Goal: Information Seeking & Learning: Compare options

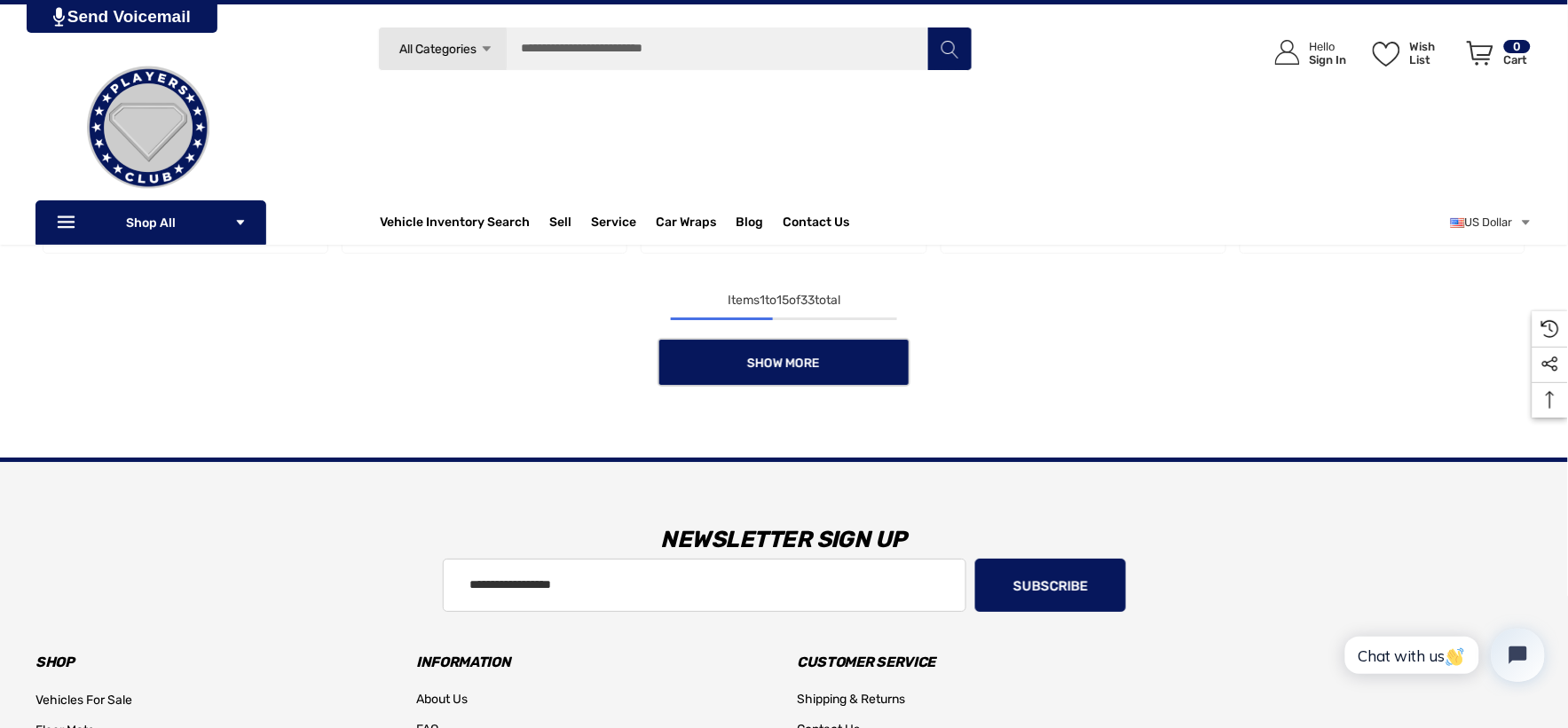
scroll to position [1635, 0]
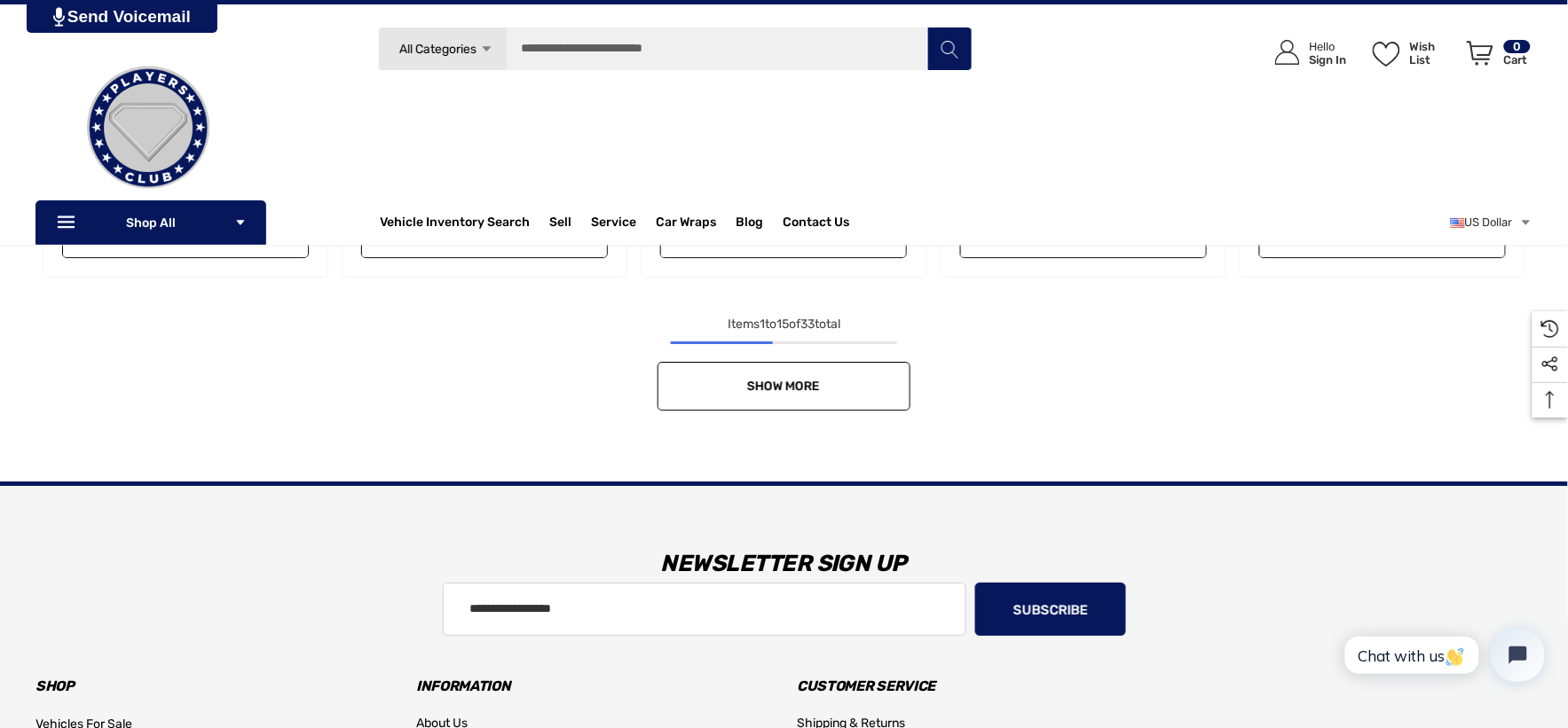
click at [833, 375] on link "Show More" at bounding box center [784, 386] width 253 height 49
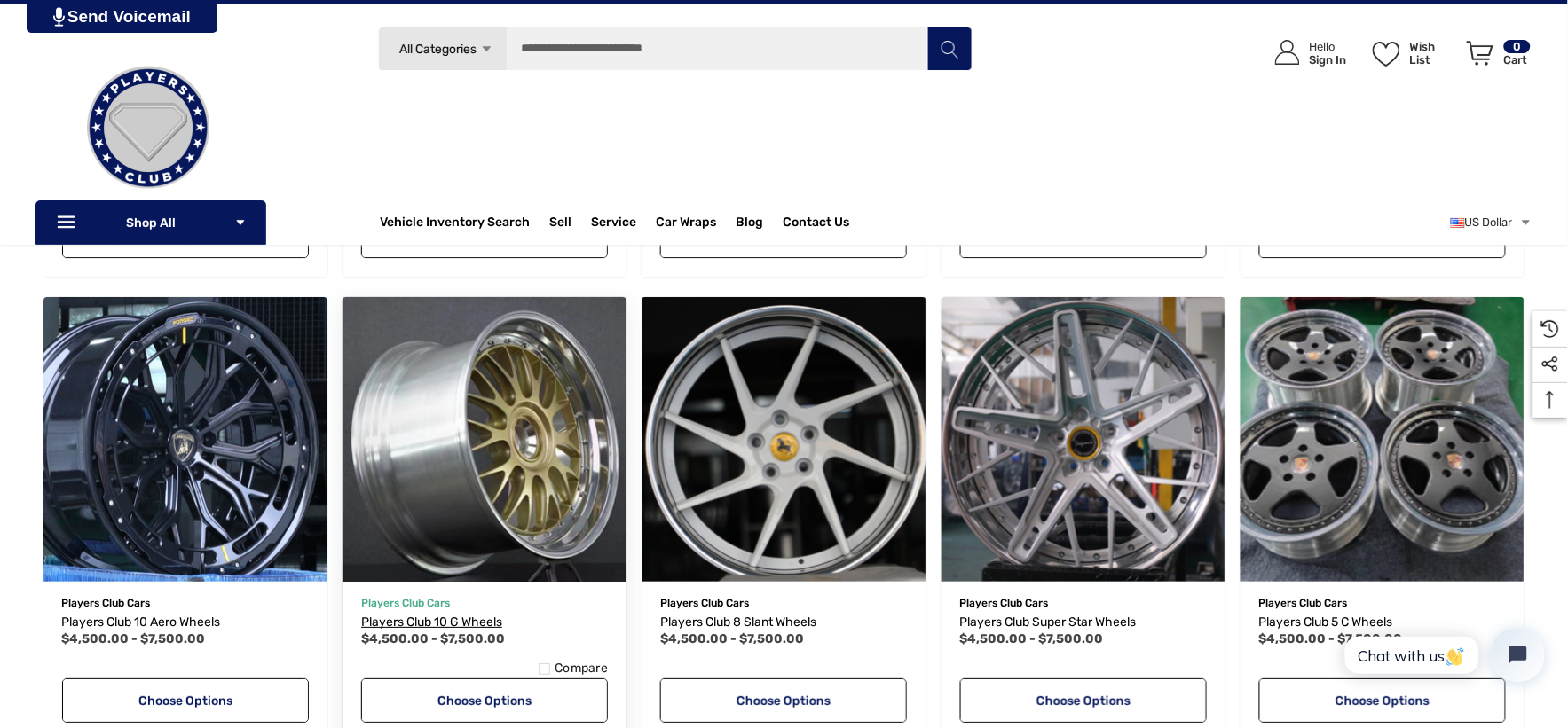
click at [468, 617] on span "Players Club 10 G Wheels" at bounding box center [432, 623] width 141 height 15
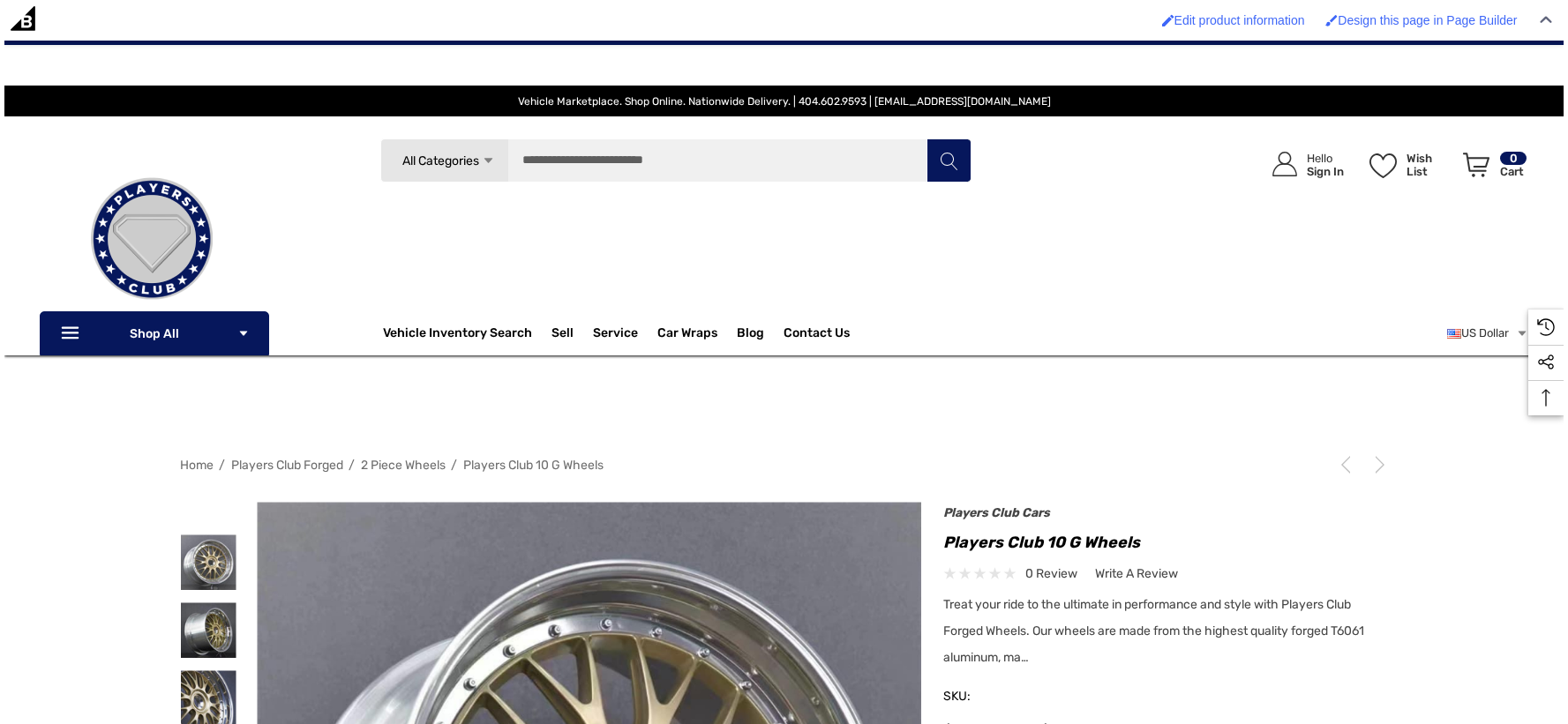
scroll to position [196, 0]
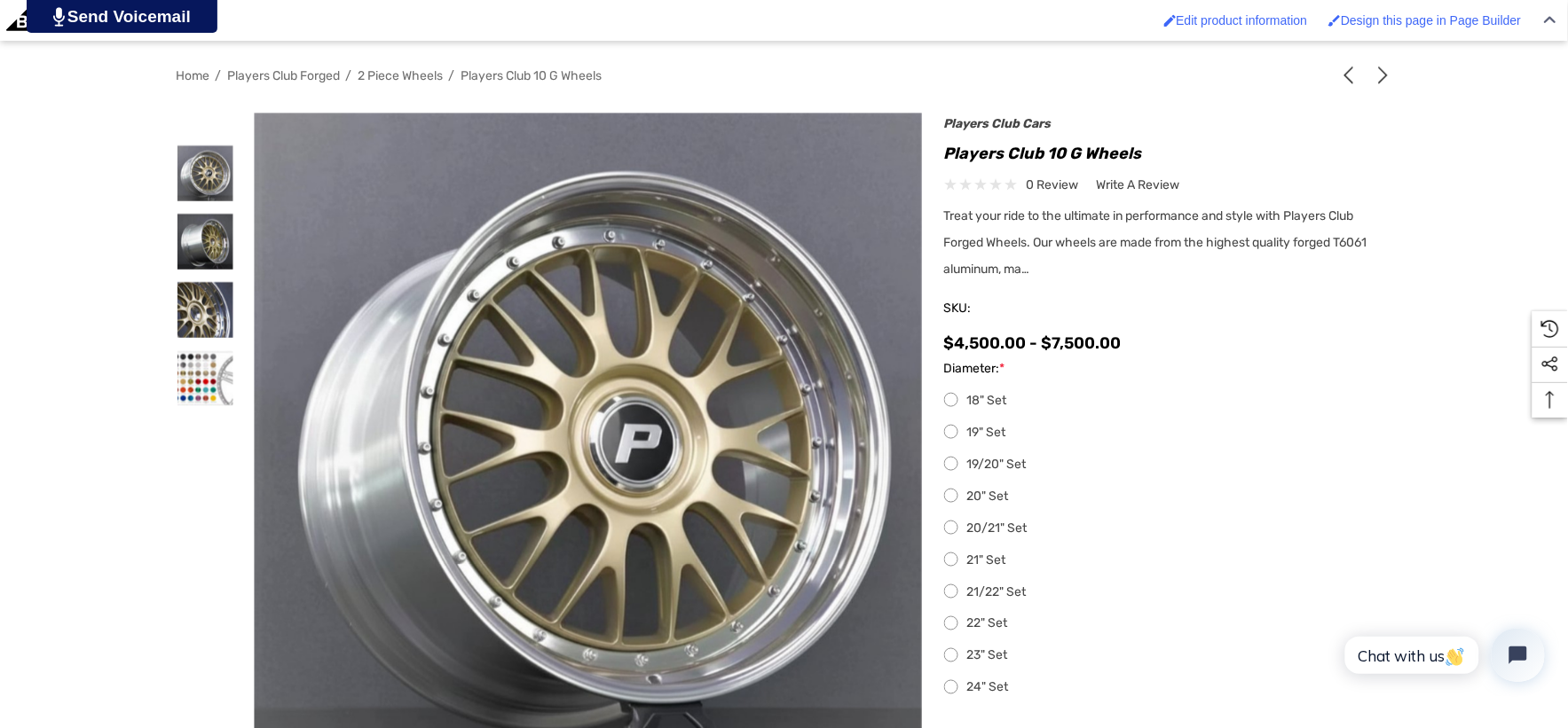
scroll to position [394, 0]
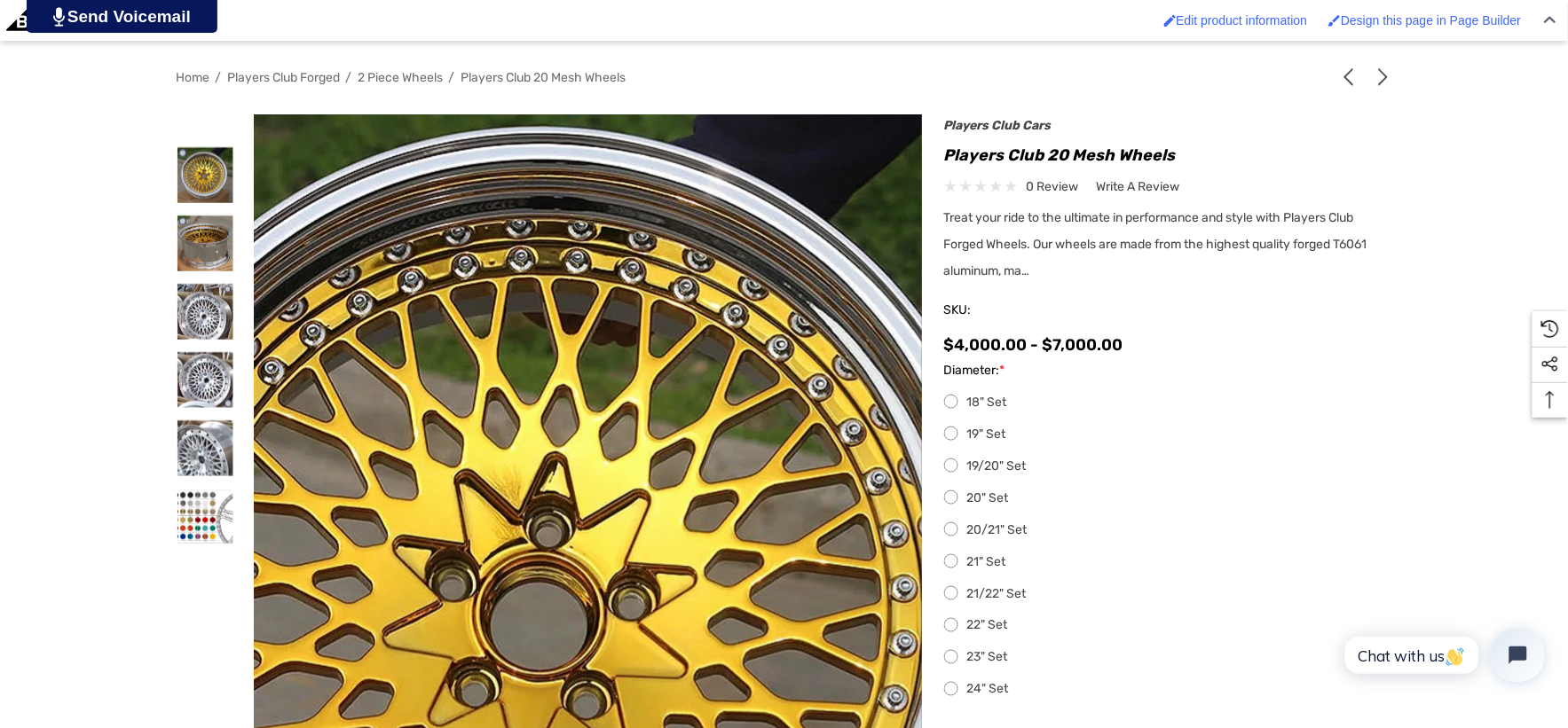
scroll to position [394, 0]
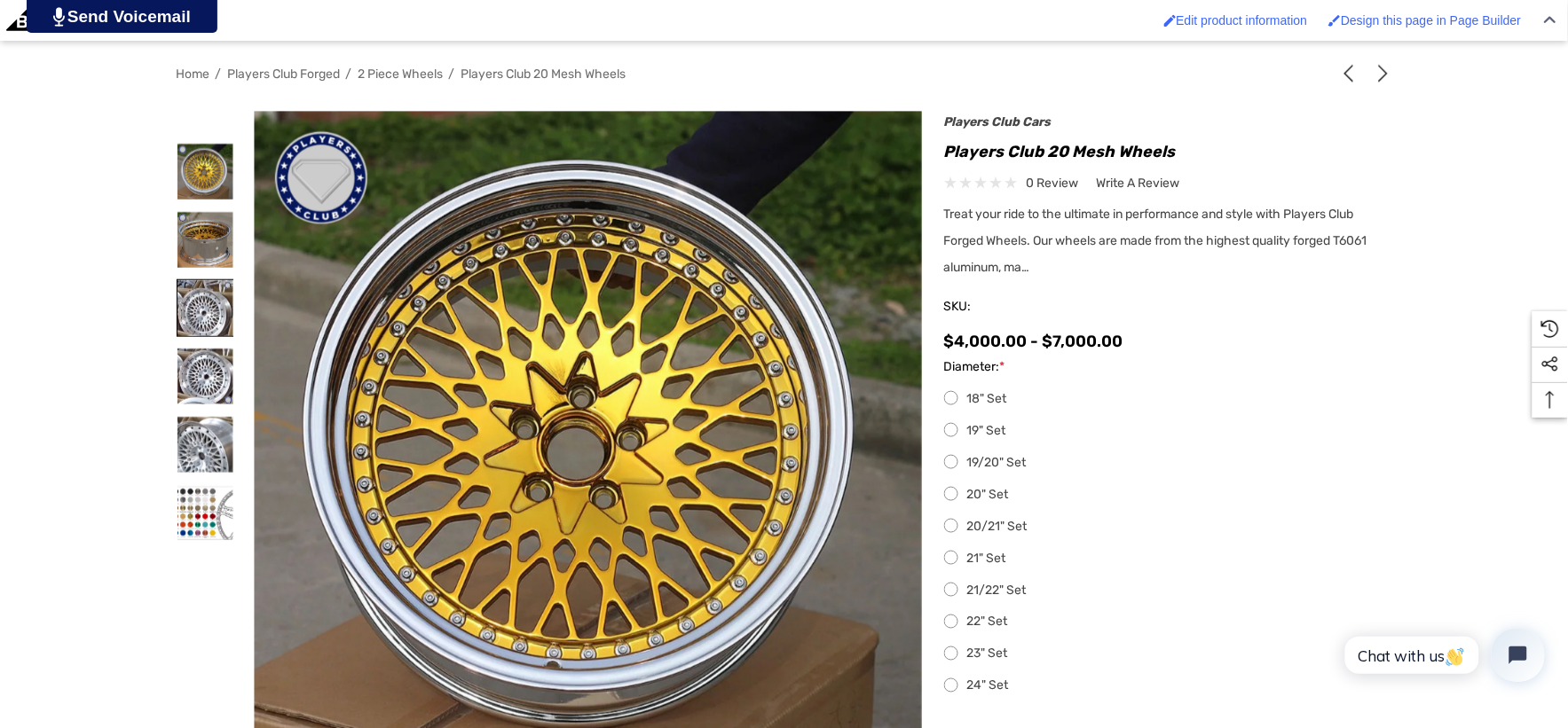
click at [191, 314] on img at bounding box center [206, 308] width 56 height 56
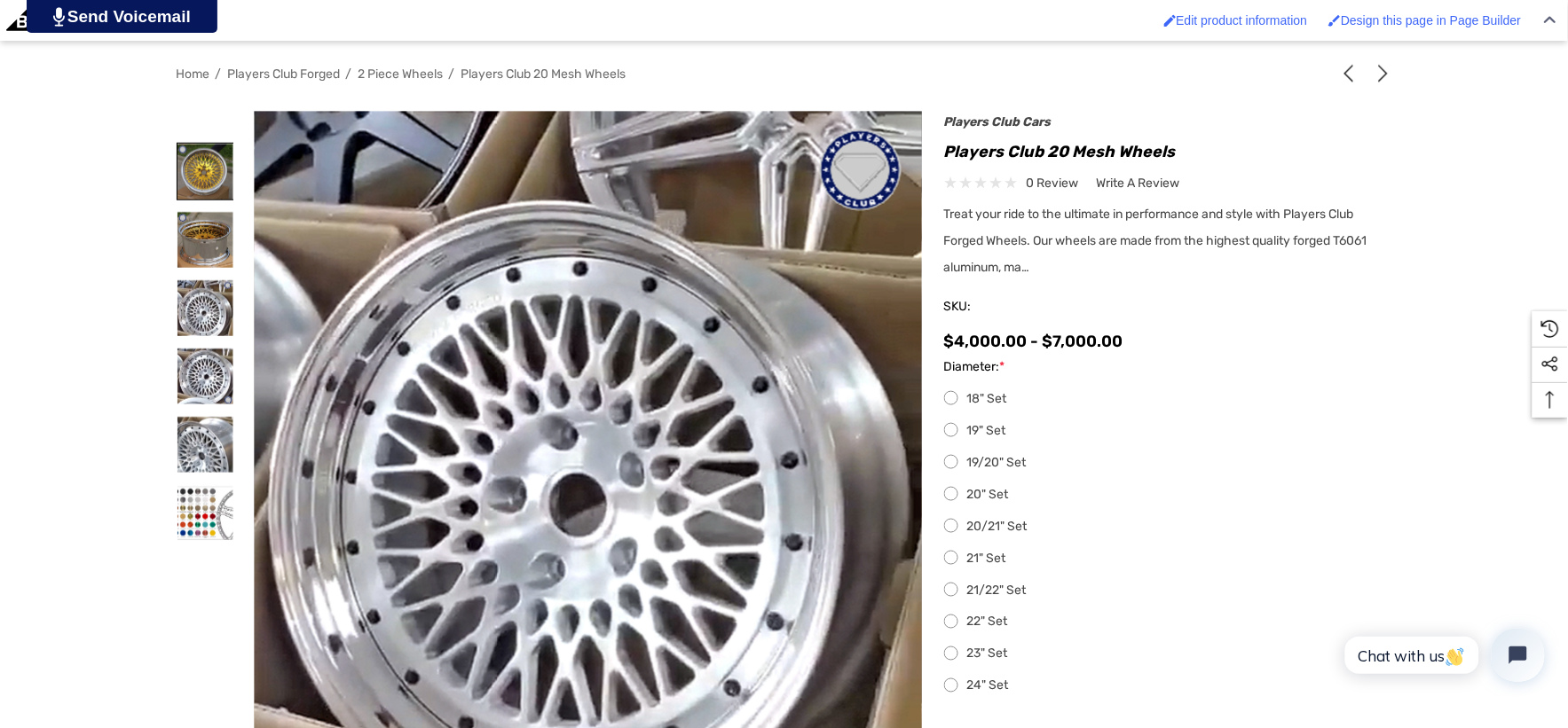
click at [212, 179] on img at bounding box center [206, 172] width 56 height 56
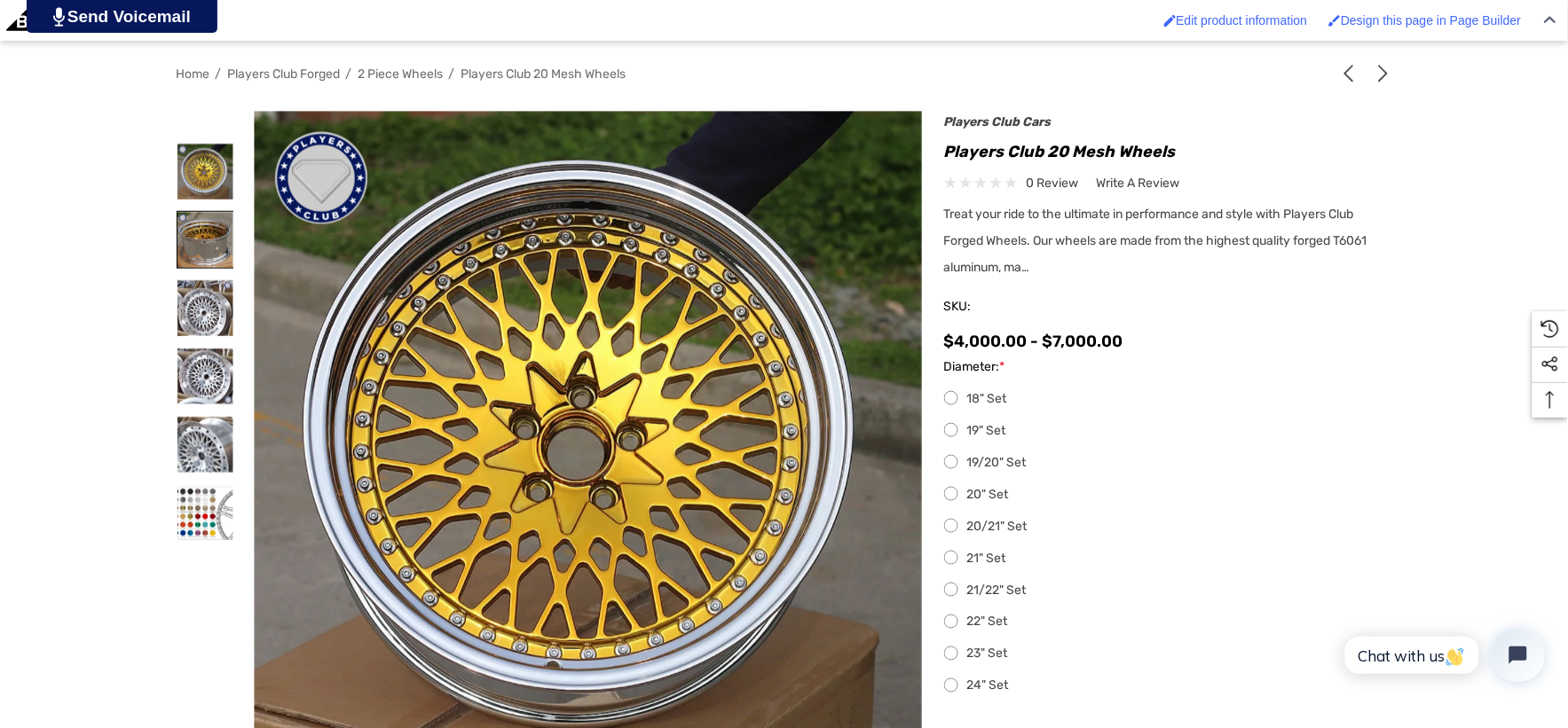
click at [214, 255] on img at bounding box center [206, 240] width 56 height 56
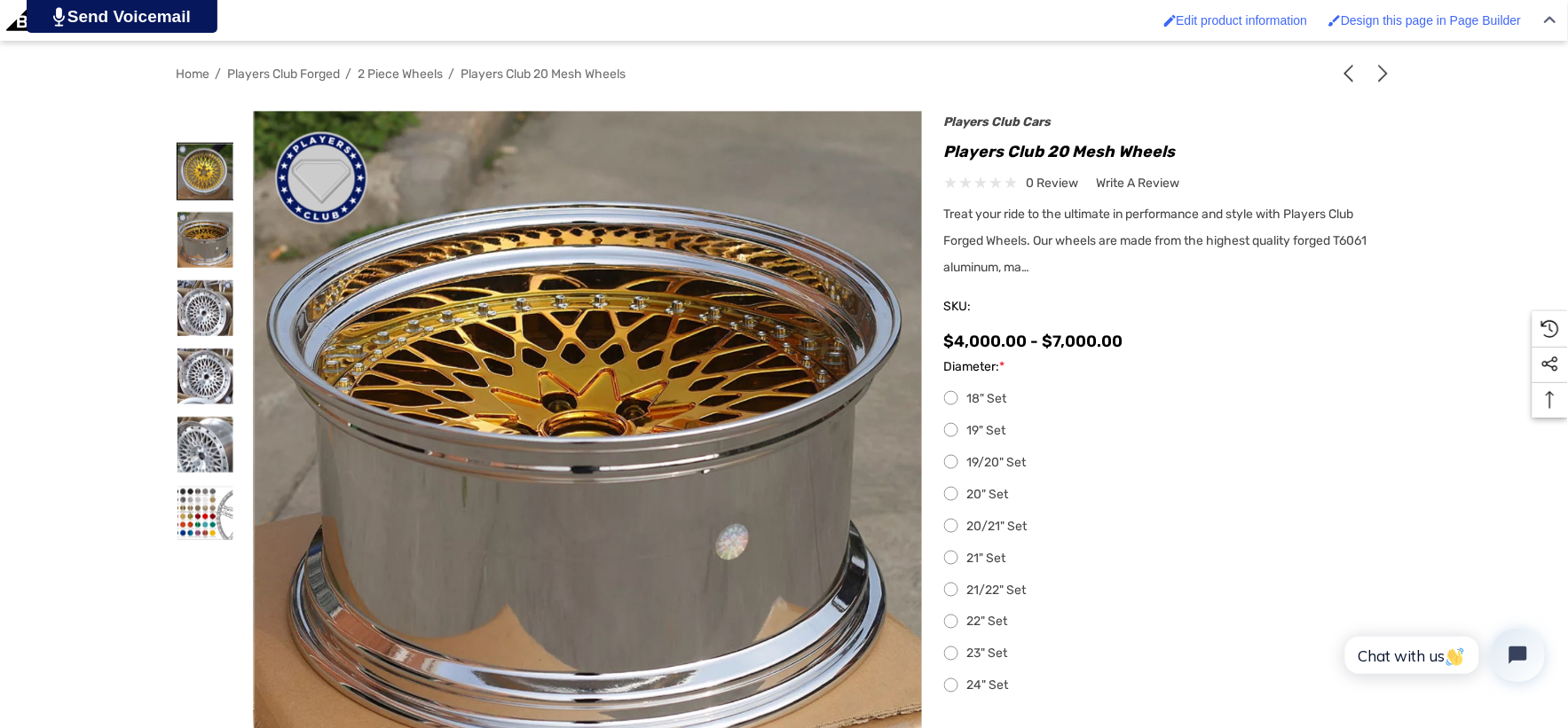
click at [210, 178] on img at bounding box center [206, 172] width 56 height 56
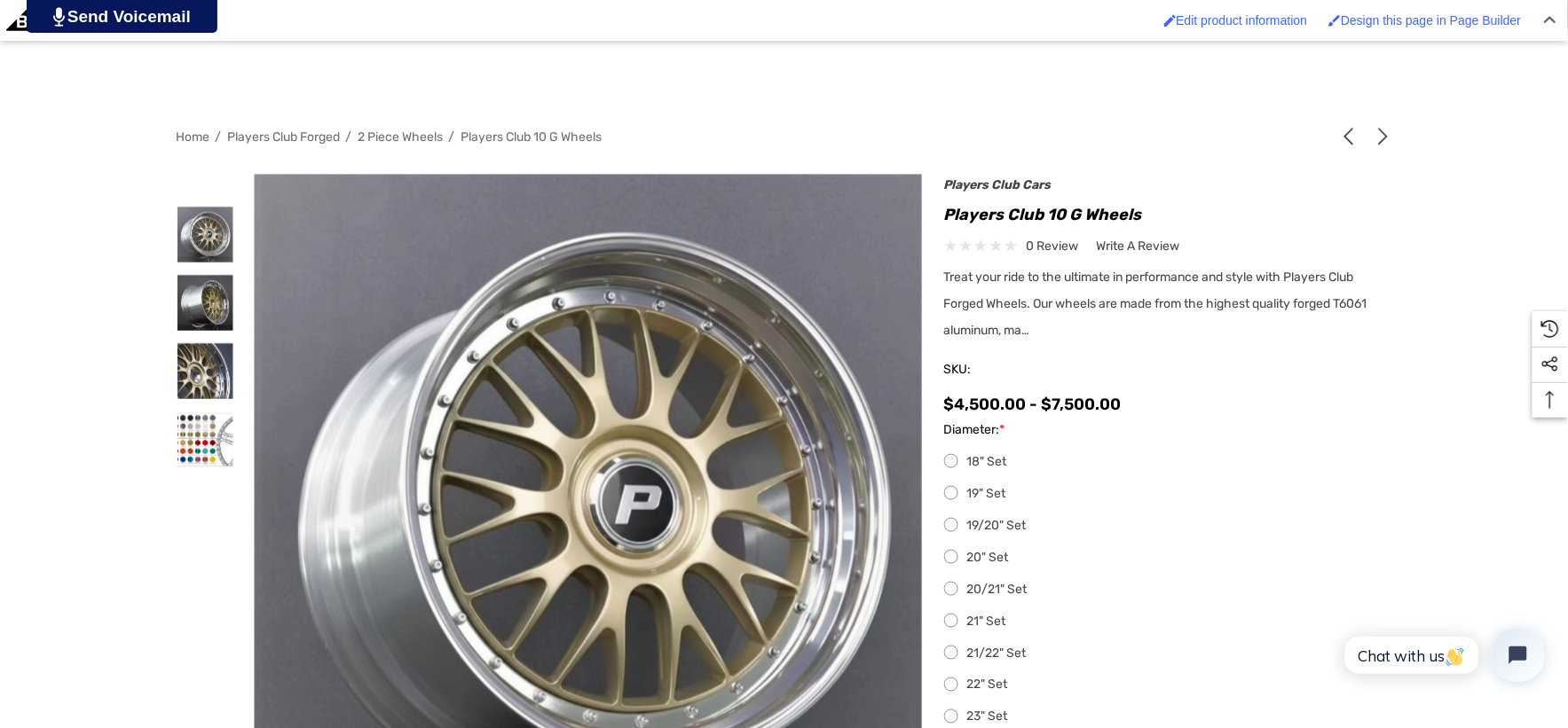
scroll to position [394, 0]
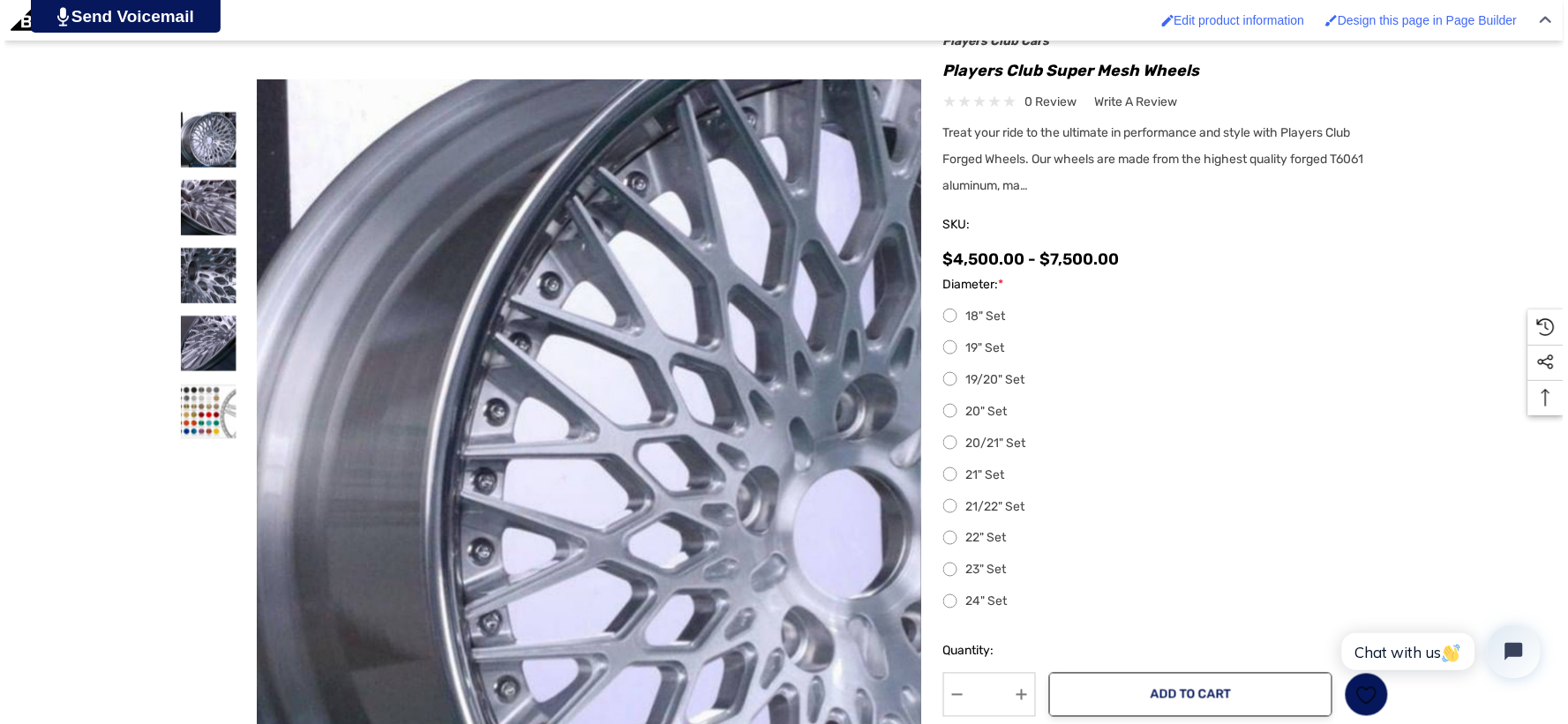
scroll to position [588, 0]
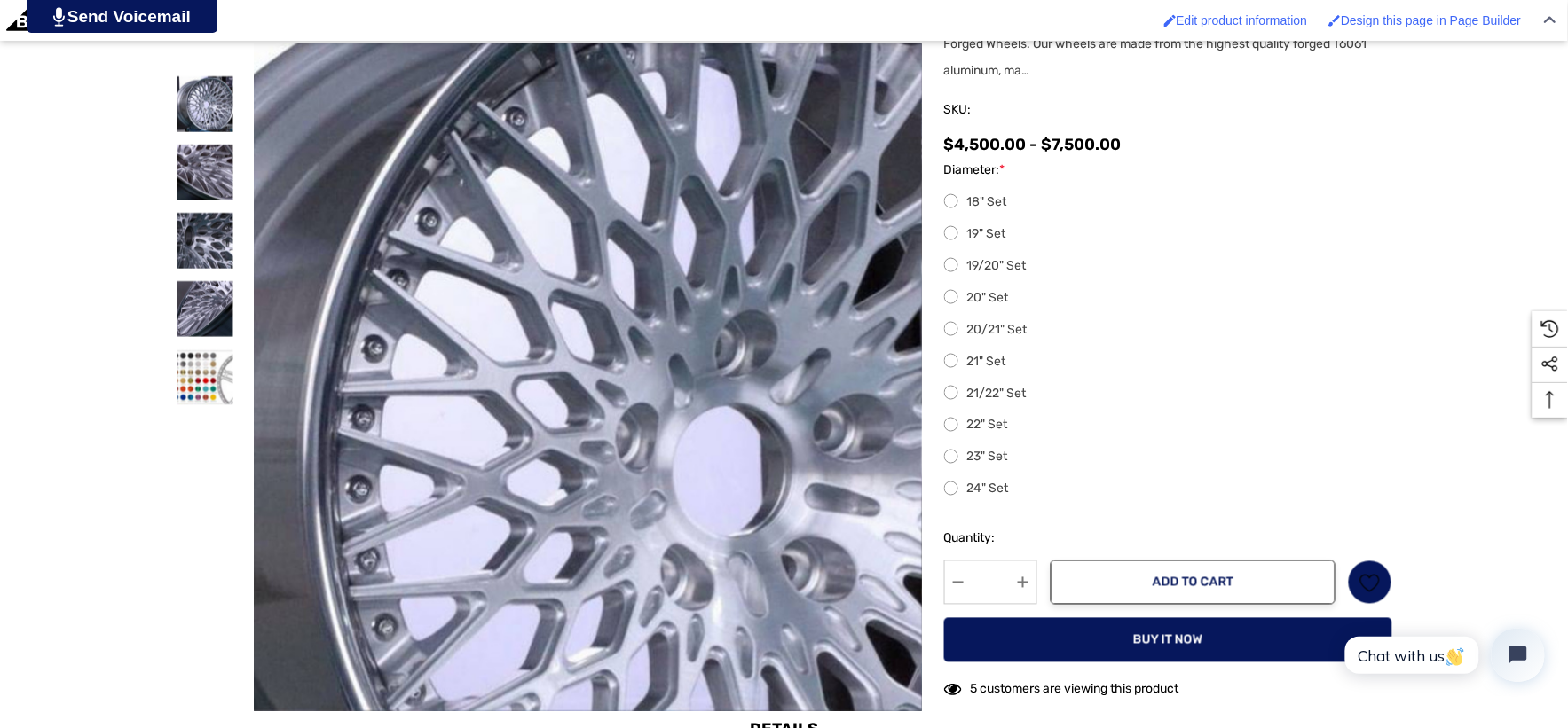
click at [449, 250] on img at bounding box center [685, 469] width 1136 height 1135
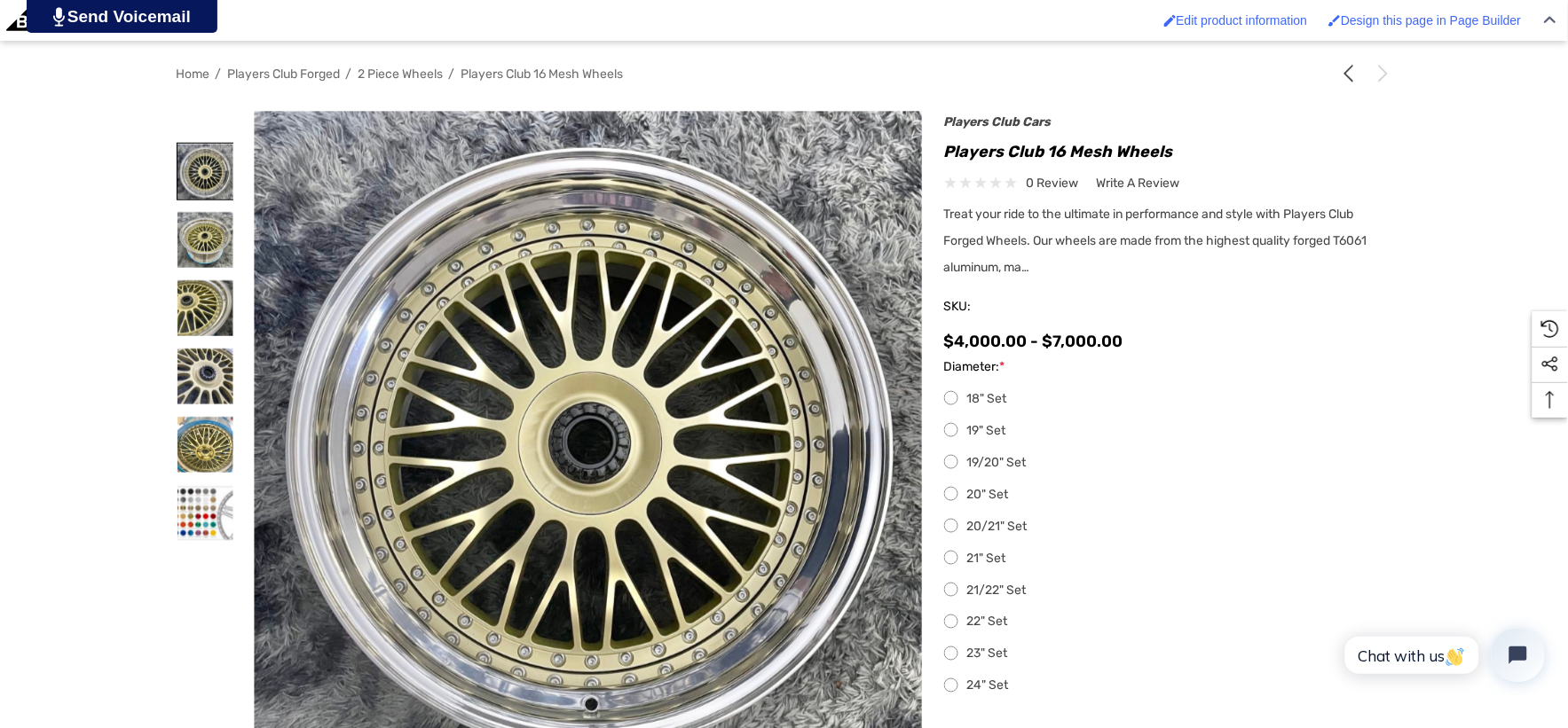
click at [218, 163] on img at bounding box center [206, 172] width 56 height 56
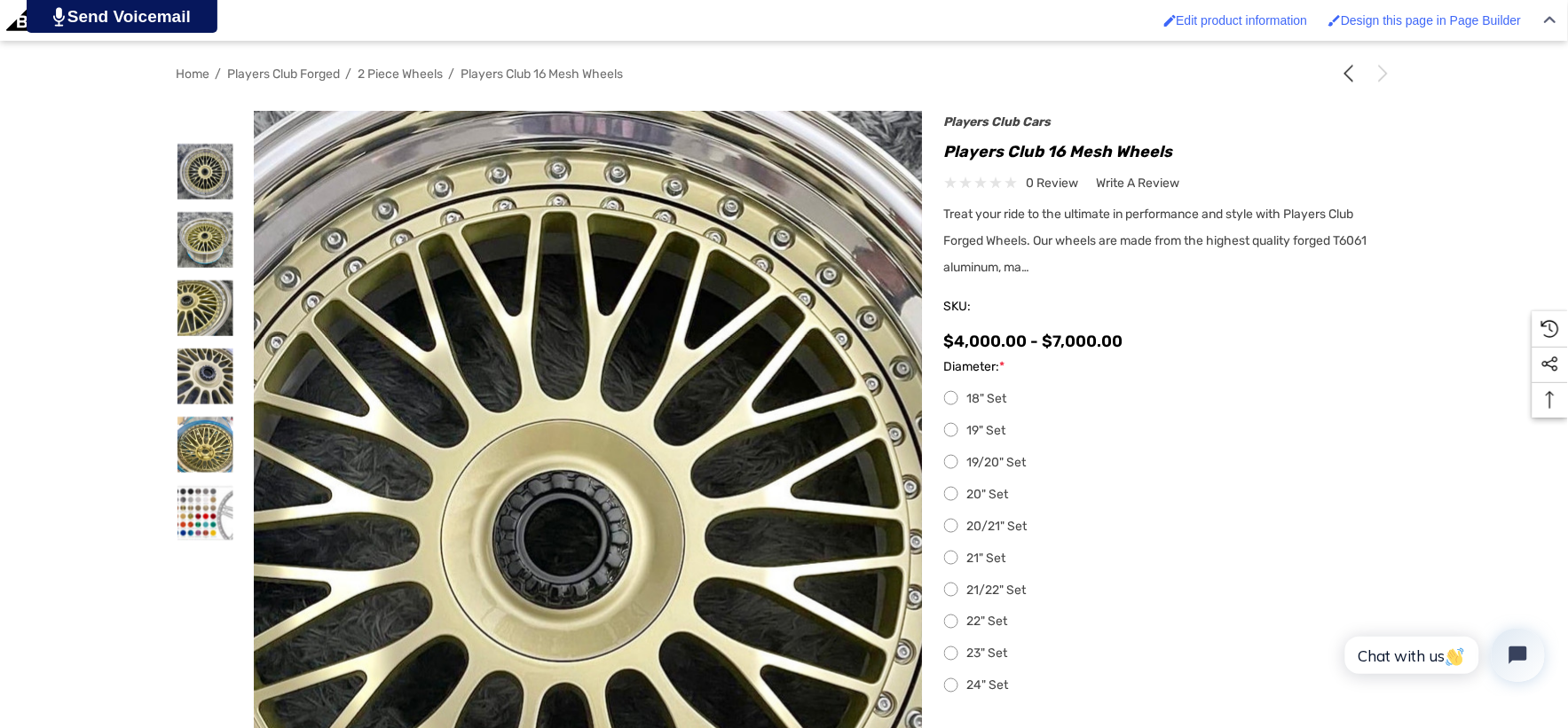
click at [704, 418] on img at bounding box center [822, 679] width 1136 height 1135
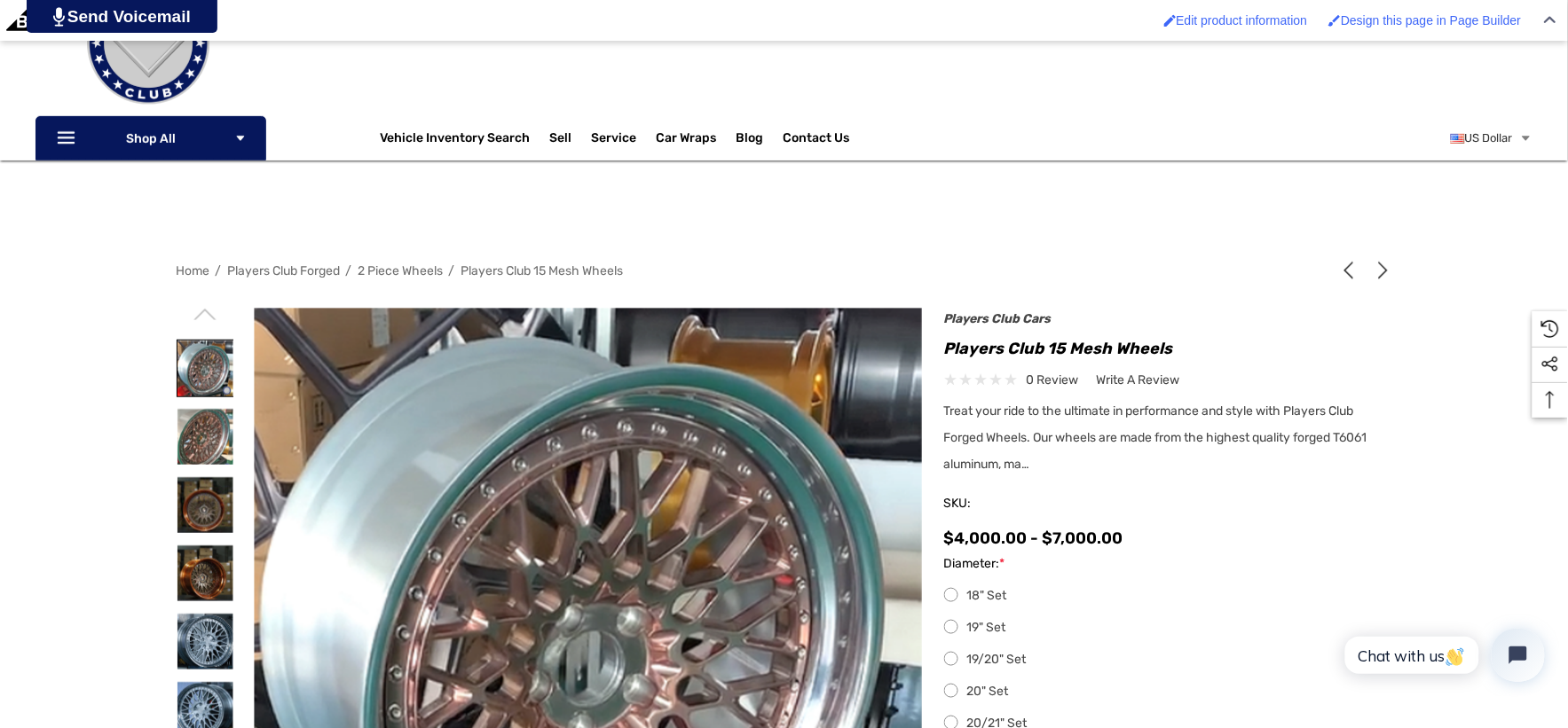
click at [200, 349] on img at bounding box center [206, 369] width 56 height 56
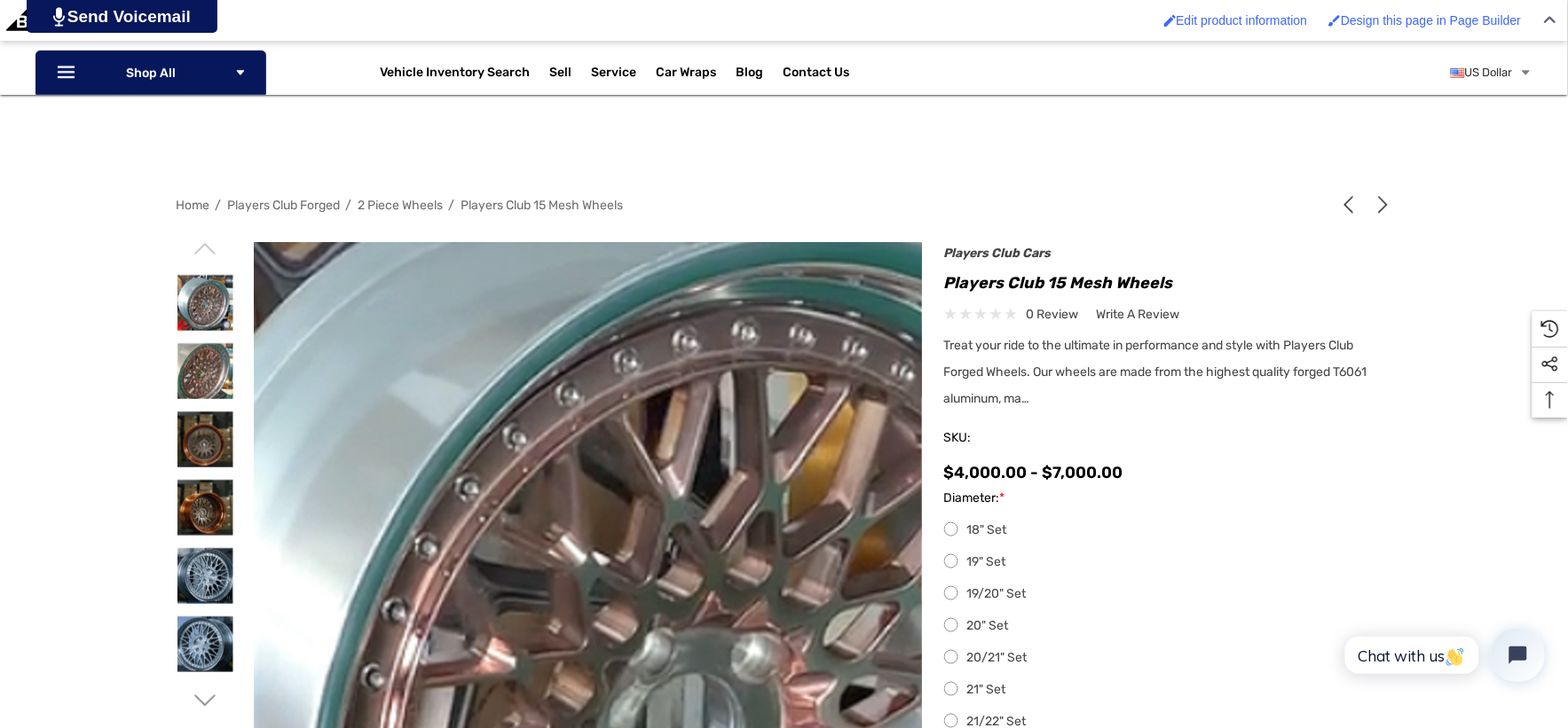
scroll to position [394, 0]
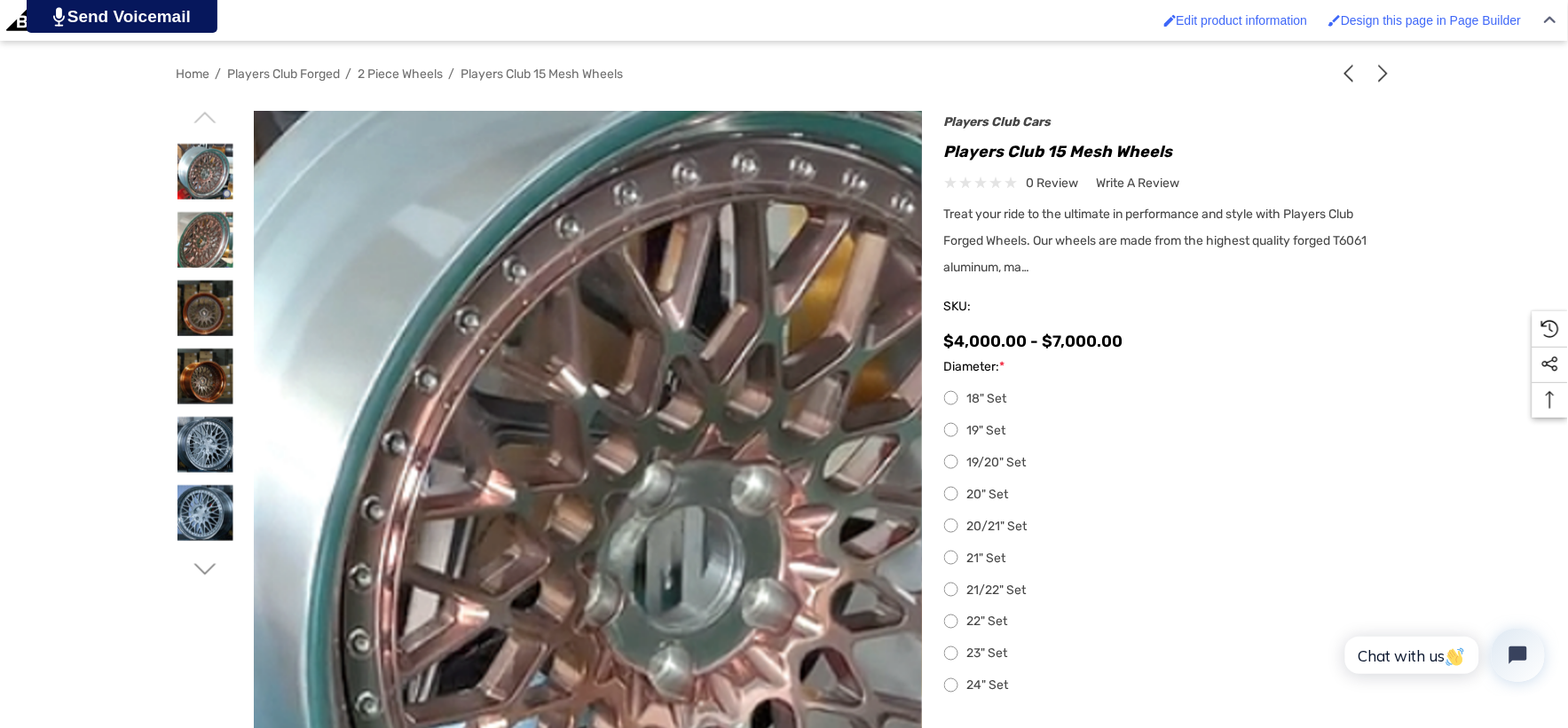
click at [454, 325] on img at bounding box center [683, 524] width 1136 height 1120
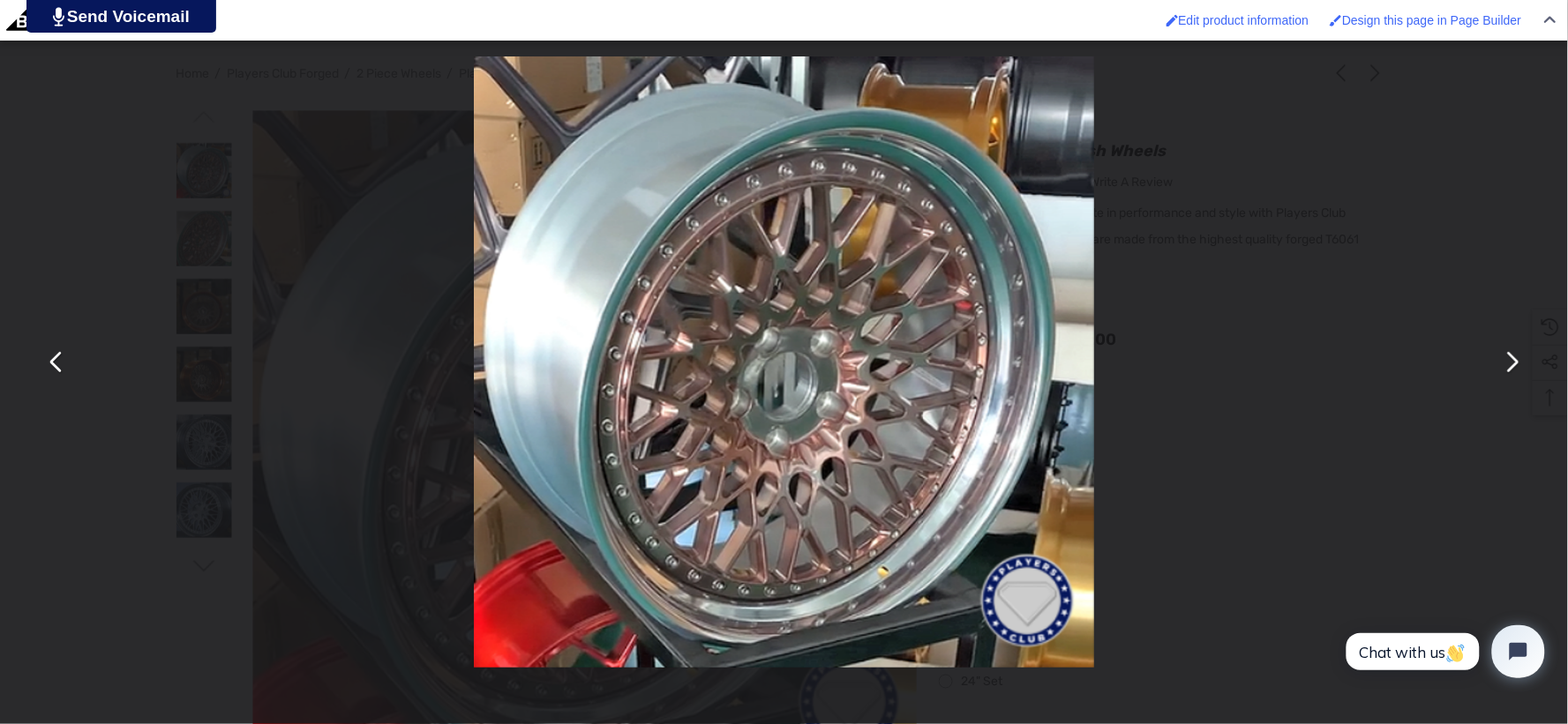
click at [759, 471] on img "You can close this modal content with the ESC key" at bounding box center [783, 362] width 619 height 612
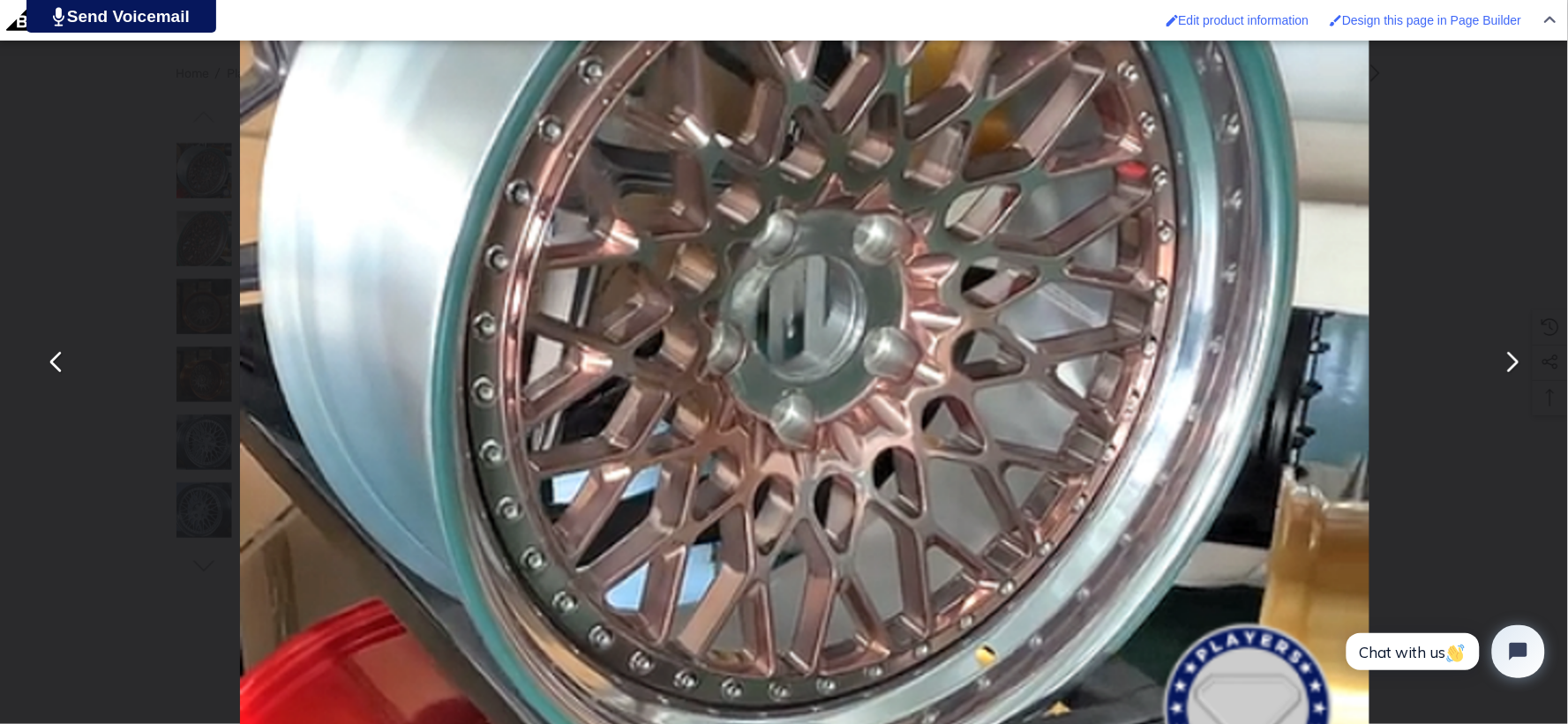
click at [798, 282] on img "You can close this modal content with the ESC key" at bounding box center [805, 273] width 1129 height 1114
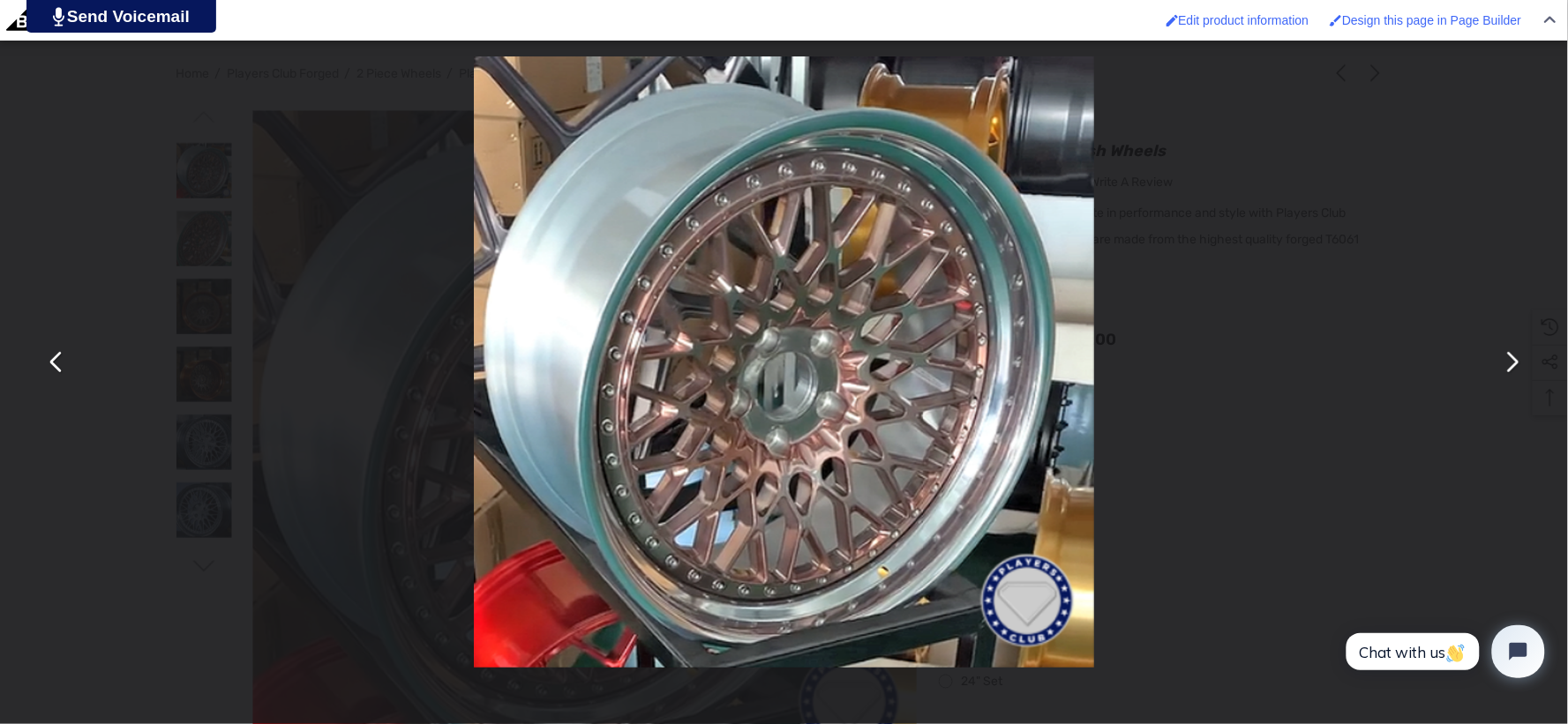
click at [118, 222] on div "You can close this modal content with the ESC key" at bounding box center [784, 362] width 1568 height 724
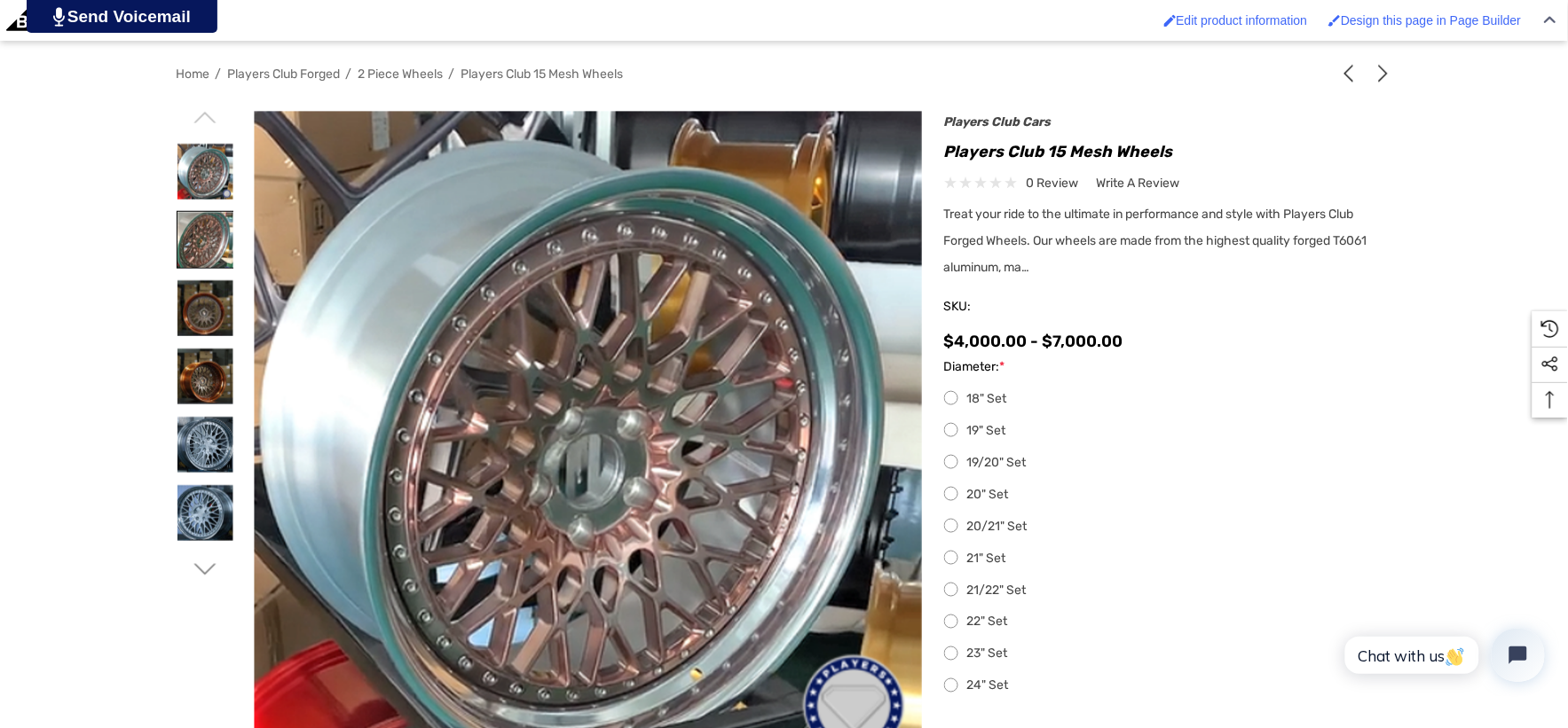
click at [205, 238] on img at bounding box center [206, 240] width 56 height 56
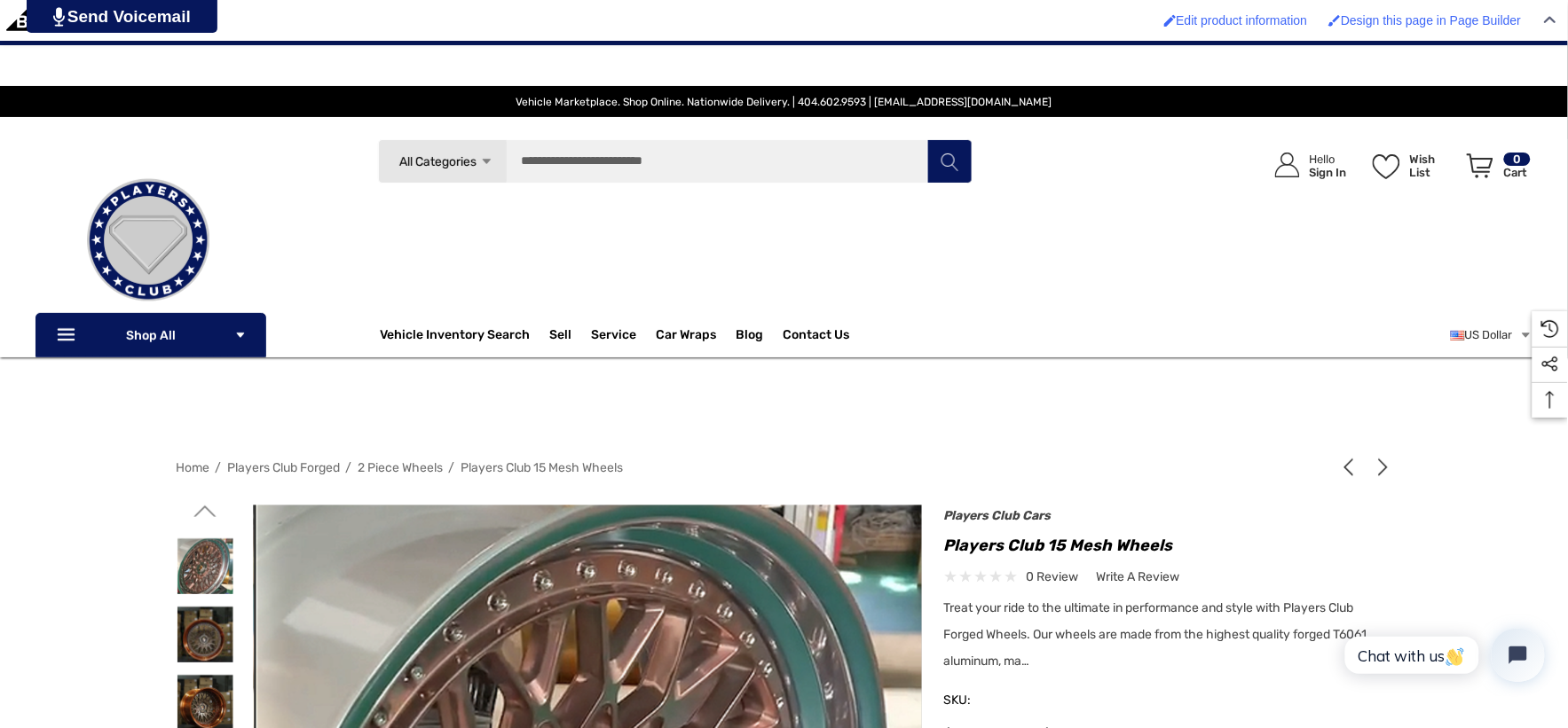
click at [200, 510] on icon "Go to slide 1 of 2" at bounding box center [204, 511] width 22 height 22
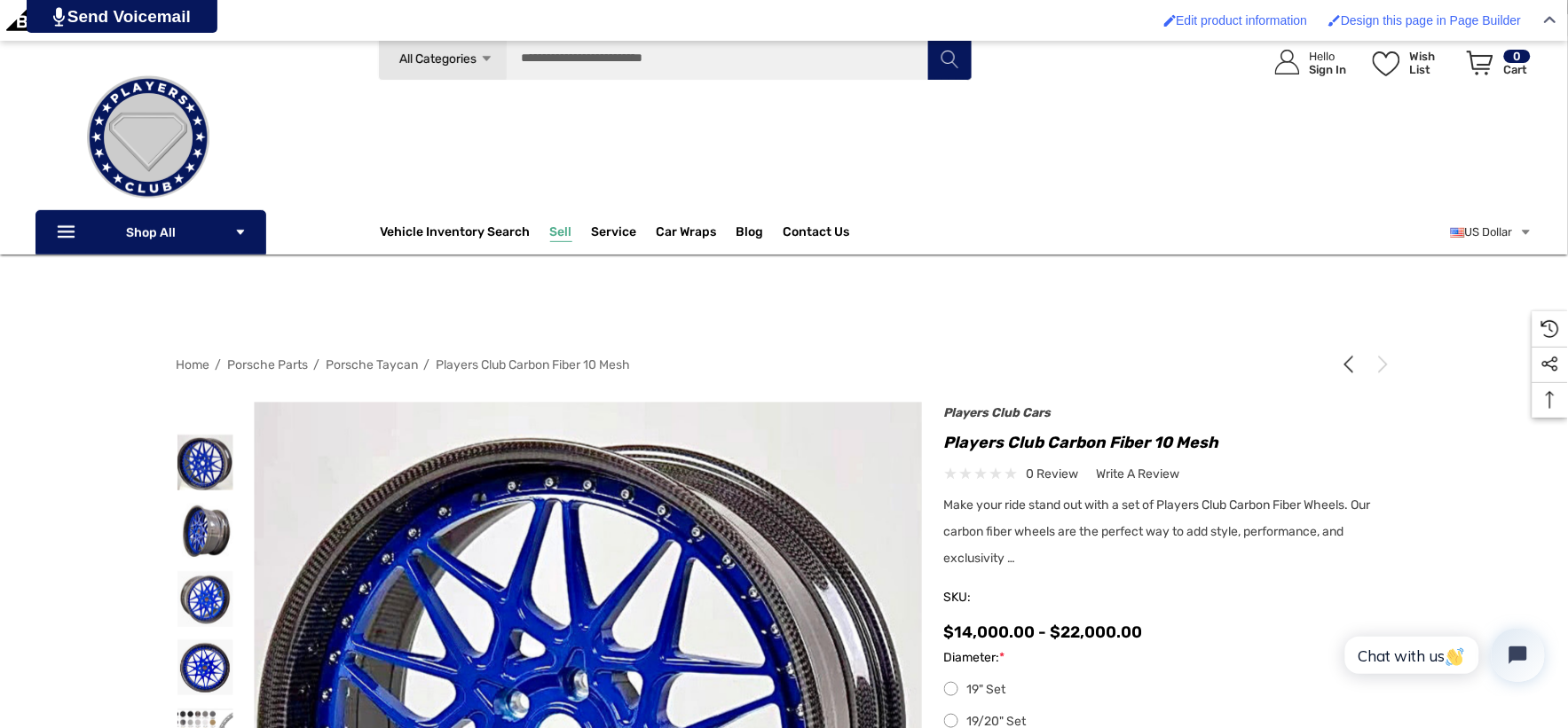
scroll to position [295, 0]
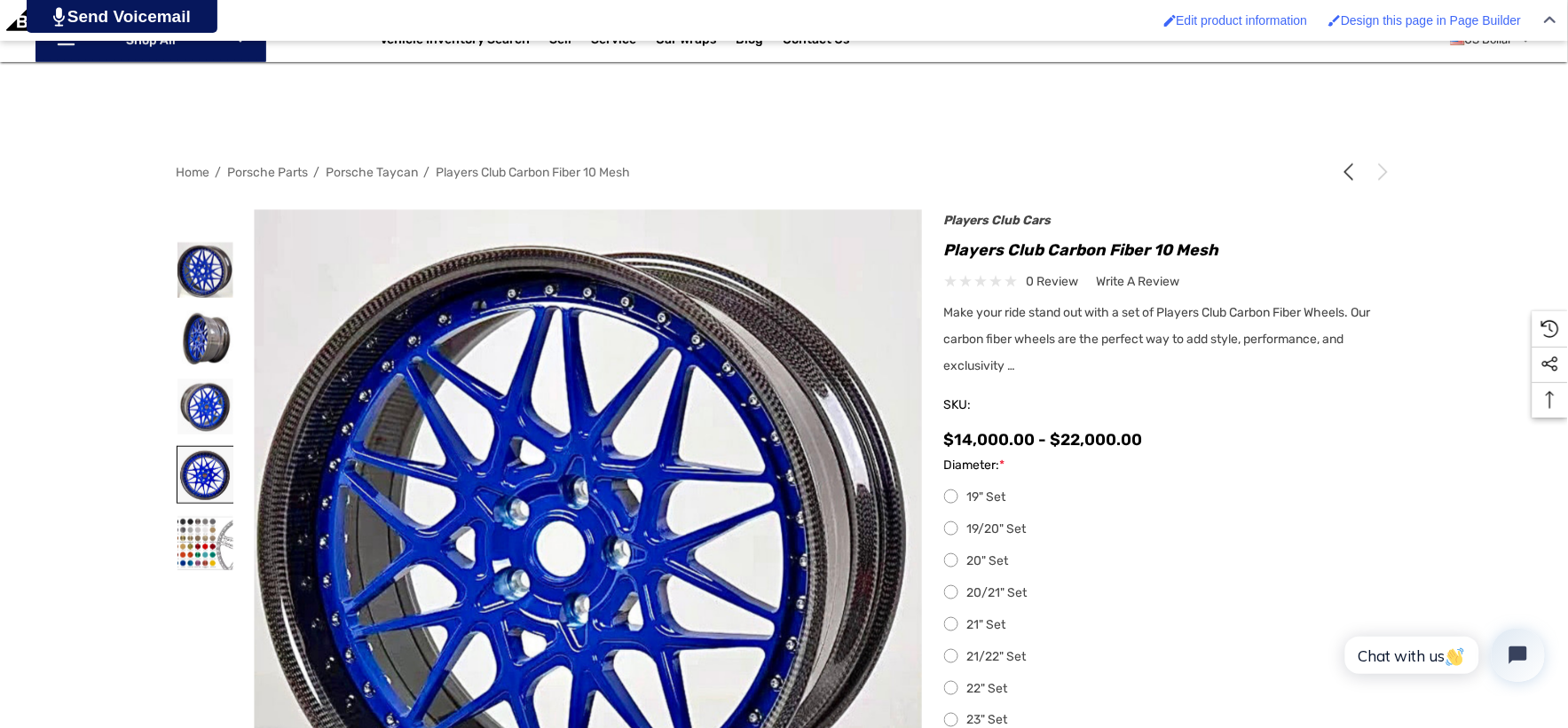
click at [217, 470] on img at bounding box center [206, 475] width 56 height 56
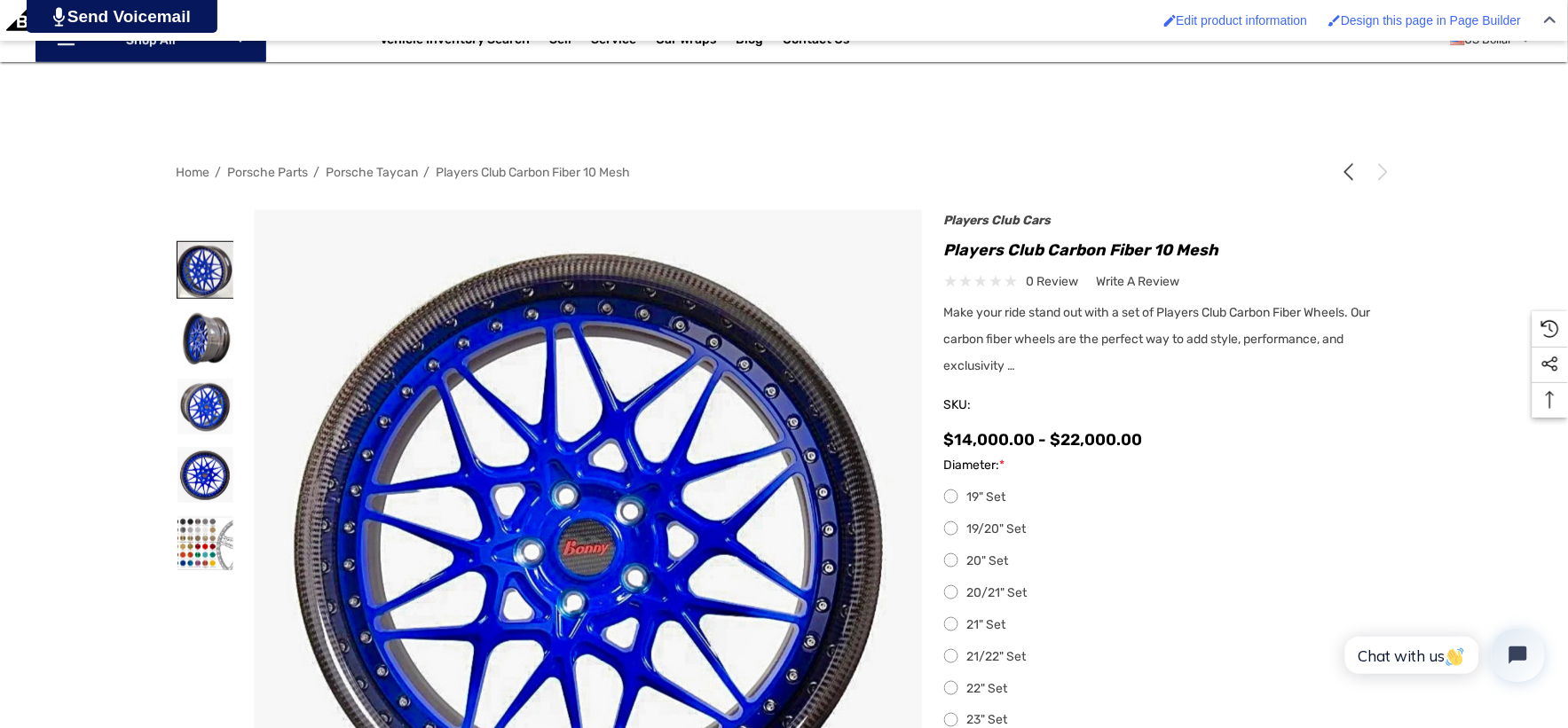
click at [220, 282] on img at bounding box center [206, 270] width 56 height 56
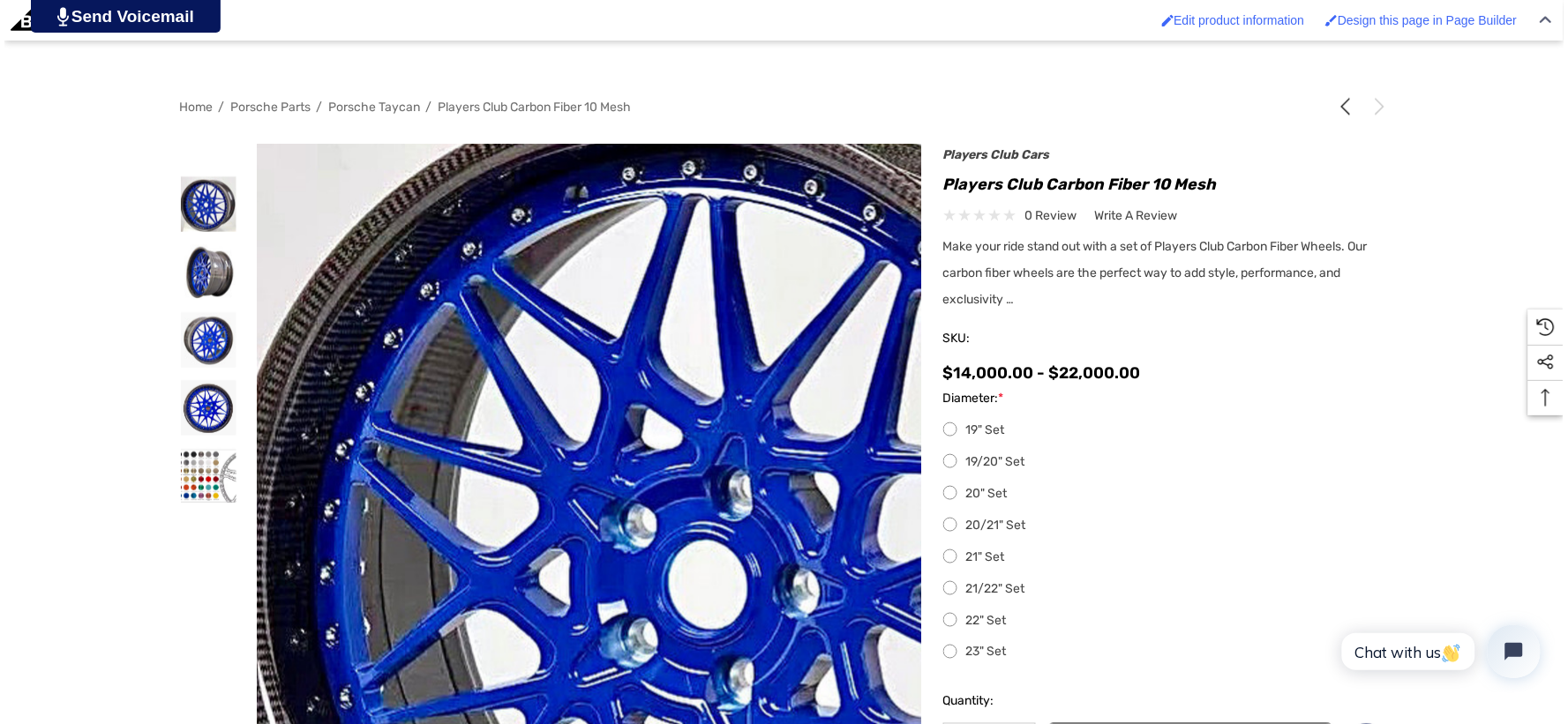
scroll to position [392, 0]
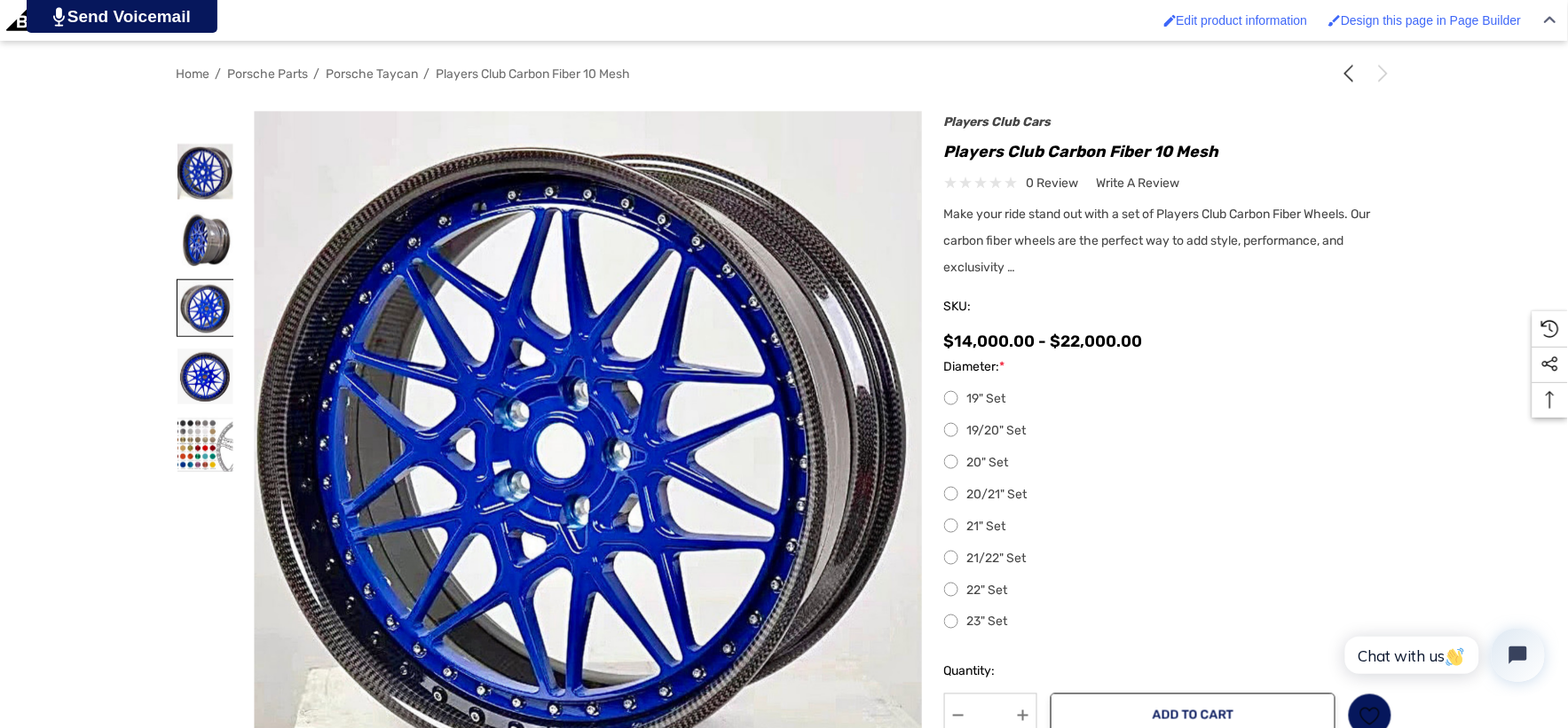
click at [209, 306] on img at bounding box center [206, 308] width 56 height 56
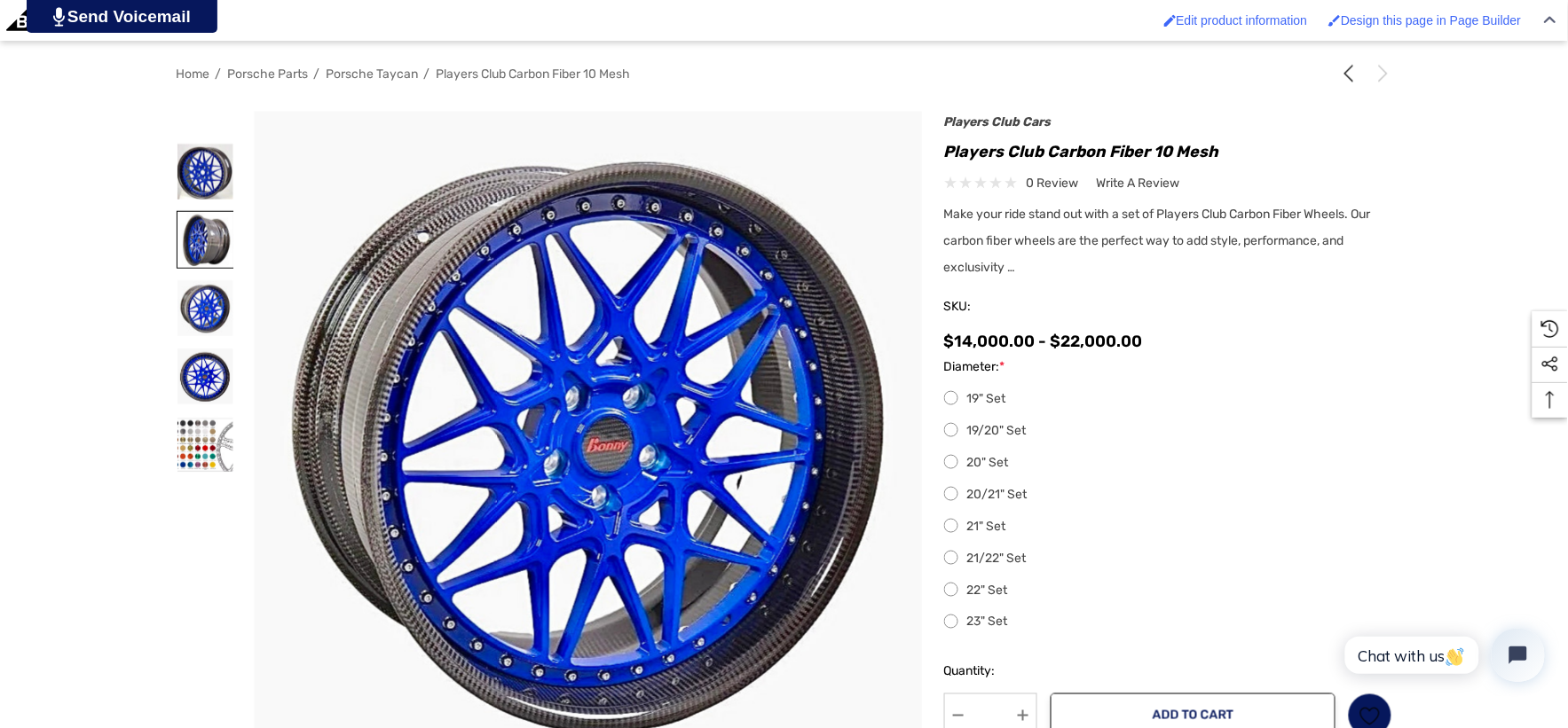
click at [202, 235] on img at bounding box center [206, 240] width 56 height 56
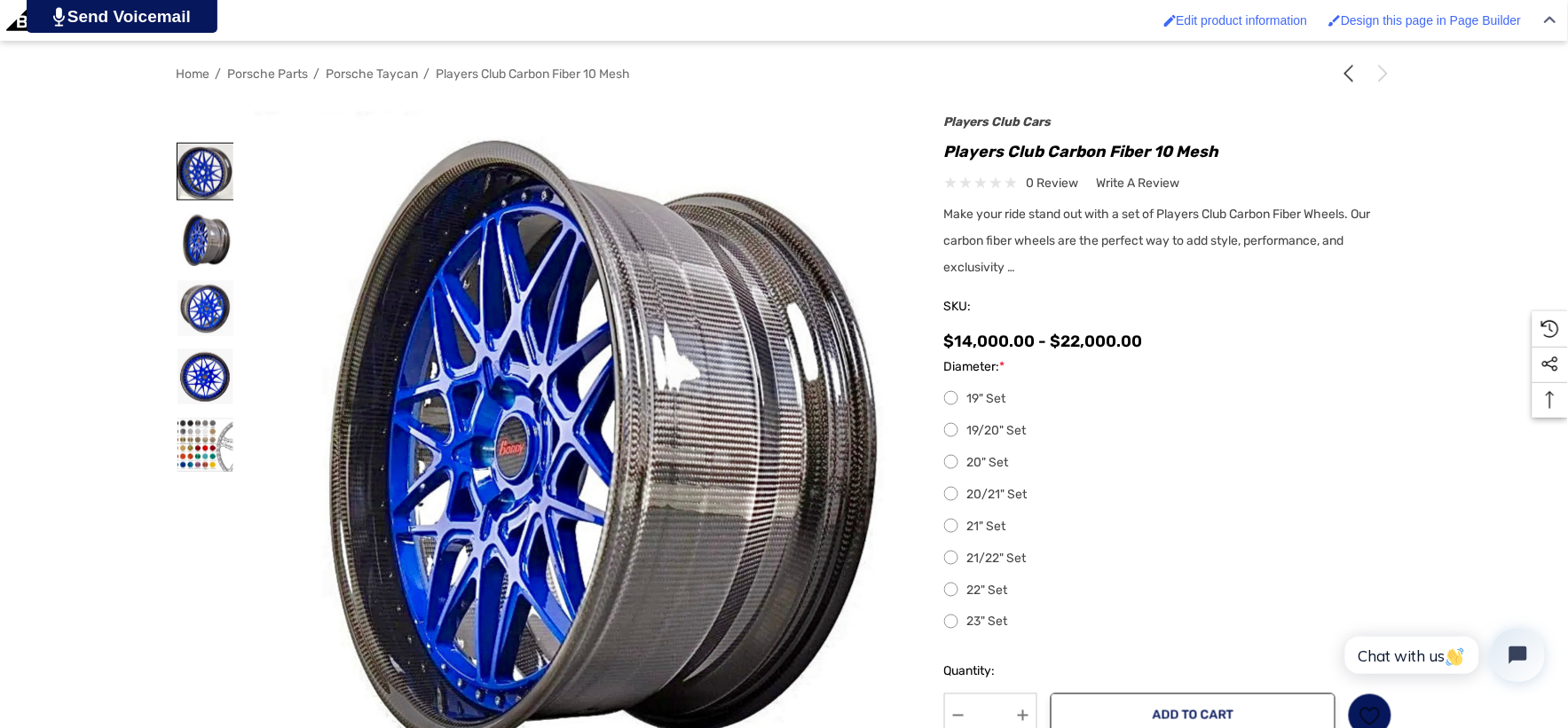
click at [197, 156] on img at bounding box center [206, 172] width 56 height 56
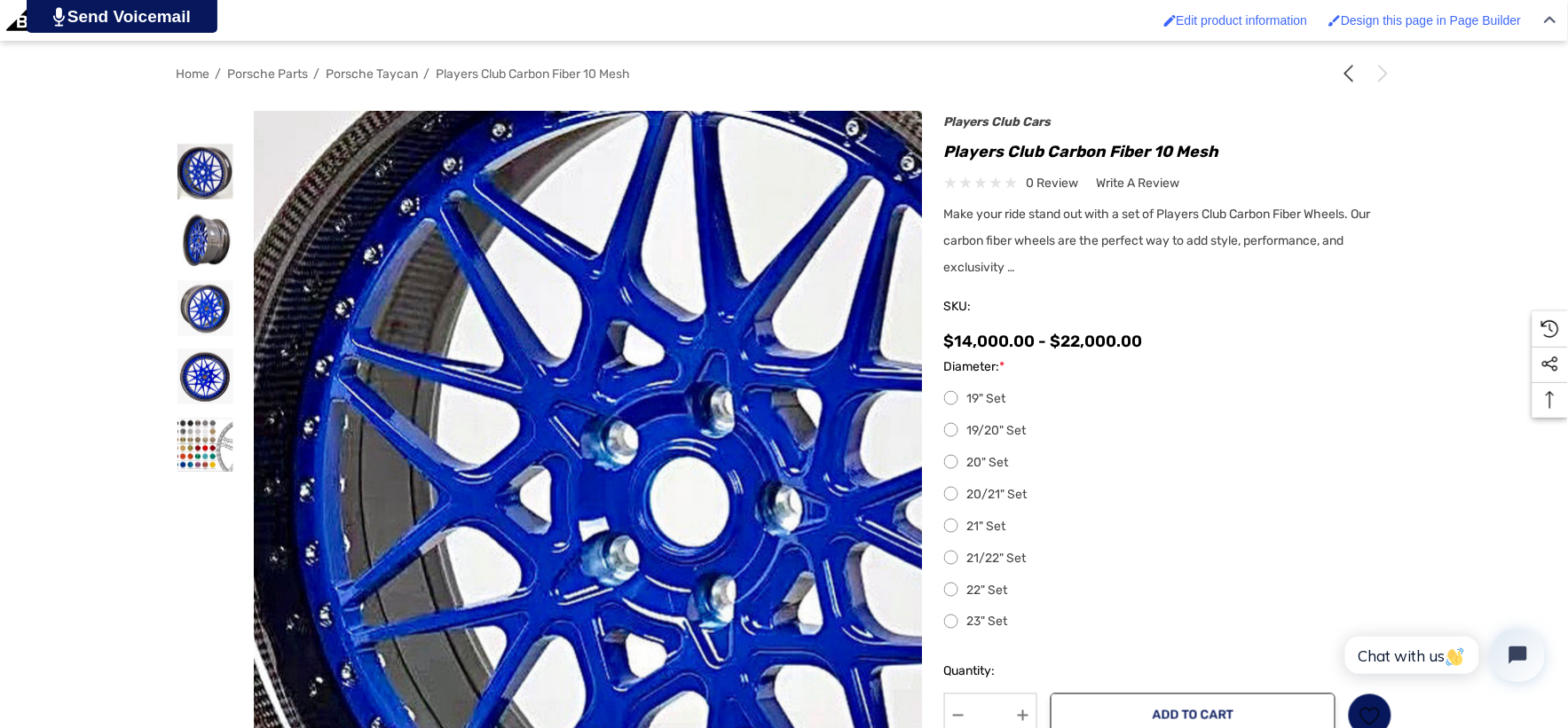
click at [382, 366] on img at bounding box center [733, 492] width 1136 height 1080
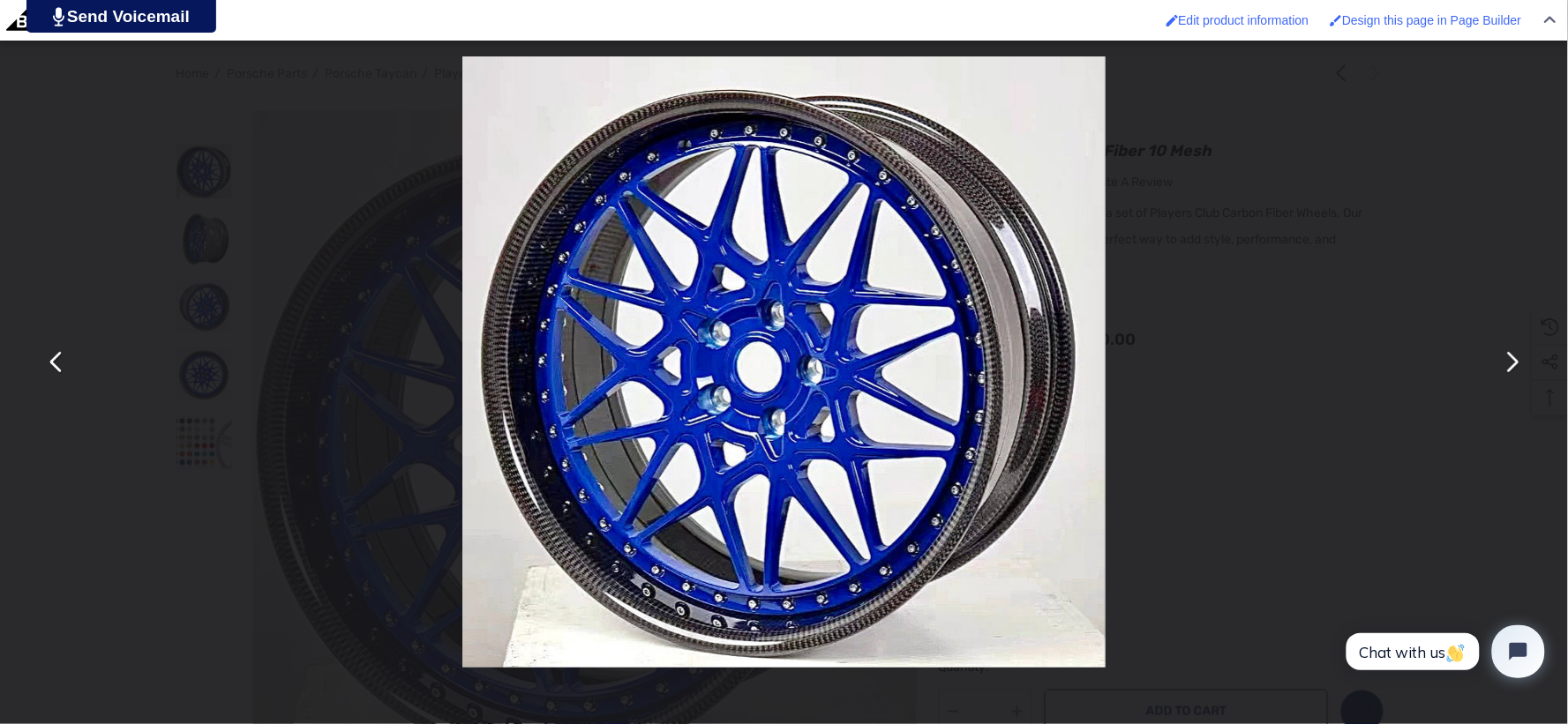
click at [777, 471] on img "You can close this modal content with the ESC key" at bounding box center [783, 362] width 642 height 612
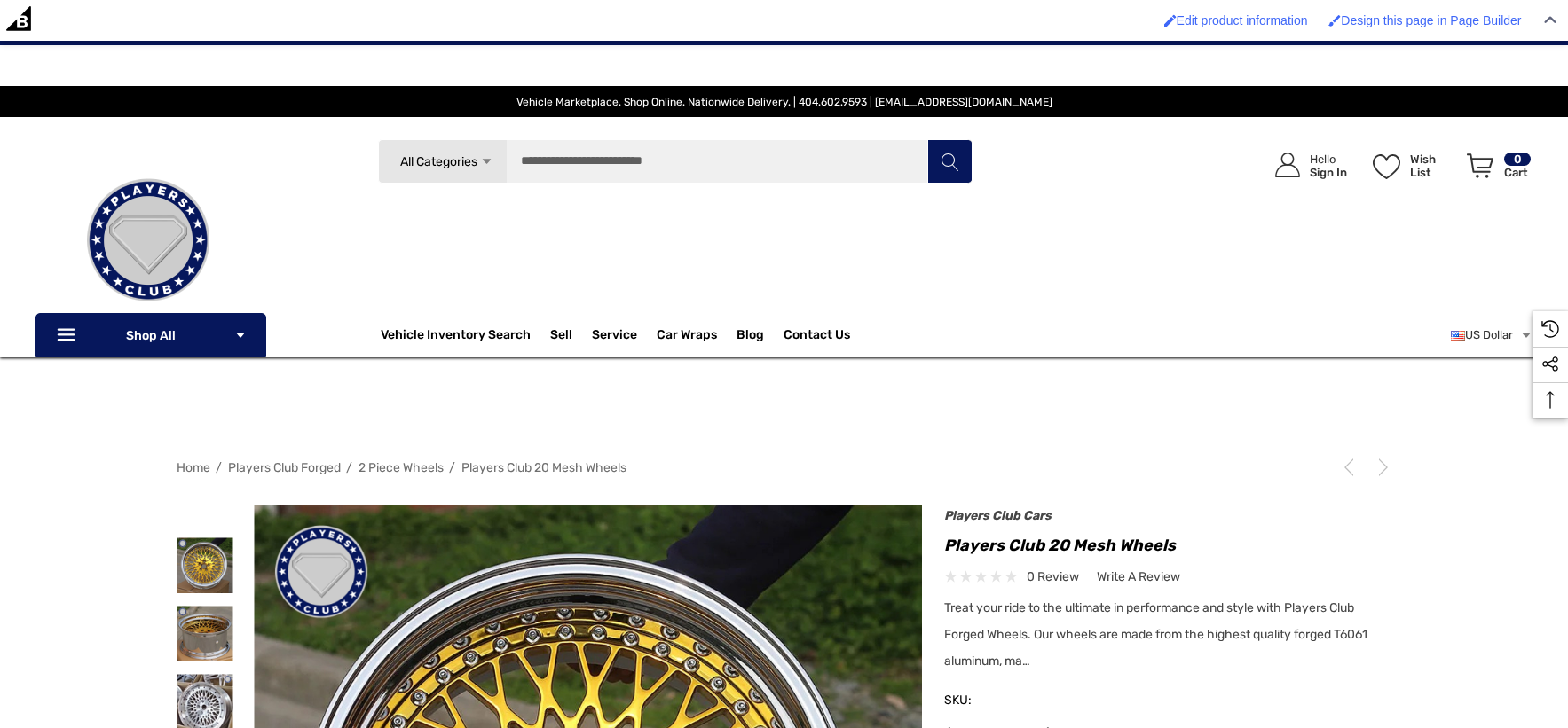
click at [216, 606] on img at bounding box center [206, 634] width 56 height 56
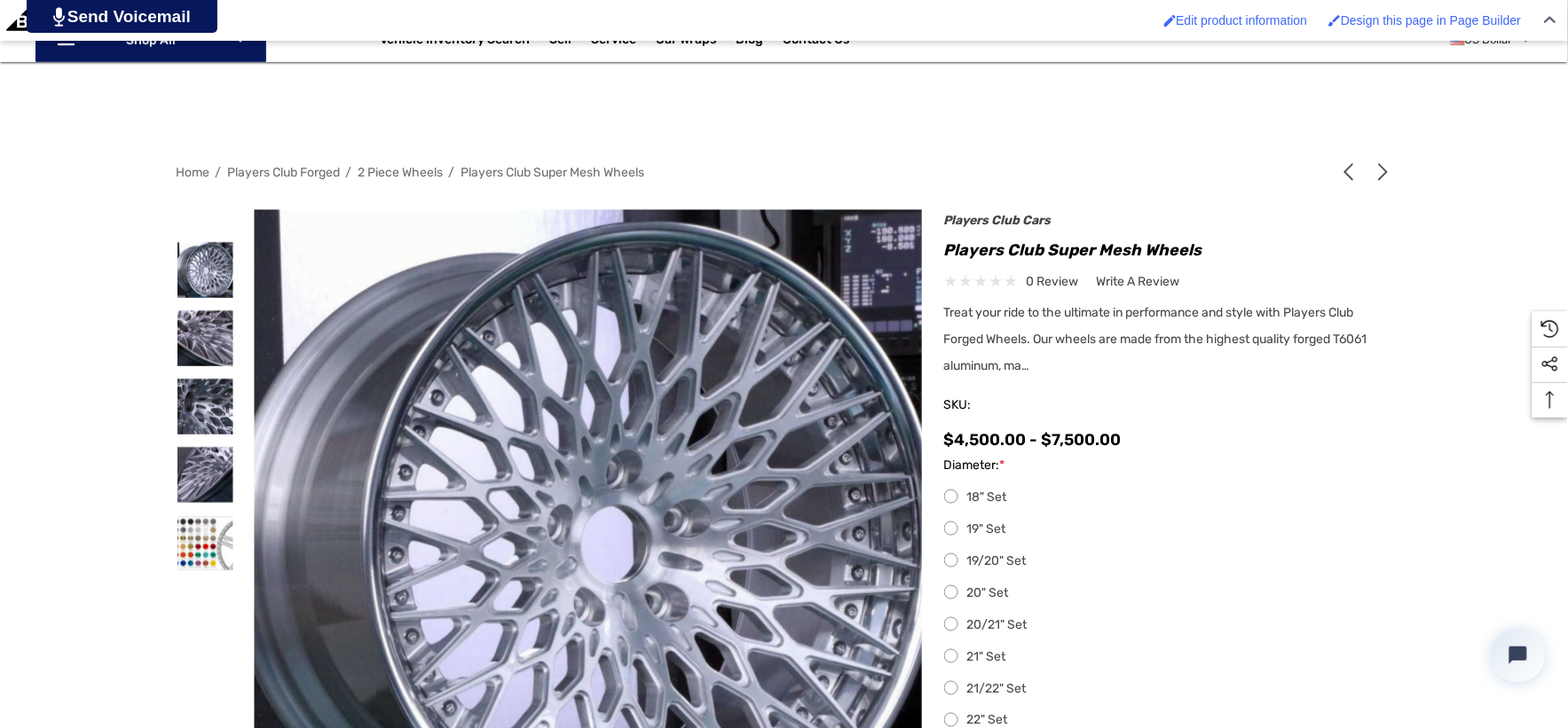
click at [652, 443] on img at bounding box center [543, 613] width 1136 height 1135
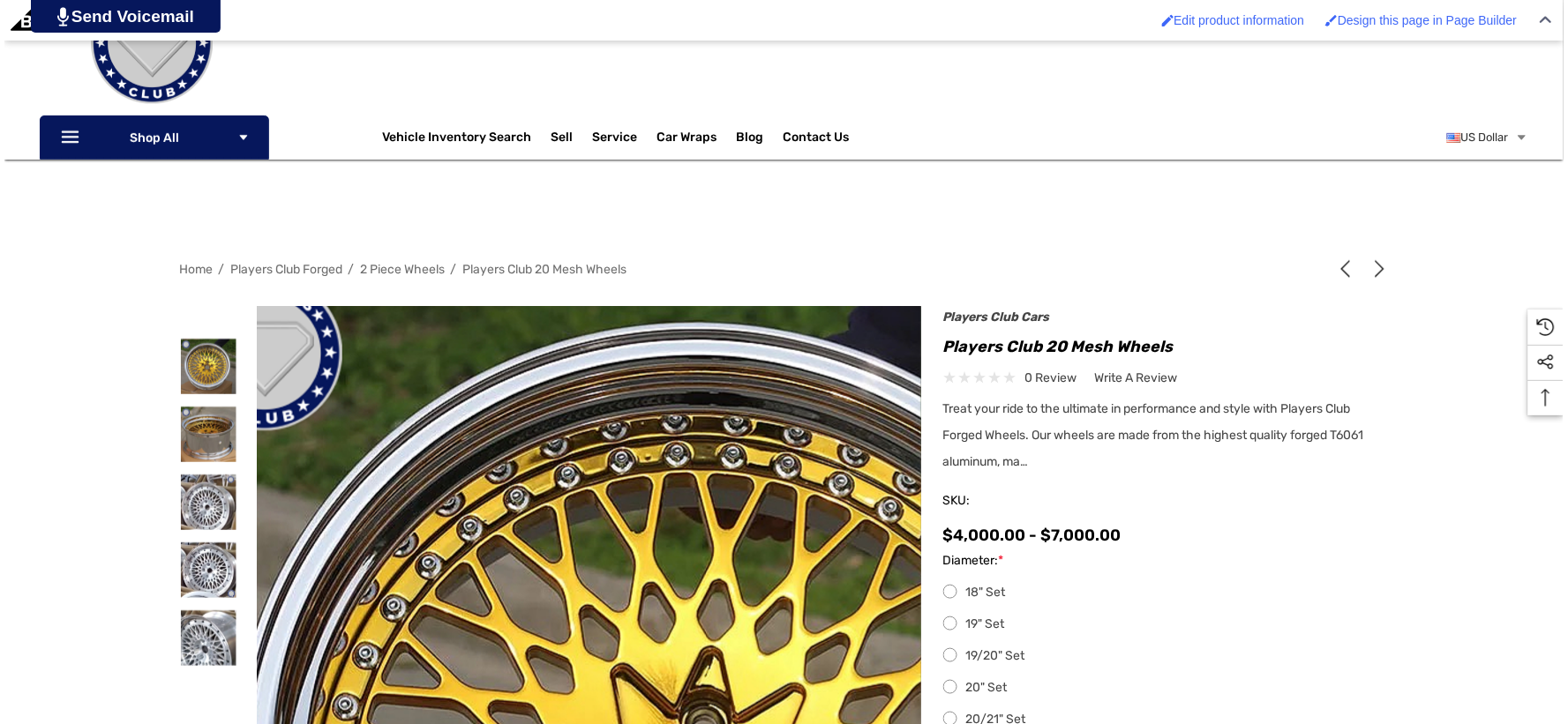
scroll to position [196, 0]
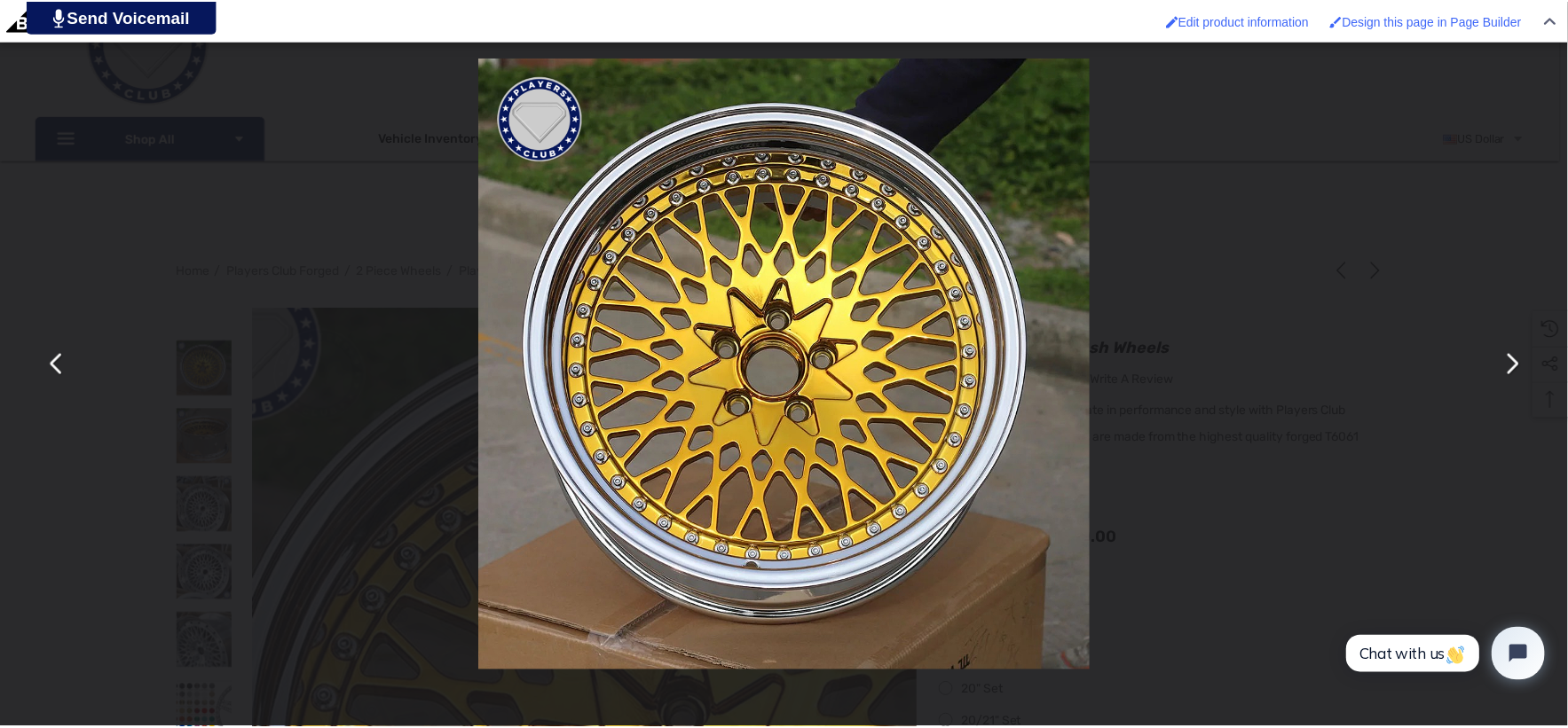
scroll to position [0, 0]
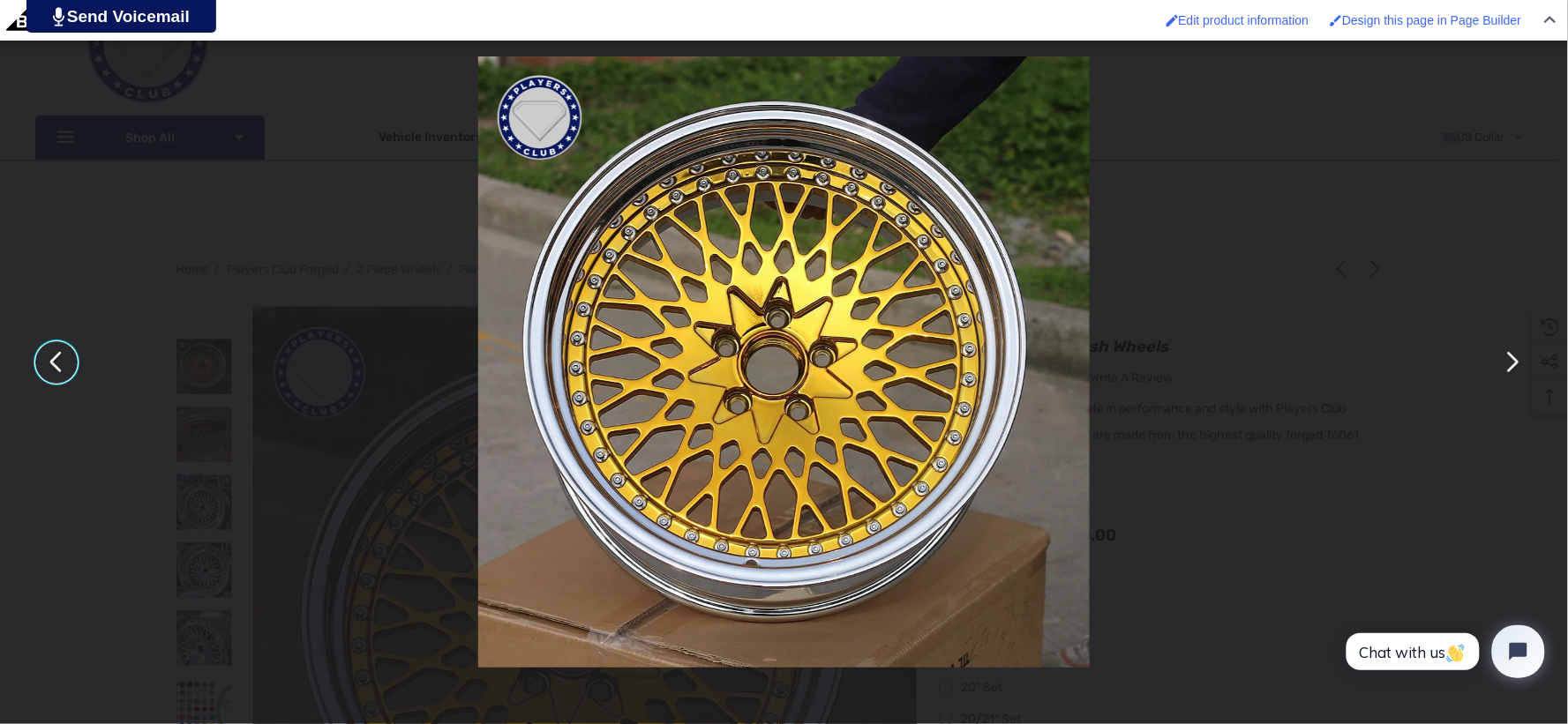
click at [373, 253] on div "You can close this modal content with the ESC key" at bounding box center [784, 362] width 1568 height 724
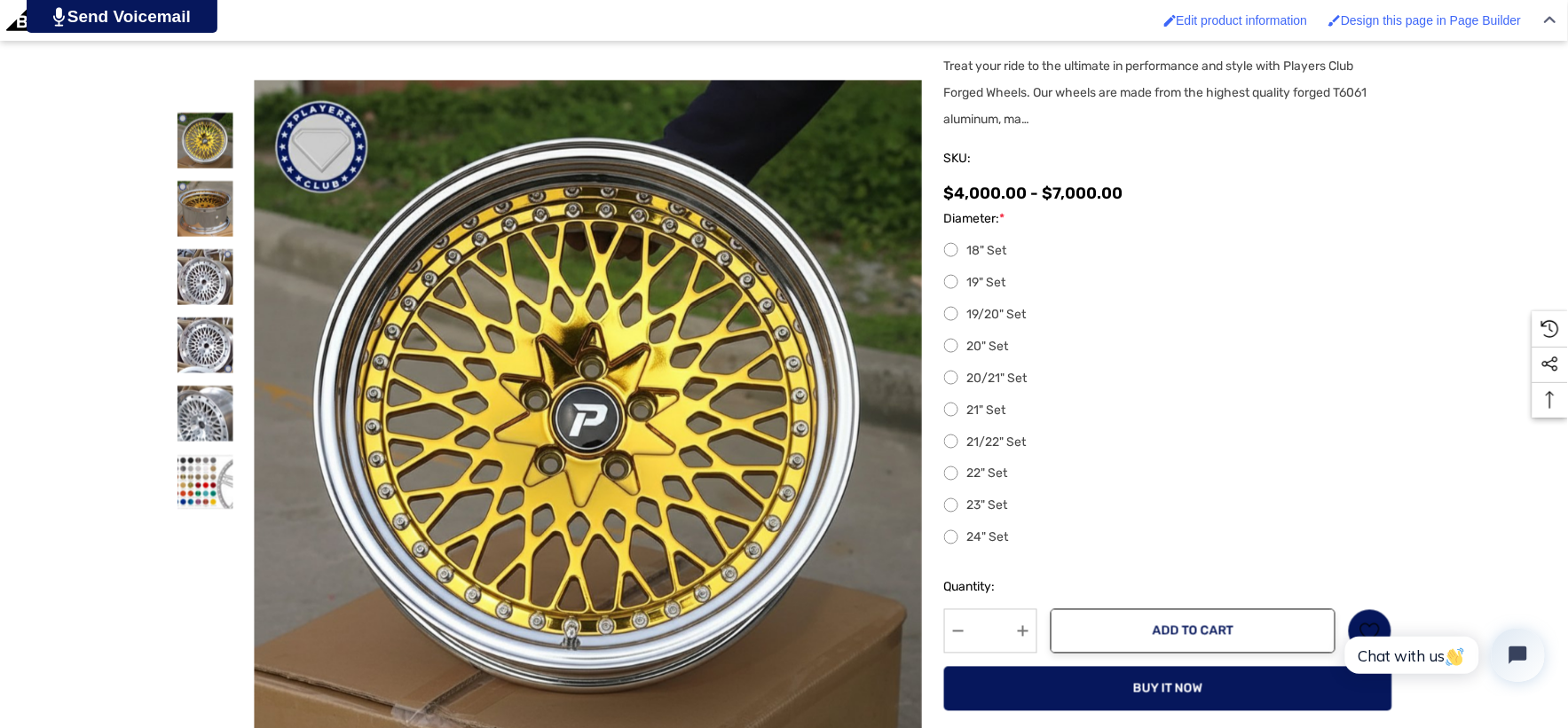
scroll to position [591, 0]
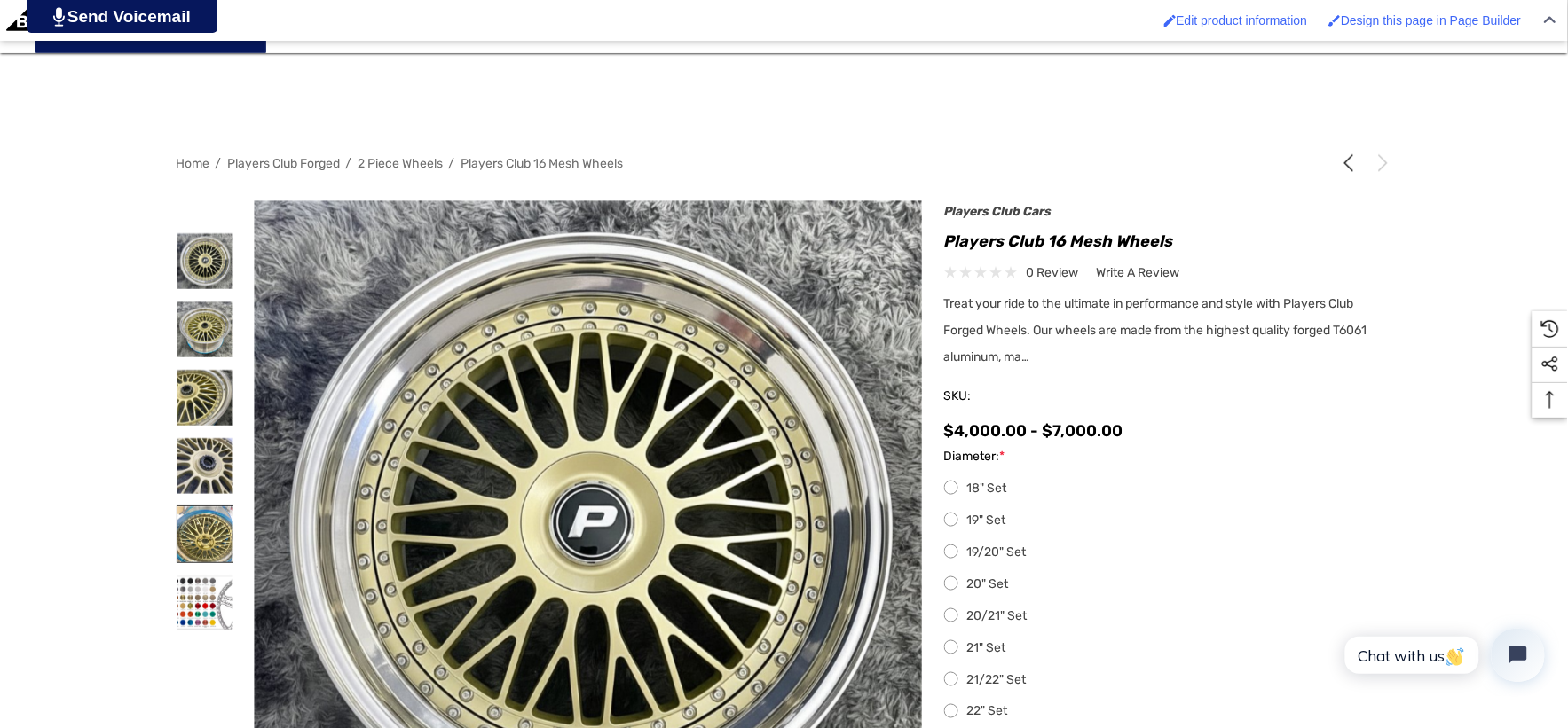
scroll to position [394, 0]
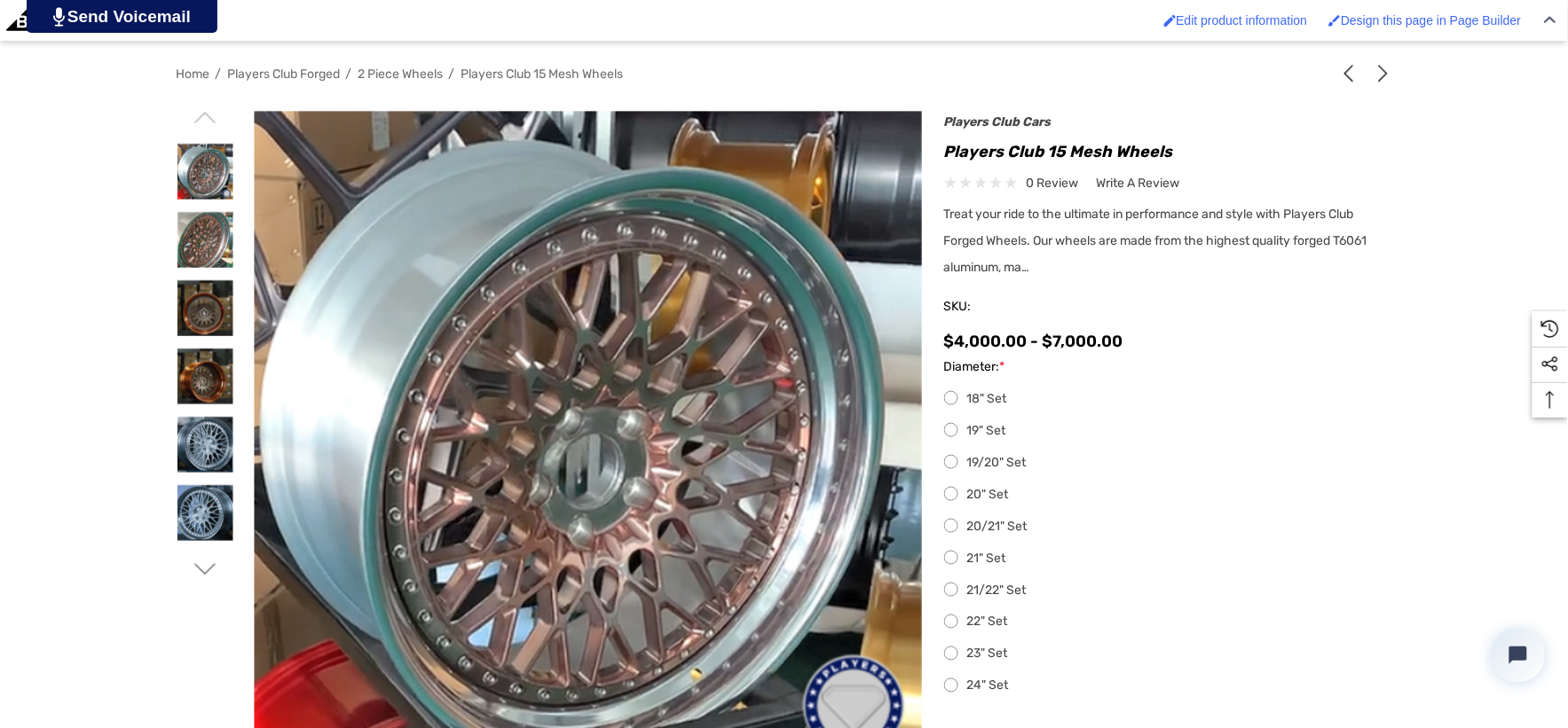
click at [444, 321] on img at bounding box center [688, 529] width 1136 height 1120
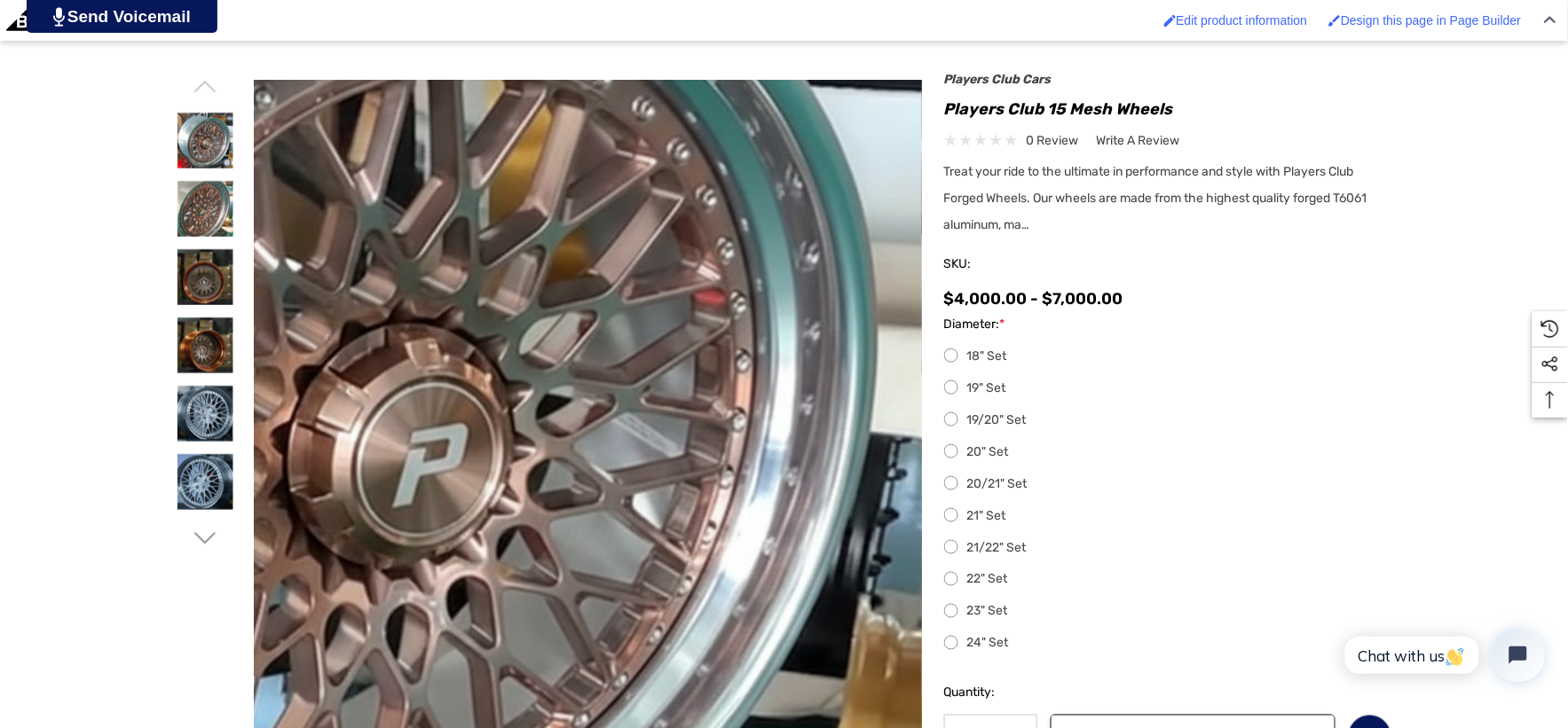
scroll to position [492, 0]
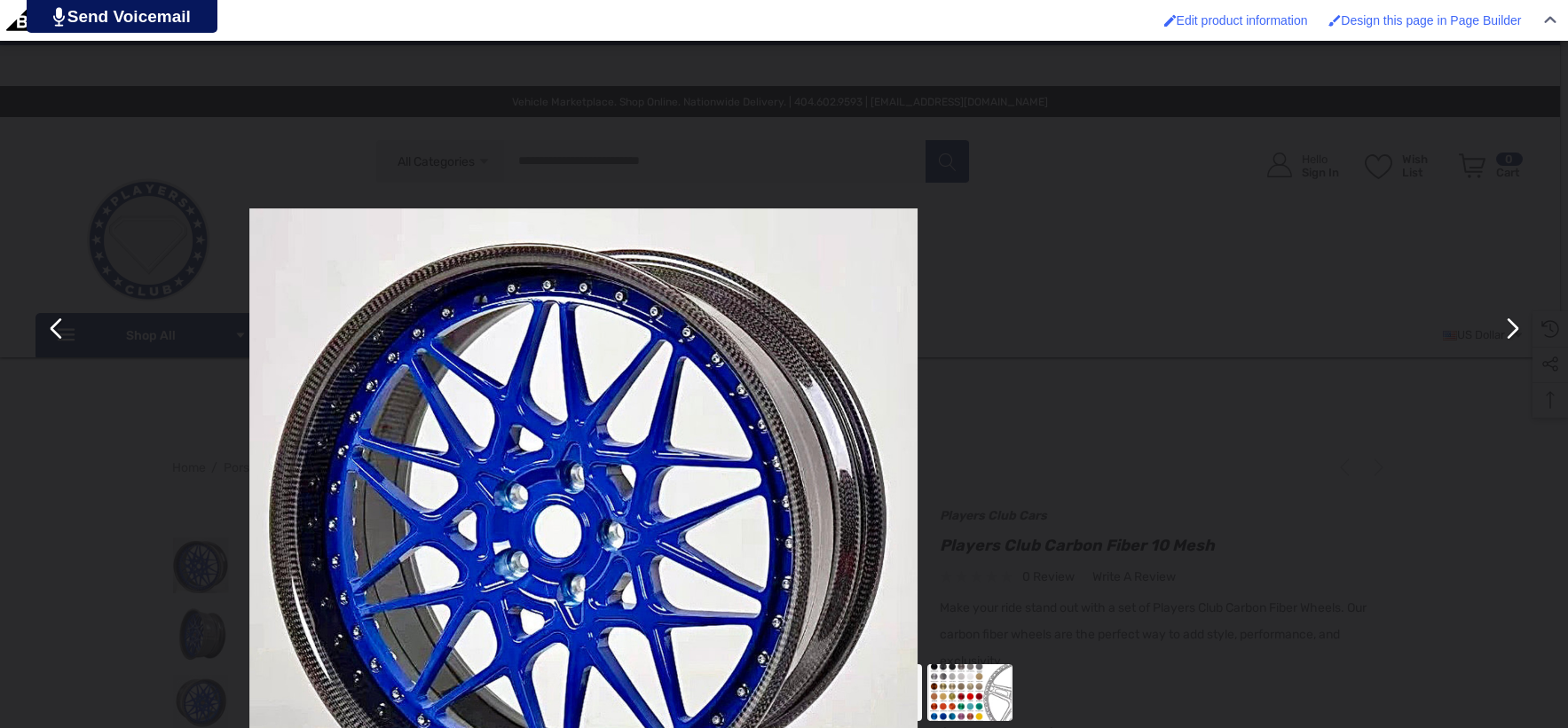
click at [527, 394] on img "You can close this modal content with the ESC key" at bounding box center [584, 526] width 669 height 636
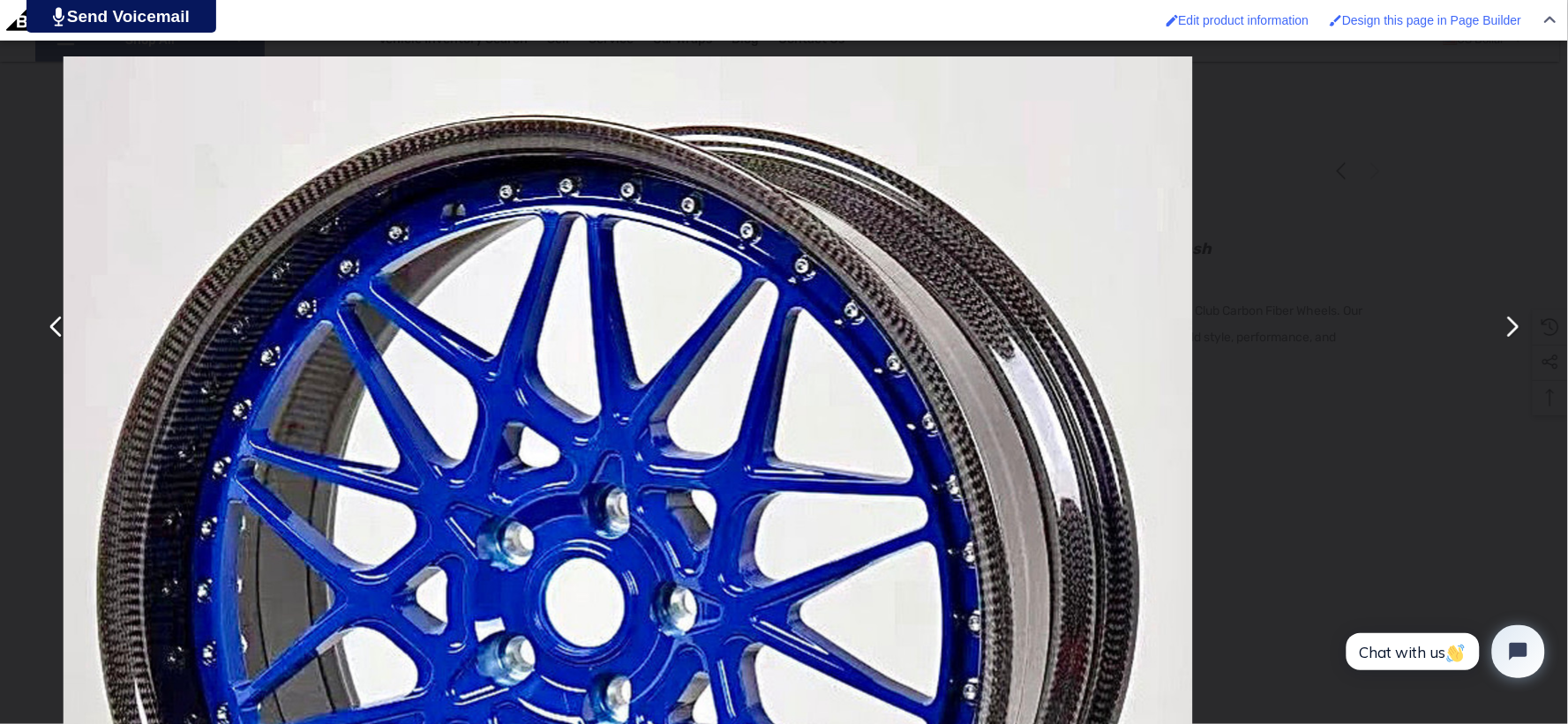
click at [22, 127] on div "You can close this modal content with the ESC key" at bounding box center [784, 326] width 1568 height 654
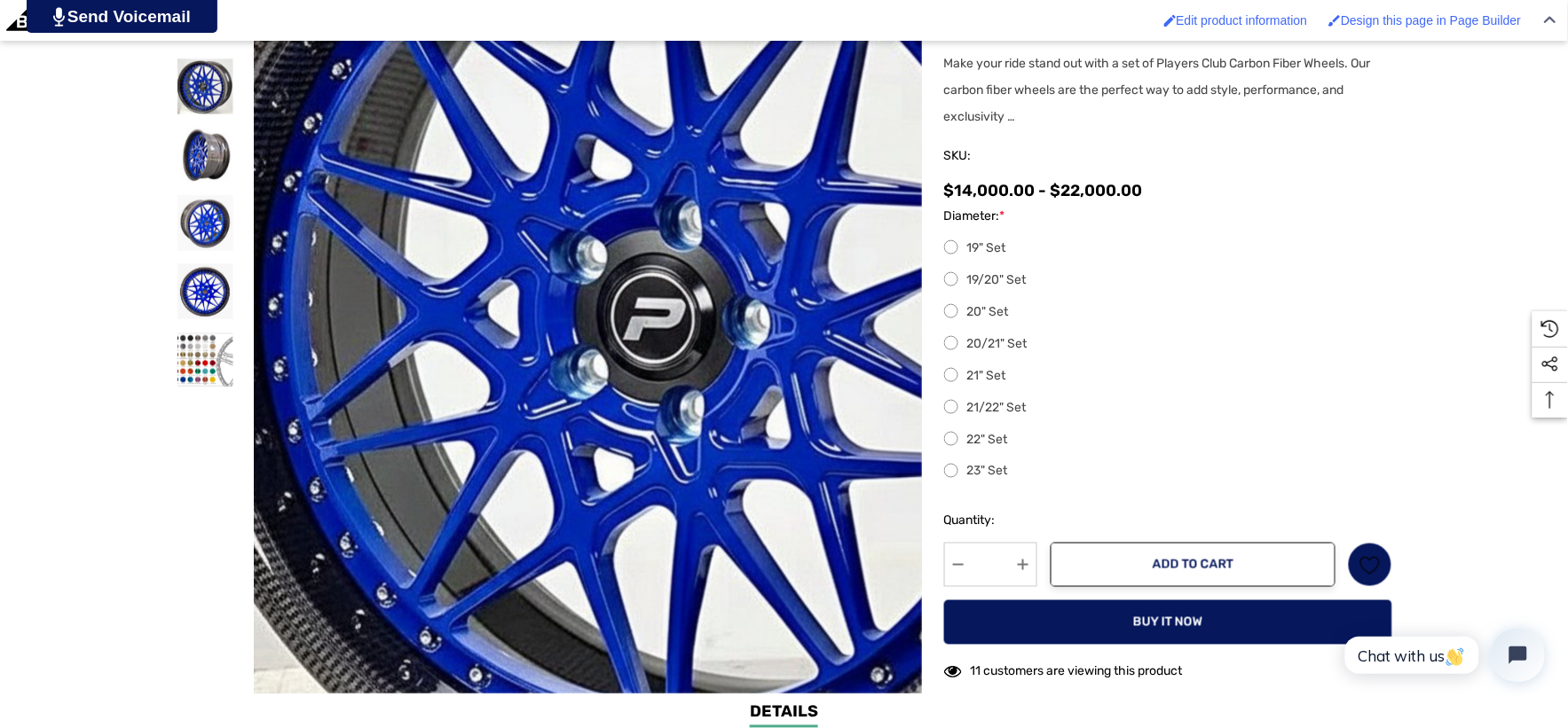
scroll to position [591, 0]
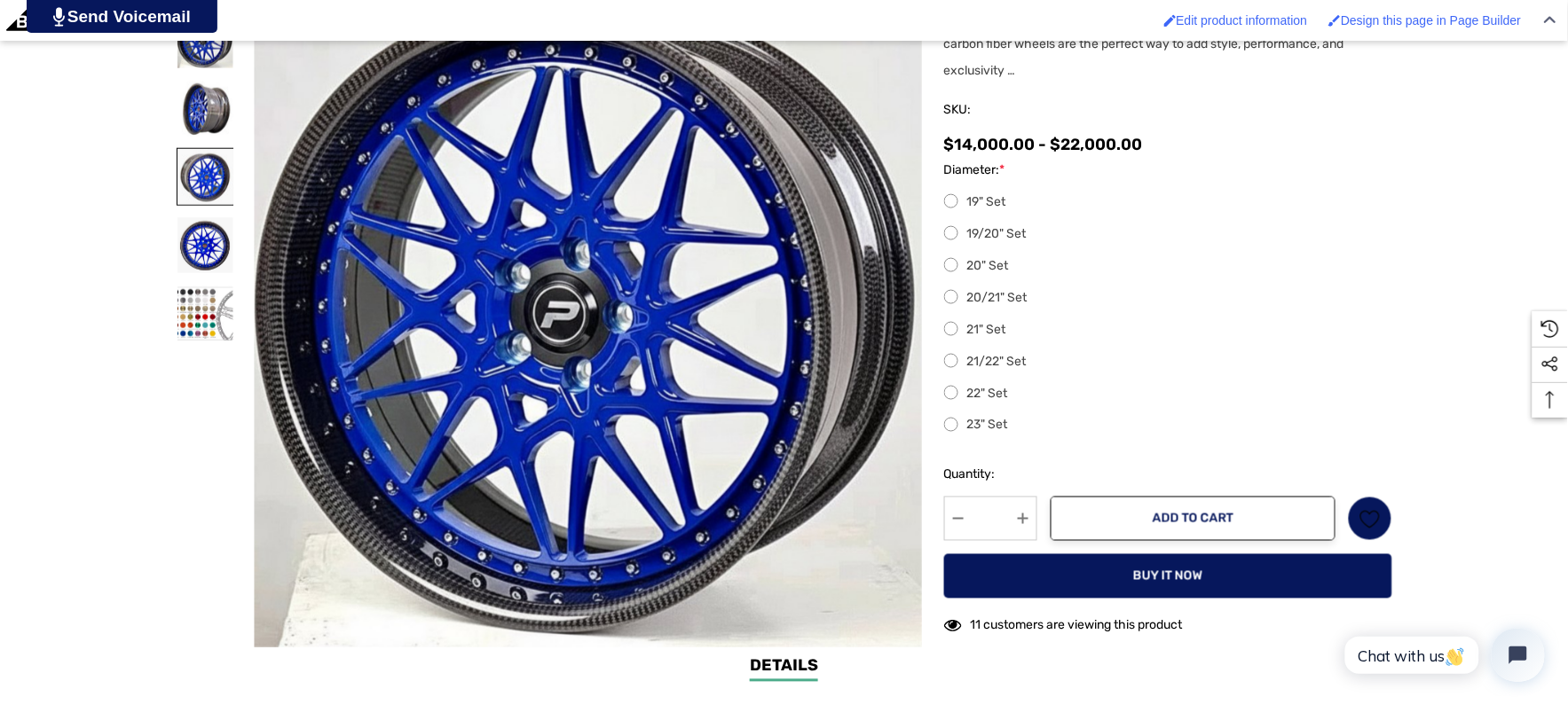
click at [222, 191] on img at bounding box center [206, 177] width 56 height 56
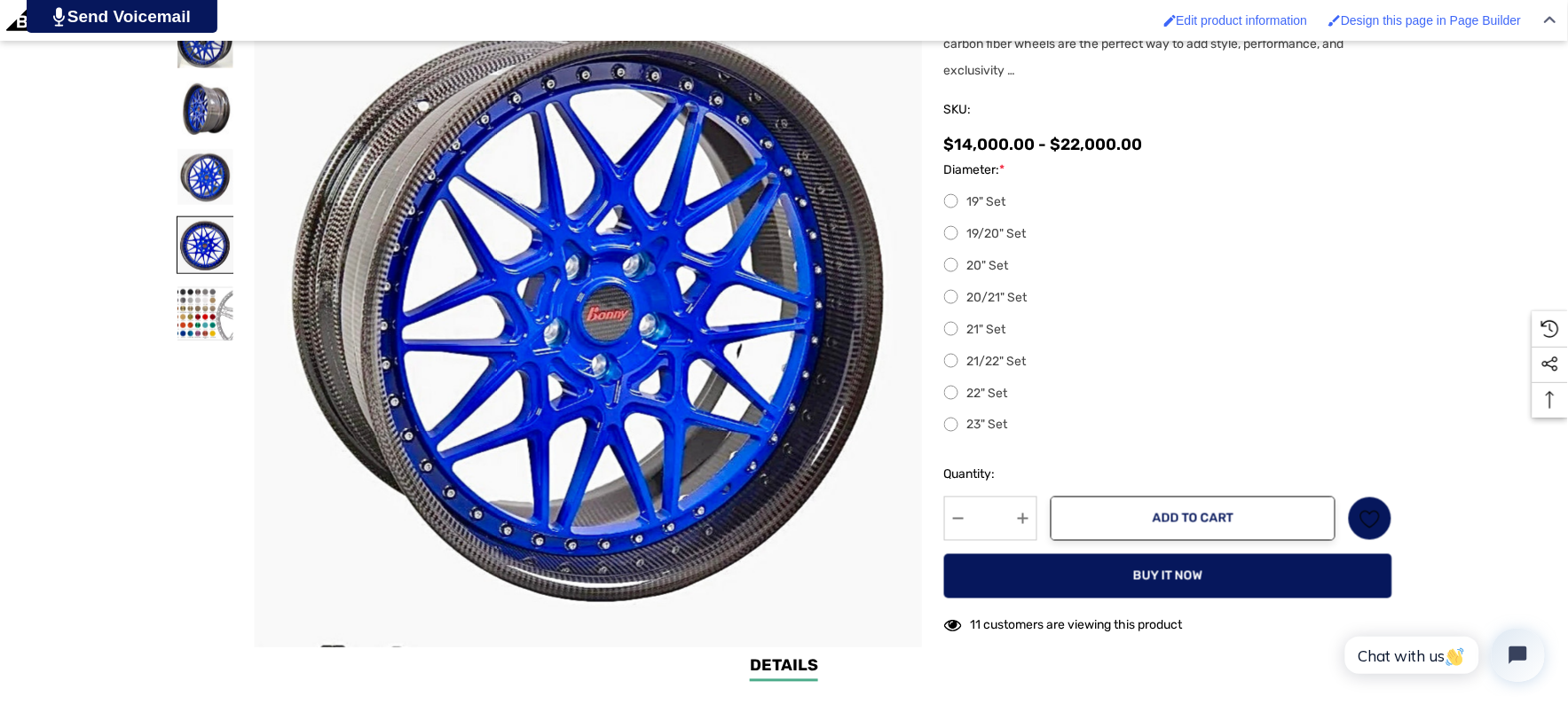
click at [220, 244] on img at bounding box center [206, 245] width 56 height 56
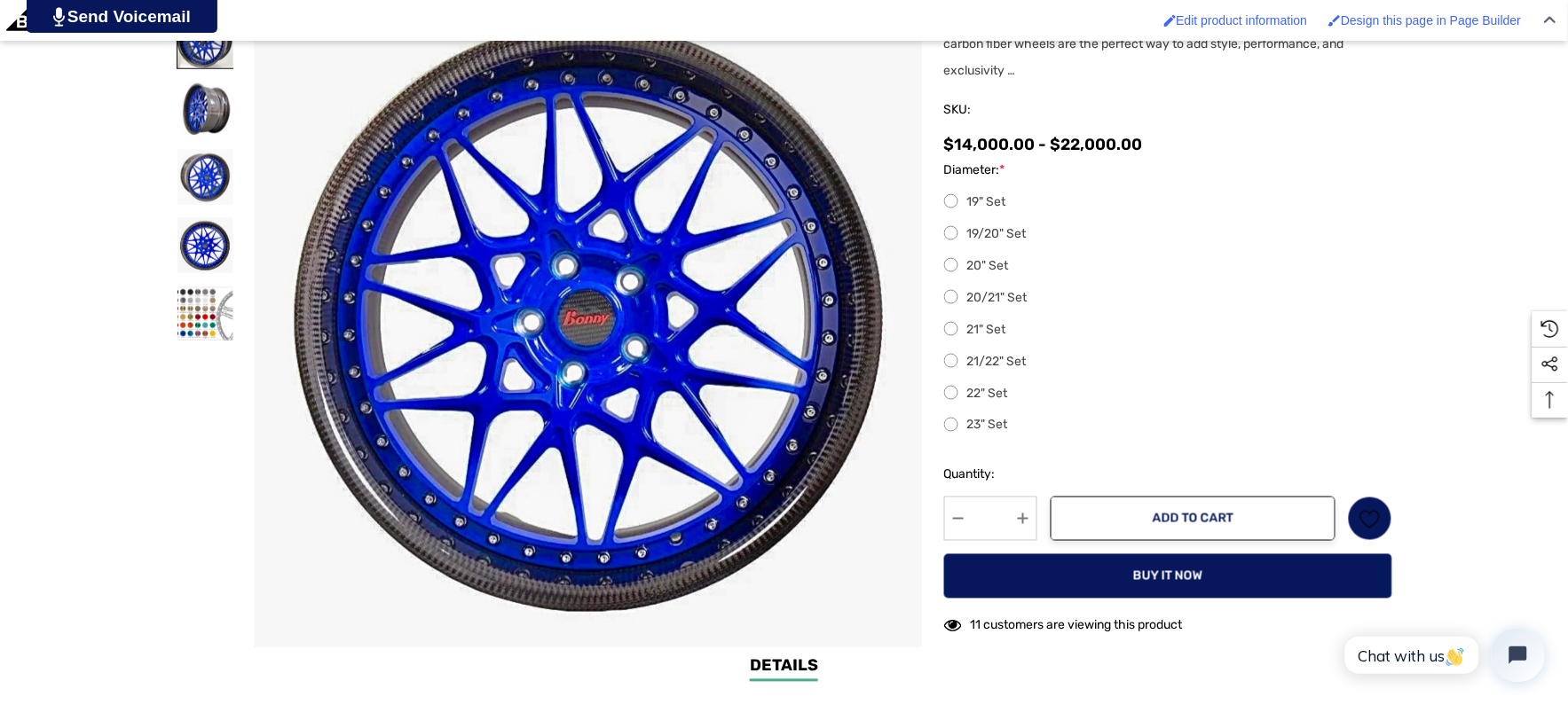
click at [190, 60] on img at bounding box center [206, 41] width 56 height 56
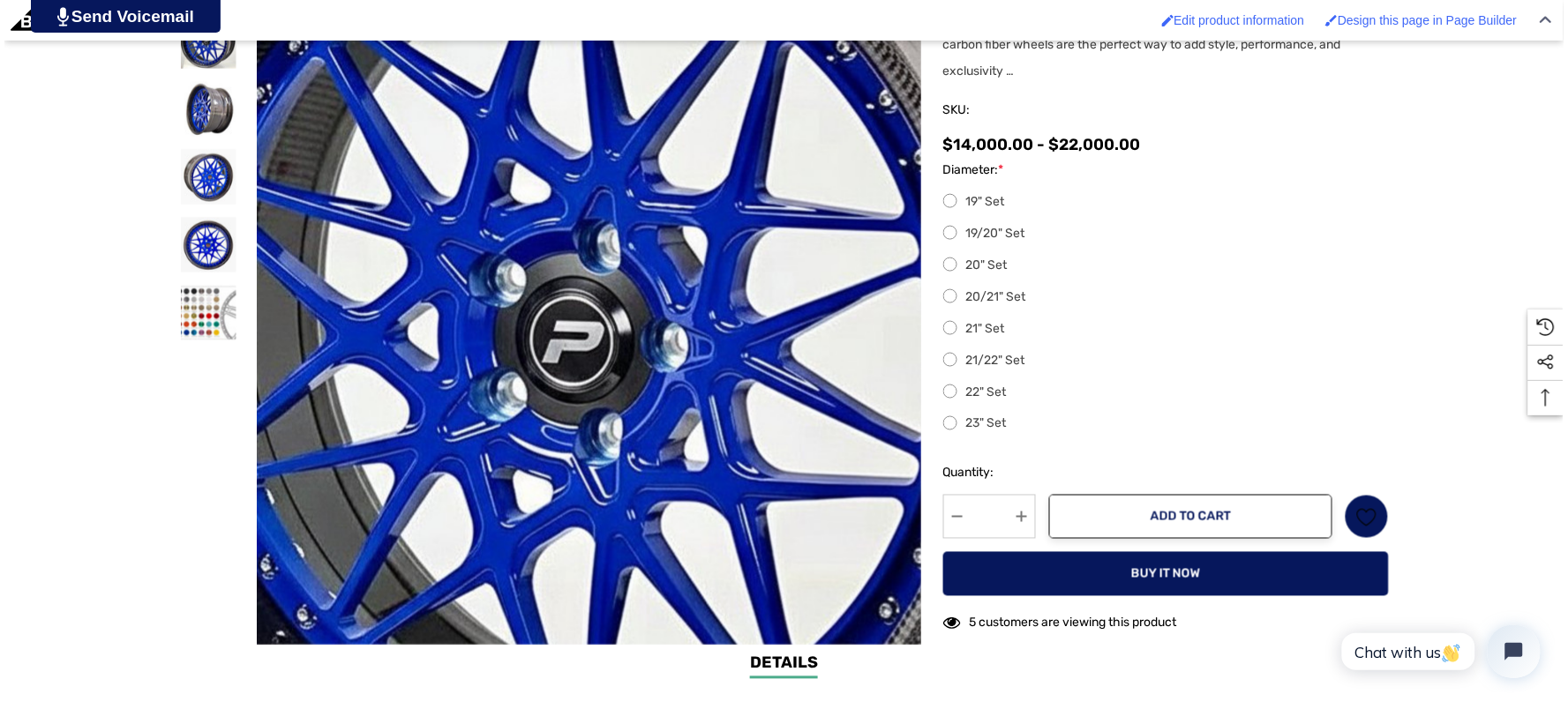
scroll to position [588, 0]
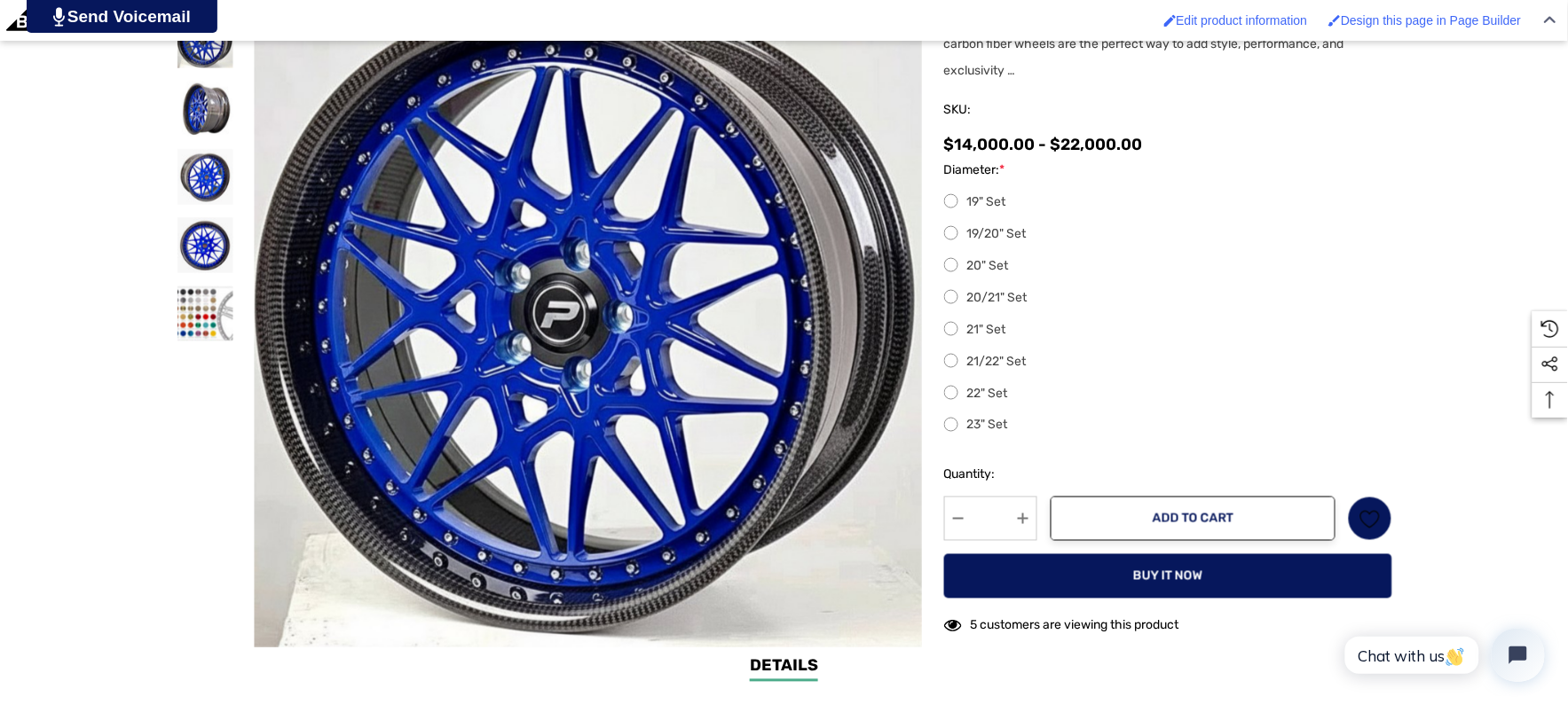
click at [81, 305] on div "Home Porsche Parts Porsche Taycan Players Club Carbon Fiber 10 Mesh Previous 1" at bounding box center [784, 258] width 1568 height 793
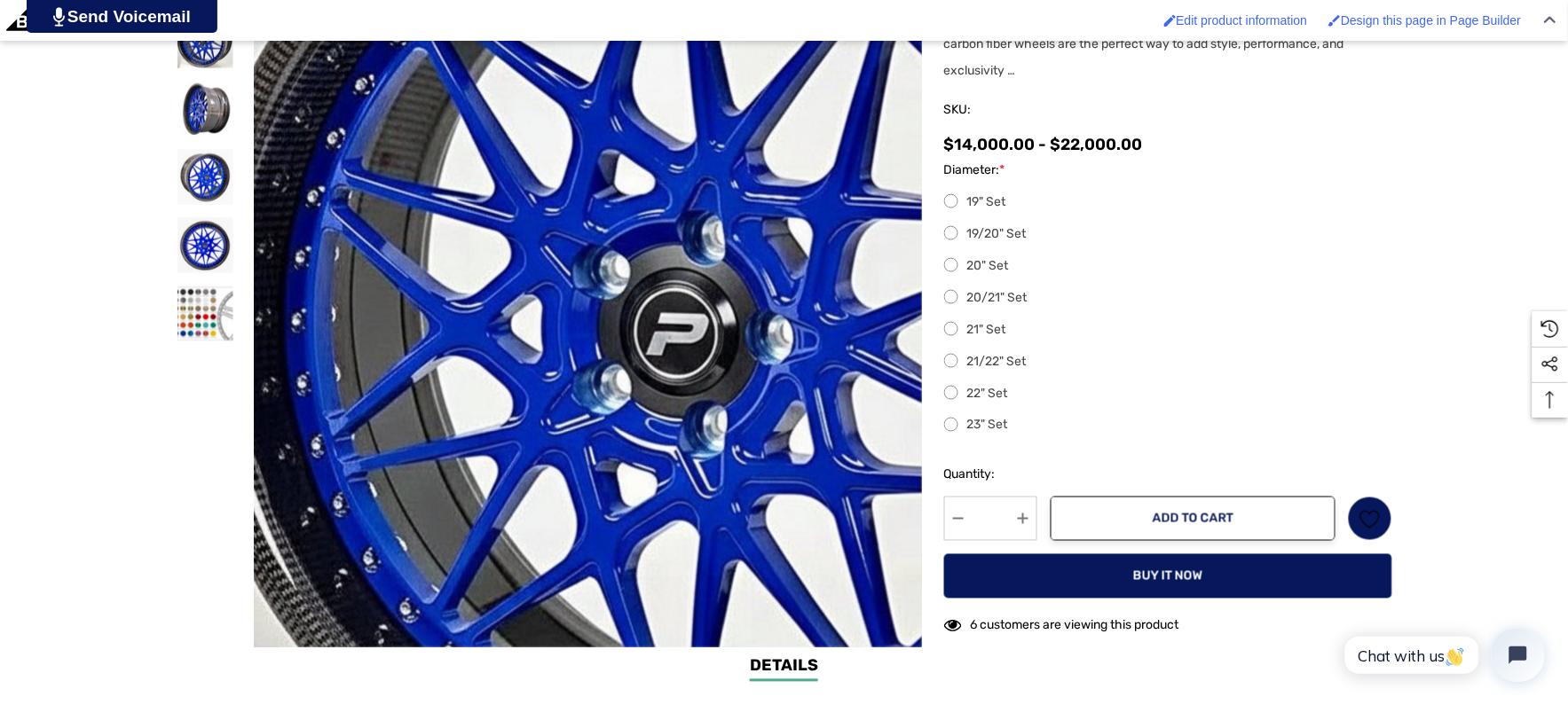
click at [398, 286] on img at bounding box center [722, 332] width 1136 height 1066
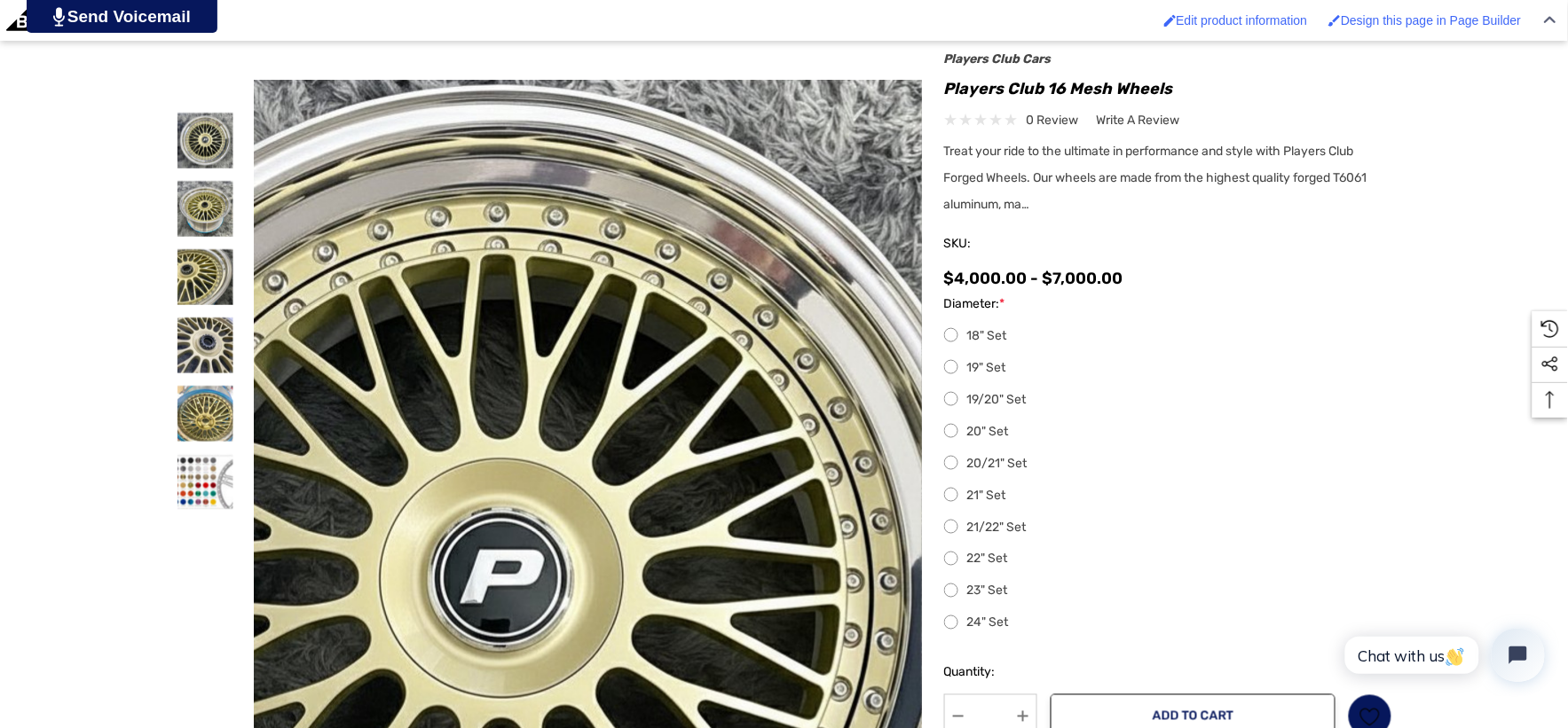
scroll to position [492, 0]
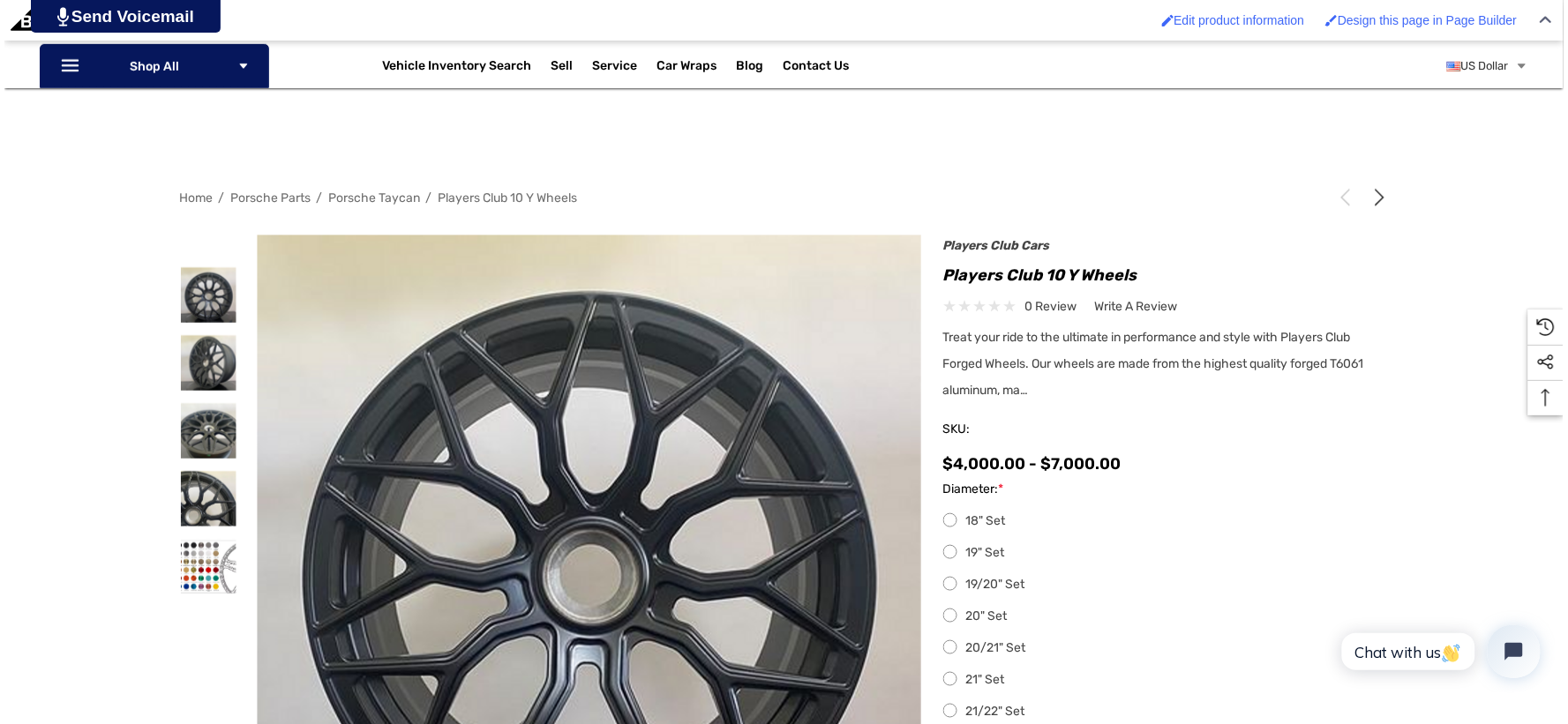
scroll to position [294, 0]
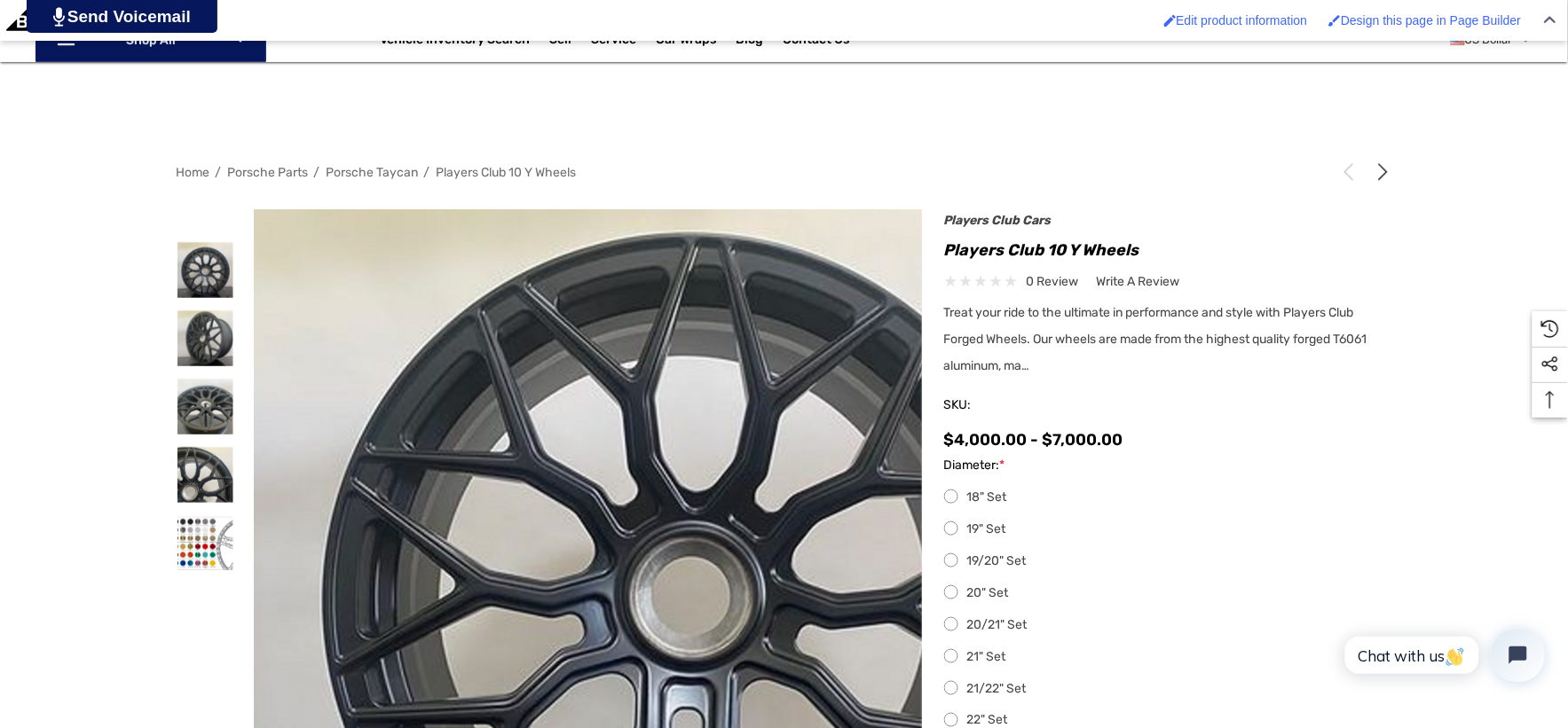
click at [444, 387] on img at bounding box center [689, 585] width 1136 height 850
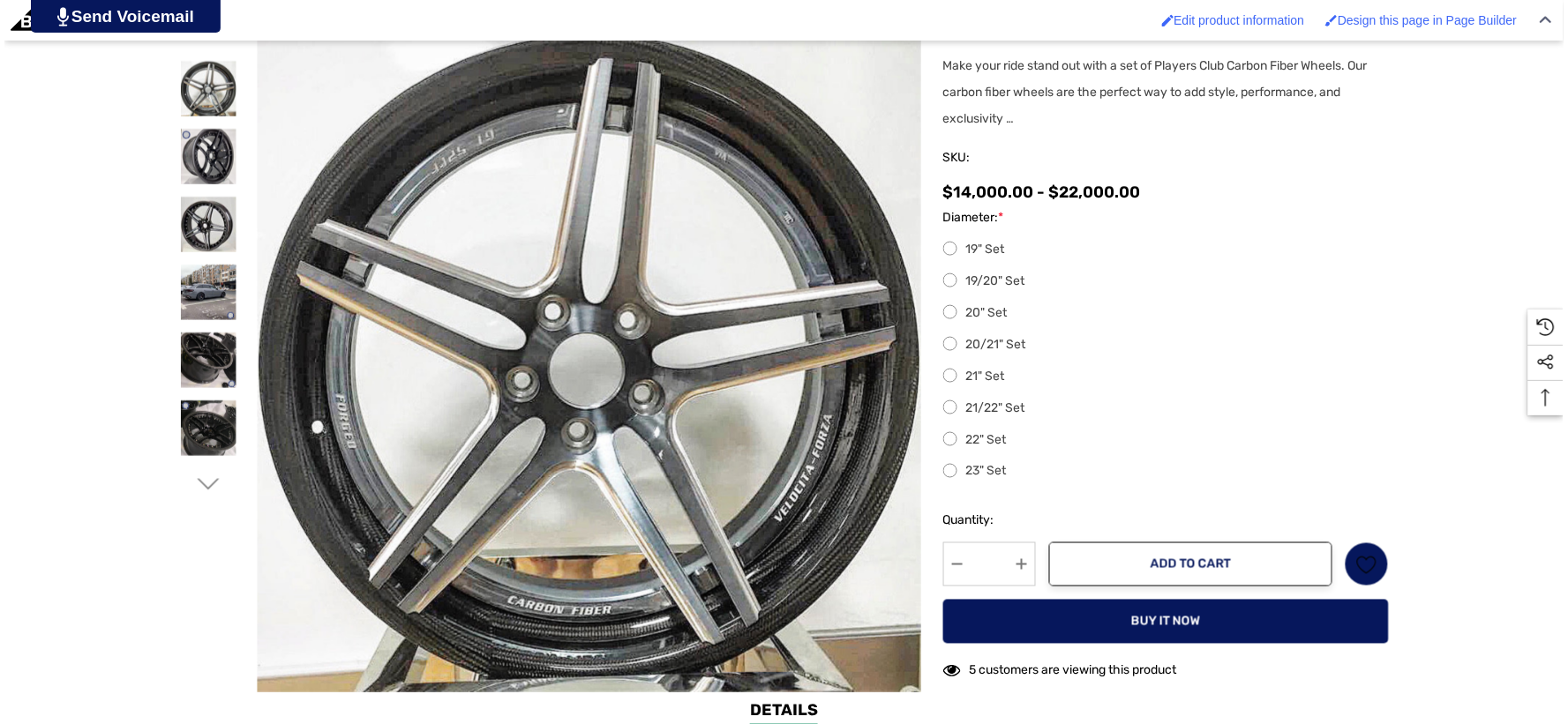
scroll to position [588, 0]
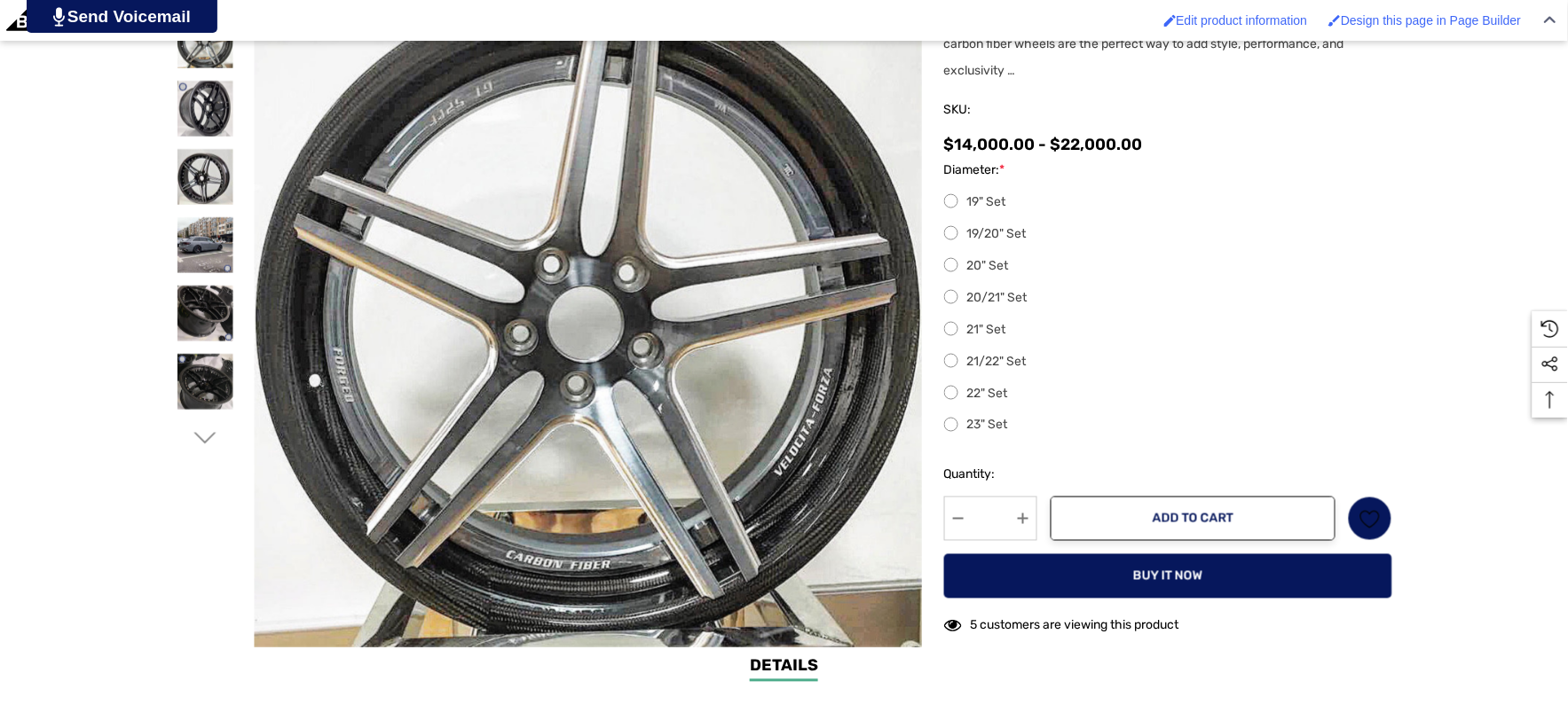
click at [584, 332] on img at bounding box center [594, 304] width 1136 height 1067
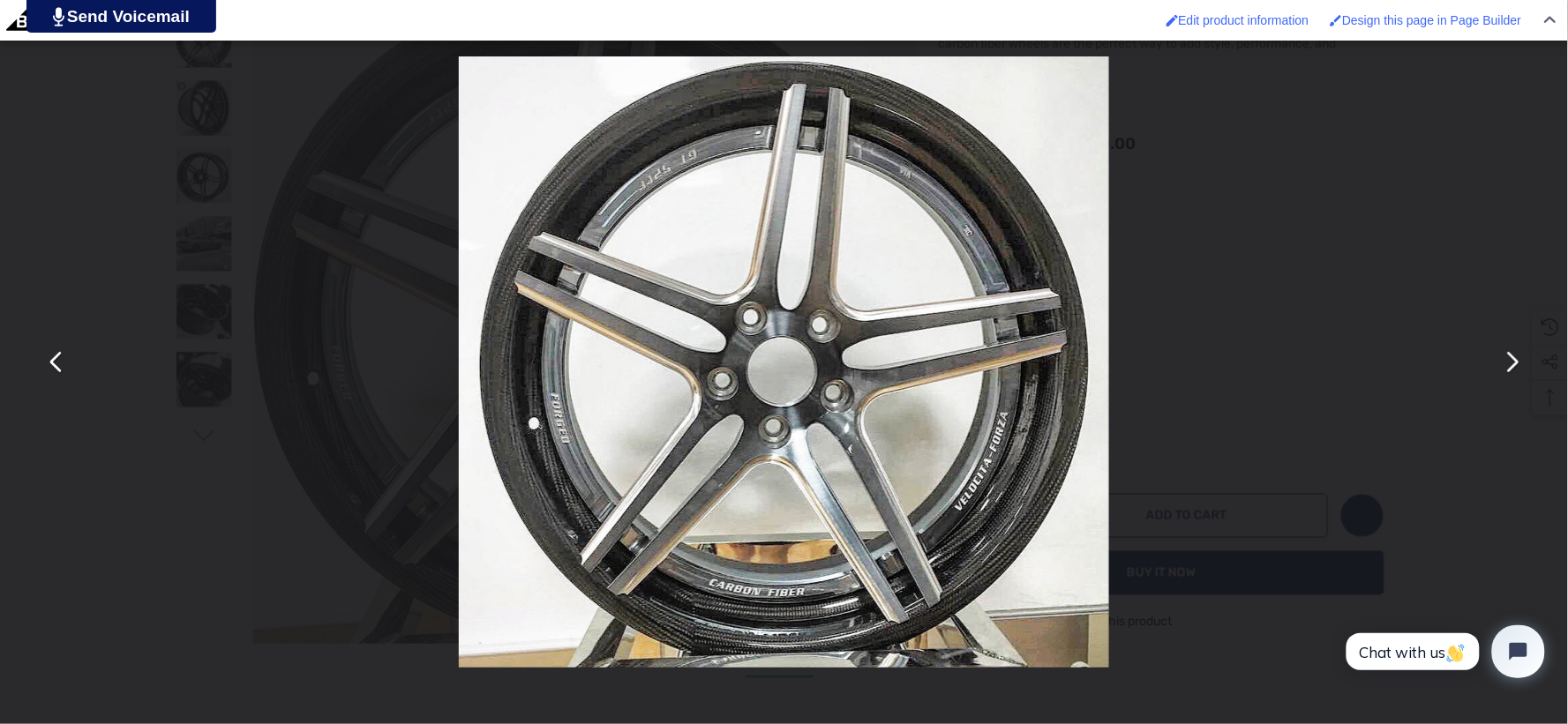
click at [13, 527] on div "You can close this modal content with the ESC key" at bounding box center [784, 362] width 1568 height 724
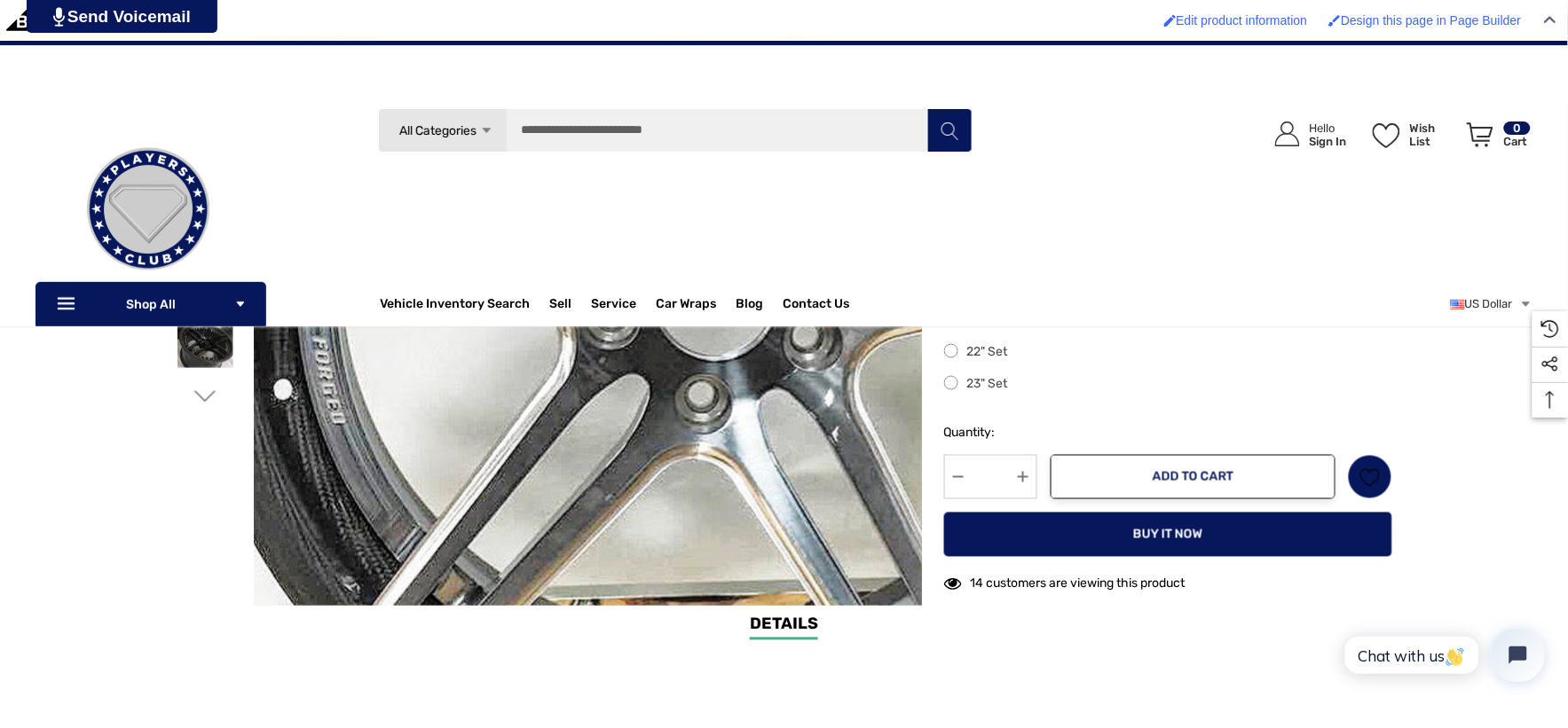
scroll to position [394, 0]
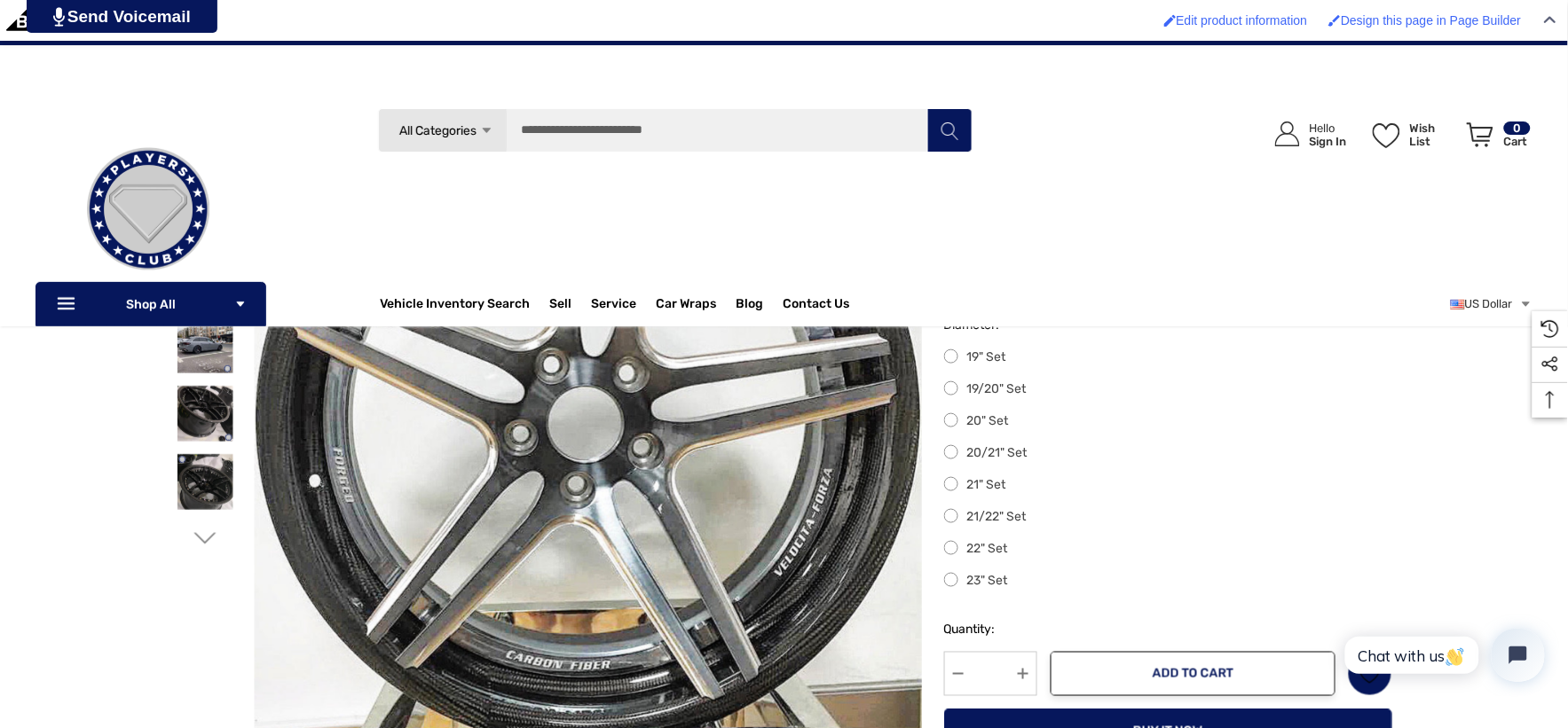
click at [75, 434] on div "Home Porsche Parts Porsche Taycan Players Club Carbon Fiber 5 Light Wheels 1 |" at bounding box center [784, 412] width 1568 height 793
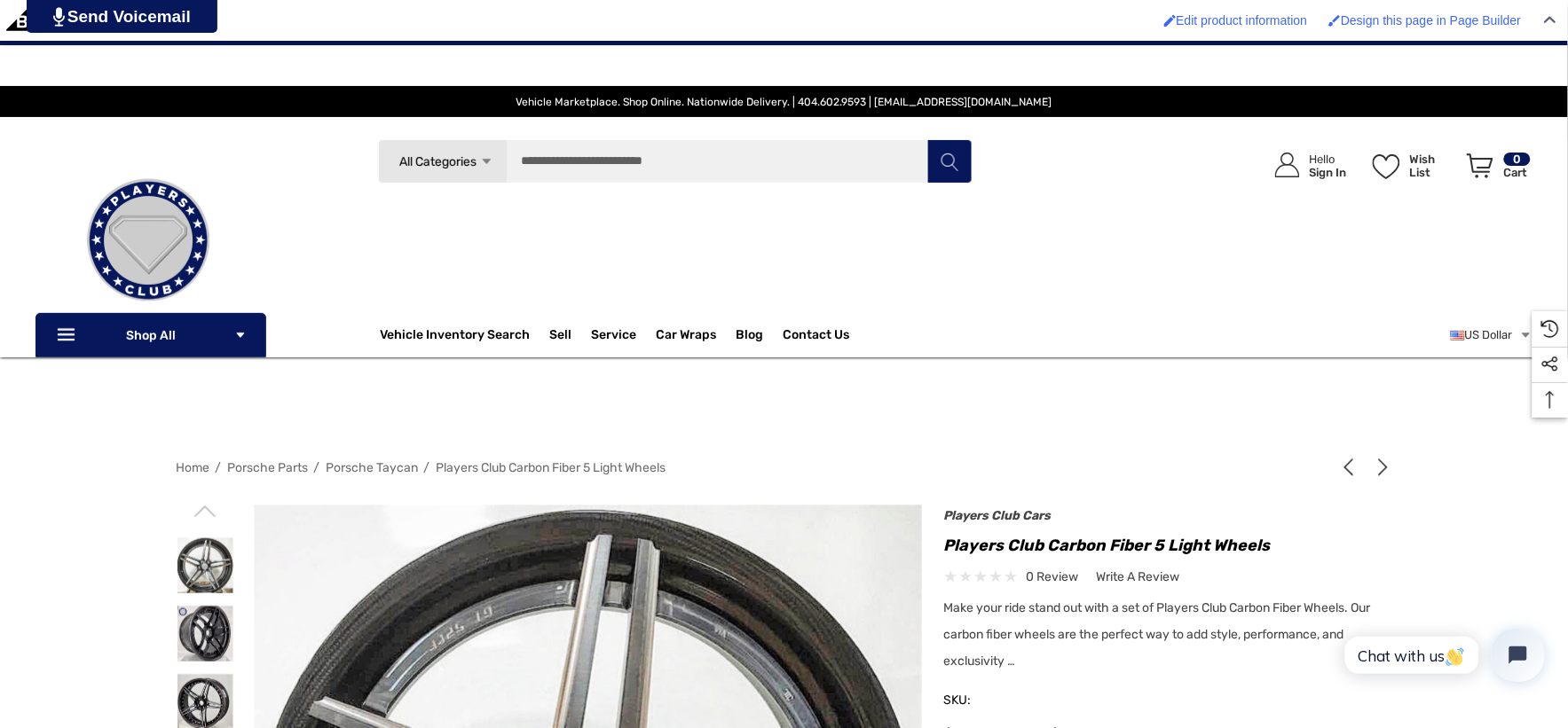
scroll to position [98, 0]
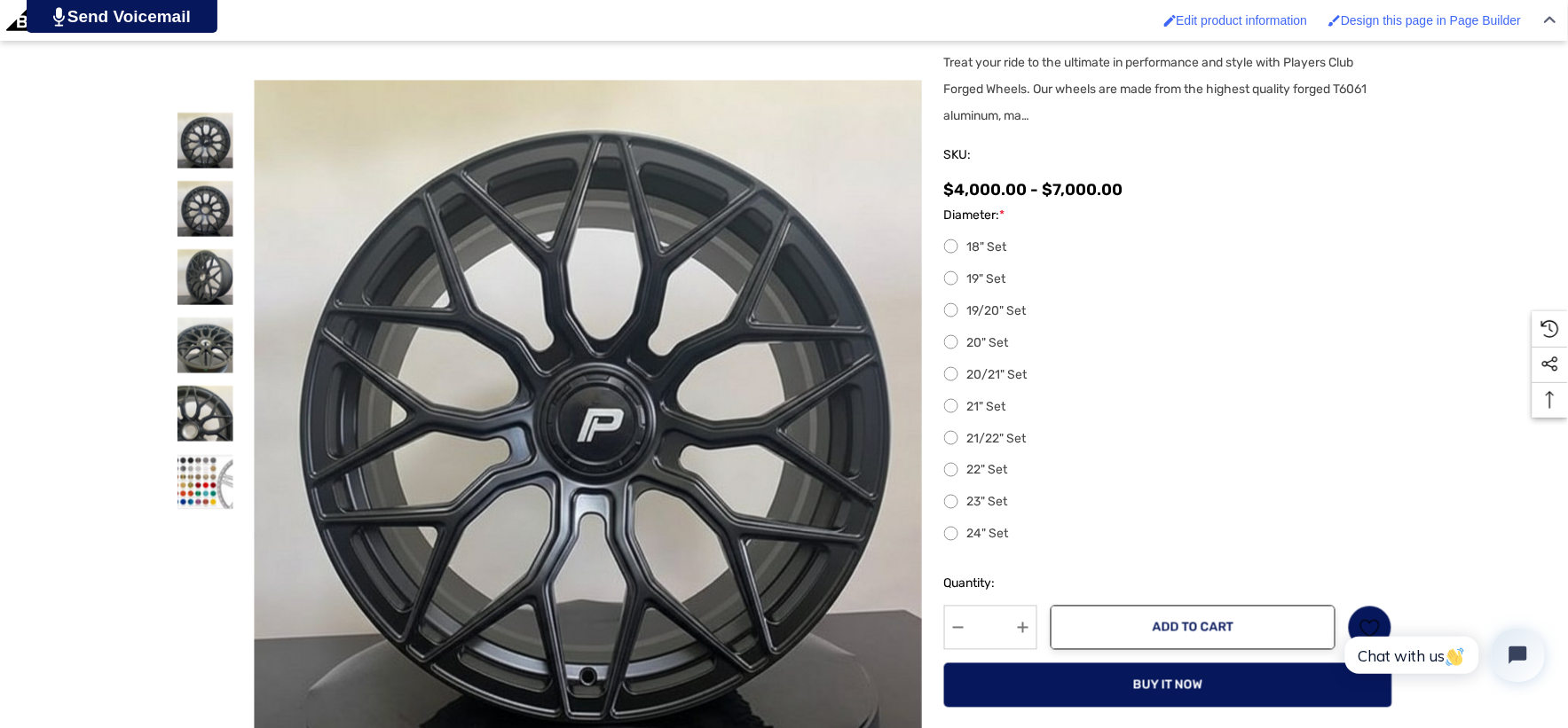
scroll to position [591, 0]
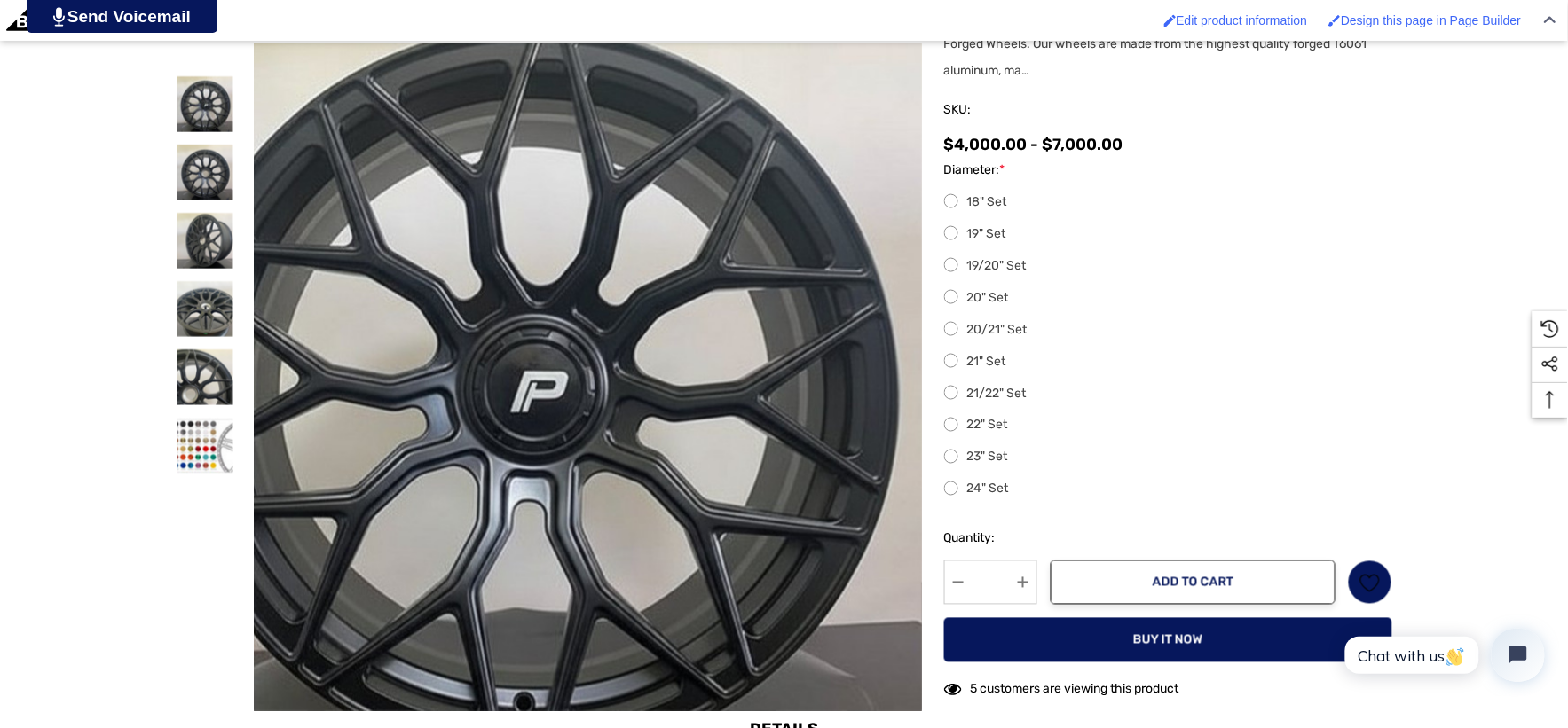
click at [681, 379] on img at bounding box center [524, 378] width 1136 height 828
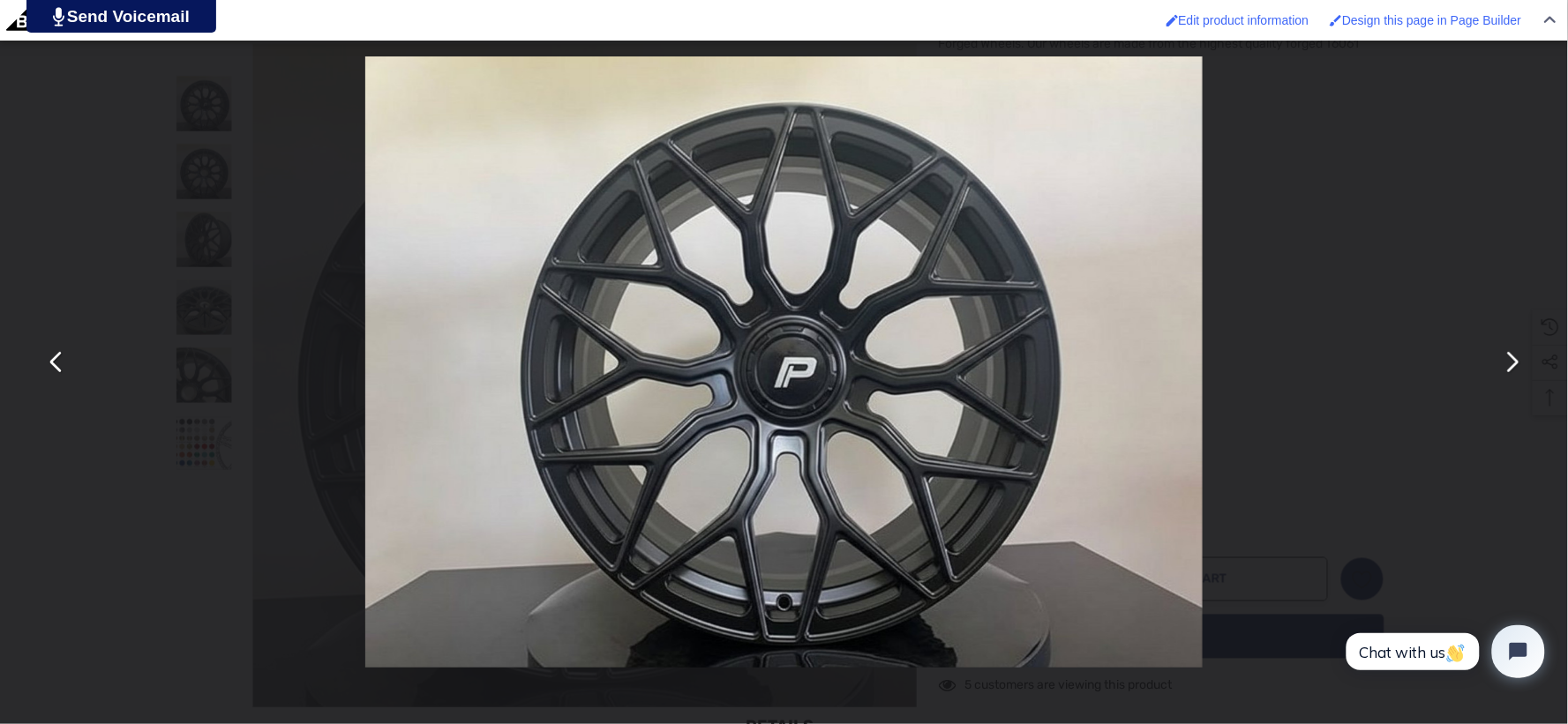
click at [1306, 203] on div "You can close this modal content with the ESC key" at bounding box center [784, 362] width 1568 height 724
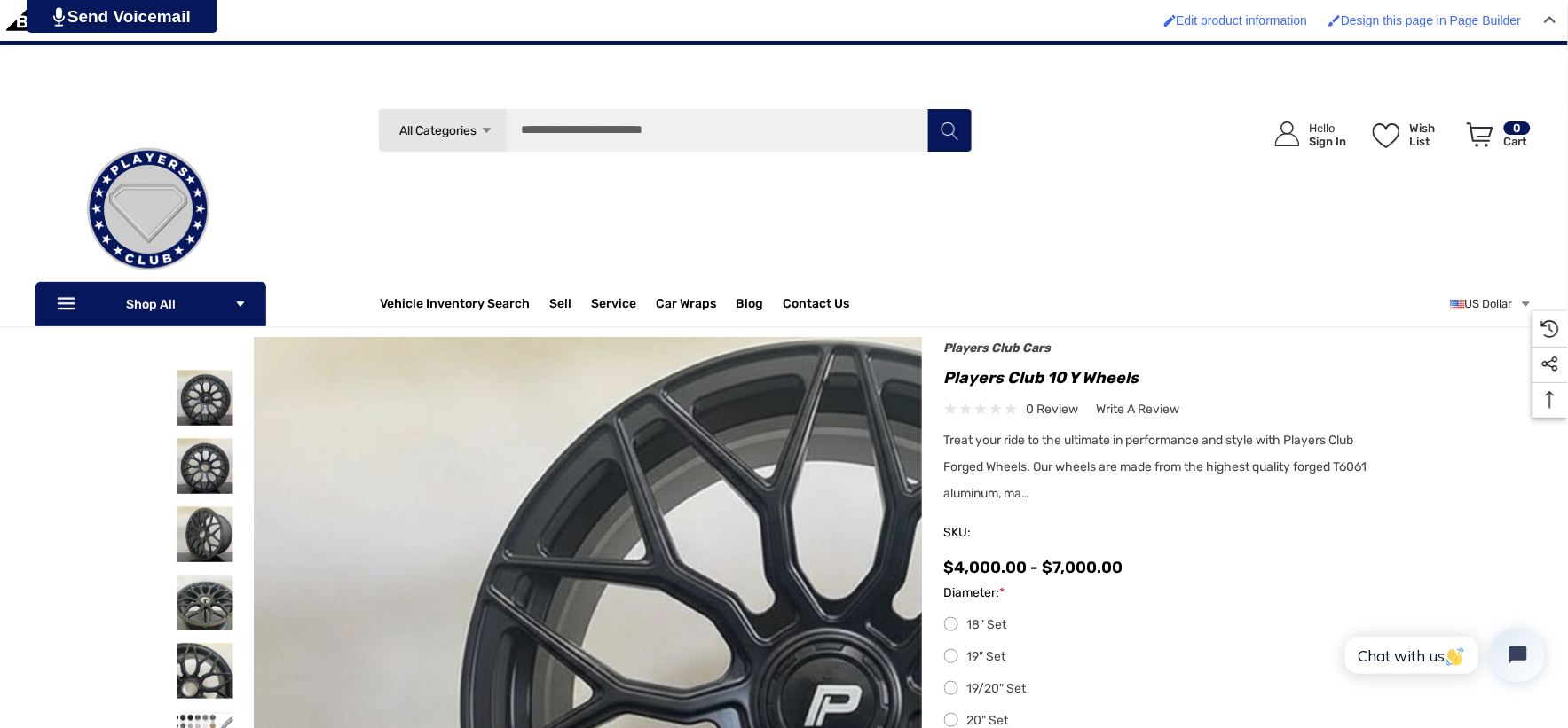
scroll to position [98, 0]
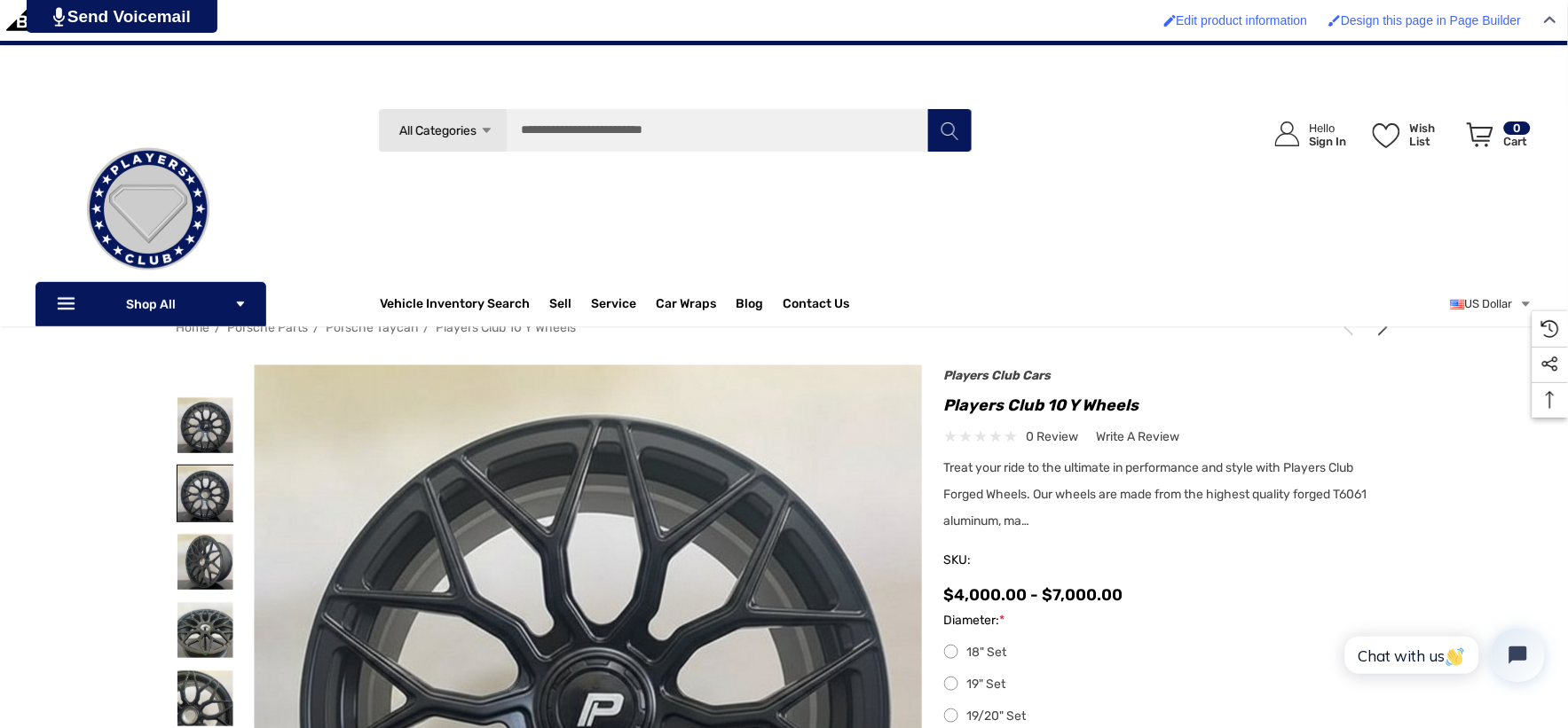
click at [215, 482] on img at bounding box center [206, 493] width 56 height 56
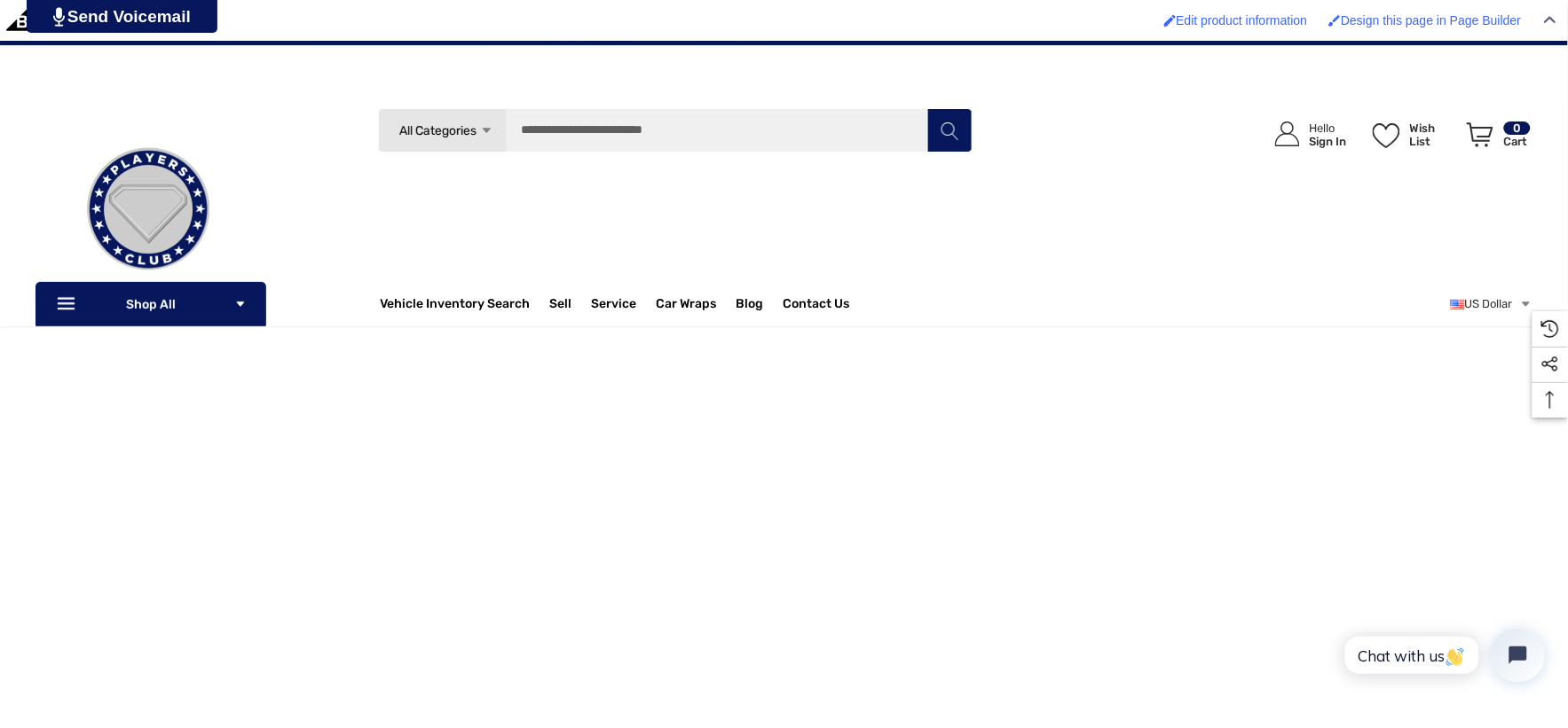
scroll to position [295, 0]
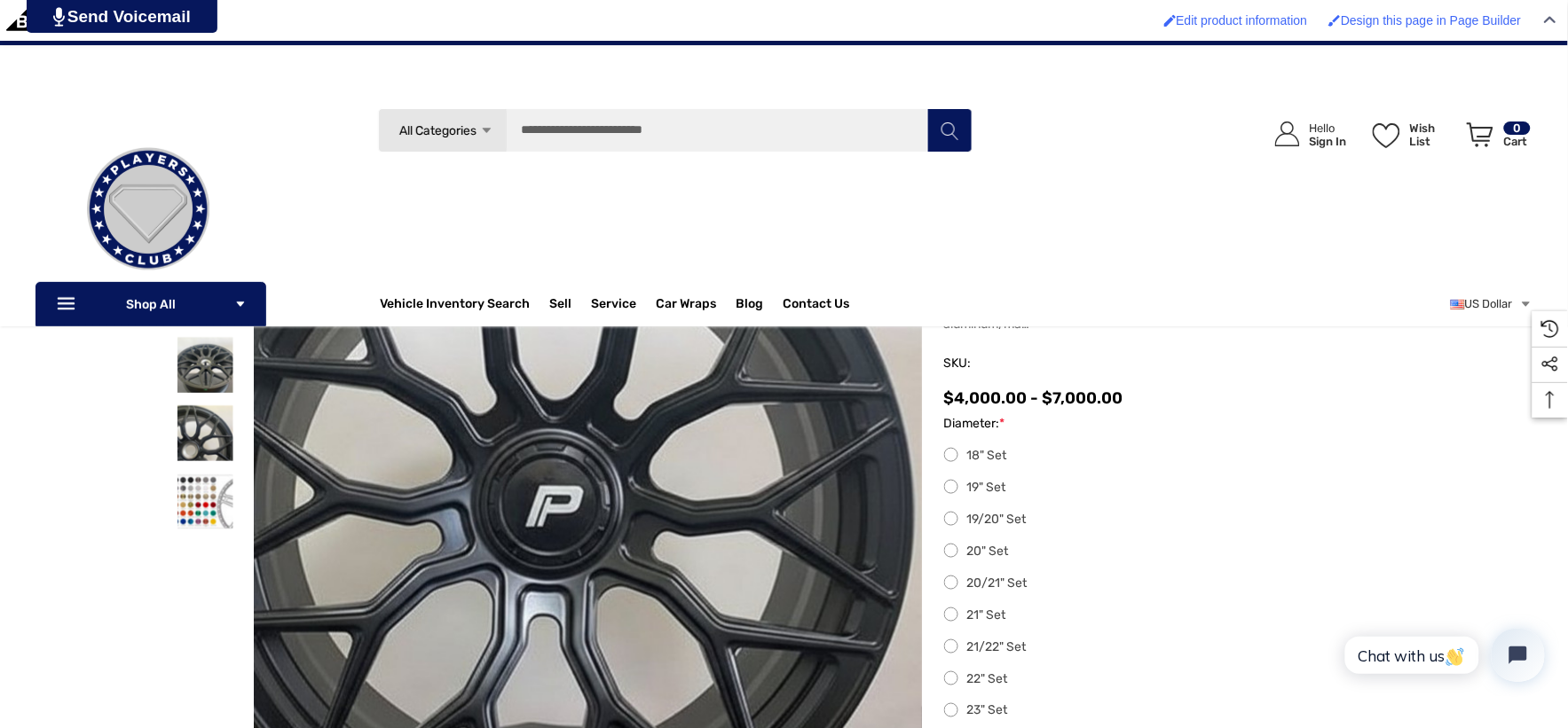
click at [658, 544] on img at bounding box center [539, 492] width 1136 height 828
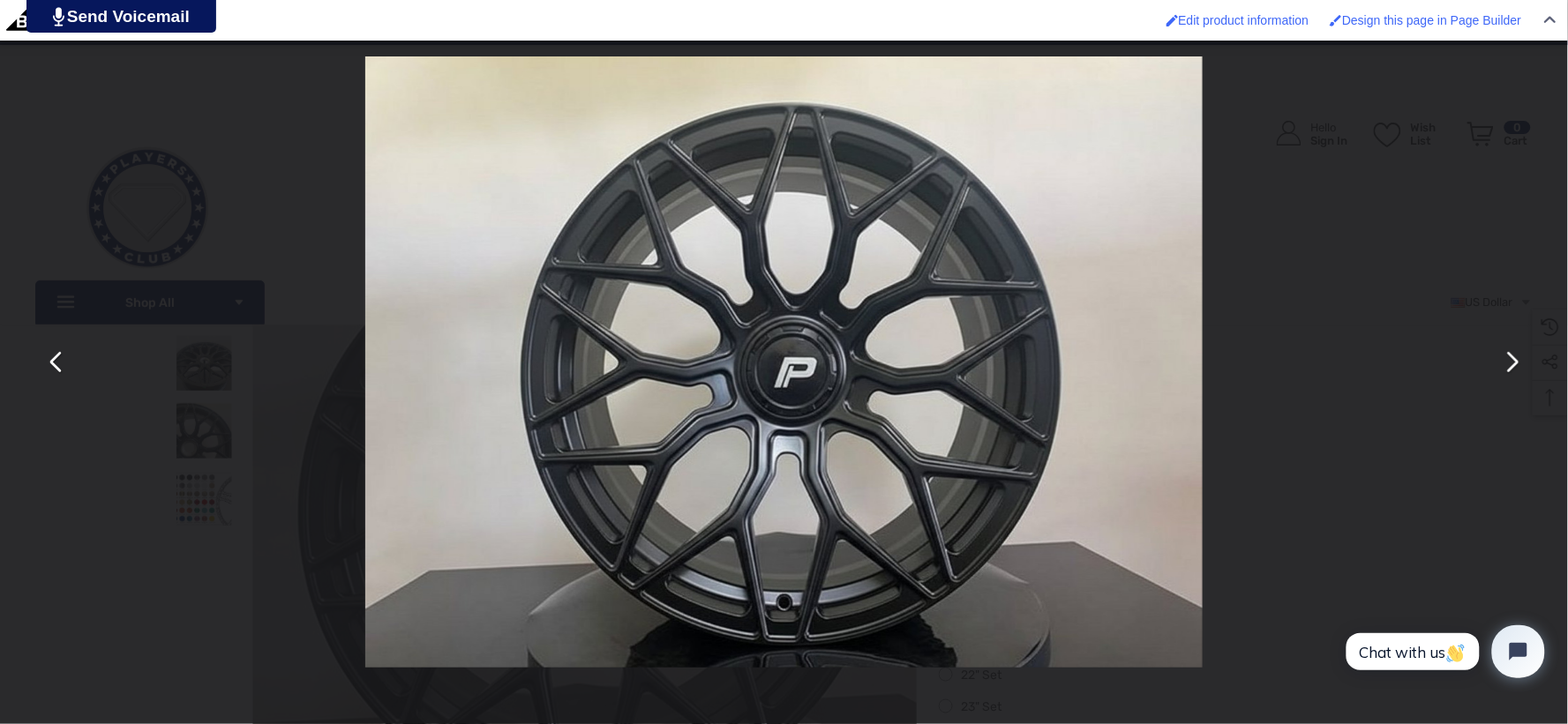
click at [16, 154] on div "You can close this modal content with the ESC key" at bounding box center [784, 362] width 1568 height 724
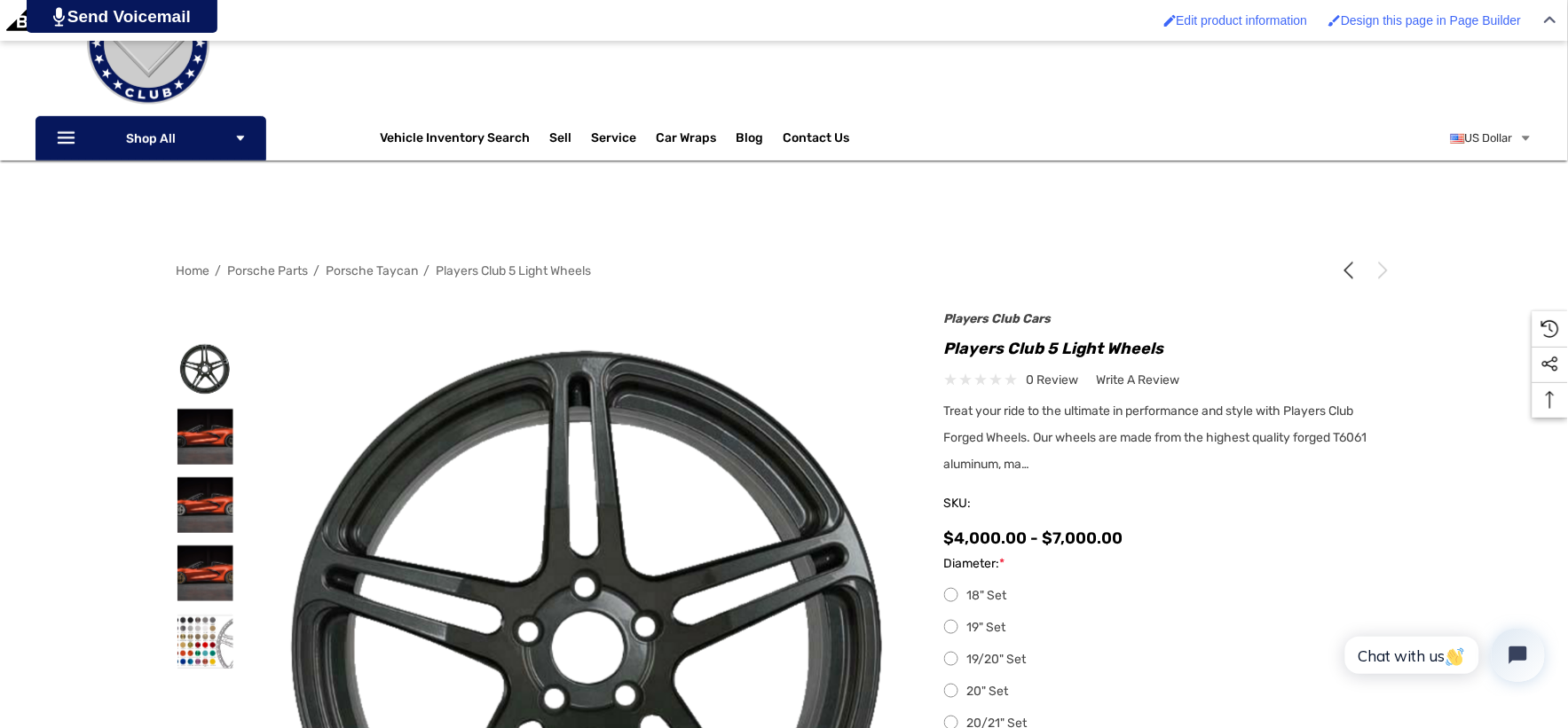
scroll to position [295, 0]
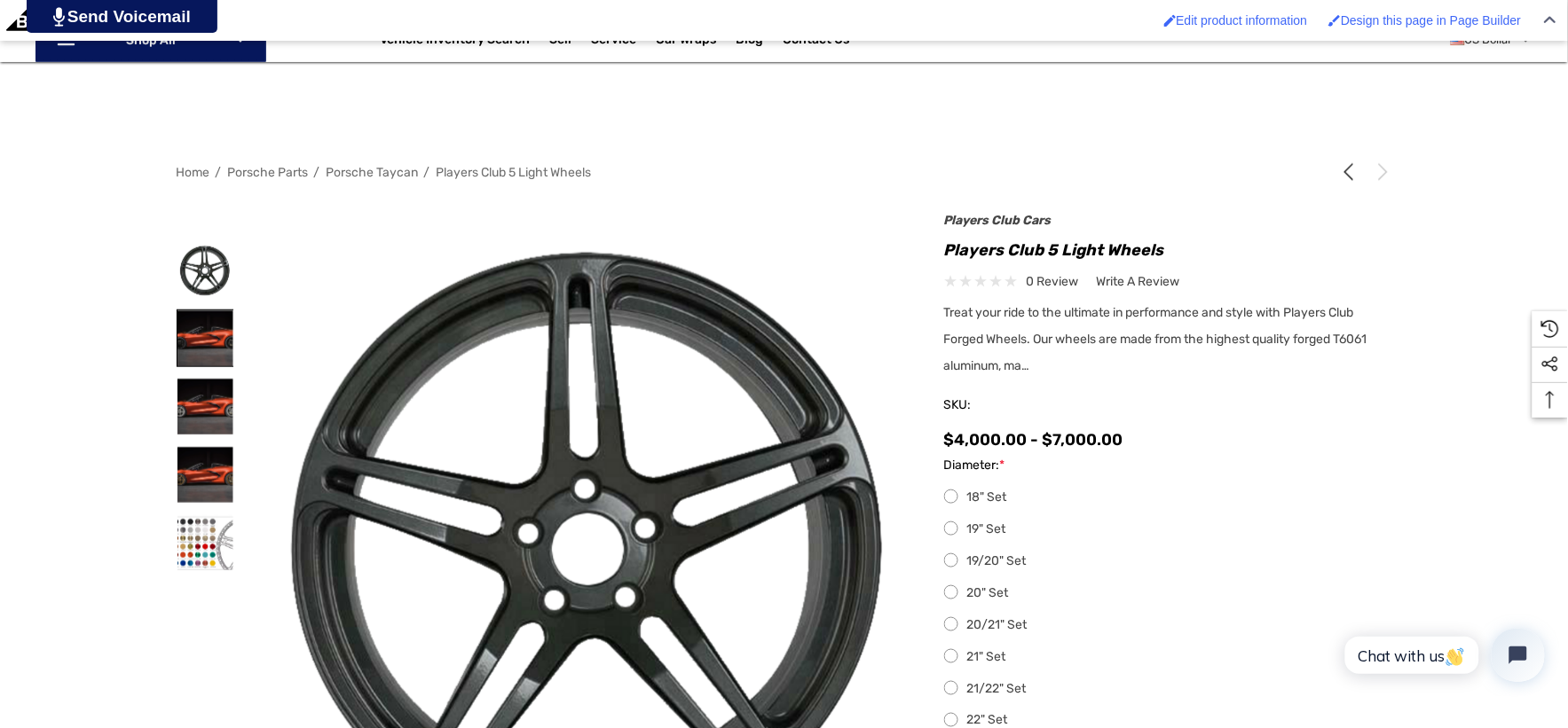
click at [191, 321] on img at bounding box center [206, 339] width 56 height 56
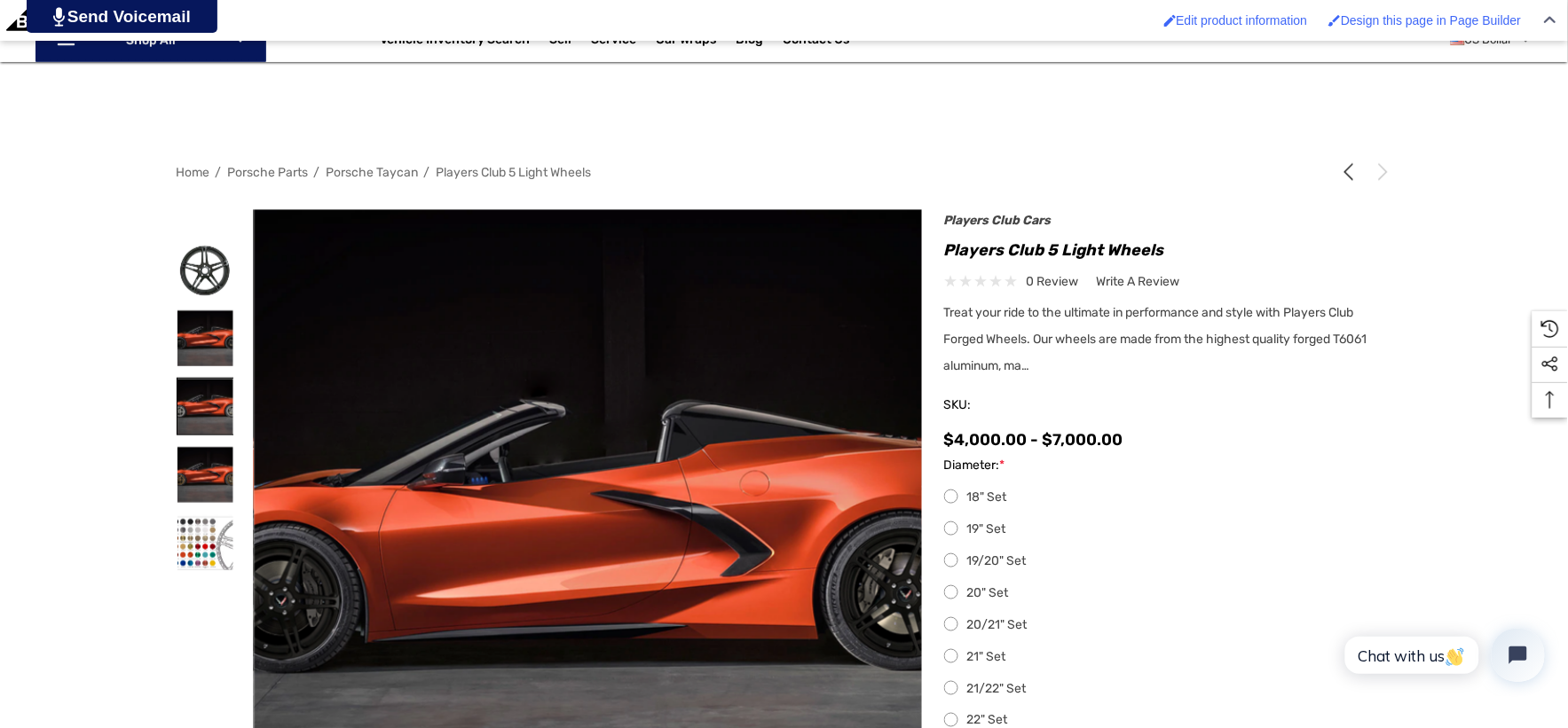
click at [214, 386] on img at bounding box center [206, 406] width 56 height 56
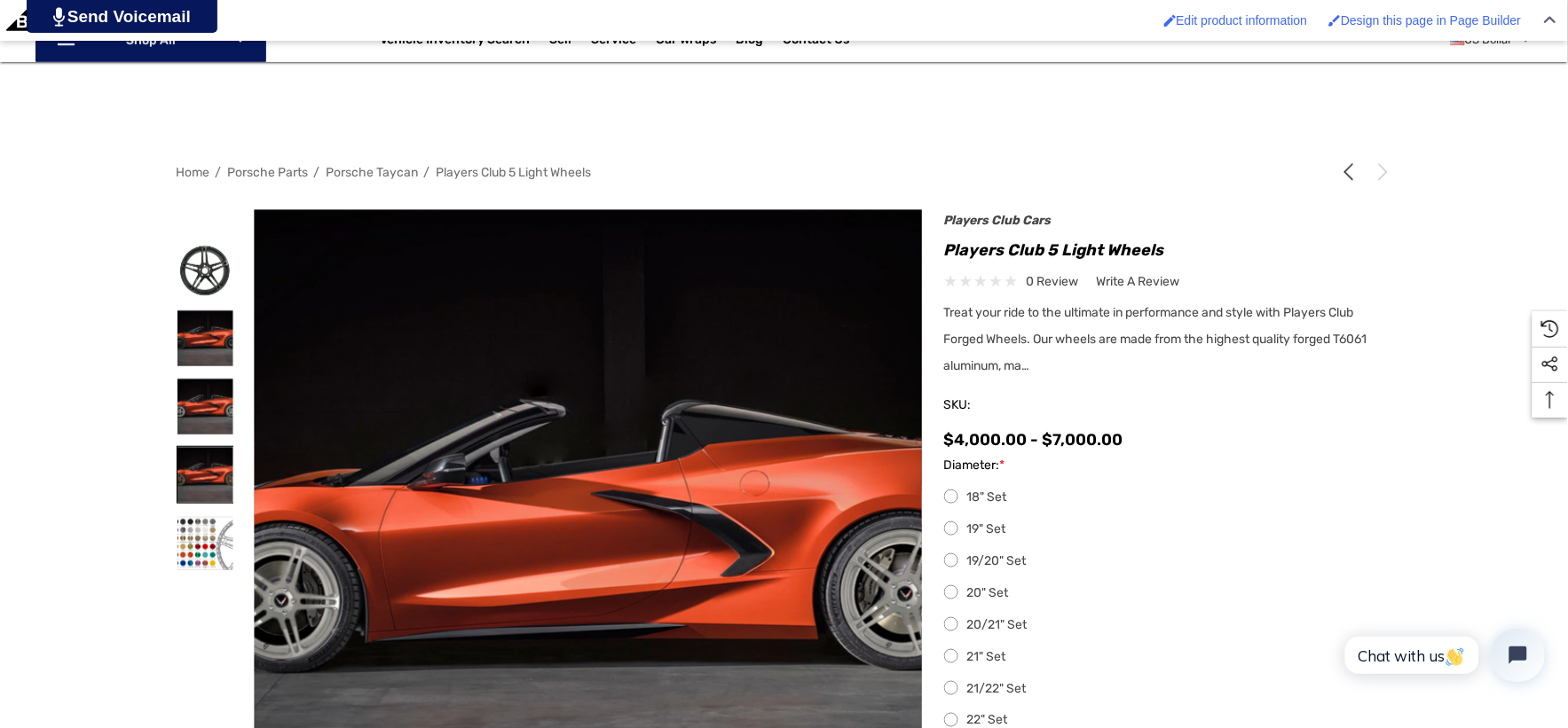
click at [201, 460] on img at bounding box center [206, 475] width 56 height 56
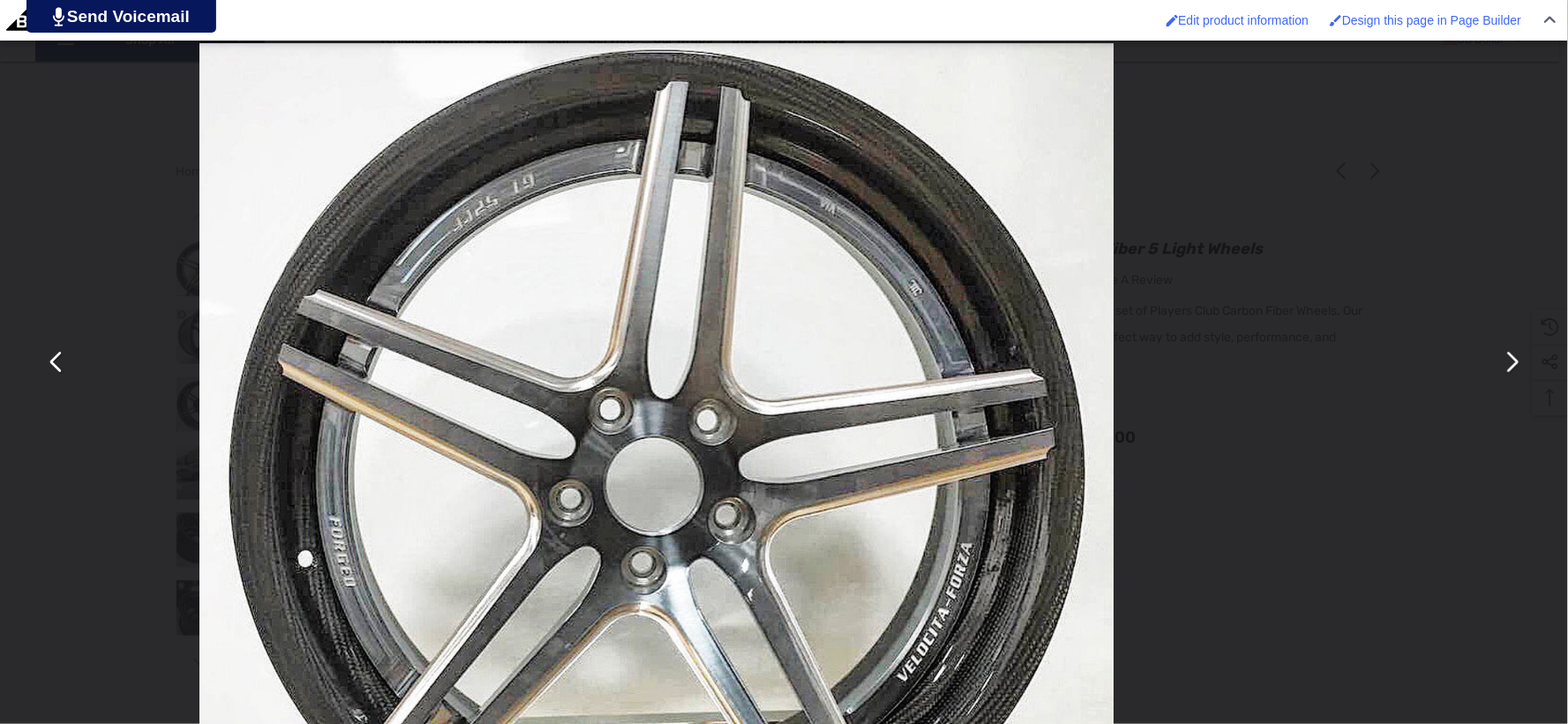
scroll to position [294, 0]
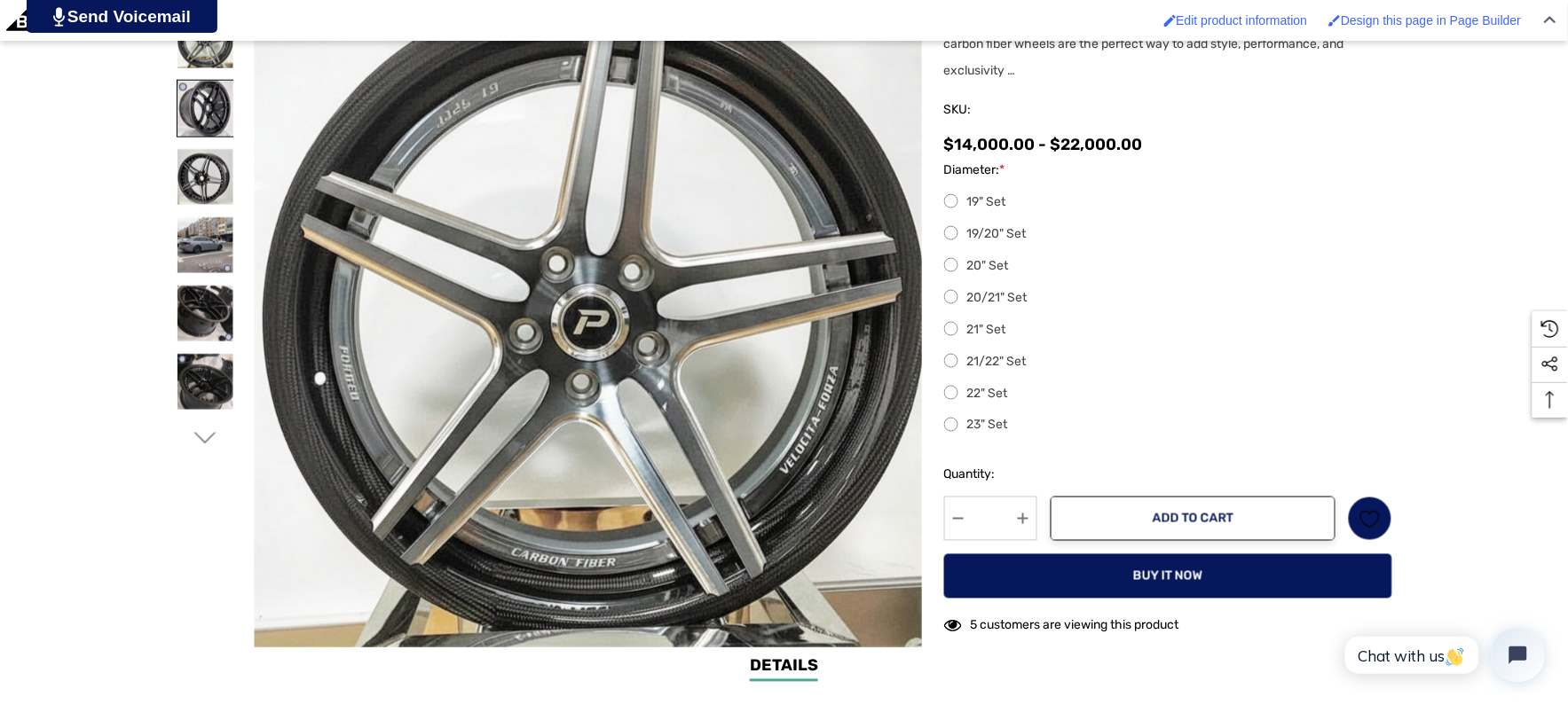
click at [204, 106] on img at bounding box center [206, 109] width 56 height 56
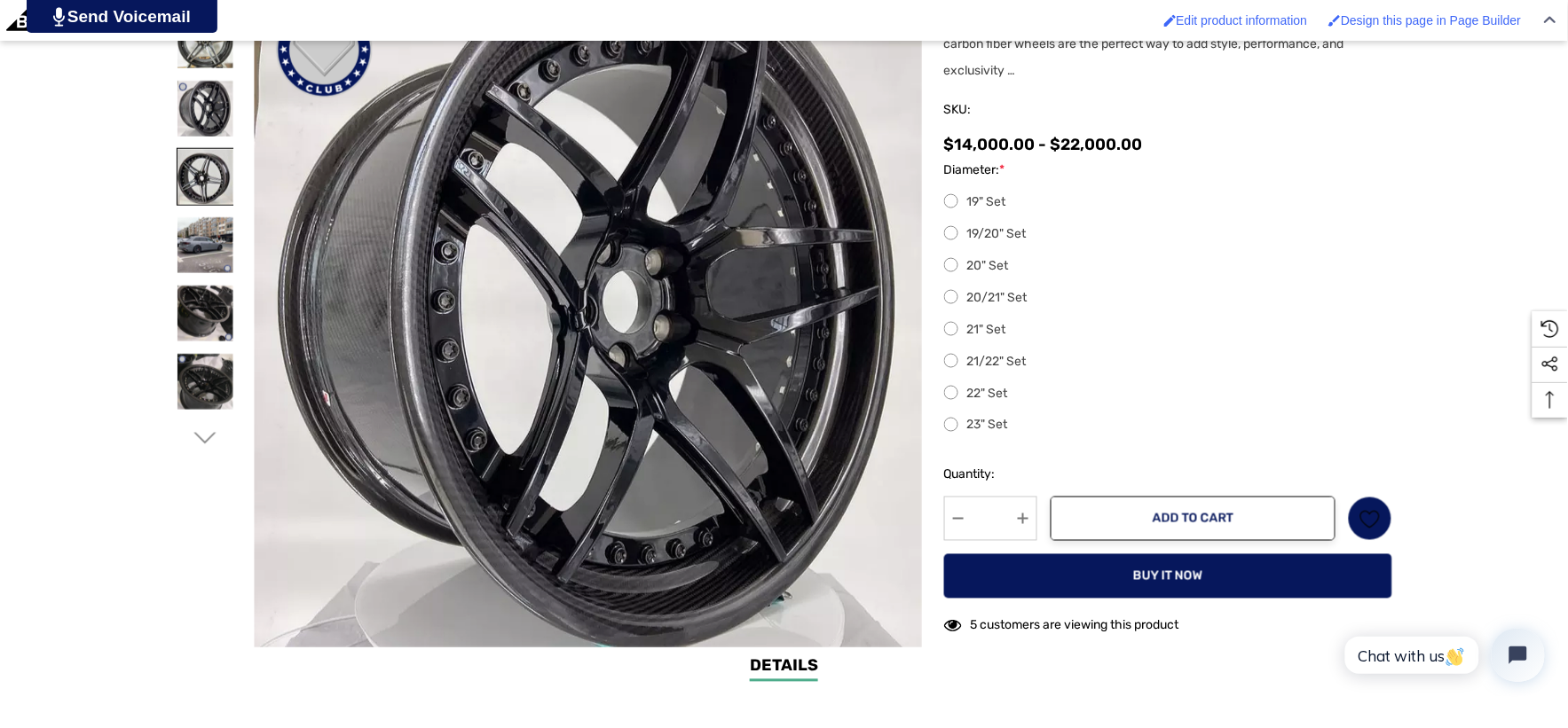
click at [231, 166] on img at bounding box center [206, 177] width 56 height 56
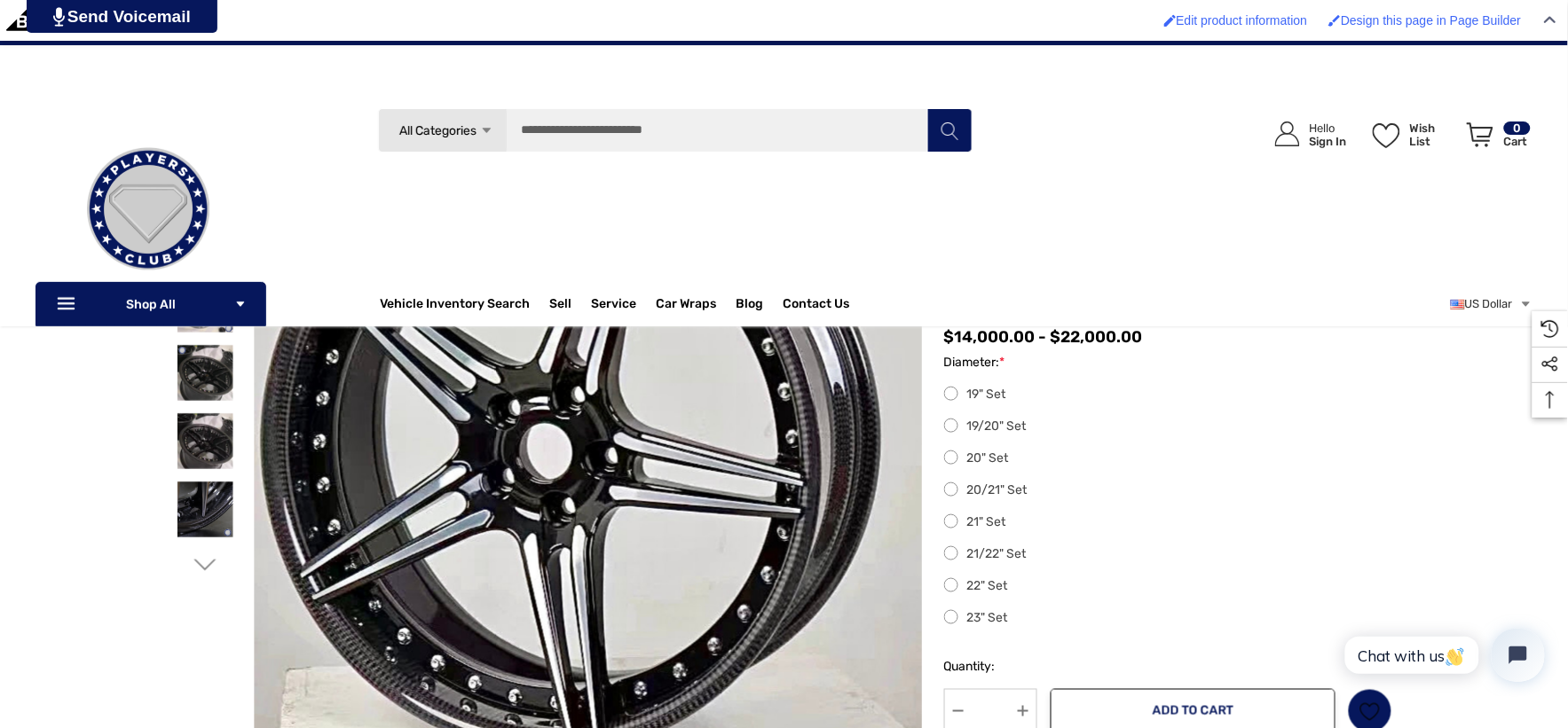
scroll to position [295, 0]
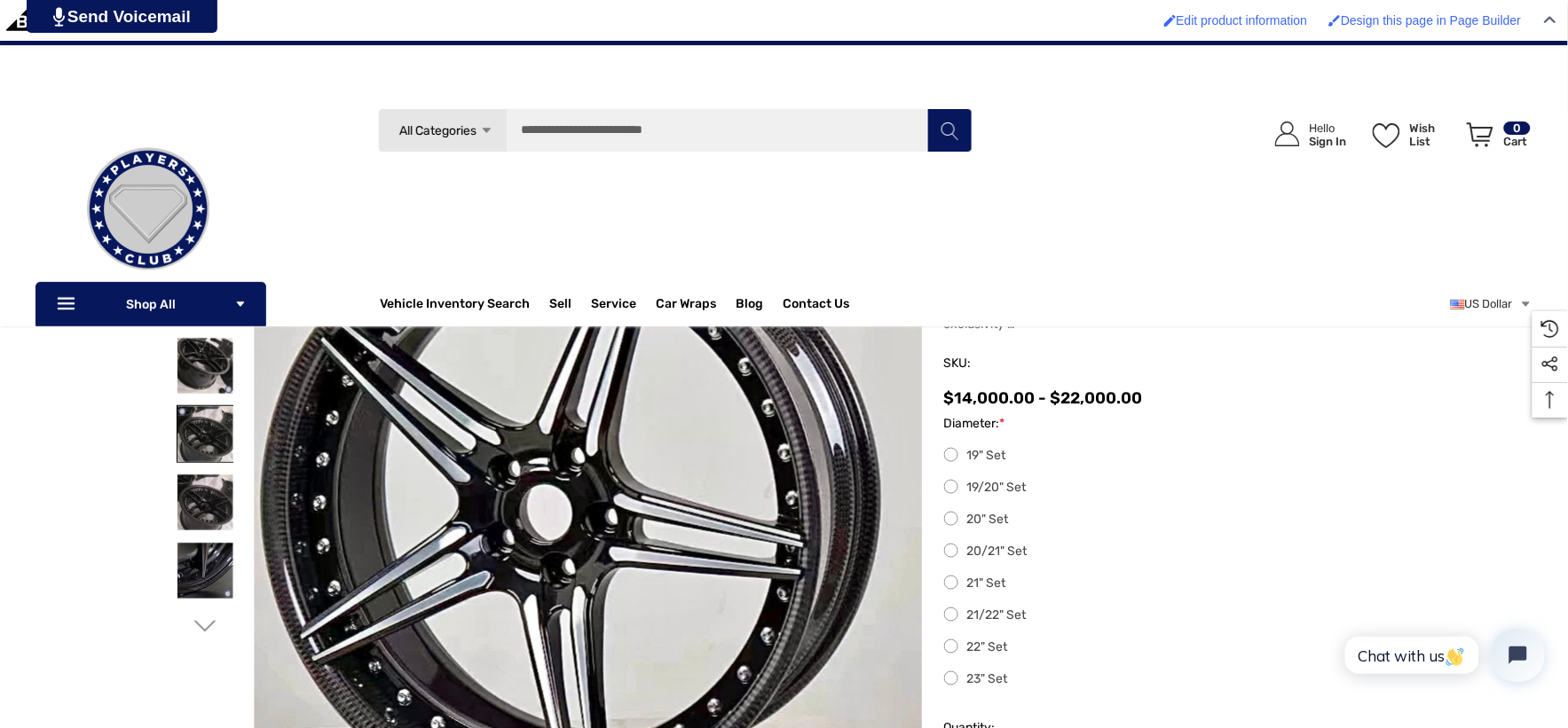
click at [218, 435] on img at bounding box center [206, 434] width 56 height 56
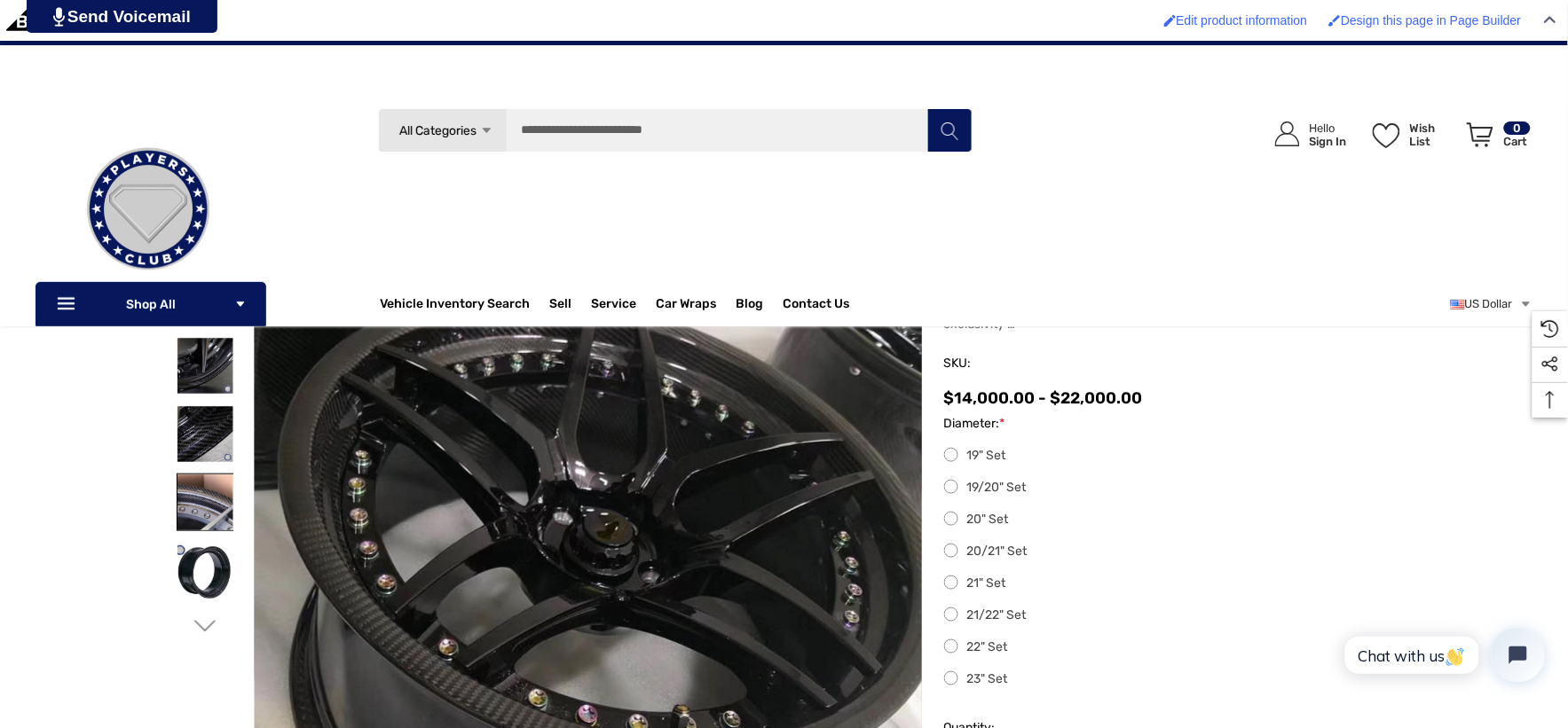
click at [212, 475] on img at bounding box center [206, 503] width 56 height 56
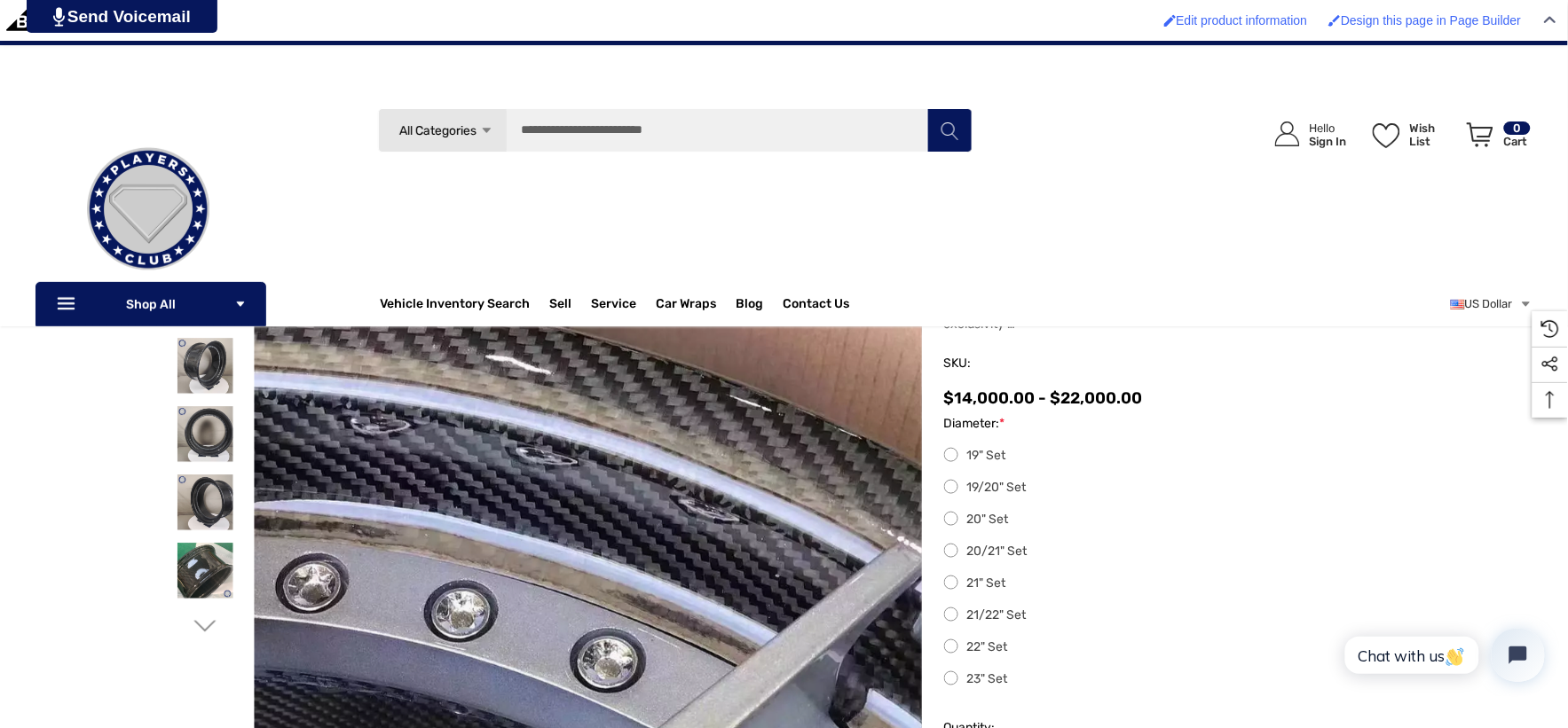
scroll to position [0, 0]
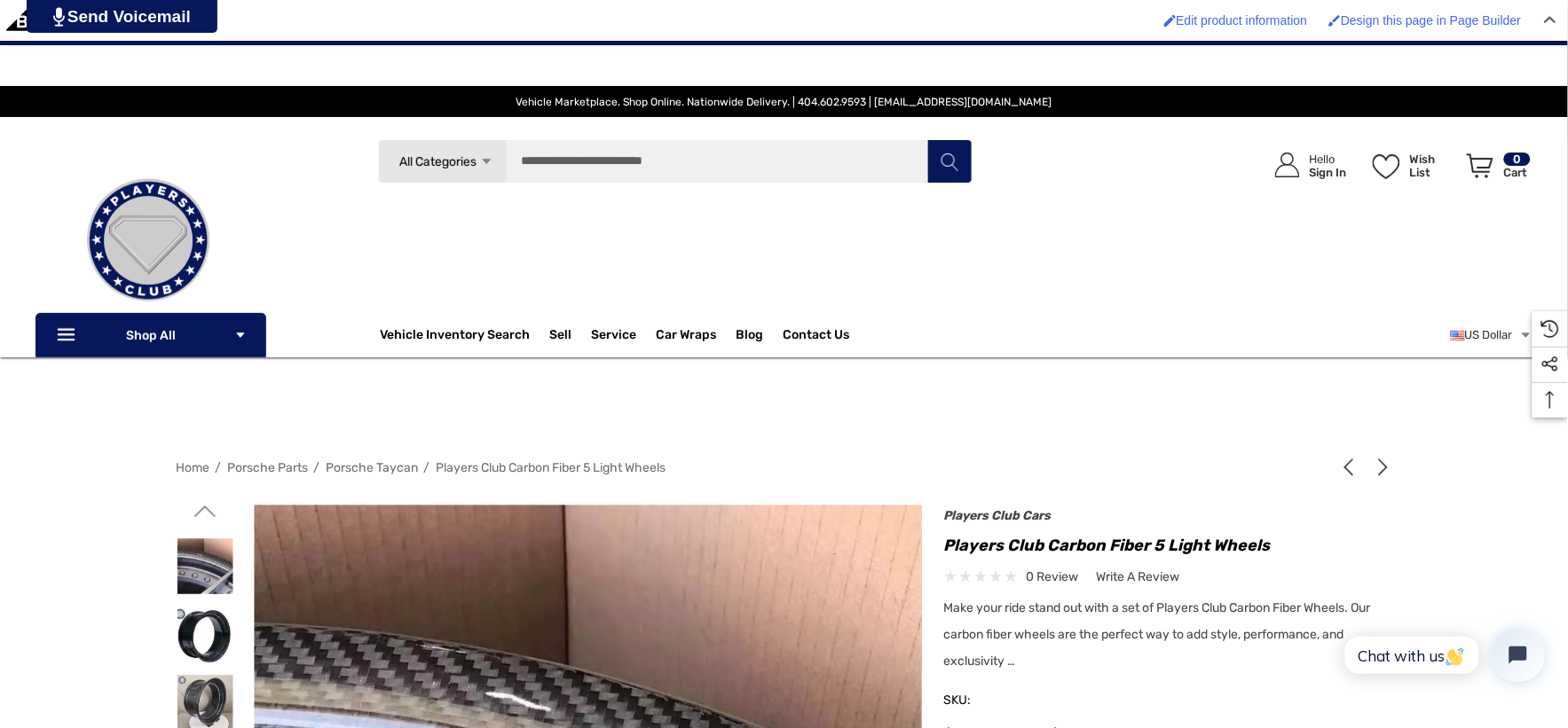
click at [214, 518] on icon "Go to slide 2 of 4" at bounding box center [204, 511] width 22 height 22
click at [227, 574] on img at bounding box center [206, 567] width 56 height 56
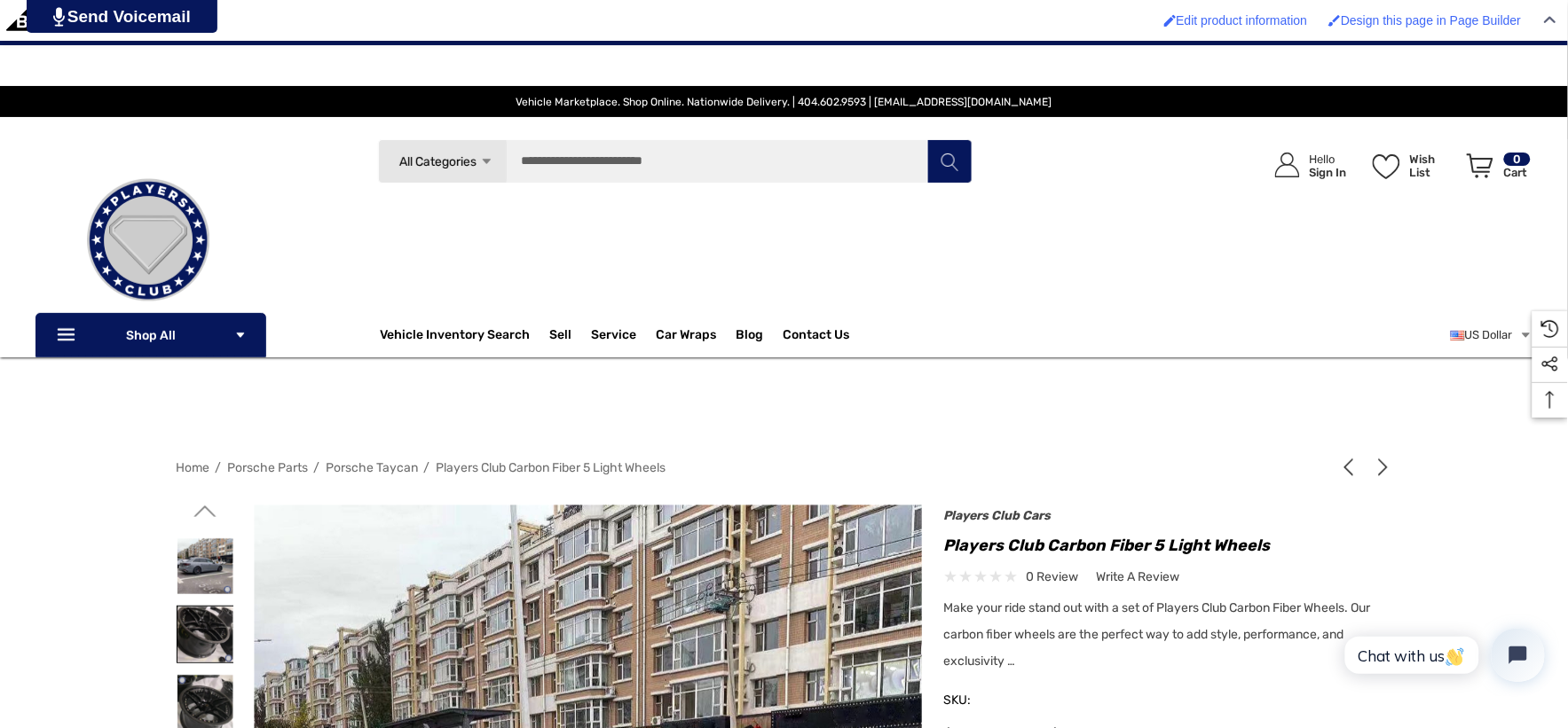
click at [228, 631] on img at bounding box center [206, 634] width 56 height 56
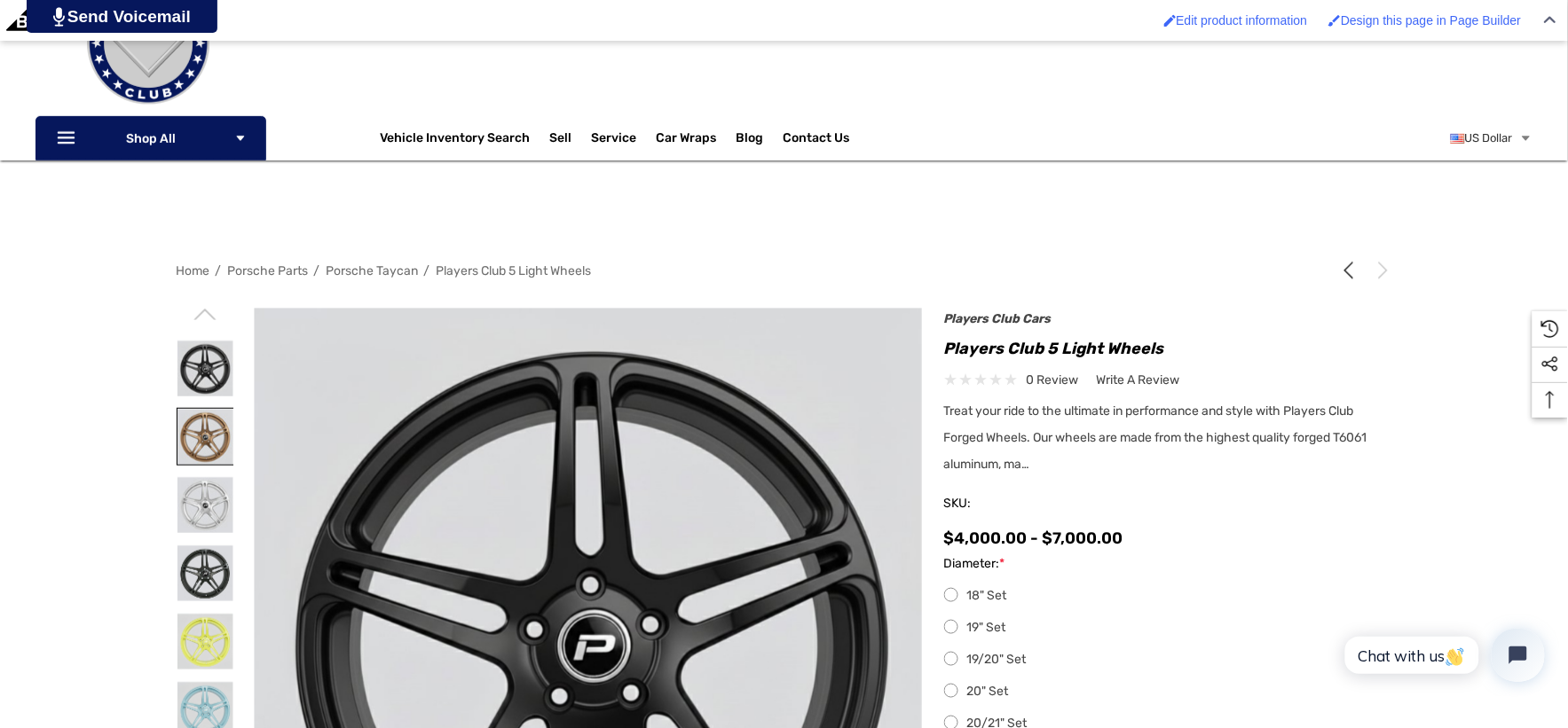
click at [212, 442] on img at bounding box center [206, 437] width 56 height 56
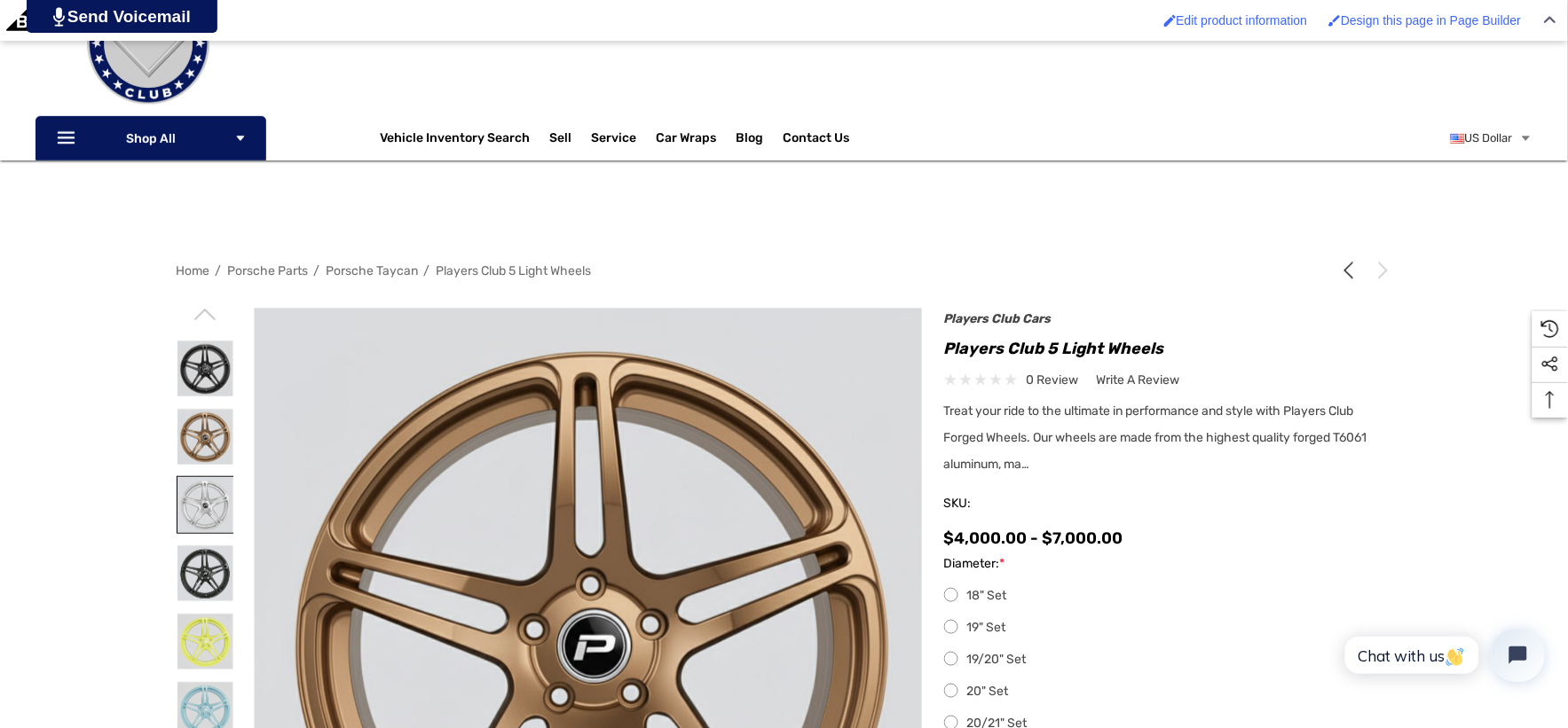
click at [193, 508] on img at bounding box center [206, 505] width 56 height 56
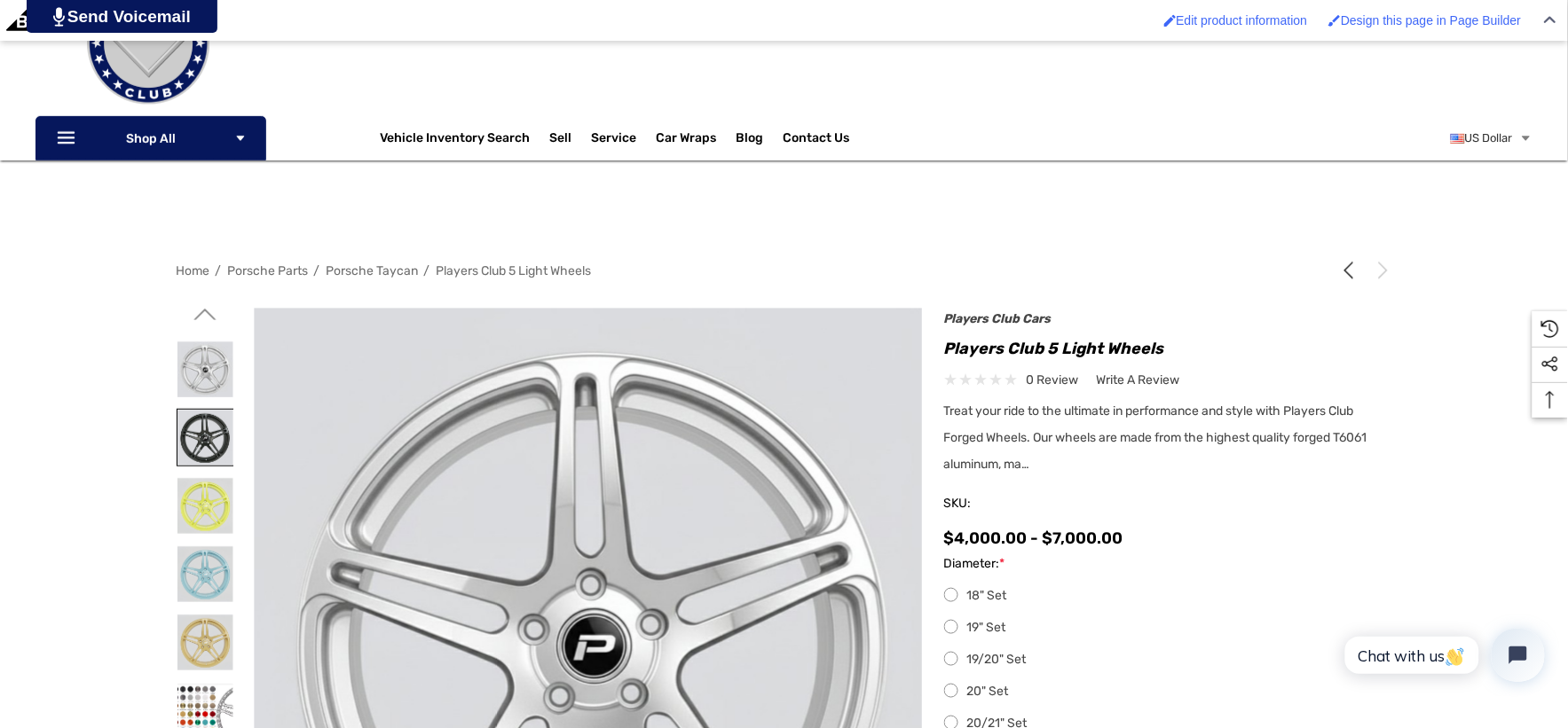
click at [216, 423] on img at bounding box center [206, 437] width 56 height 56
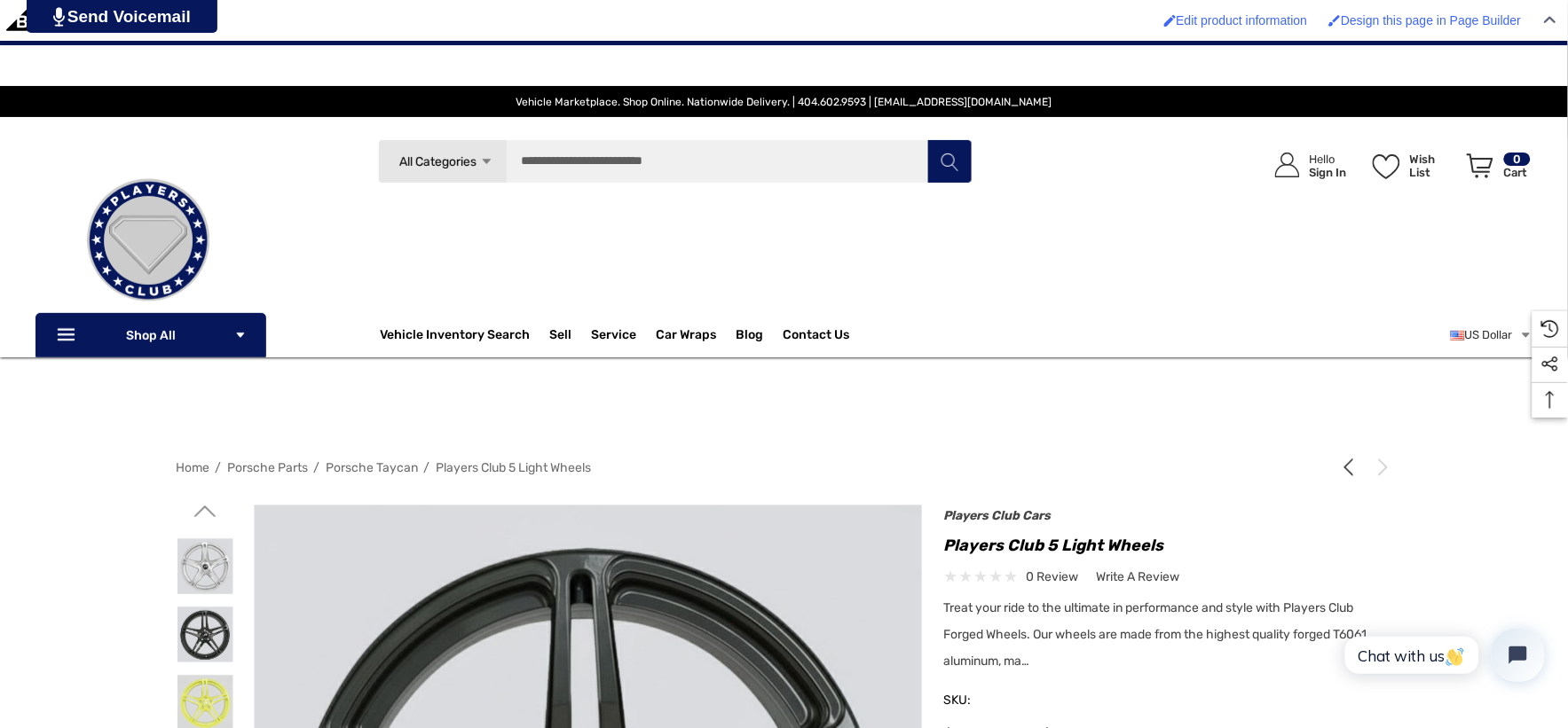
click at [201, 511] on icon "Go to slide 2 of 2" at bounding box center [204, 511] width 22 height 22
click at [209, 543] on img at bounding box center [206, 567] width 56 height 56
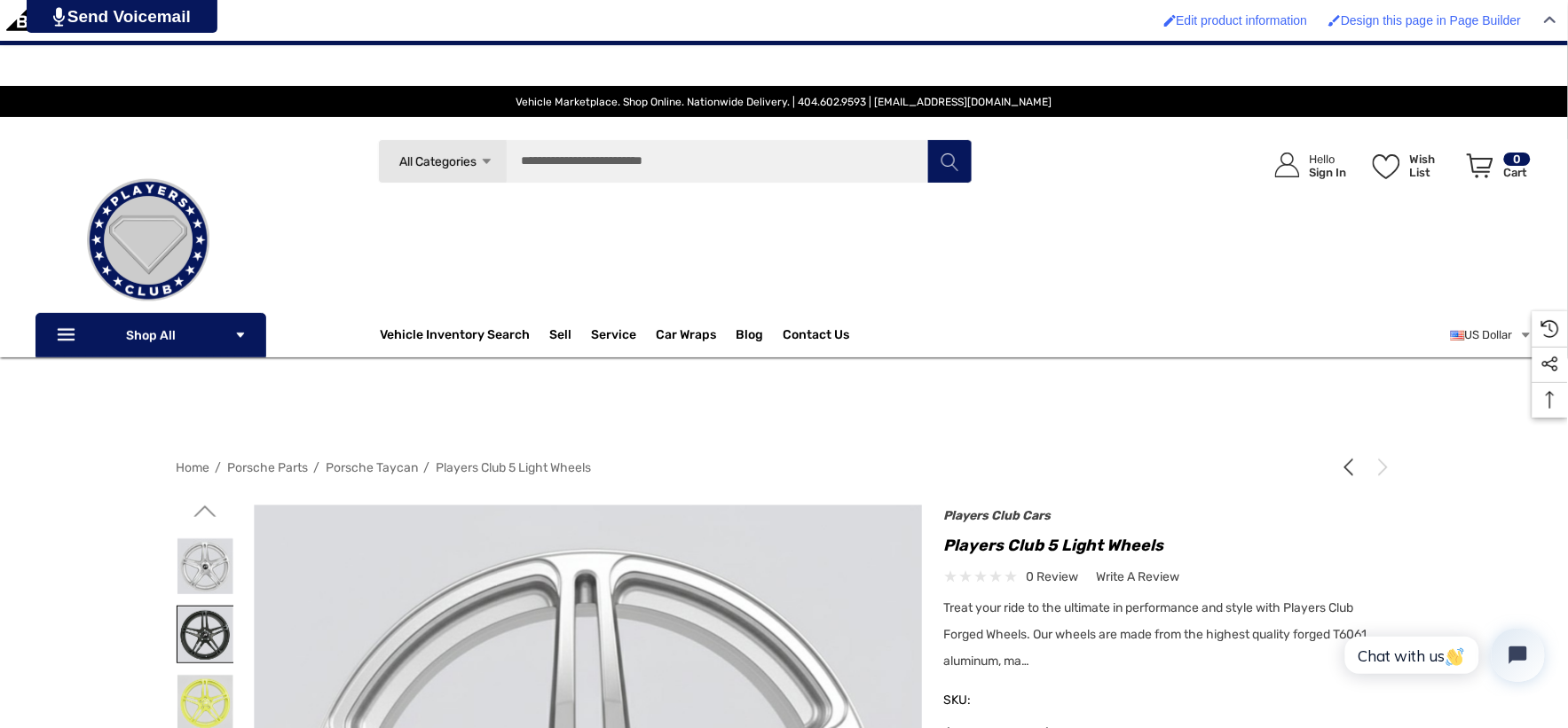
click at [201, 617] on img at bounding box center [206, 634] width 56 height 56
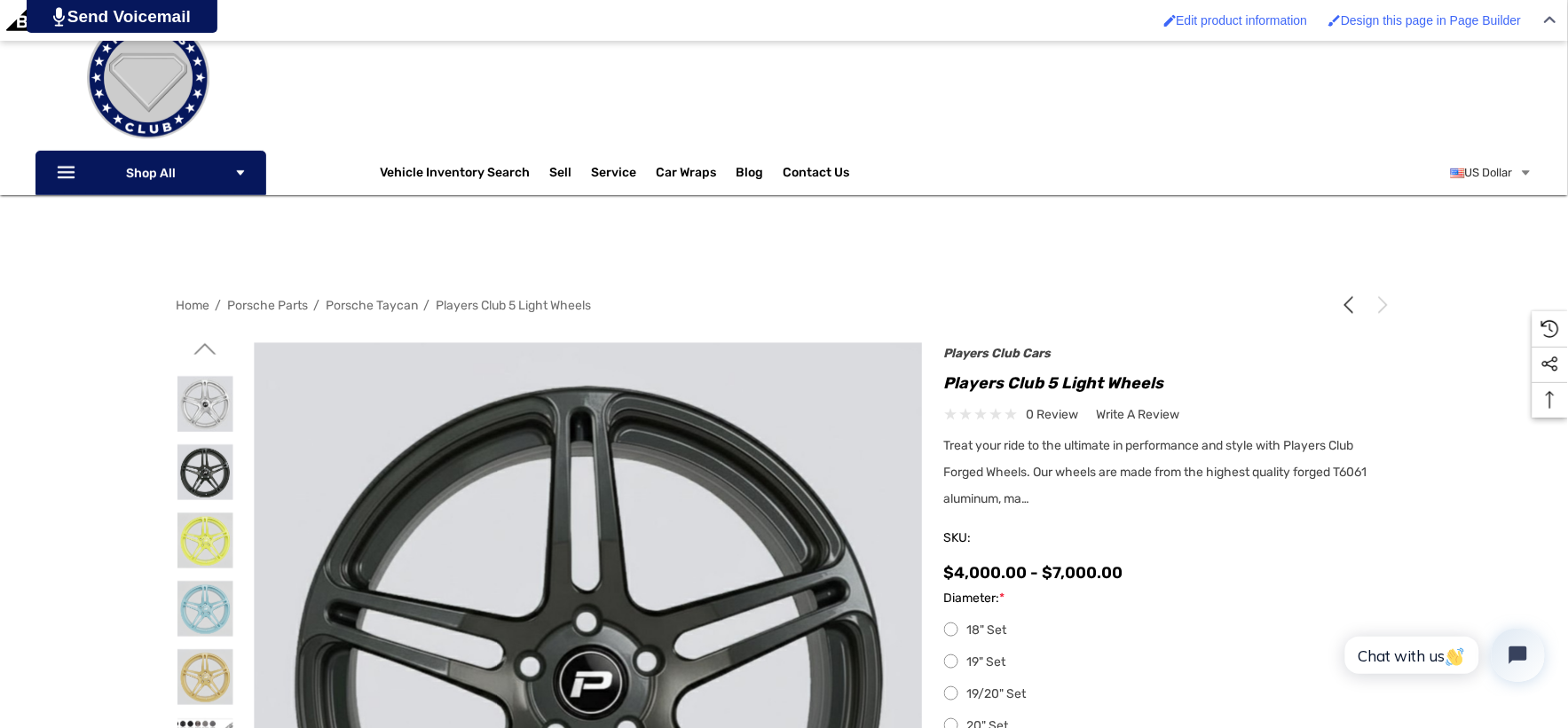
scroll to position [197, 0]
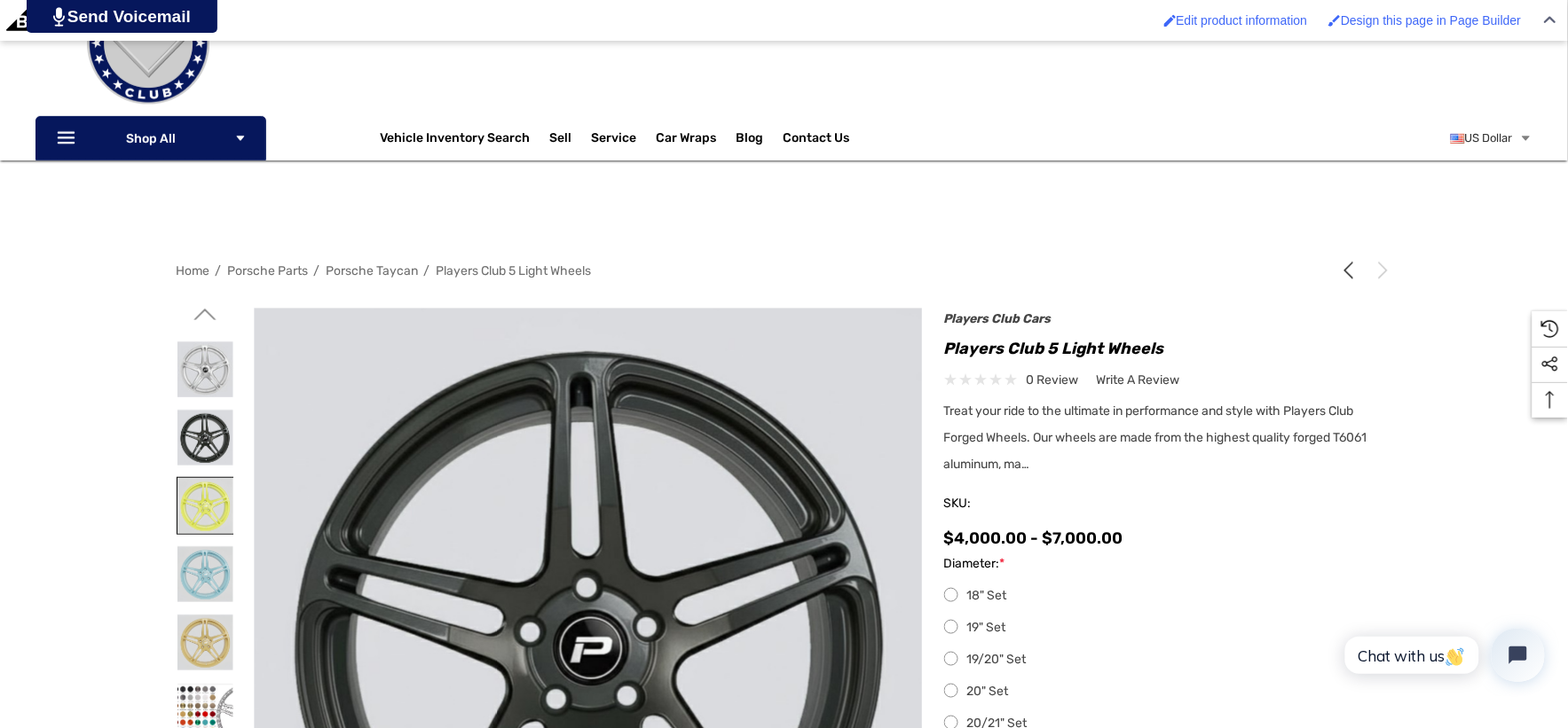
click at [207, 507] on img at bounding box center [206, 506] width 56 height 56
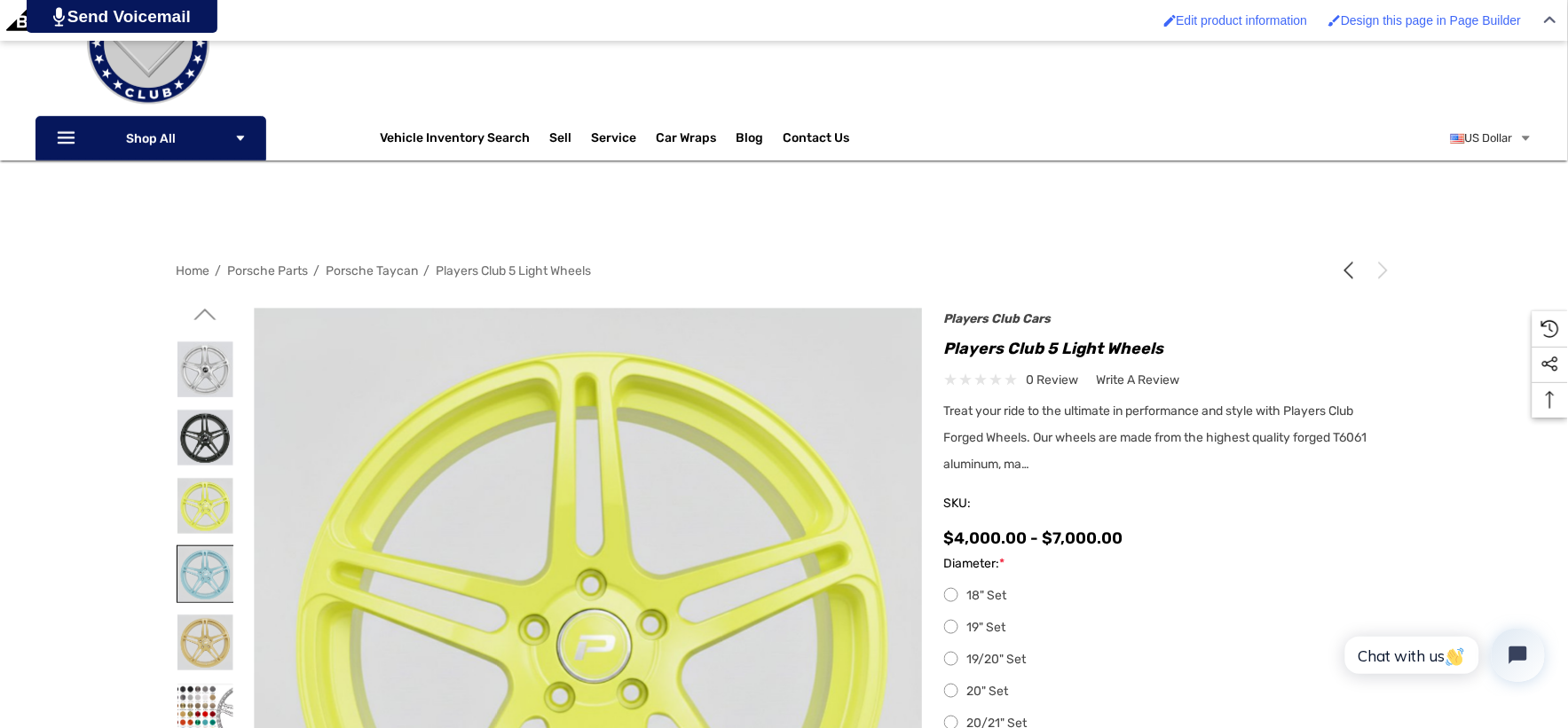
click at [208, 564] on img at bounding box center [206, 574] width 56 height 56
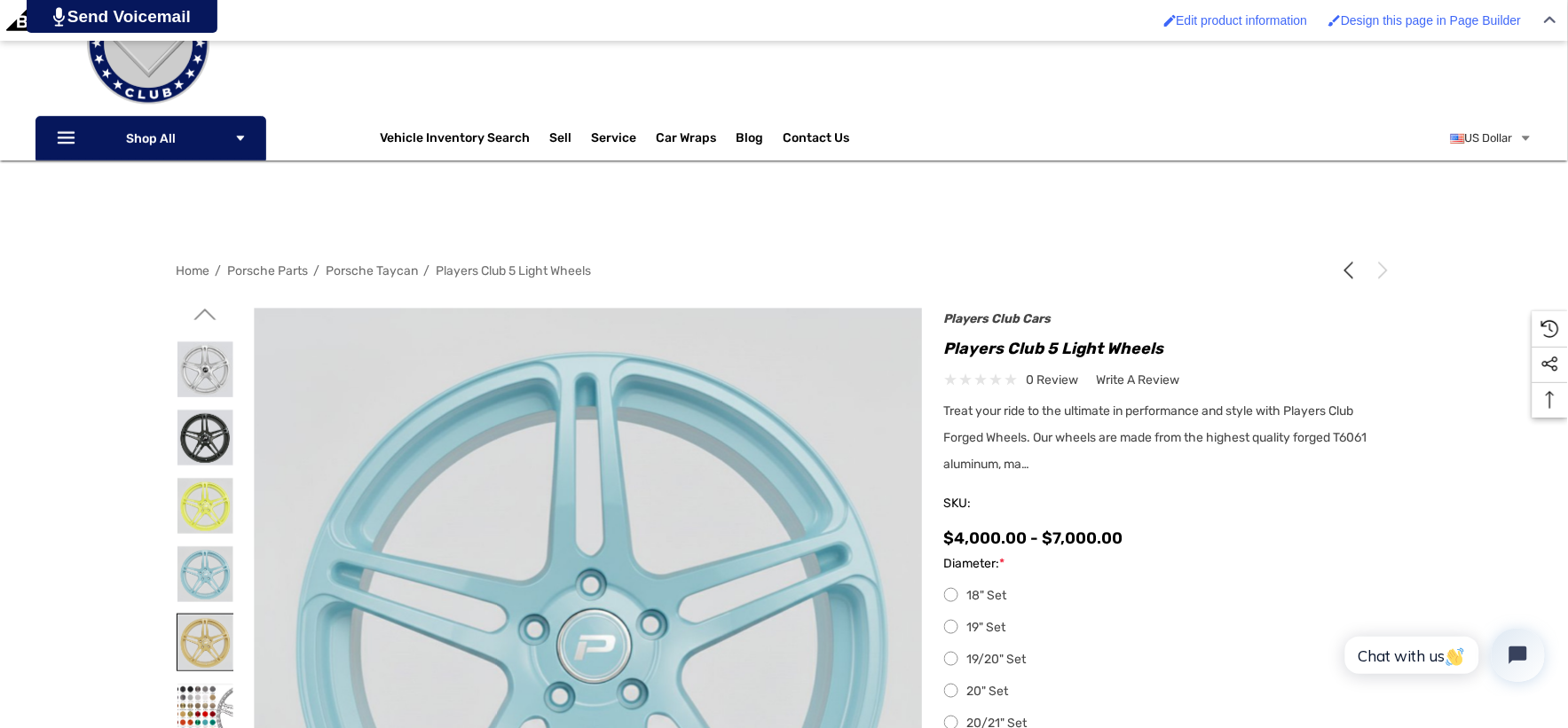
click at [216, 628] on img at bounding box center [206, 643] width 56 height 56
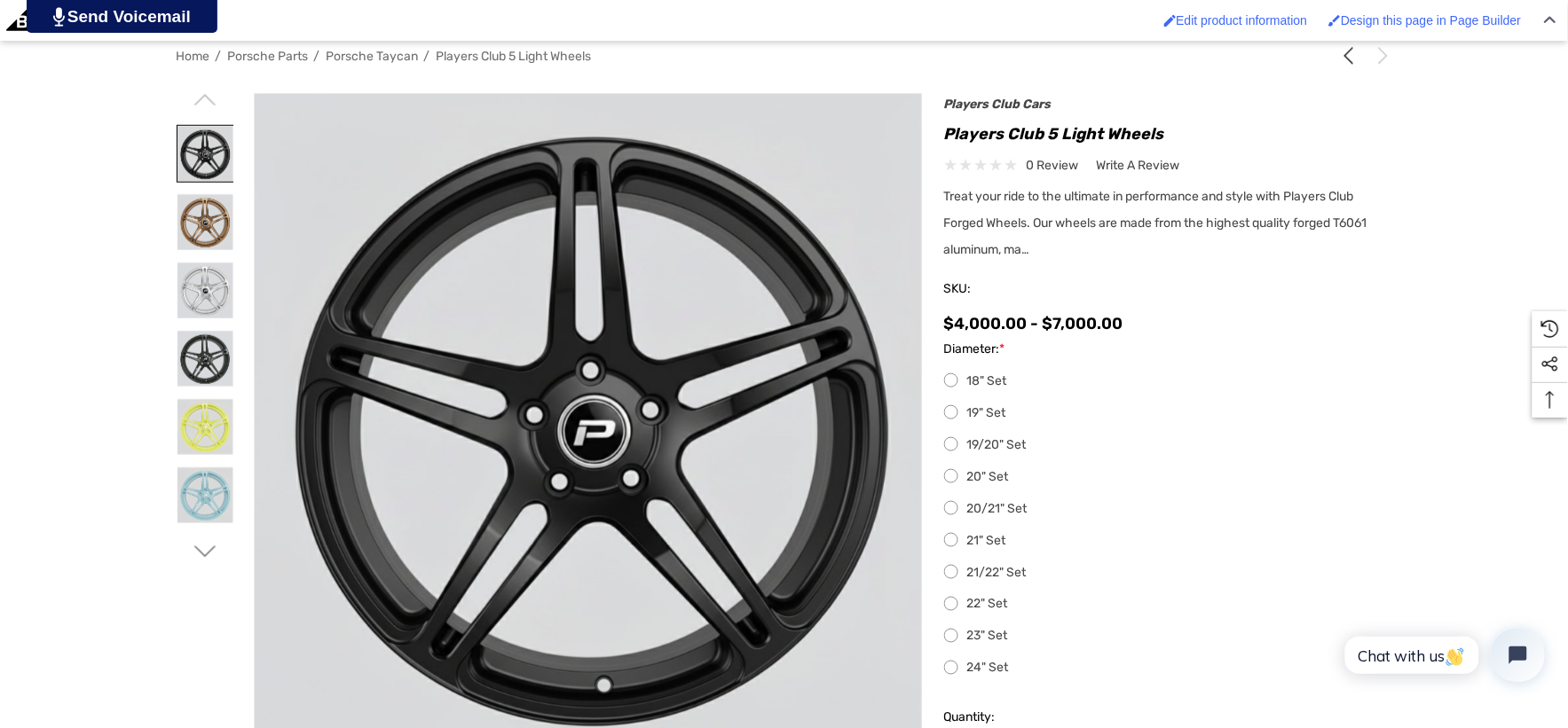
click at [195, 147] on img at bounding box center [206, 154] width 56 height 56
click at [498, 278] on img at bounding box center [658, 530] width 1136 height 1135
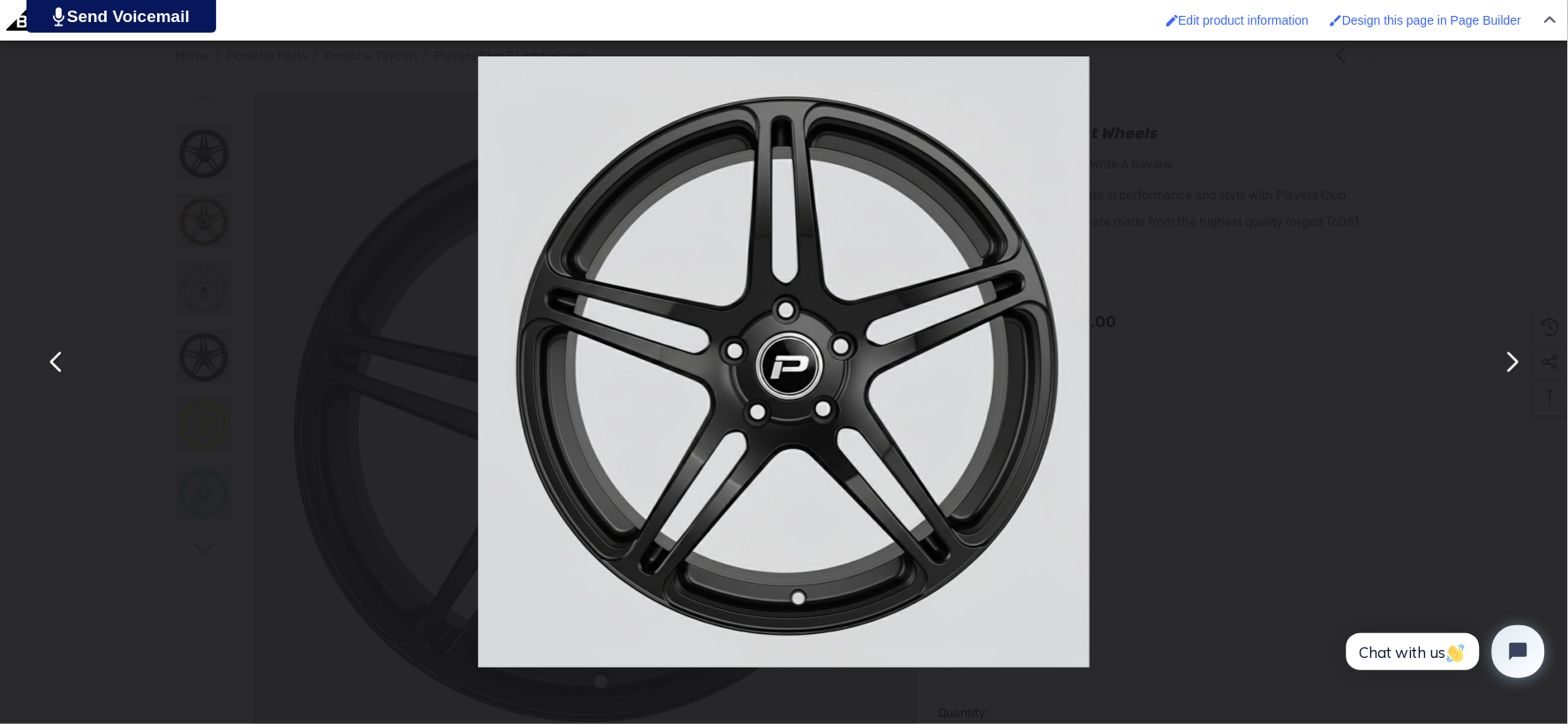
click at [1513, 366] on button "You can close this modal content with the ESC key" at bounding box center [1511, 363] width 42 height 42
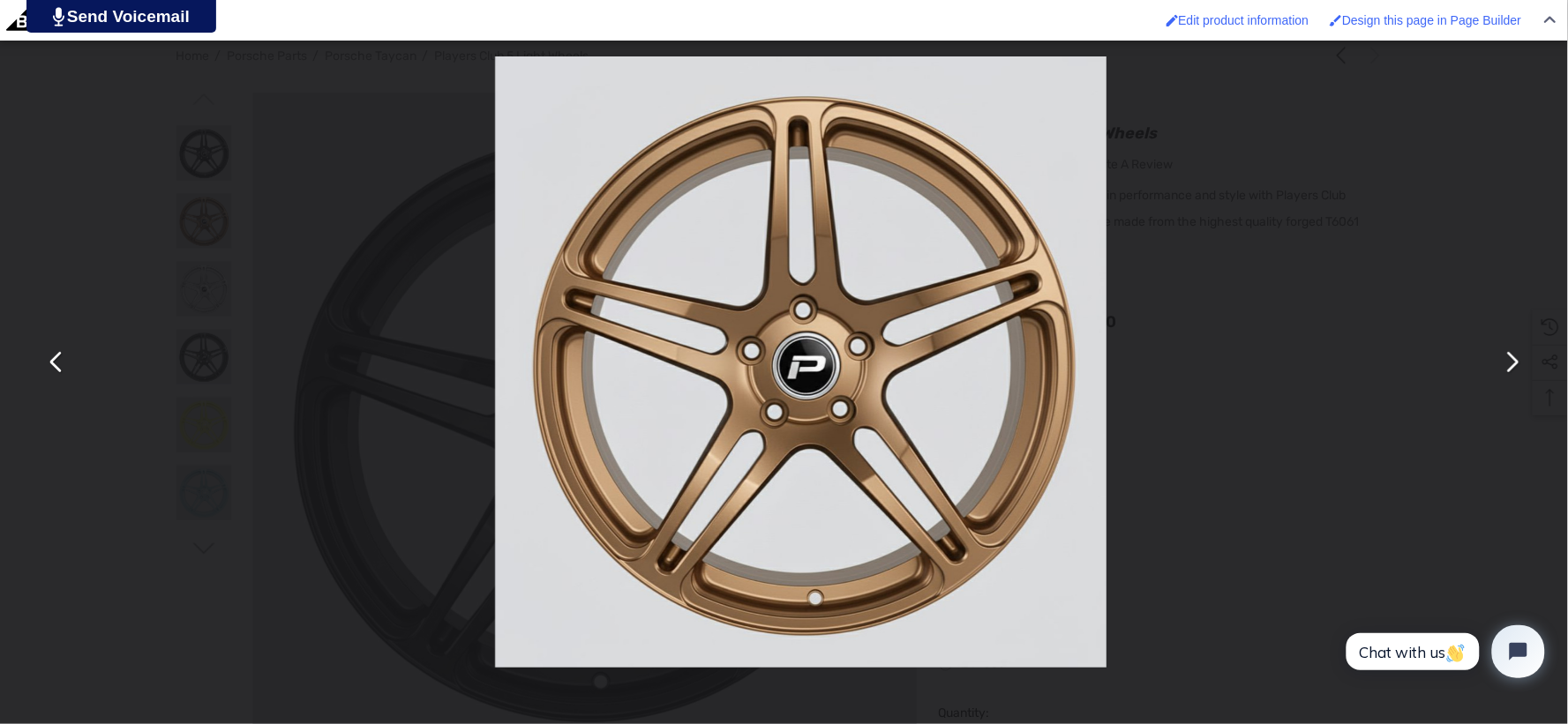
click at [1513, 366] on button "You can close this modal content with the ESC key" at bounding box center [1511, 363] width 42 height 42
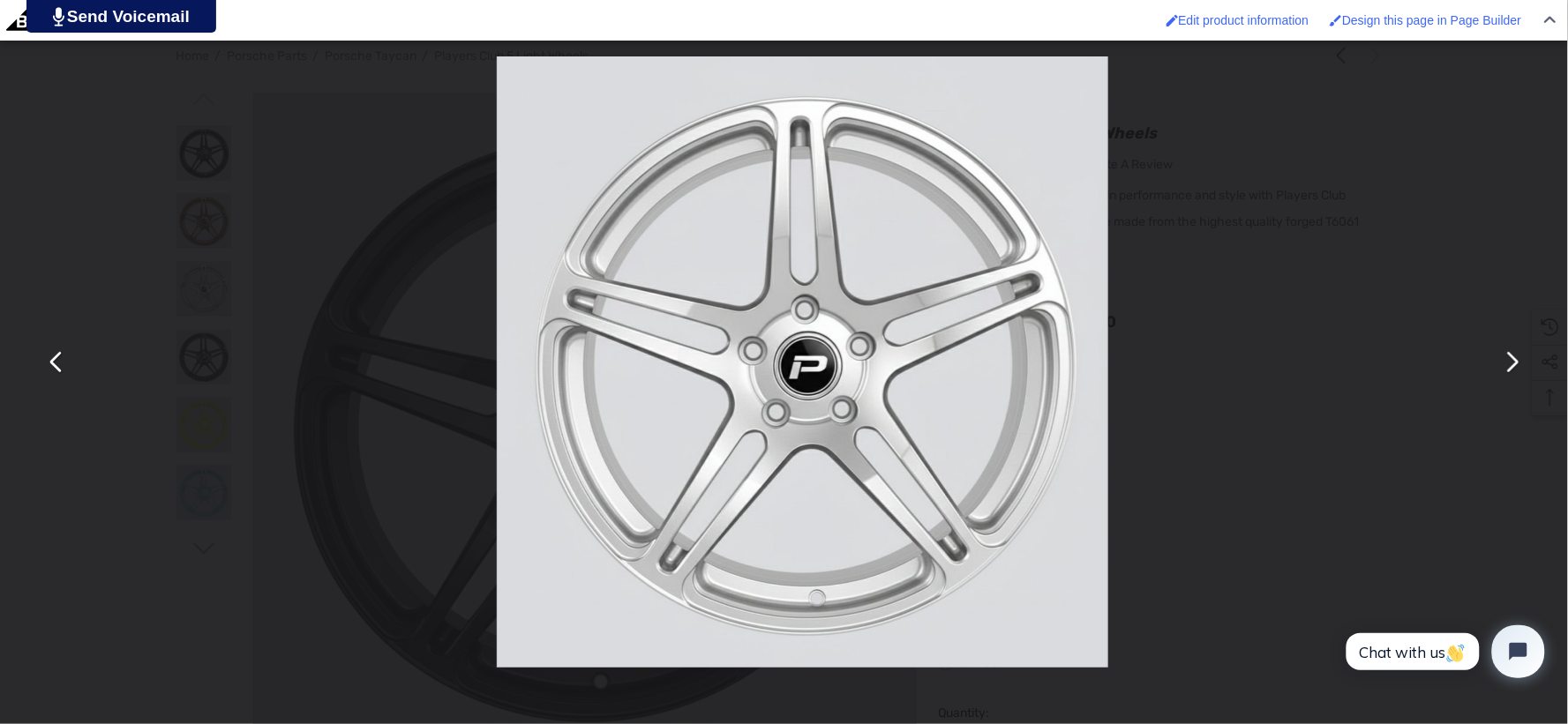
click at [1513, 366] on button "You can close this modal content with the ESC key" at bounding box center [1511, 363] width 42 height 42
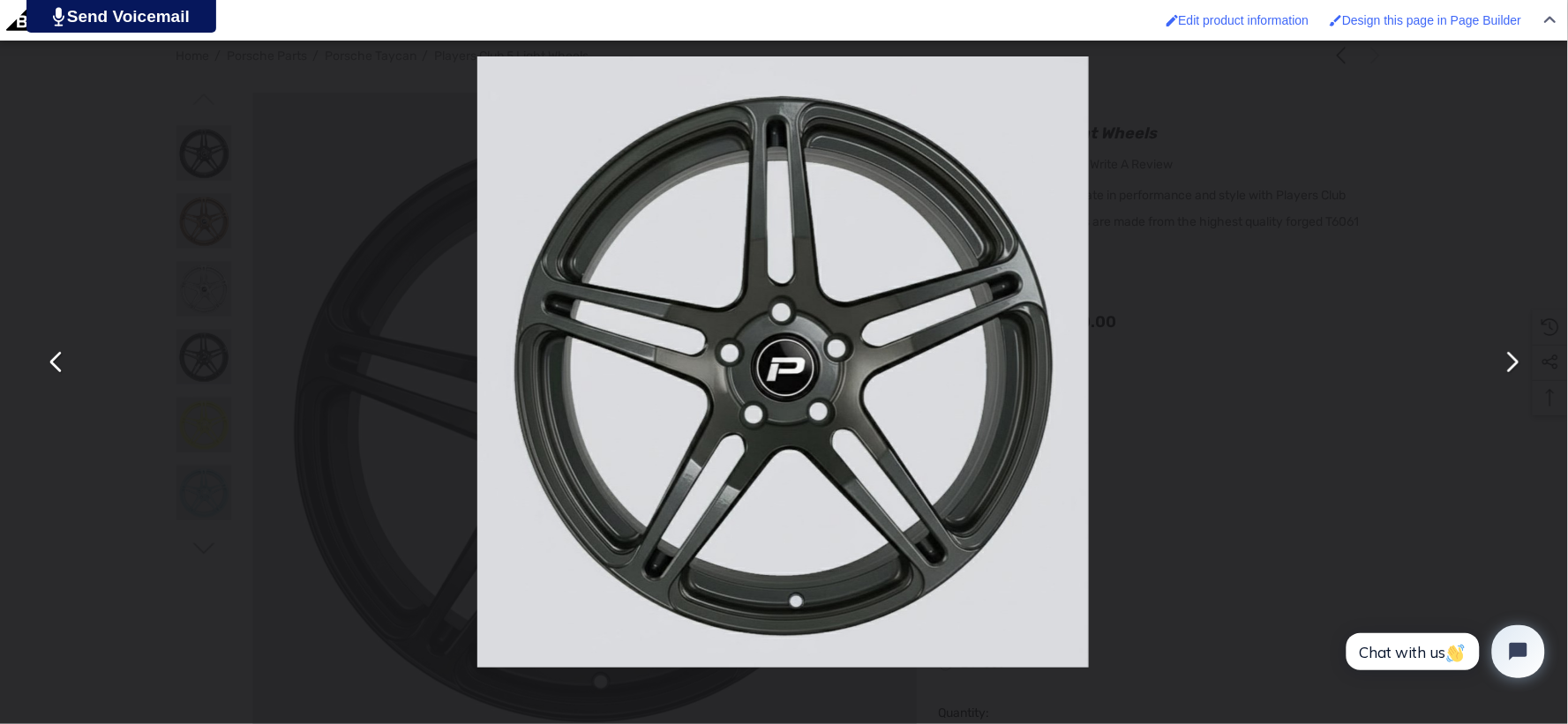
click at [46, 350] on button "You can close this modal content with the ESC key" at bounding box center [57, 363] width 42 height 42
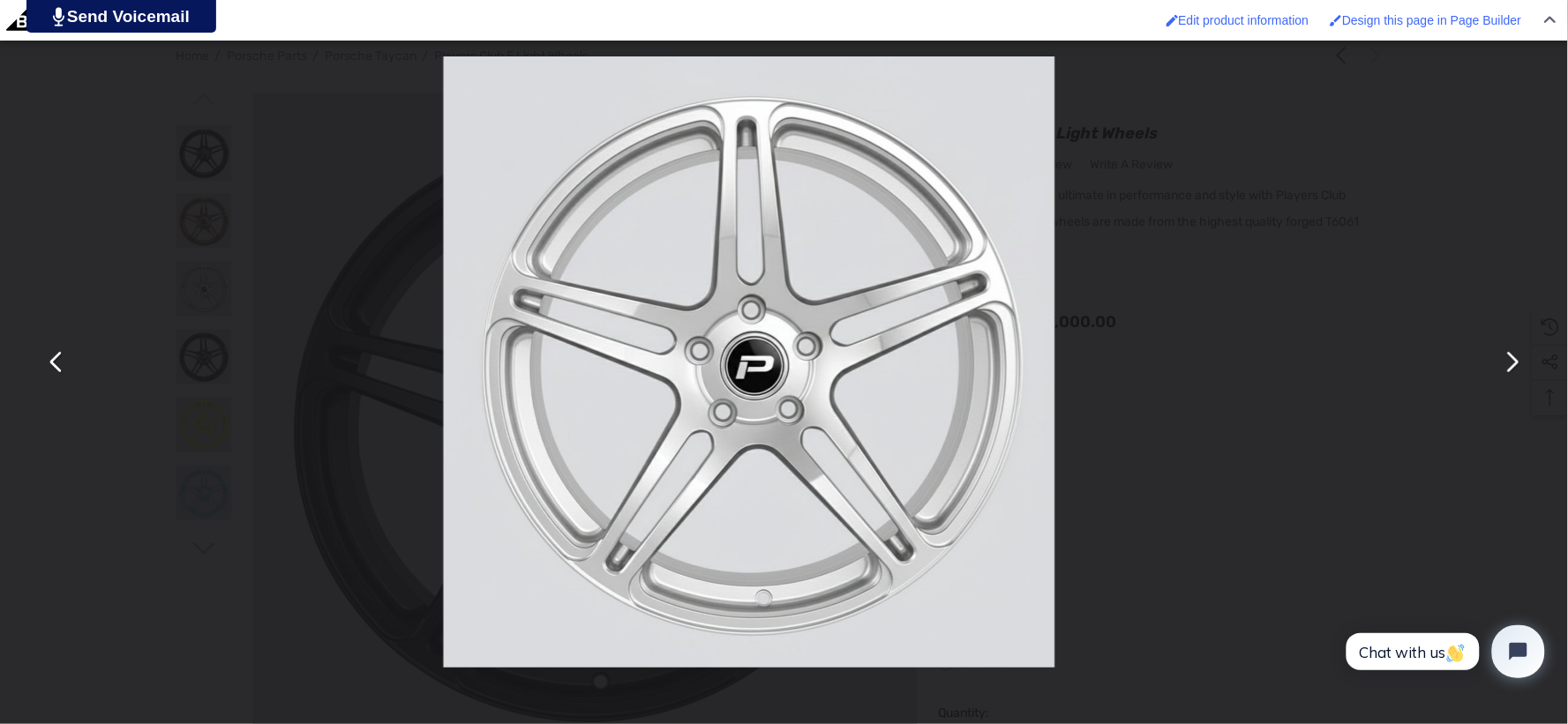
click at [46, 350] on button "You can close this modal content with the ESC key" at bounding box center [57, 363] width 42 height 42
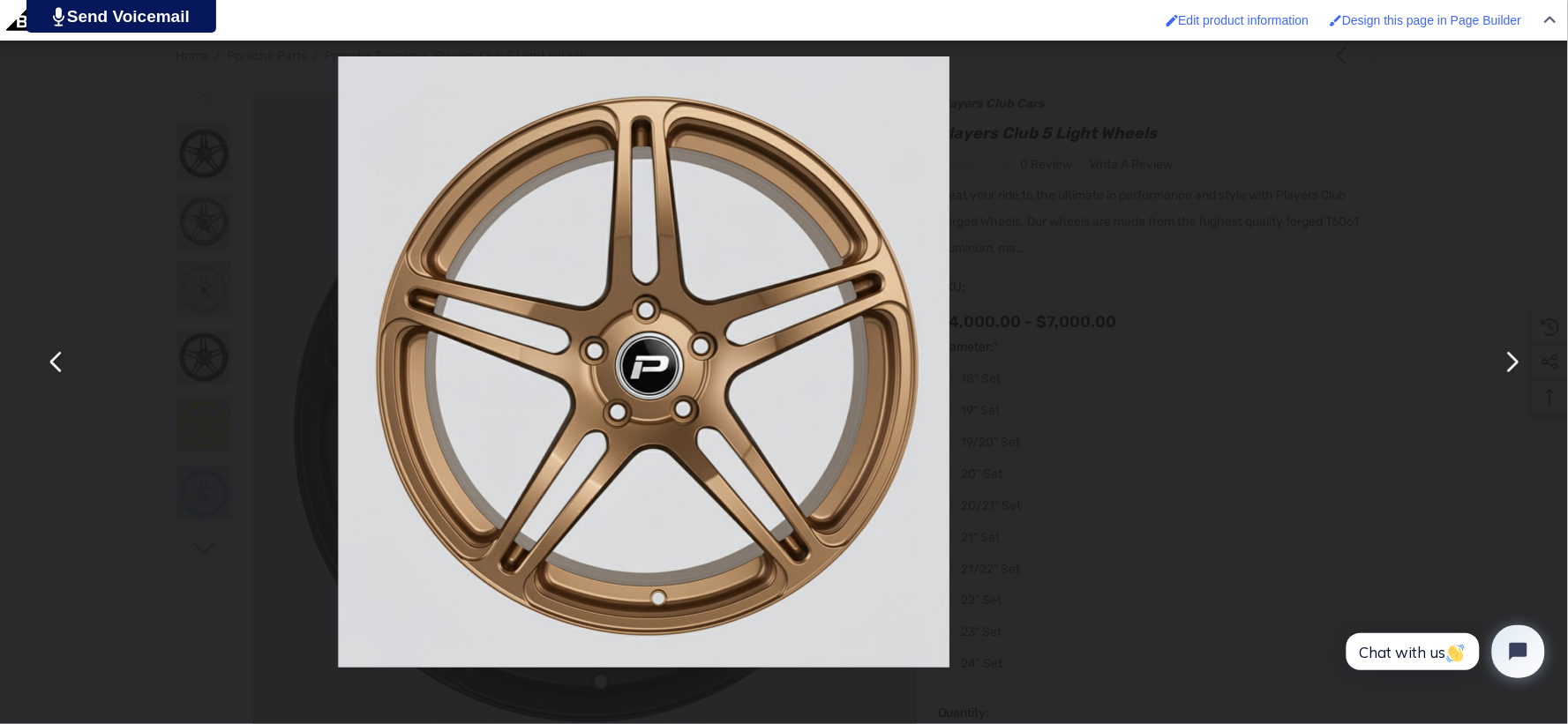
click at [48, 353] on button "You can close this modal content with the ESC key" at bounding box center [57, 363] width 42 height 42
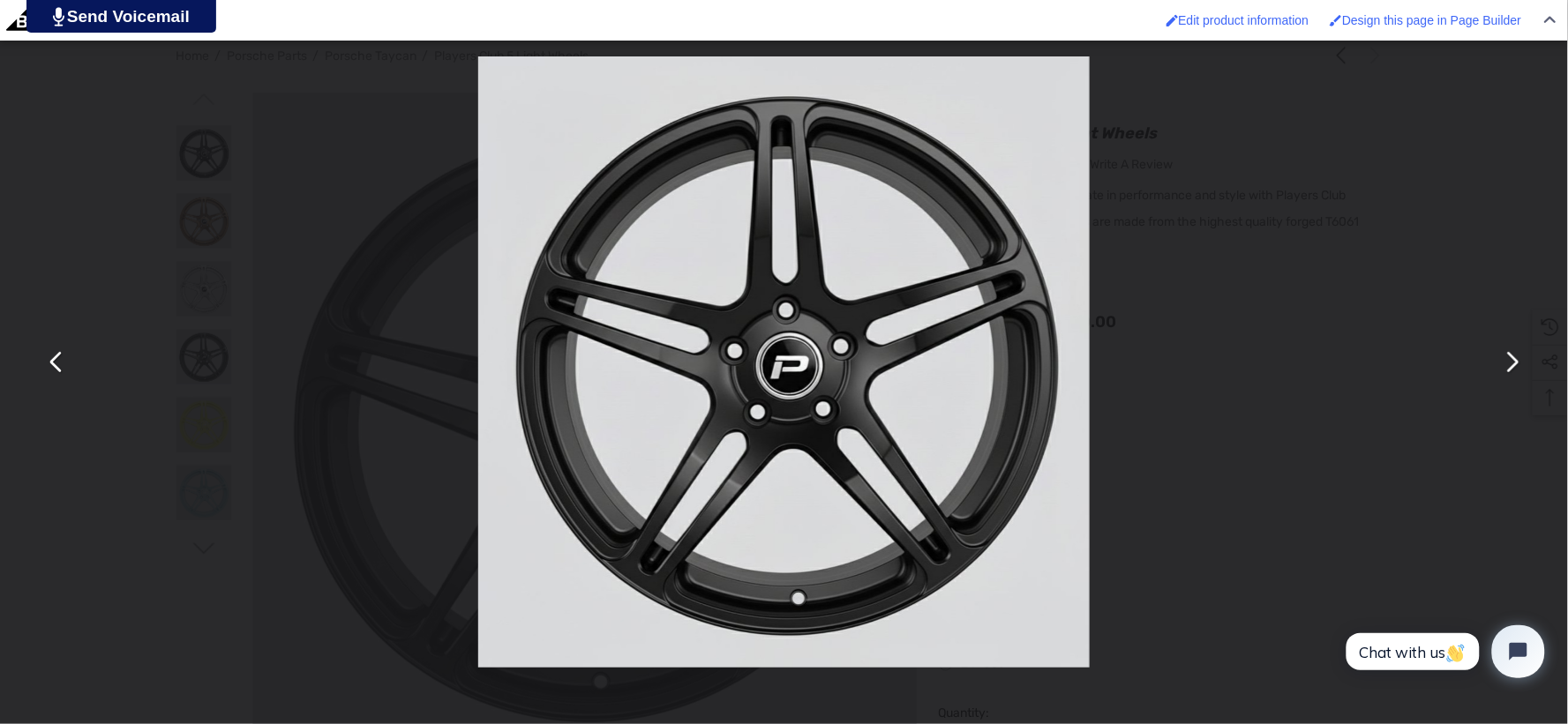
click at [1512, 371] on button "You can close this modal content with the ESC key" at bounding box center [1511, 363] width 42 height 42
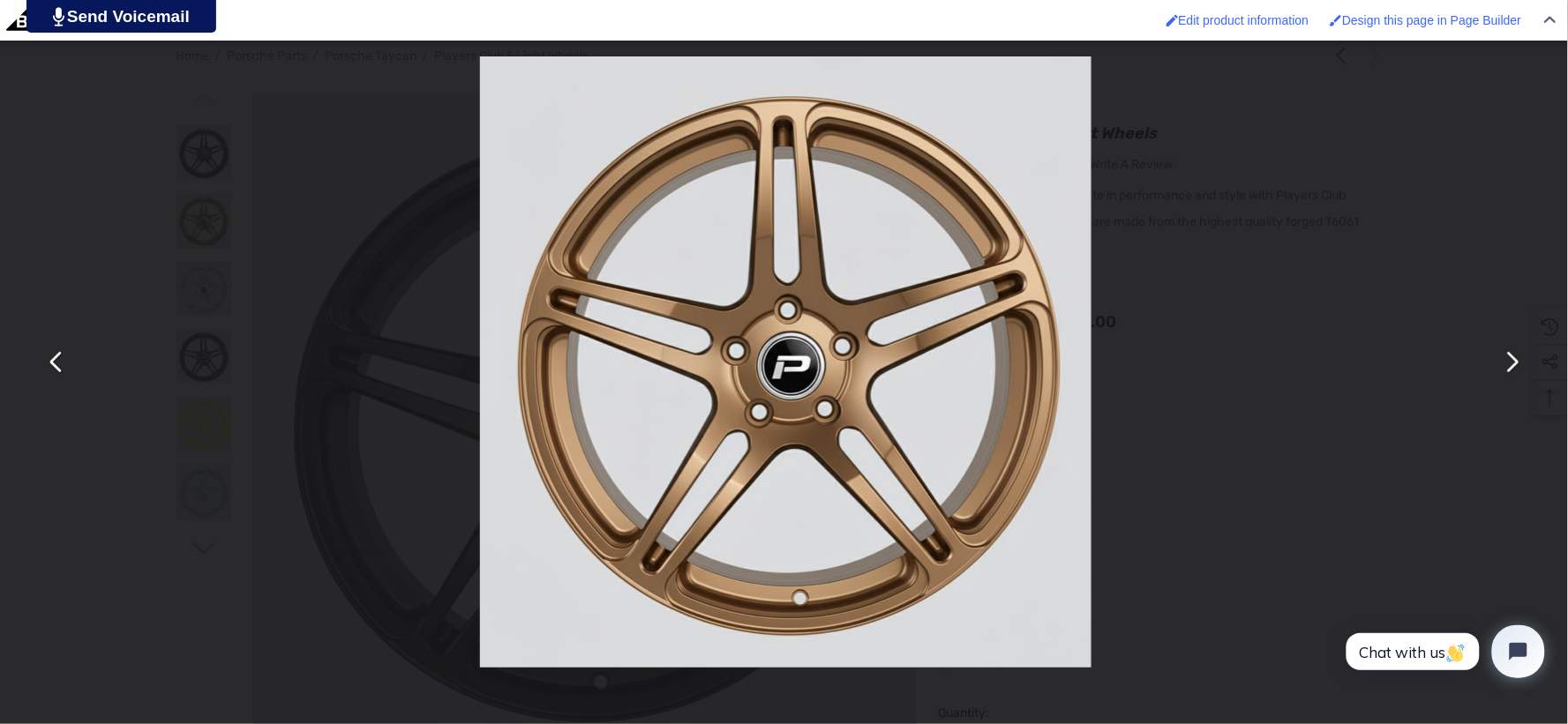
click at [1512, 371] on button "You can close this modal content with the ESC key" at bounding box center [1511, 363] width 42 height 42
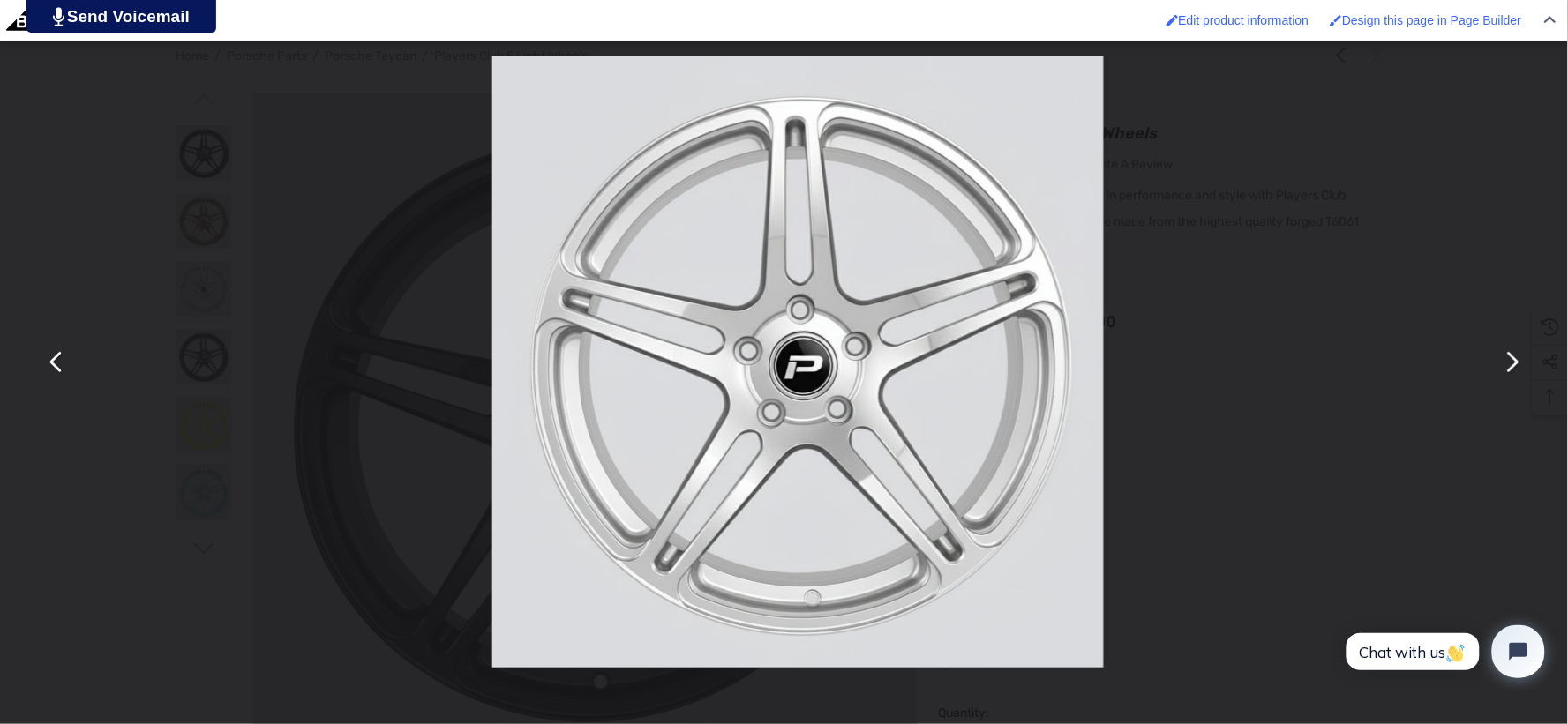
click at [1512, 371] on button "You can close this modal content with the ESC key" at bounding box center [1511, 363] width 42 height 42
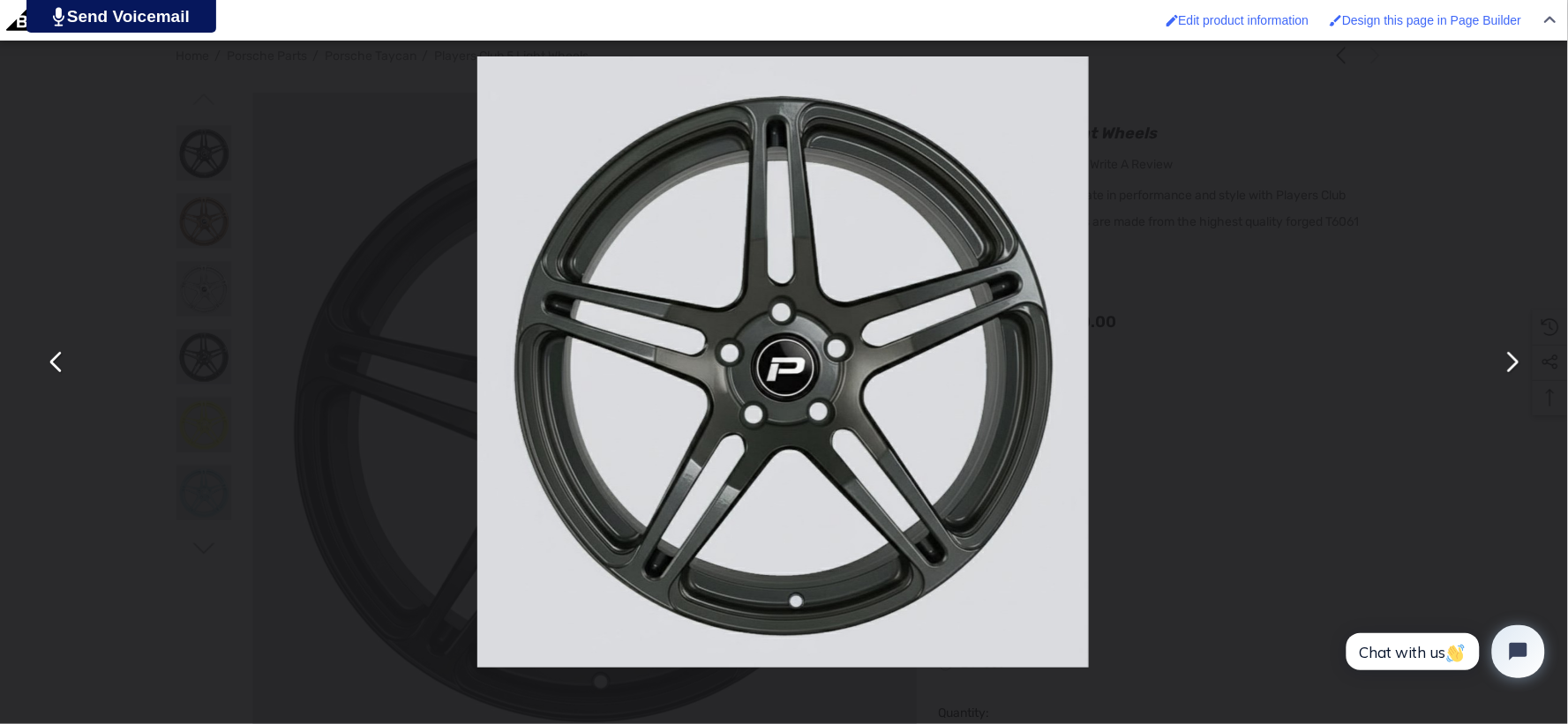
click at [1512, 371] on button "You can close this modal content with the ESC key" at bounding box center [1511, 363] width 42 height 42
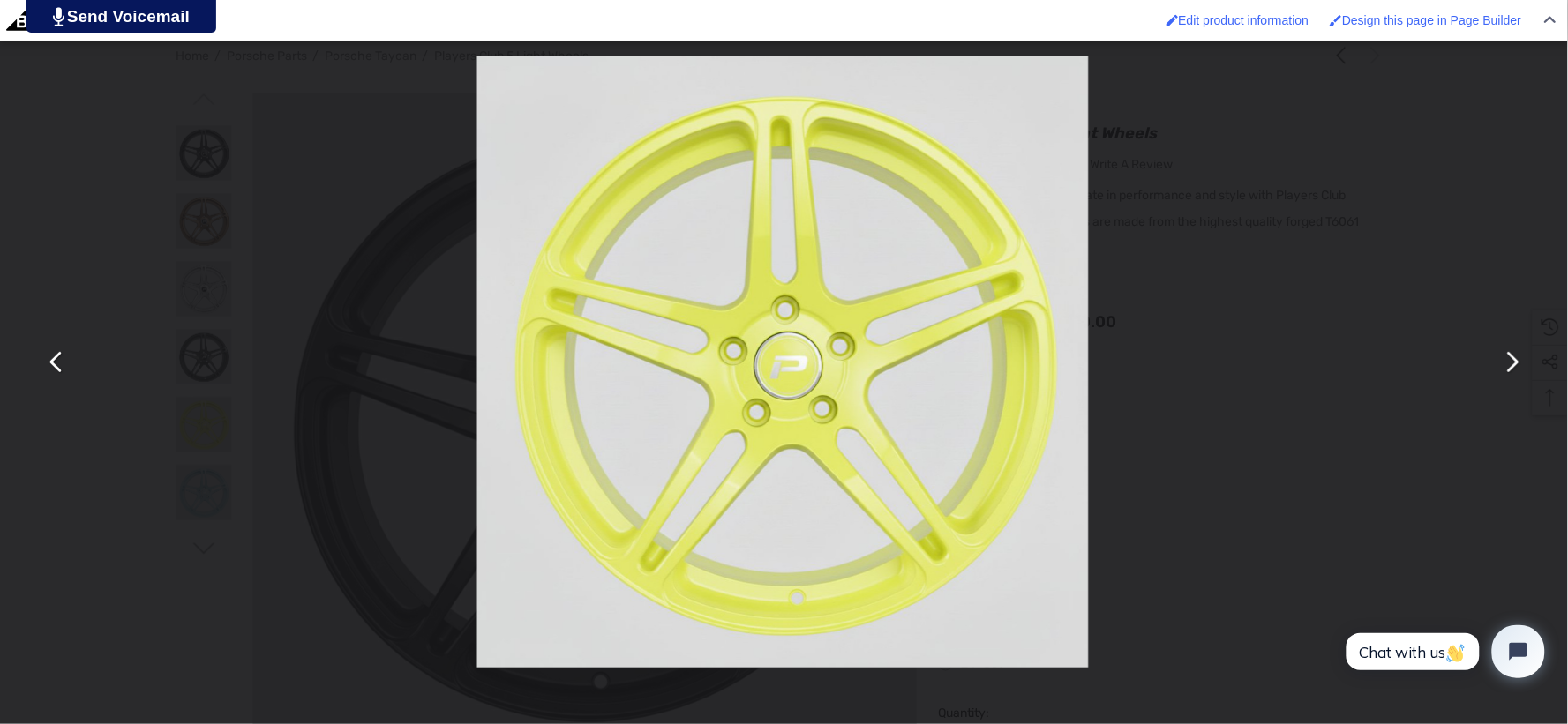
click at [1512, 372] on button "You can close this modal content with the ESC key" at bounding box center [1511, 363] width 42 height 42
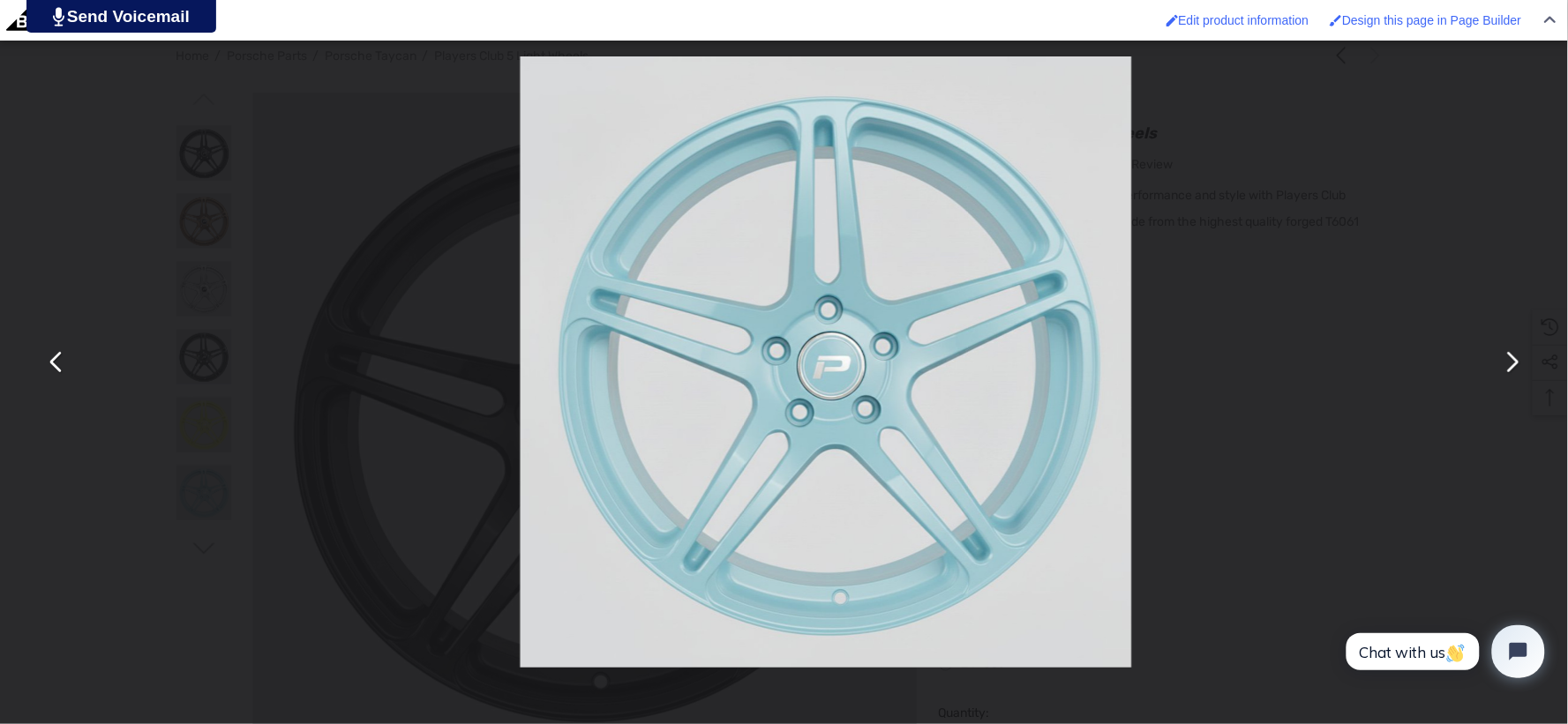
click at [1512, 372] on button "You can close this modal content with the ESC key" at bounding box center [1511, 363] width 42 height 42
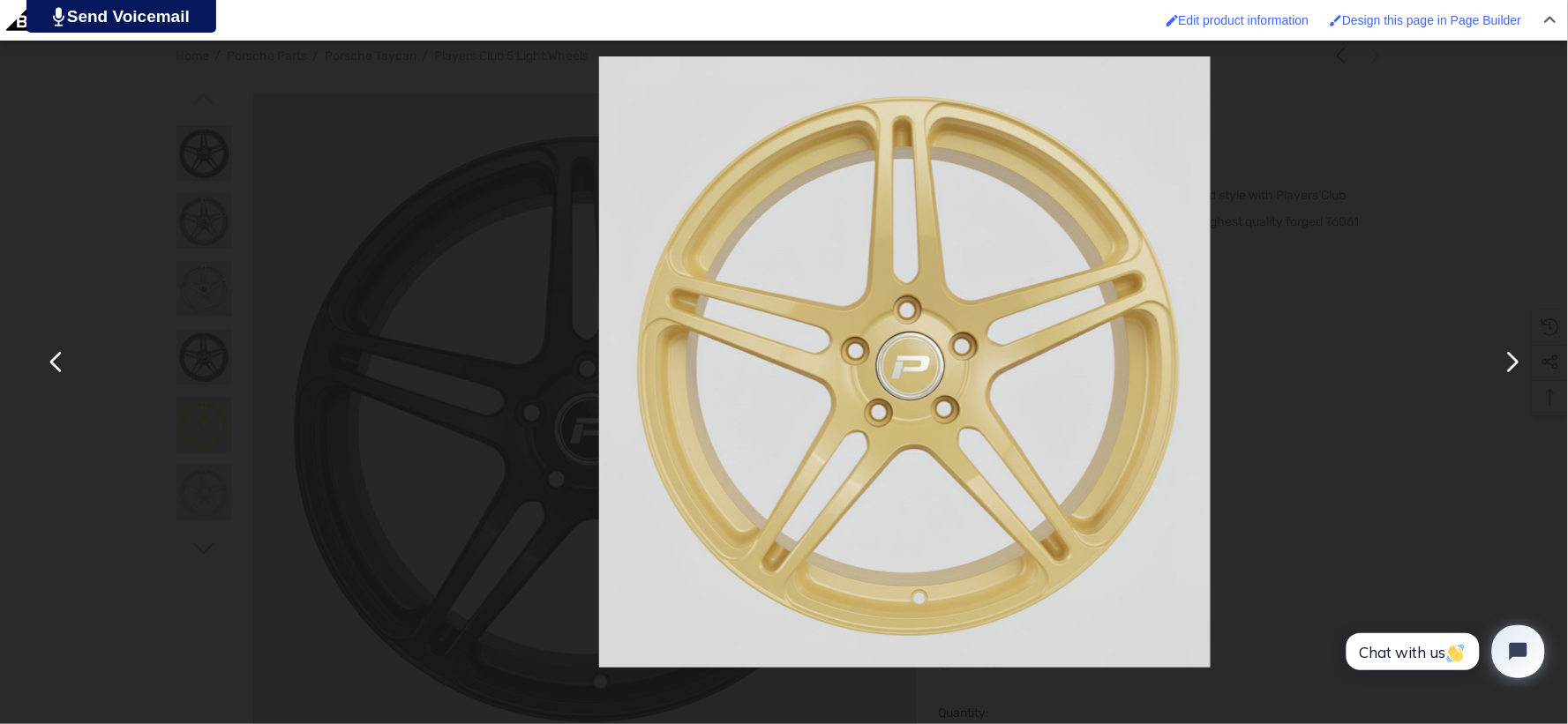
click at [1512, 372] on button "You can close this modal content with the ESC key" at bounding box center [1511, 363] width 42 height 42
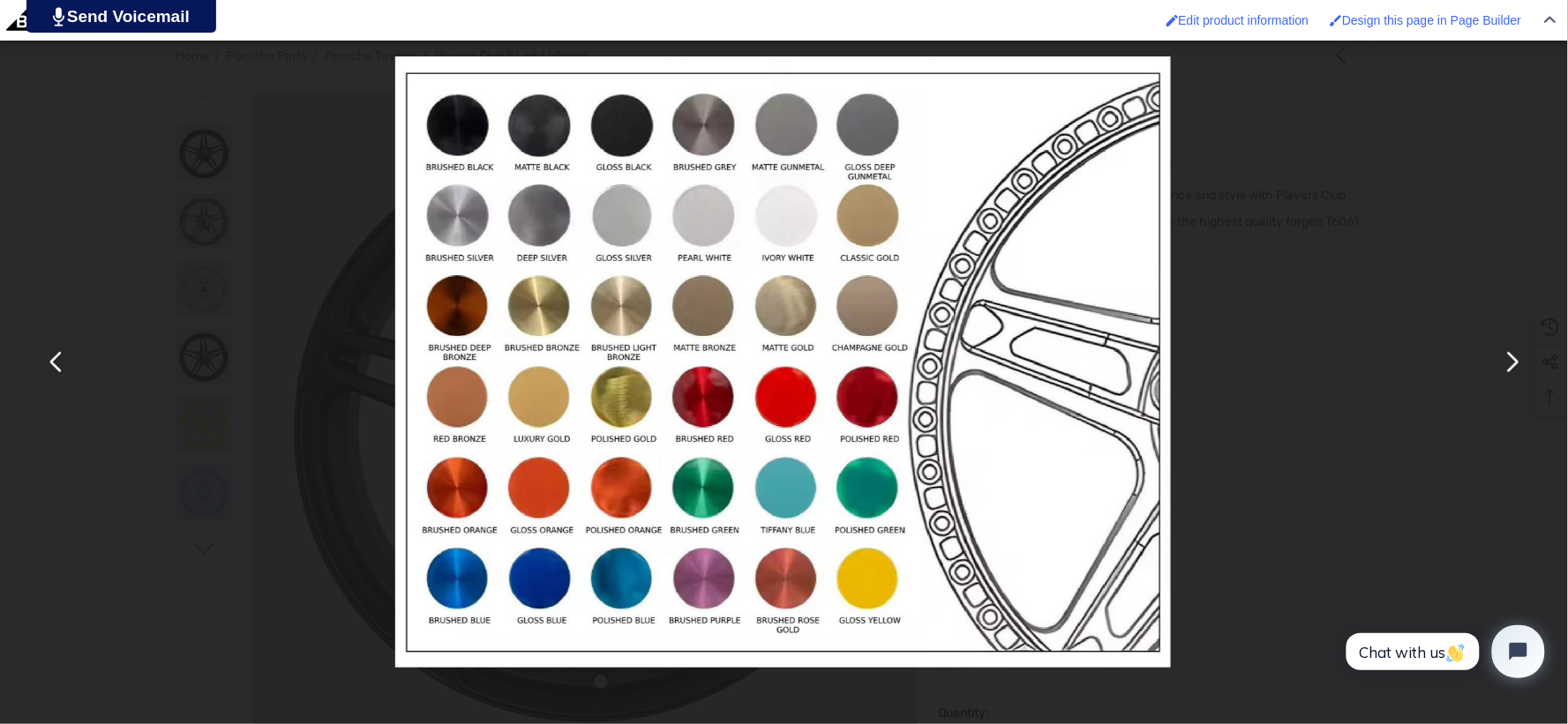
click at [46, 364] on button "You can close this modal content with the ESC key" at bounding box center [57, 363] width 42 height 42
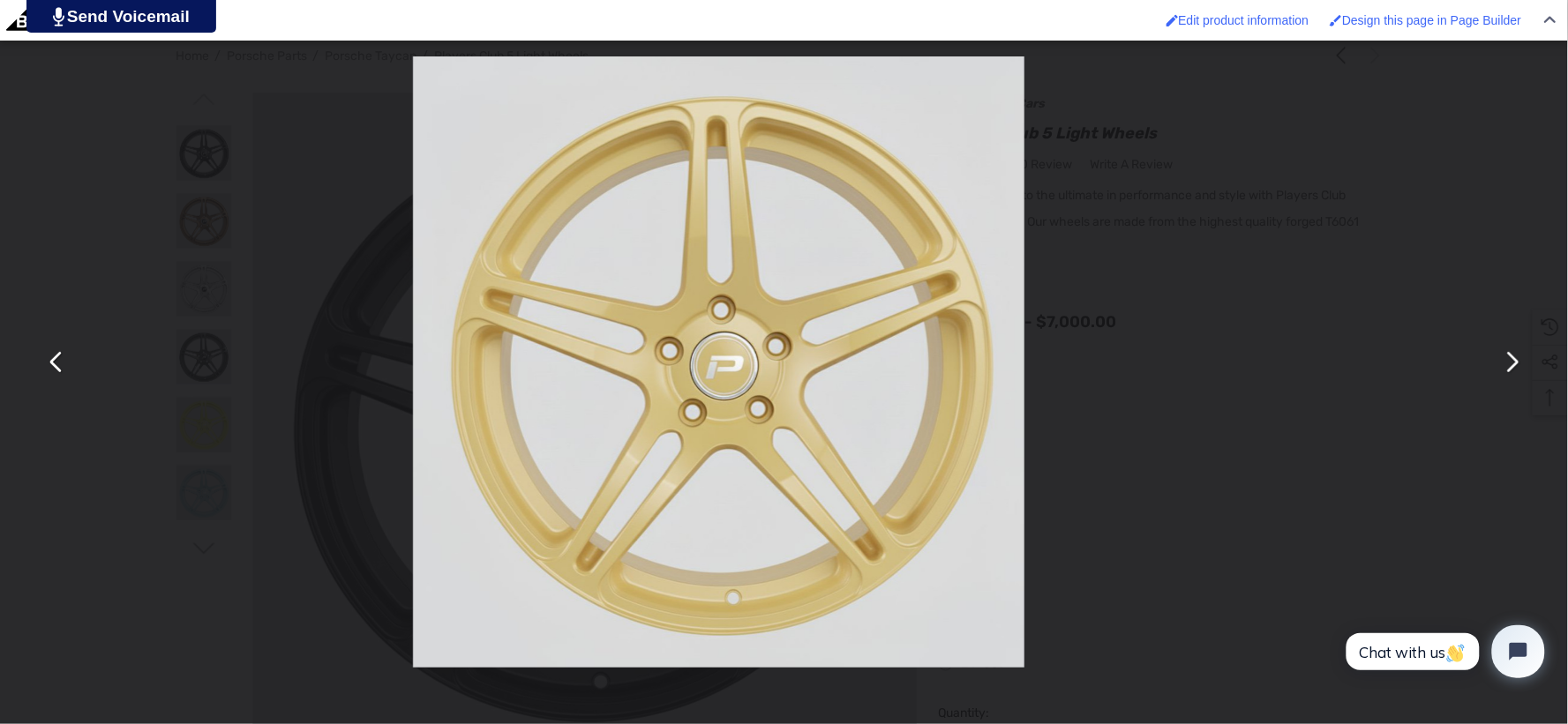
click at [46, 364] on button "You can close this modal content with the ESC key" at bounding box center [57, 363] width 42 height 42
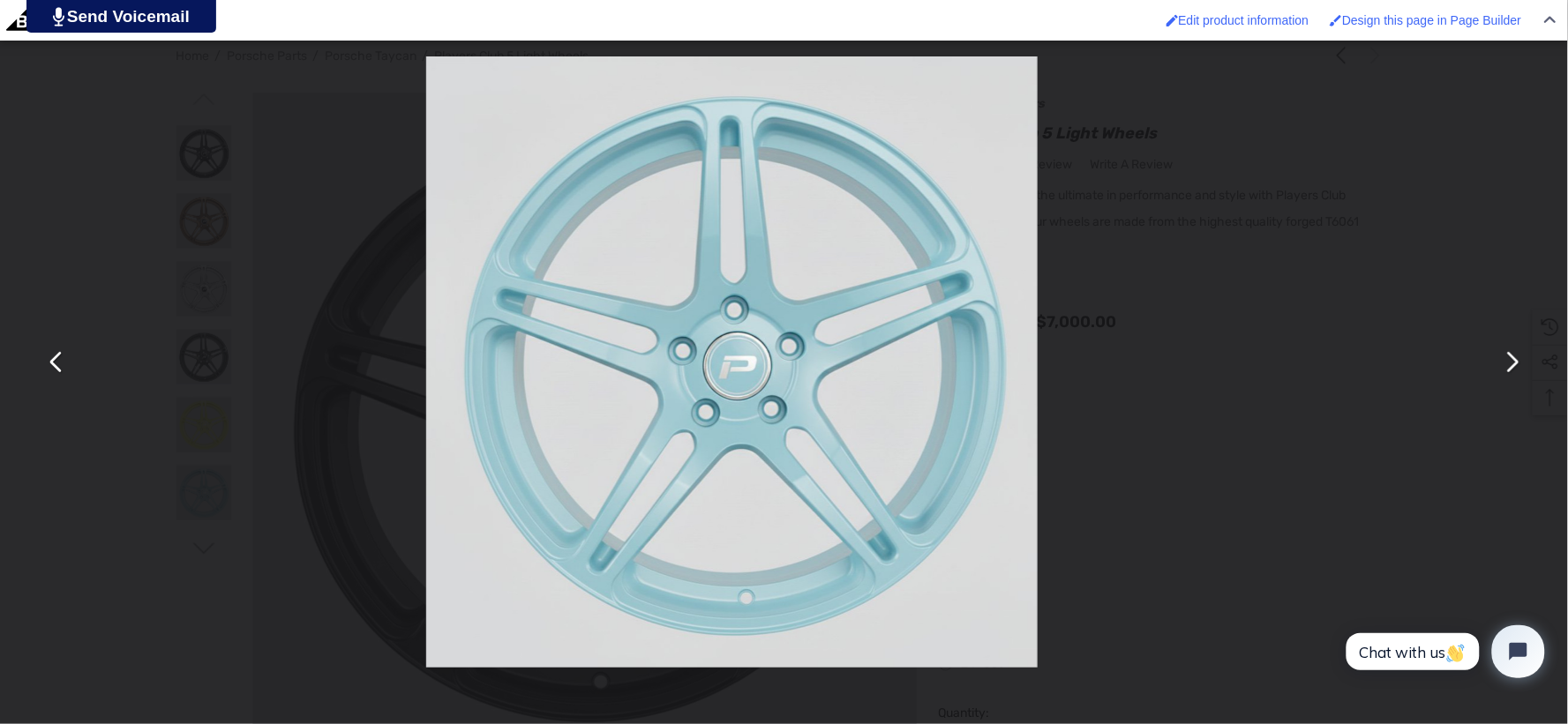
click at [48, 364] on button "You can close this modal content with the ESC key" at bounding box center [57, 363] width 42 height 42
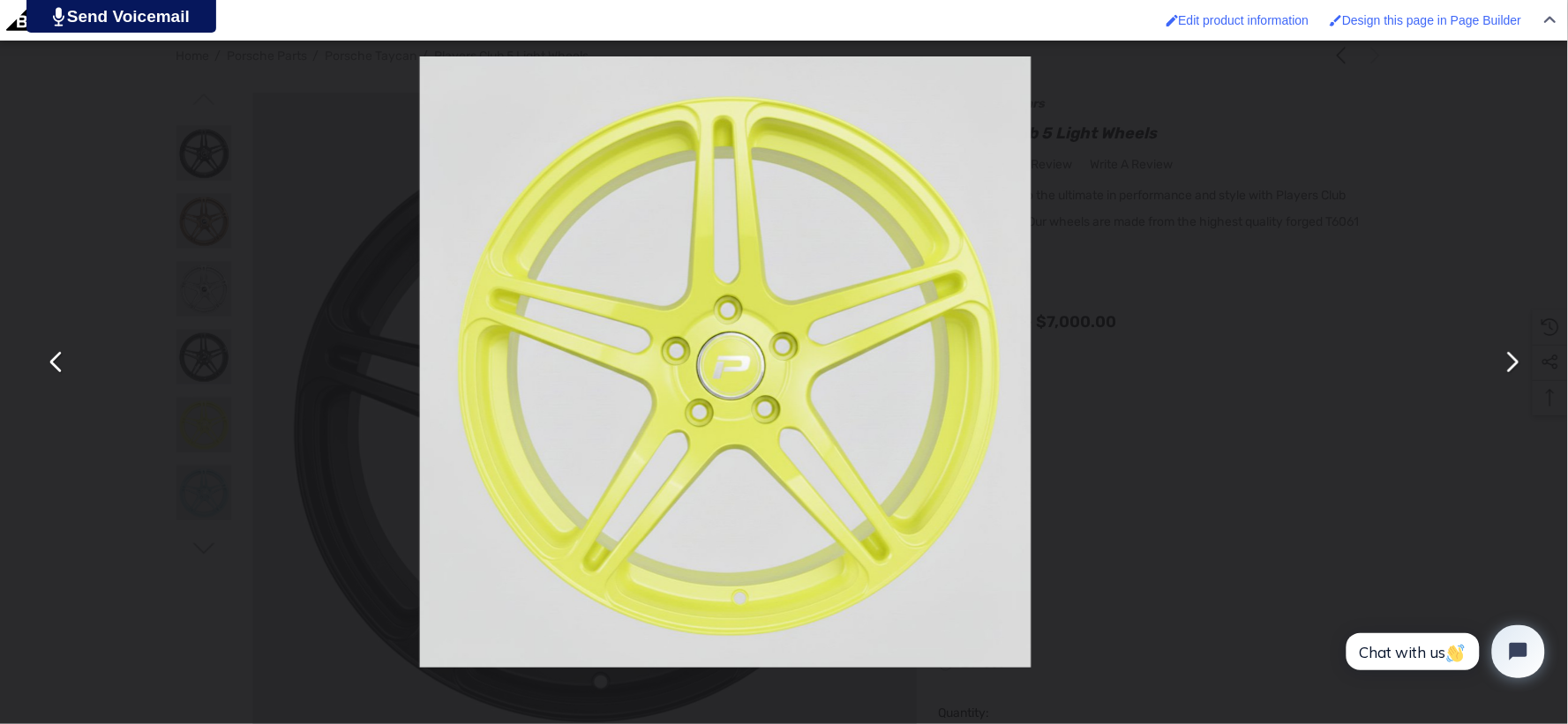
click at [48, 364] on button "You can close this modal content with the ESC key" at bounding box center [57, 363] width 42 height 42
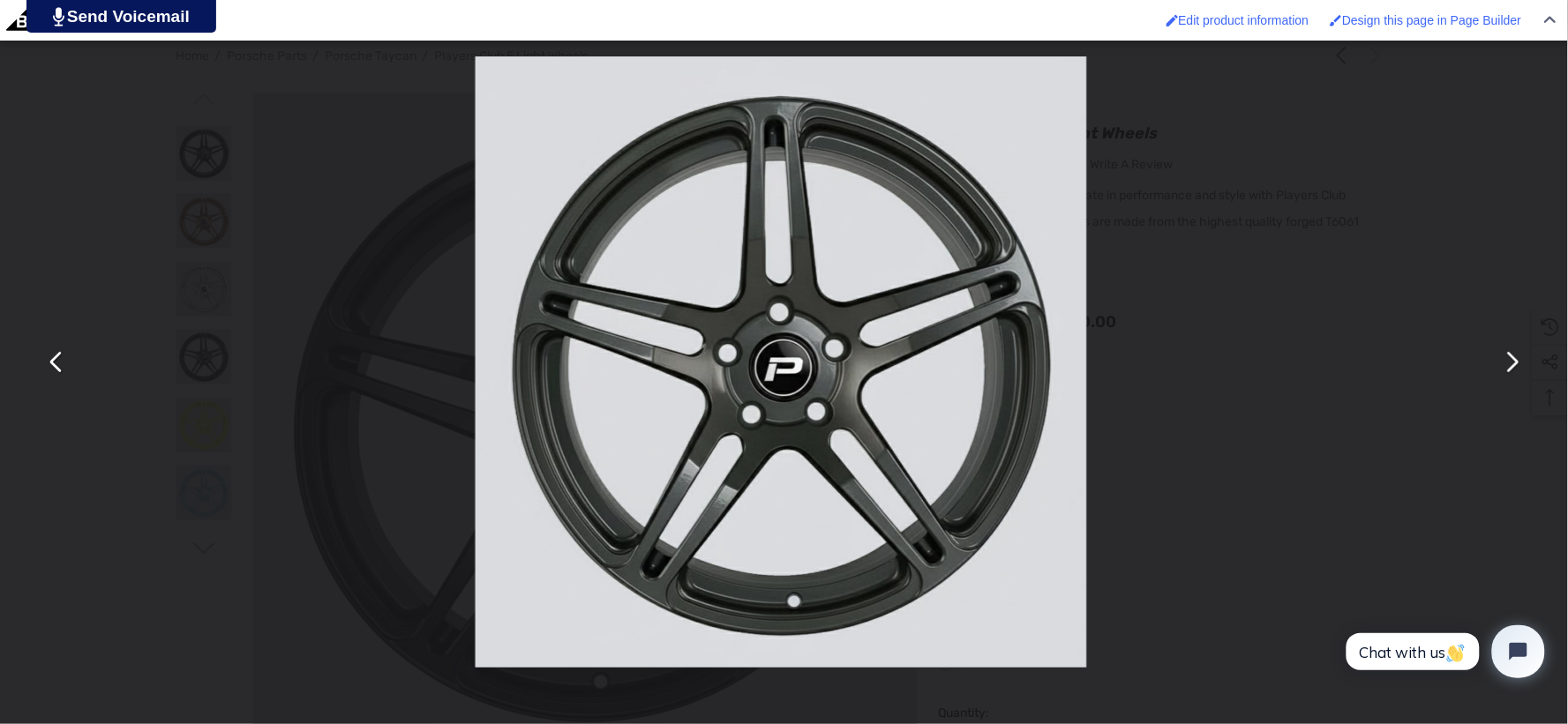
click at [48, 364] on button "You can close this modal content with the ESC key" at bounding box center [57, 363] width 42 height 42
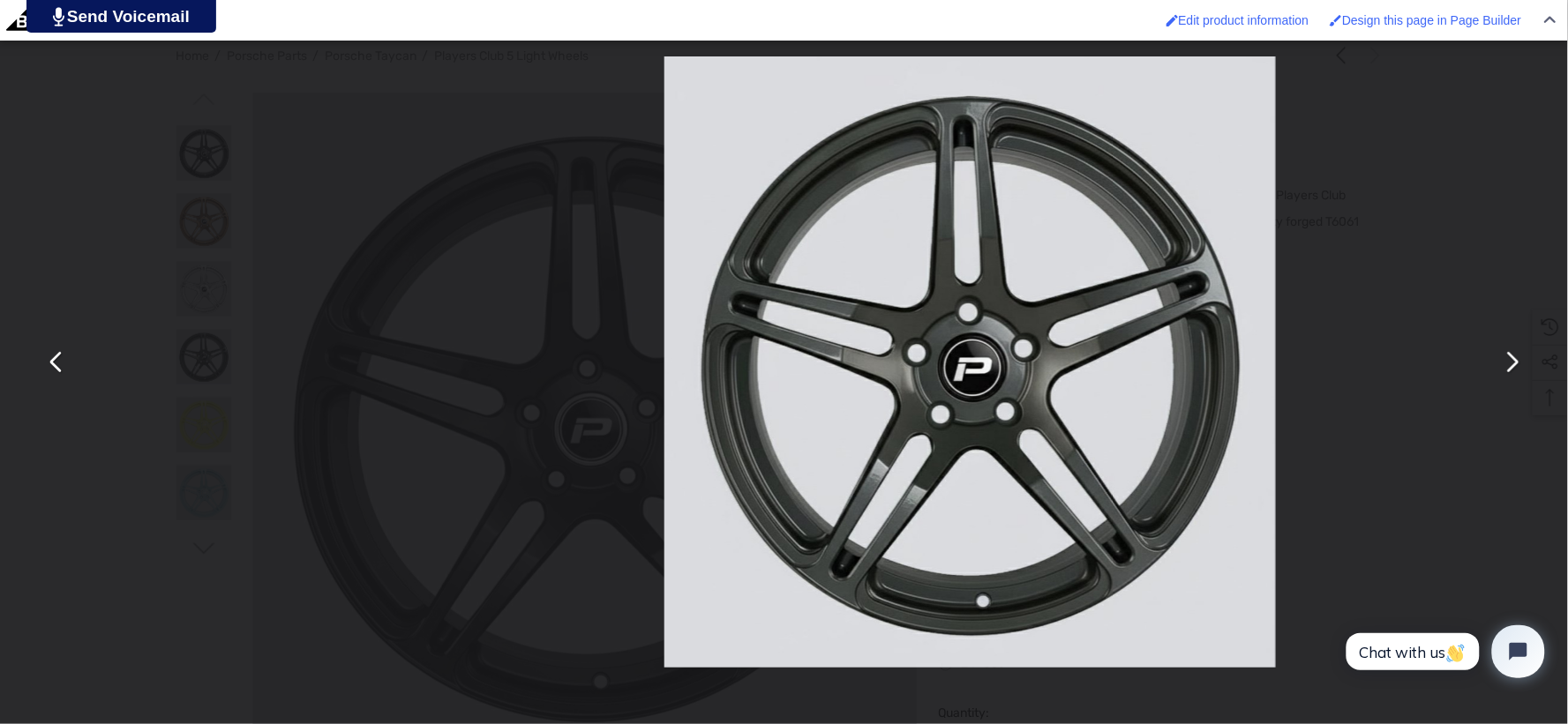
click at [48, 364] on button "You can close this modal content with the ESC key" at bounding box center [57, 363] width 42 height 42
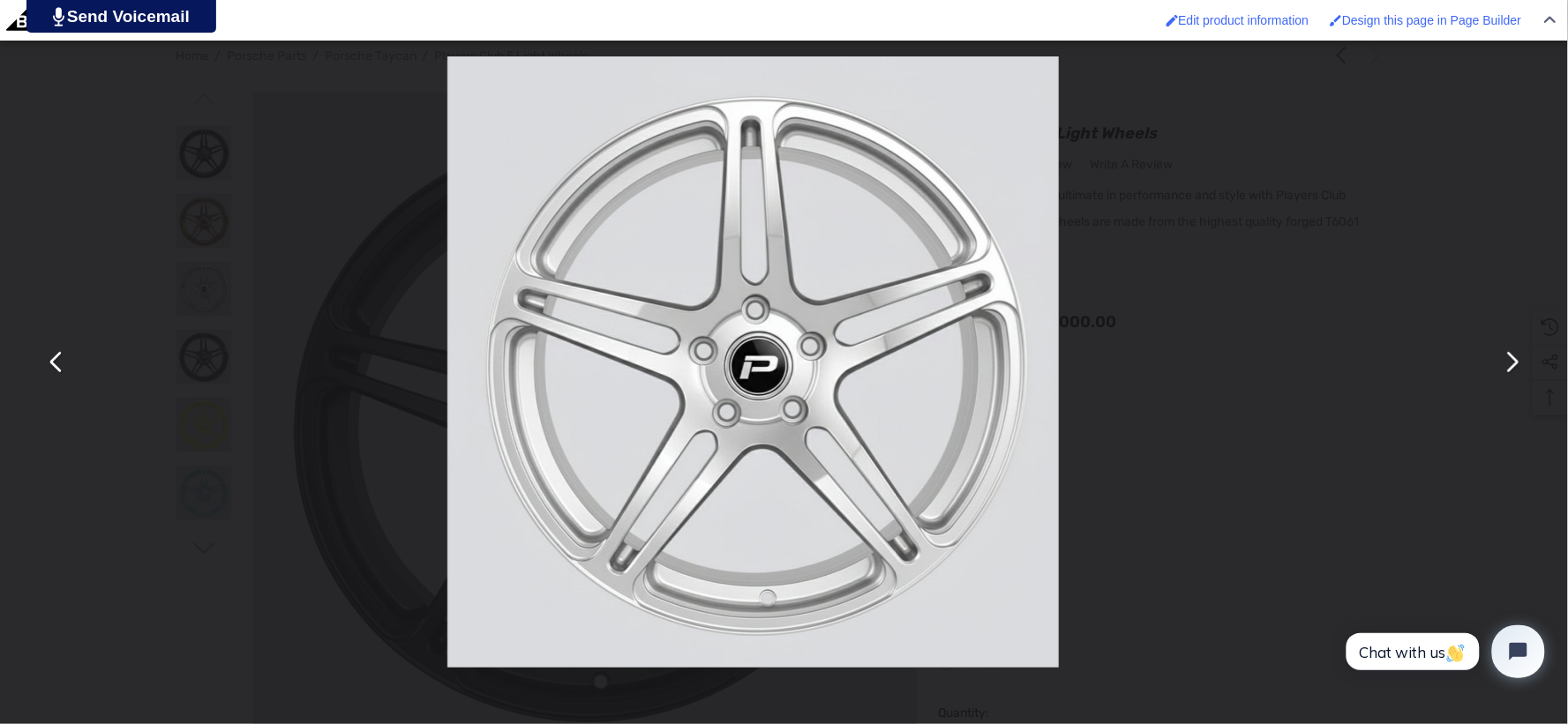
click at [48, 364] on button "You can close this modal content with the ESC key" at bounding box center [57, 363] width 42 height 42
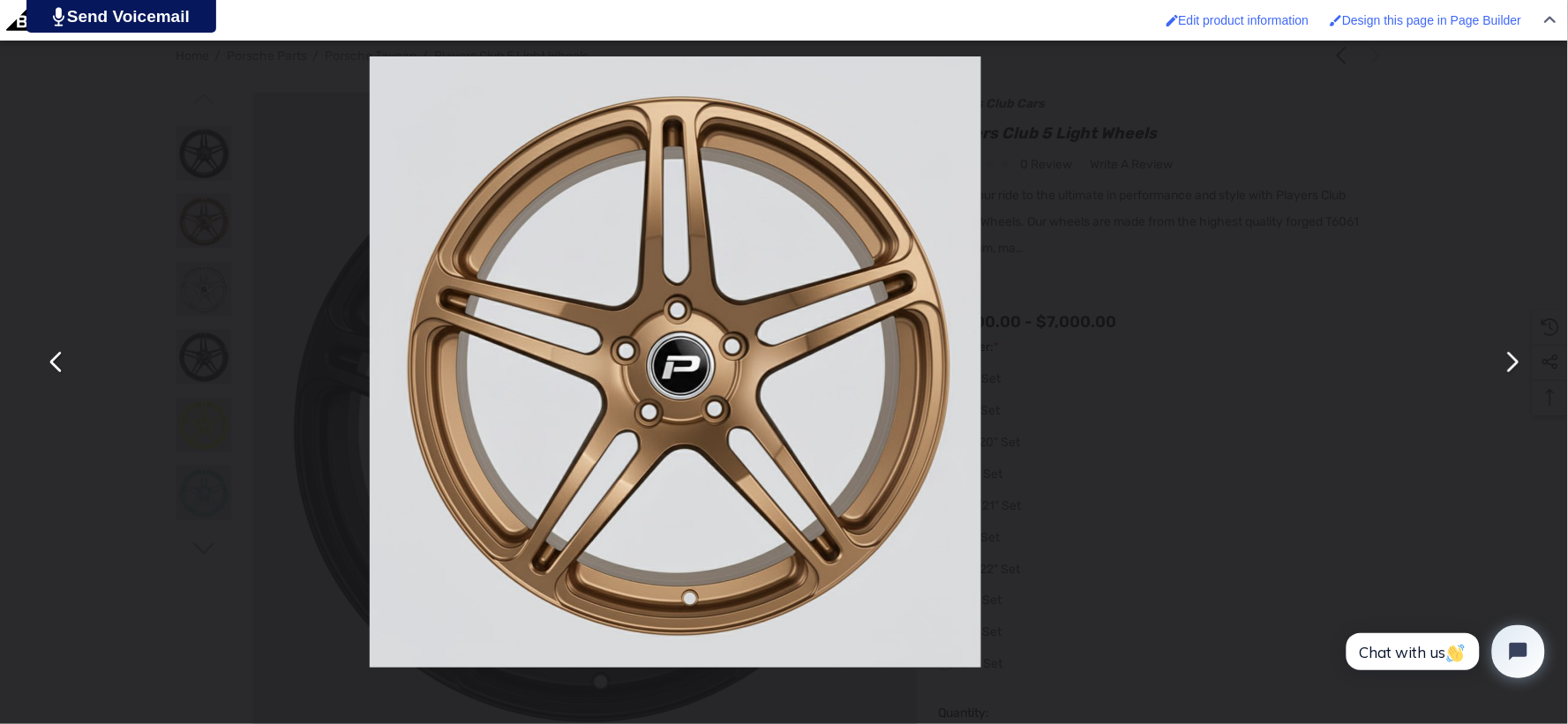
click at [48, 364] on button "You can close this modal content with the ESC key" at bounding box center [57, 363] width 42 height 42
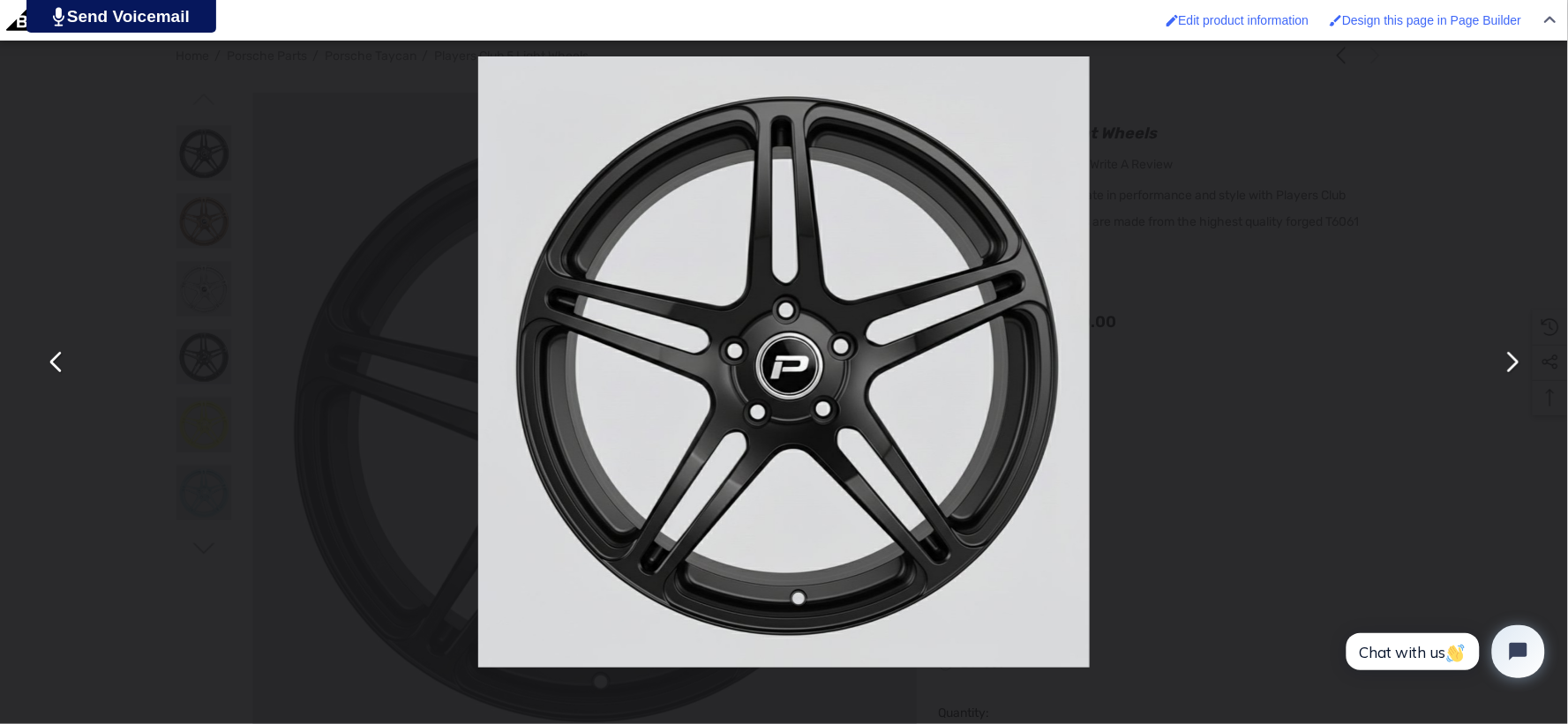
click at [1512, 371] on button "You can close this modal content with the ESC key" at bounding box center [1511, 363] width 42 height 42
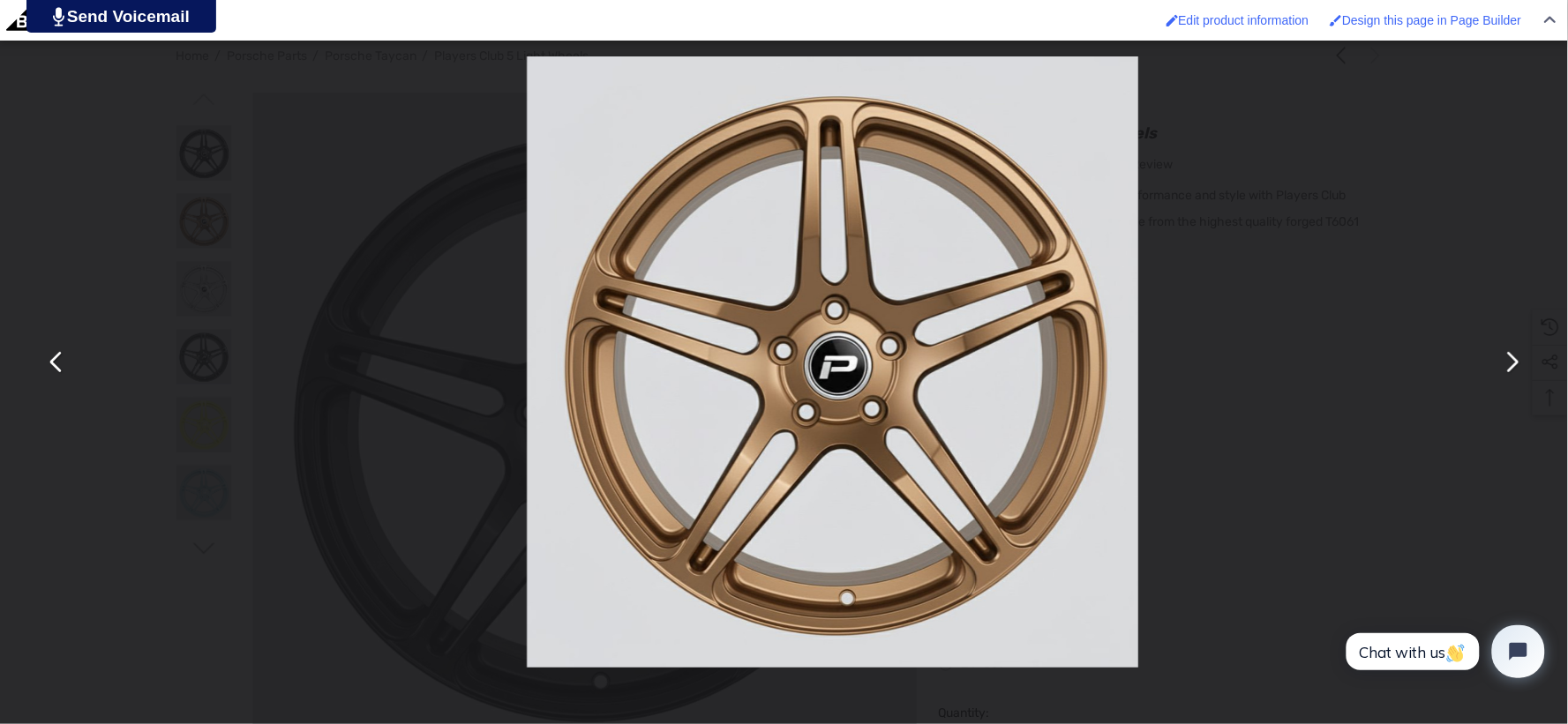
click at [1512, 369] on button "You can close this modal content with the ESC key" at bounding box center [1511, 363] width 42 height 42
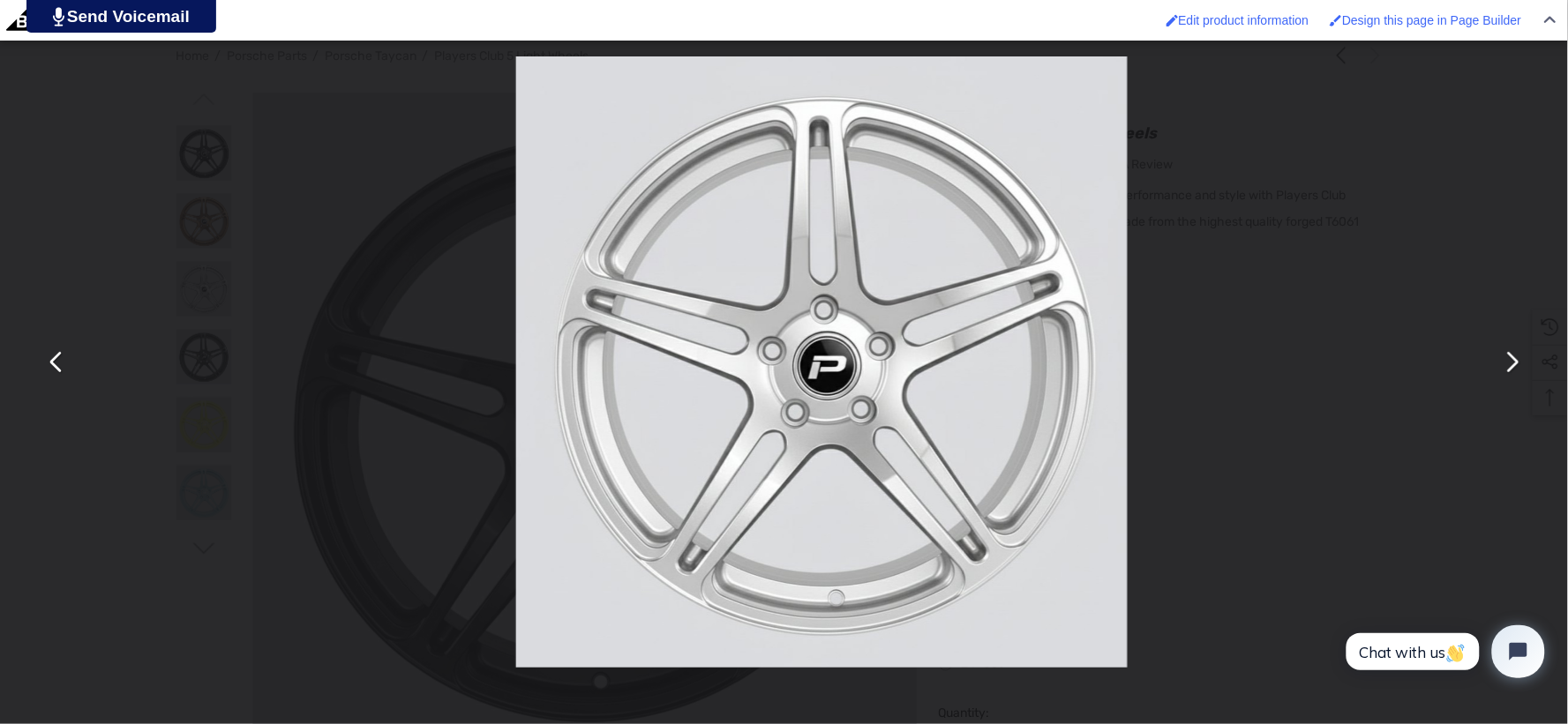
click at [1512, 371] on button "You can close this modal content with the ESC key" at bounding box center [1511, 363] width 42 height 42
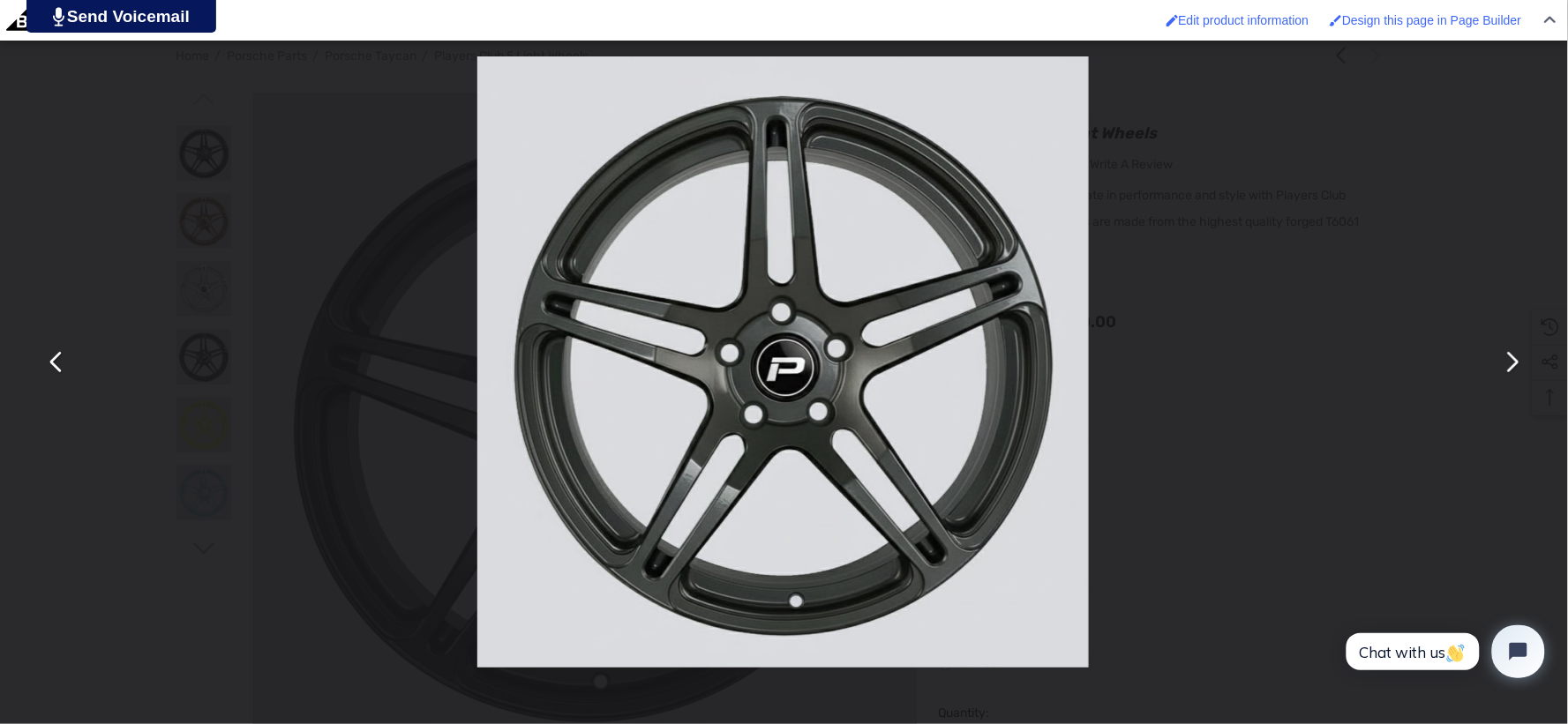
click at [1508, 369] on button "You can close this modal content with the ESC key" at bounding box center [1511, 363] width 42 height 42
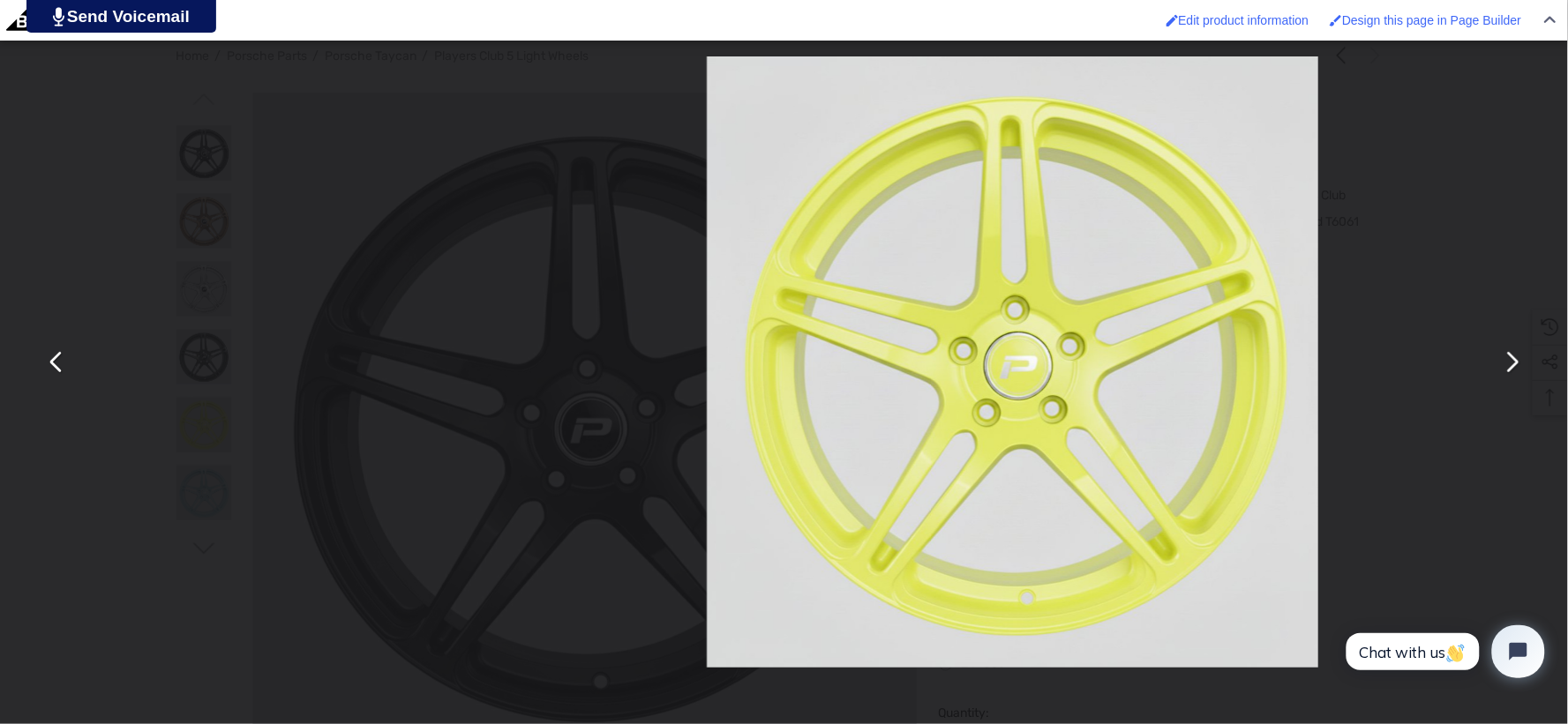
click at [1508, 369] on button "You can close this modal content with the ESC key" at bounding box center [1511, 363] width 42 height 42
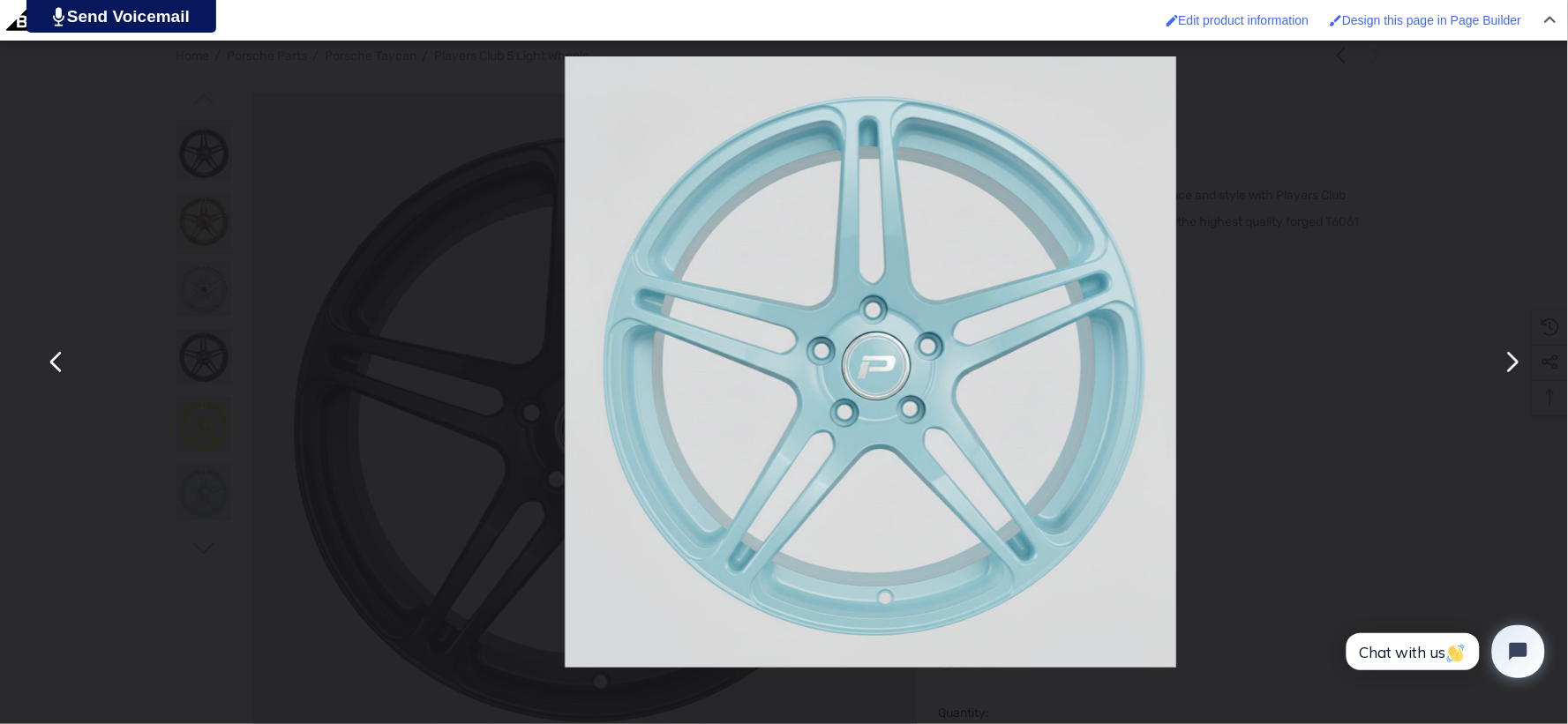
click at [1507, 368] on button "You can close this modal content with the ESC key" at bounding box center [1511, 363] width 42 height 42
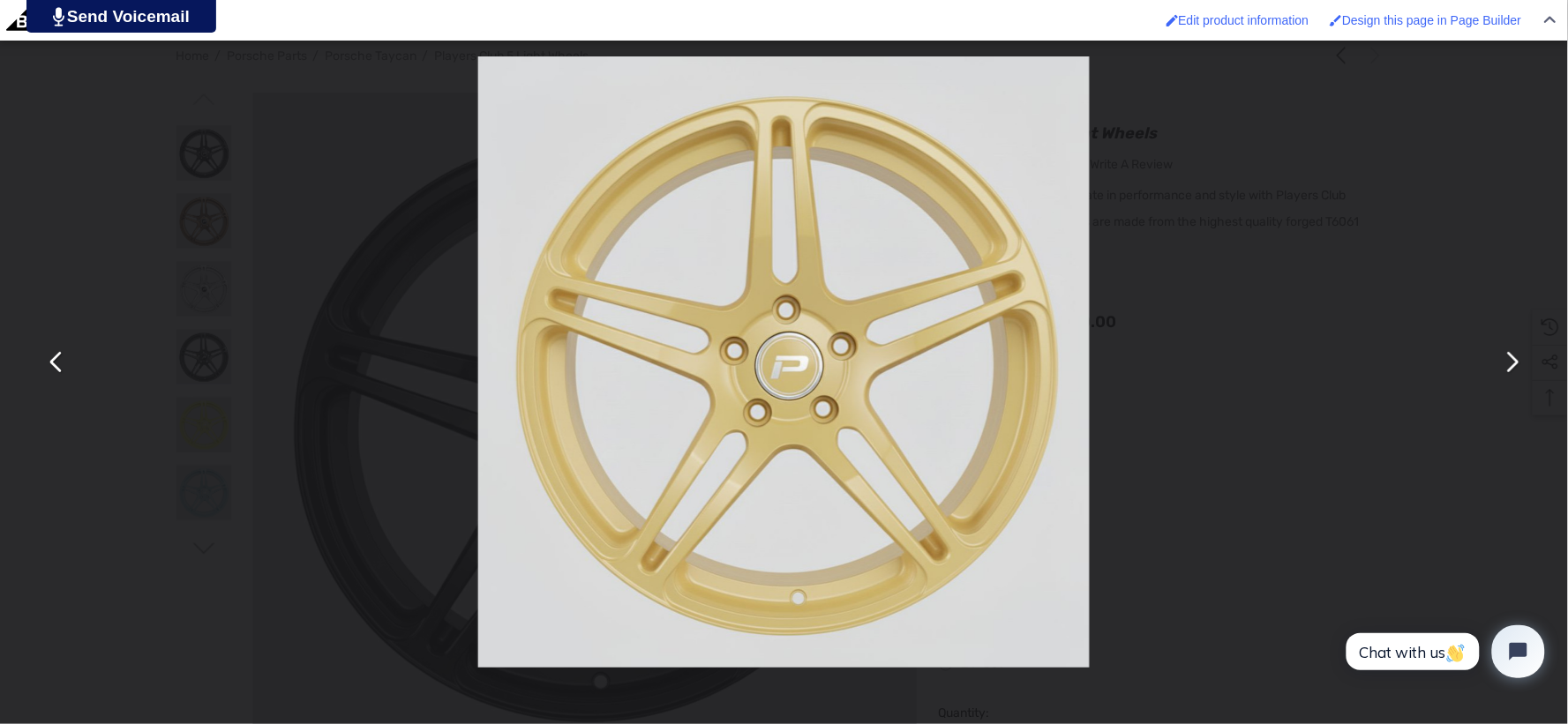
click at [1193, 439] on div "You can close this modal content with the ESC key" at bounding box center [784, 362] width 1568 height 724
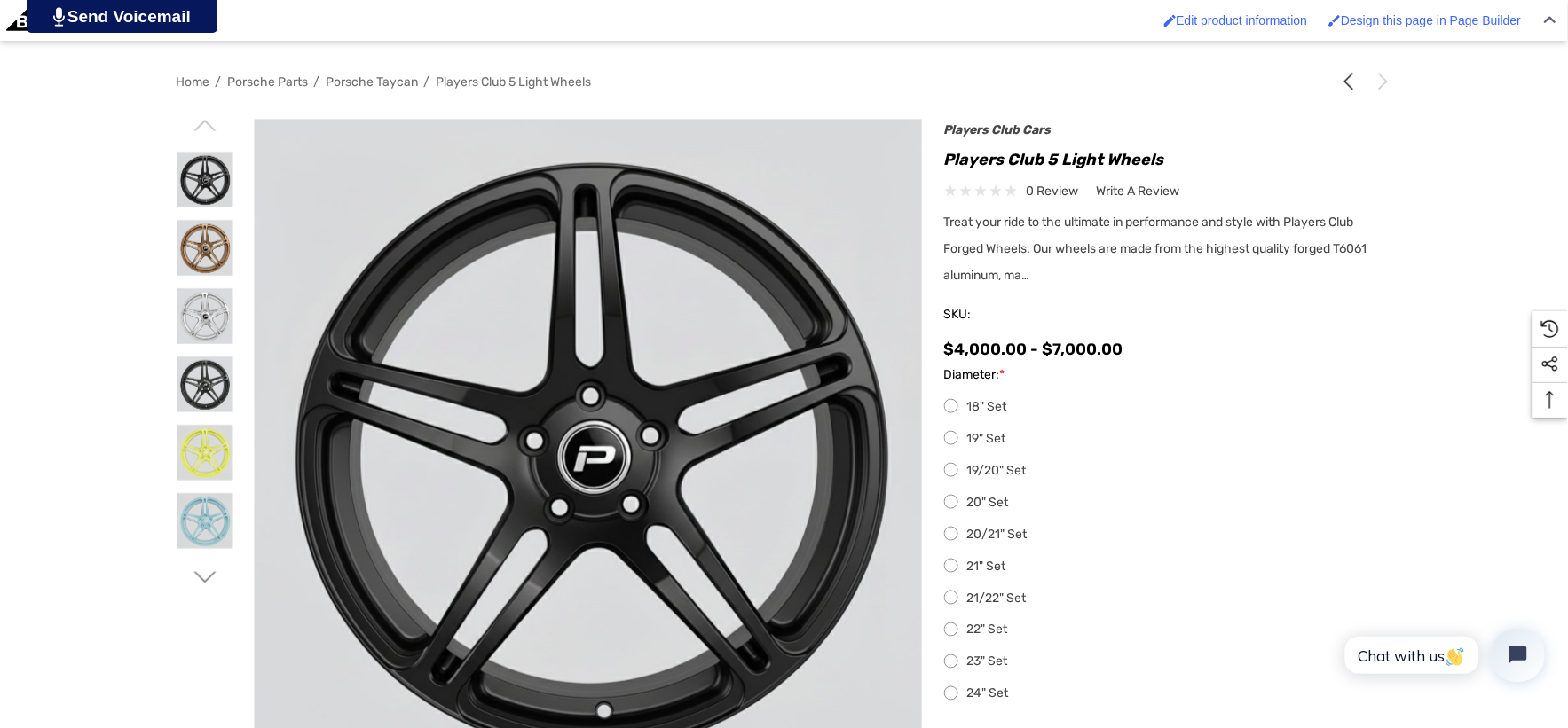
scroll to position [394, 0]
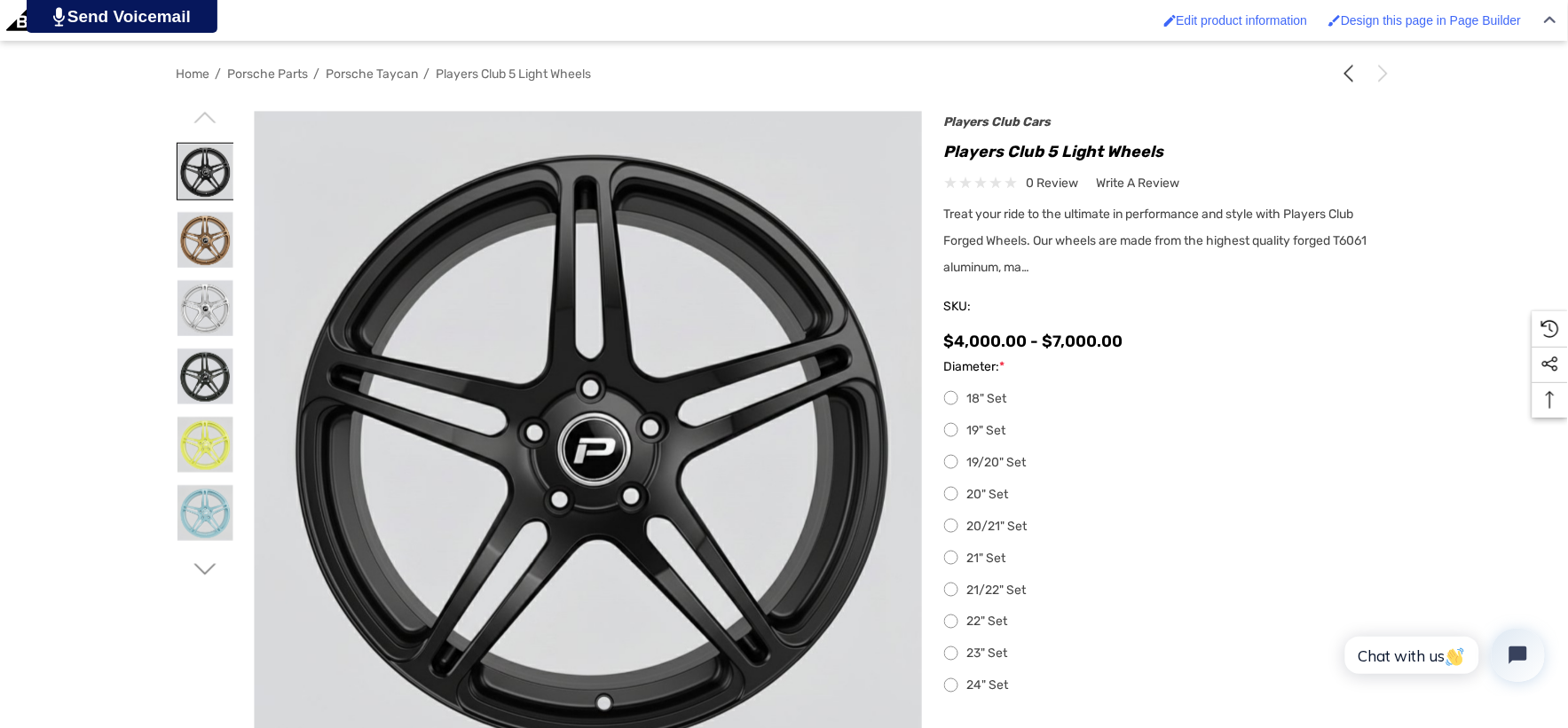
click at [191, 157] on img at bounding box center [206, 172] width 56 height 56
click at [361, 75] on span "Porsche Taycan" at bounding box center [373, 74] width 93 height 15
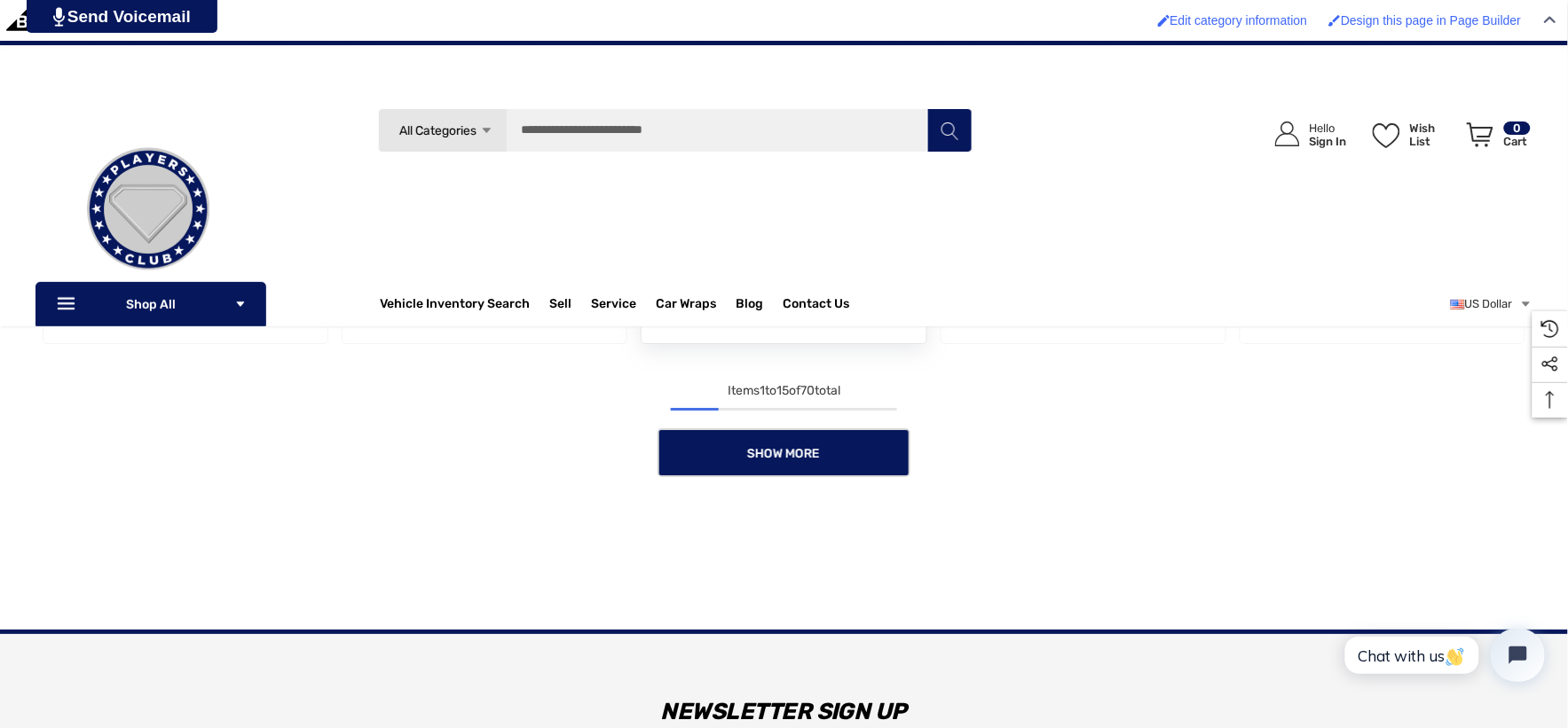
scroll to position [1549, 0]
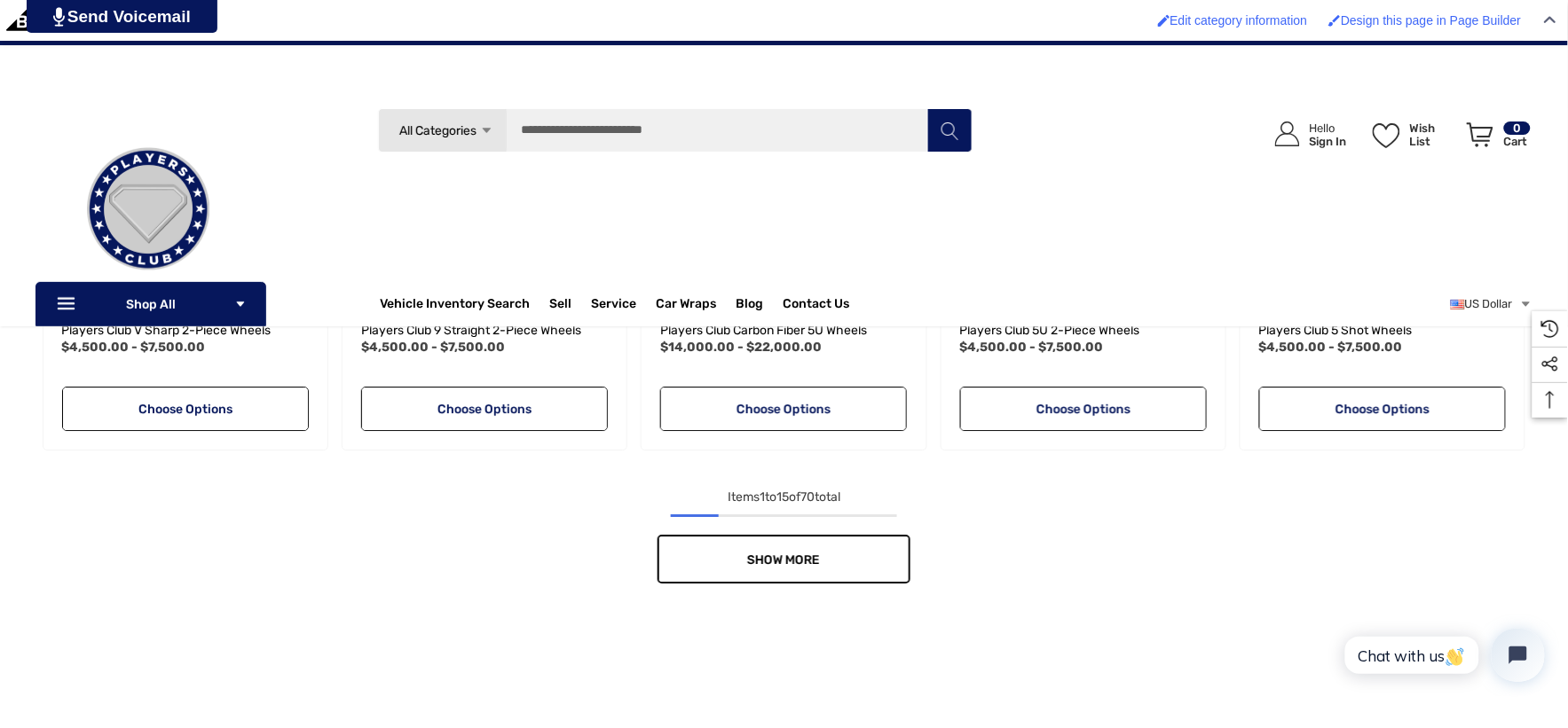
click at [814, 565] on link "Show More" at bounding box center [784, 559] width 253 height 49
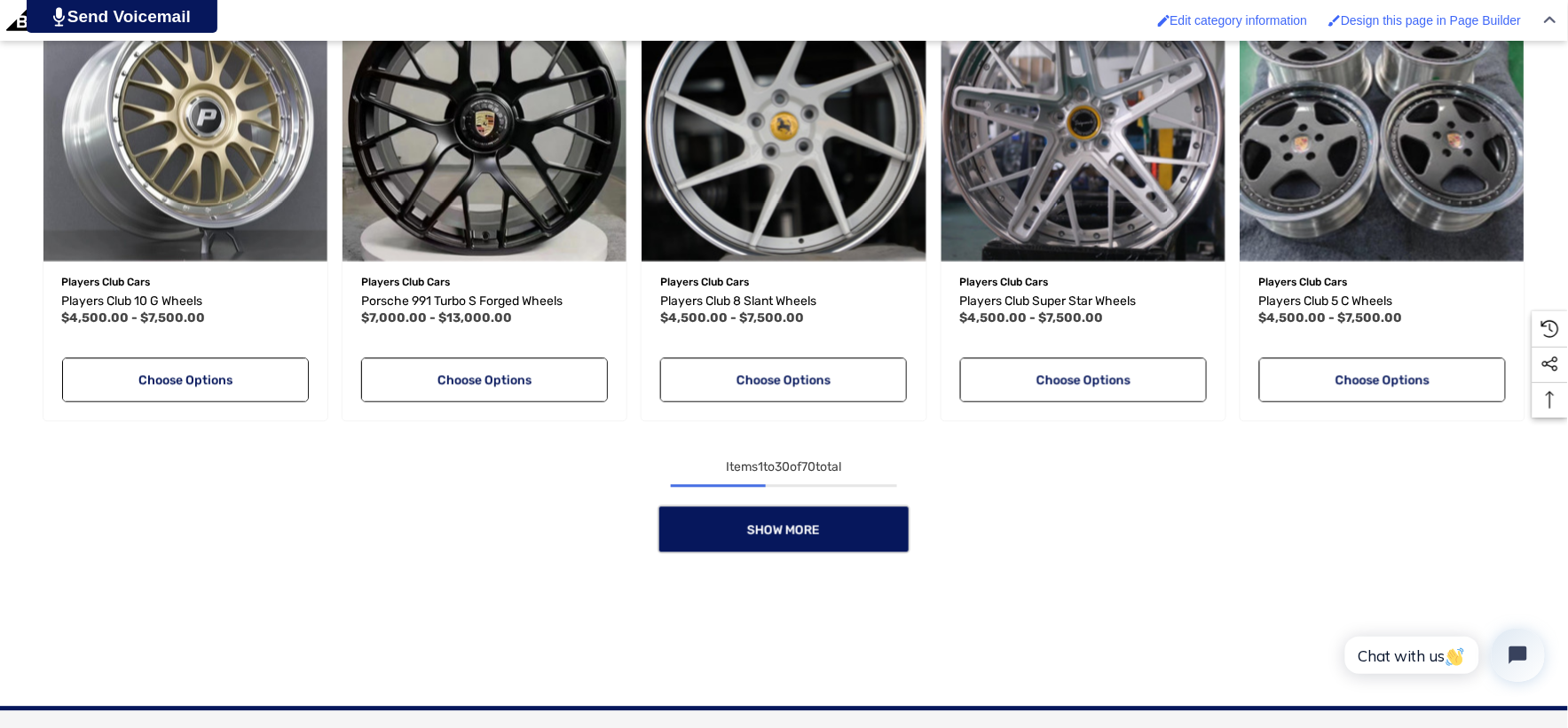
scroll to position [3028, 0]
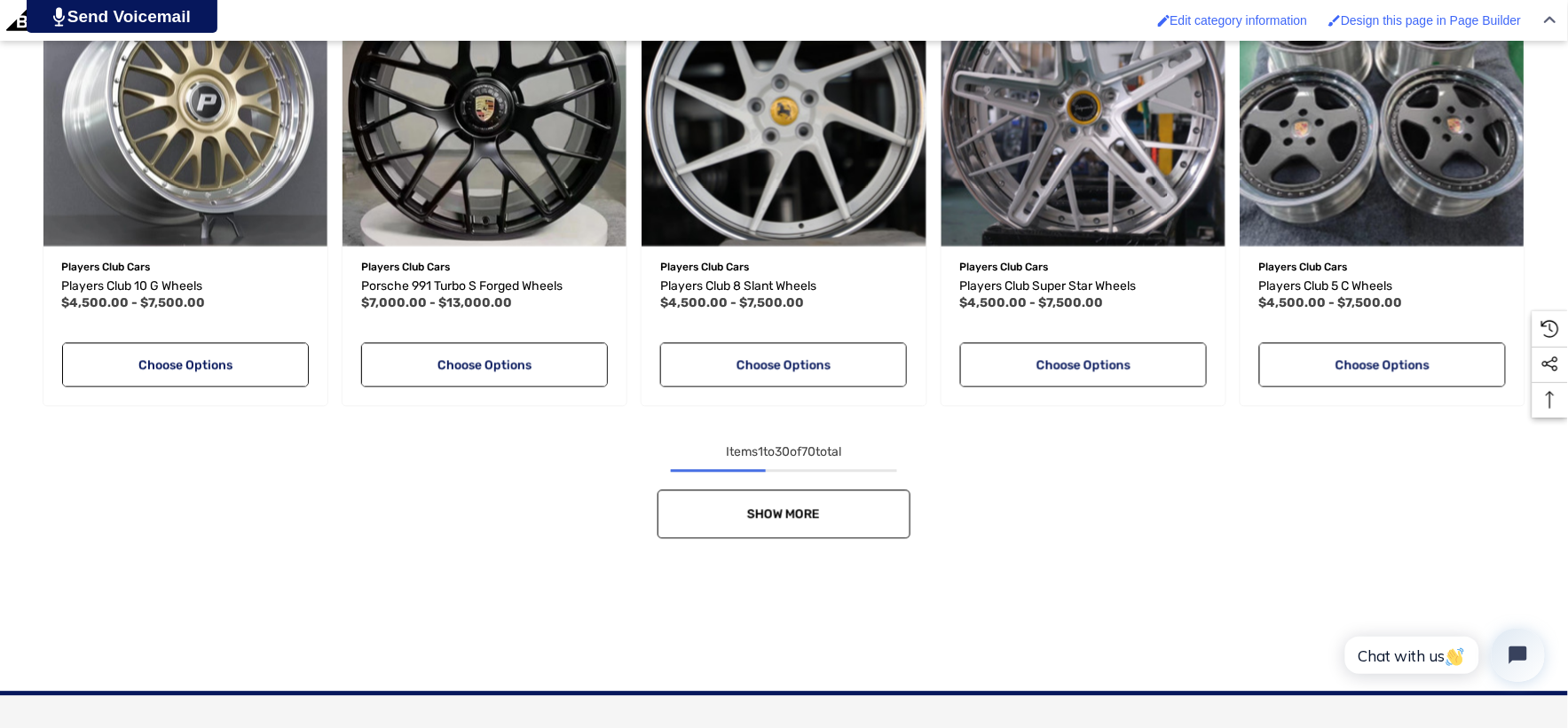
click at [856, 506] on link "Show More" at bounding box center [784, 514] width 253 height 49
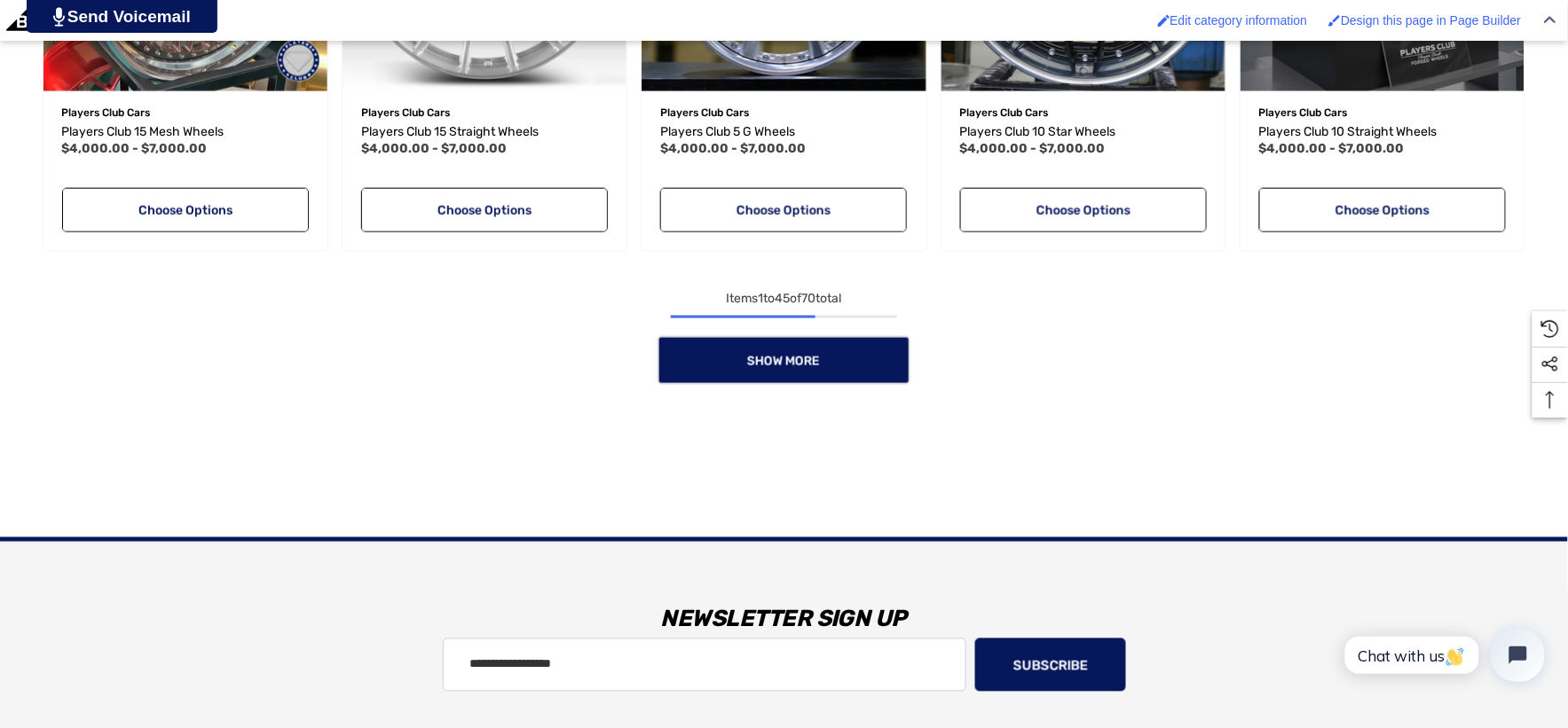
scroll to position [4605, 0]
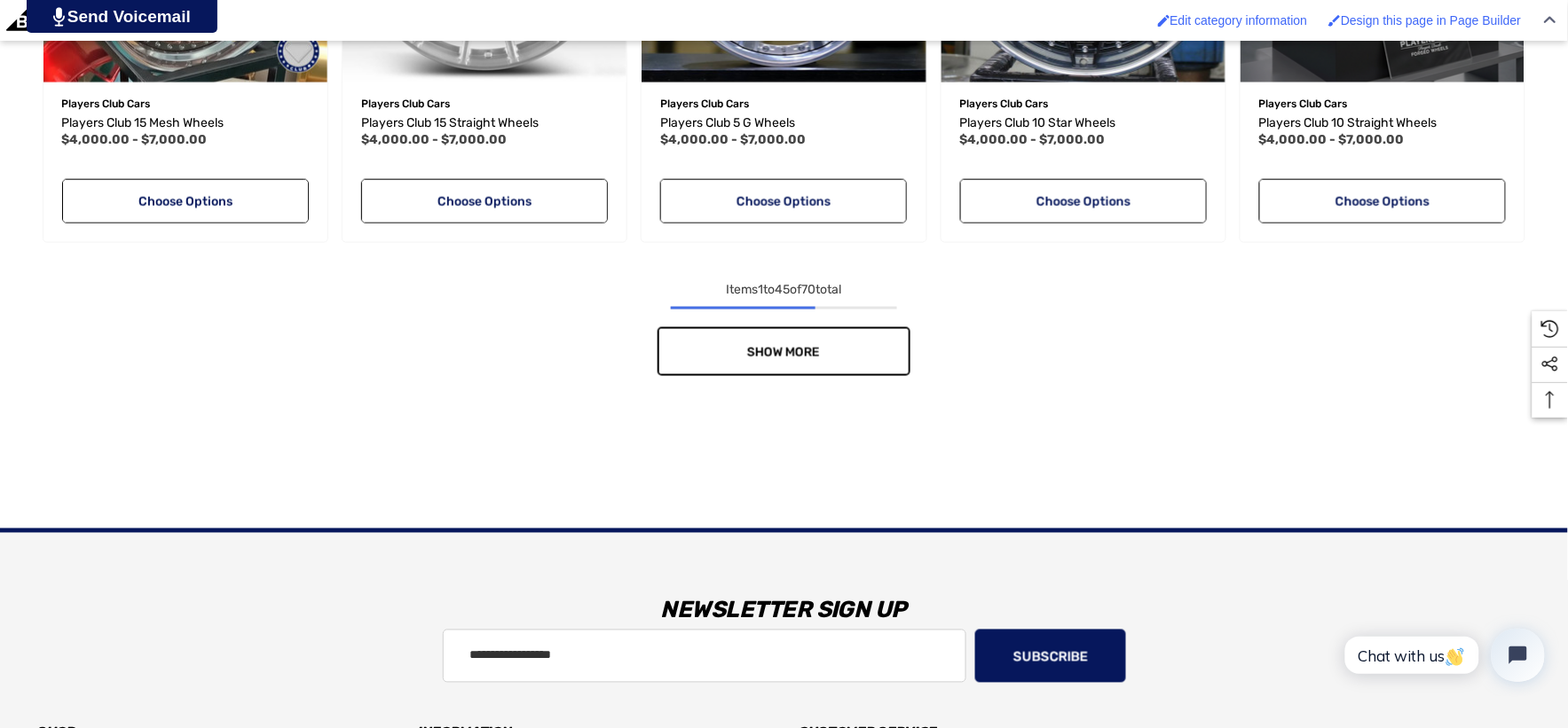
click at [871, 355] on link "Show More" at bounding box center [784, 351] width 253 height 49
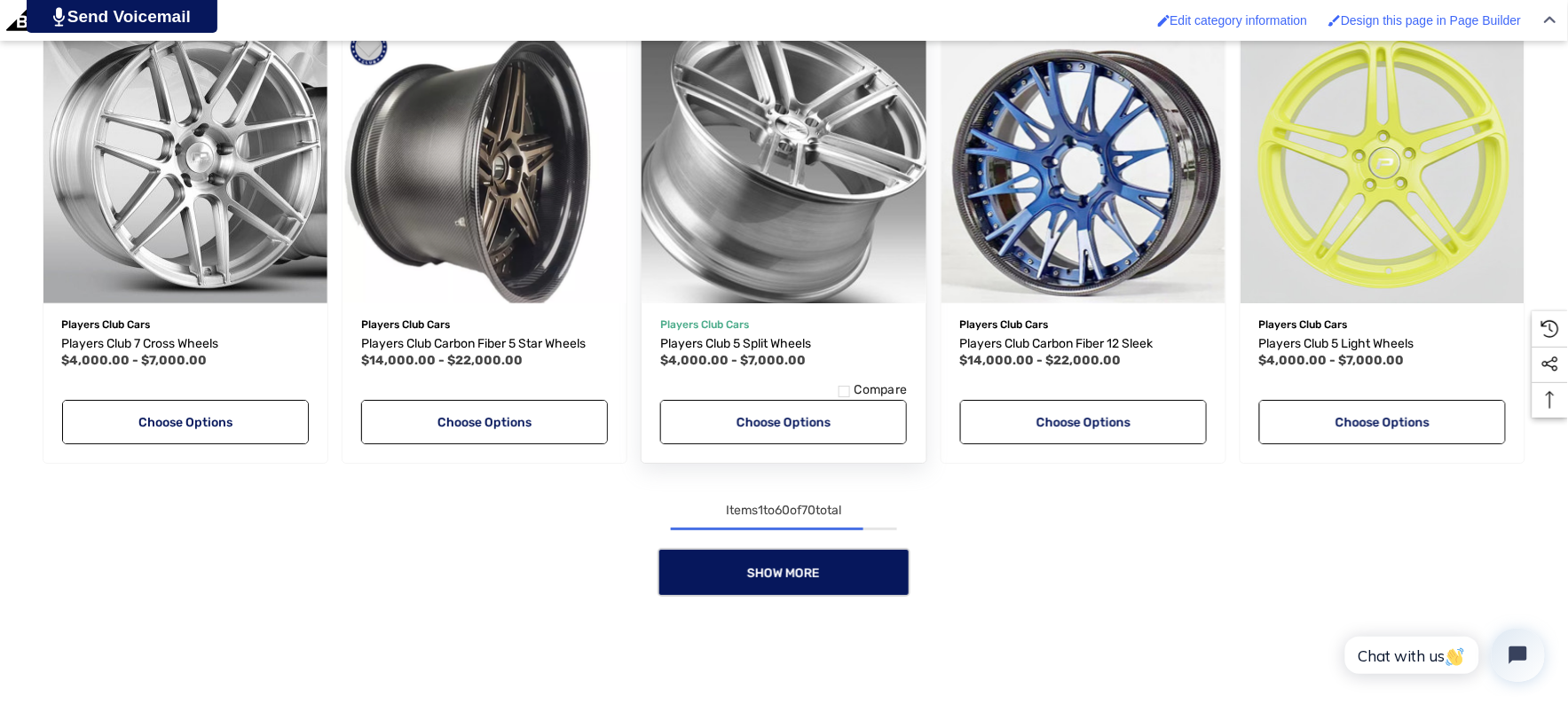
scroll to position [5886, 0]
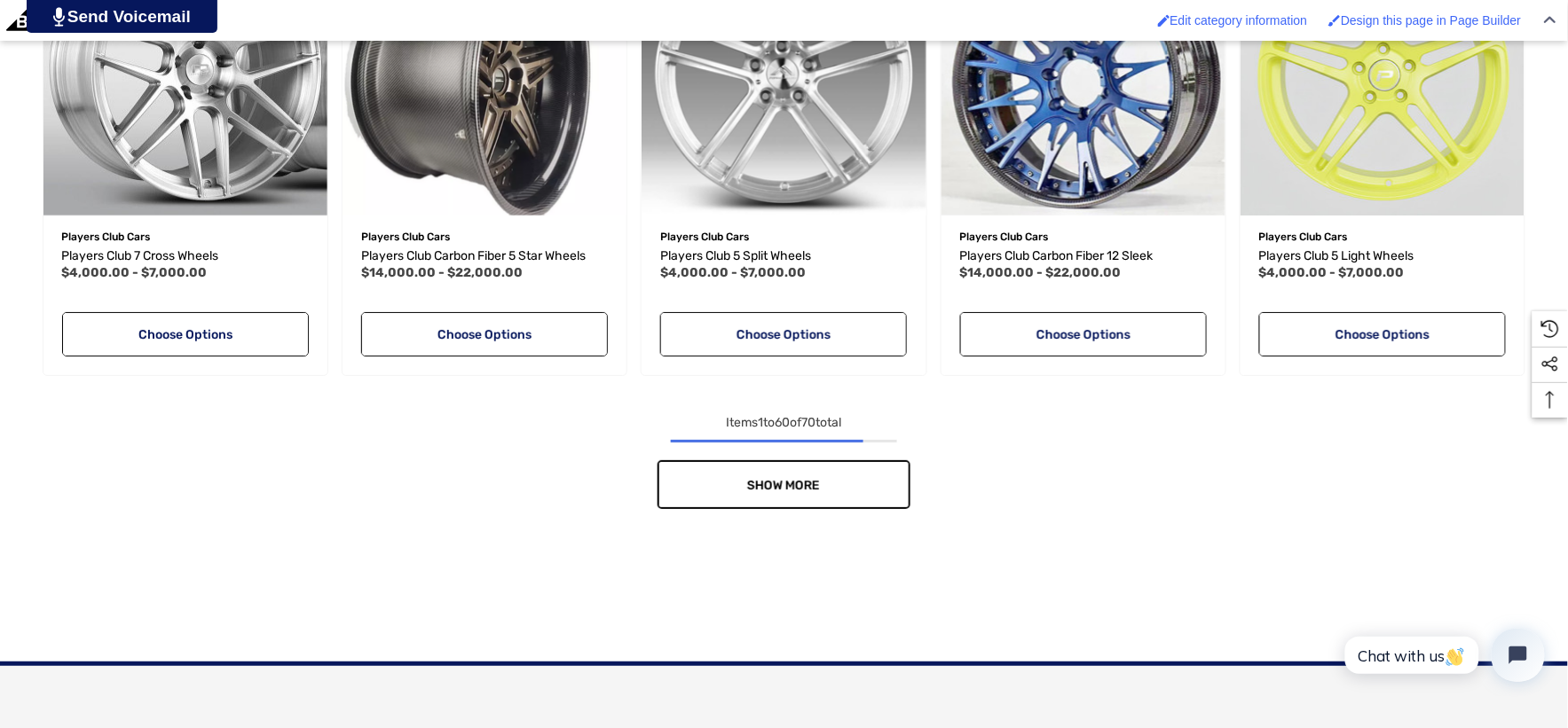
click at [776, 490] on span "Show More" at bounding box center [784, 486] width 72 height 15
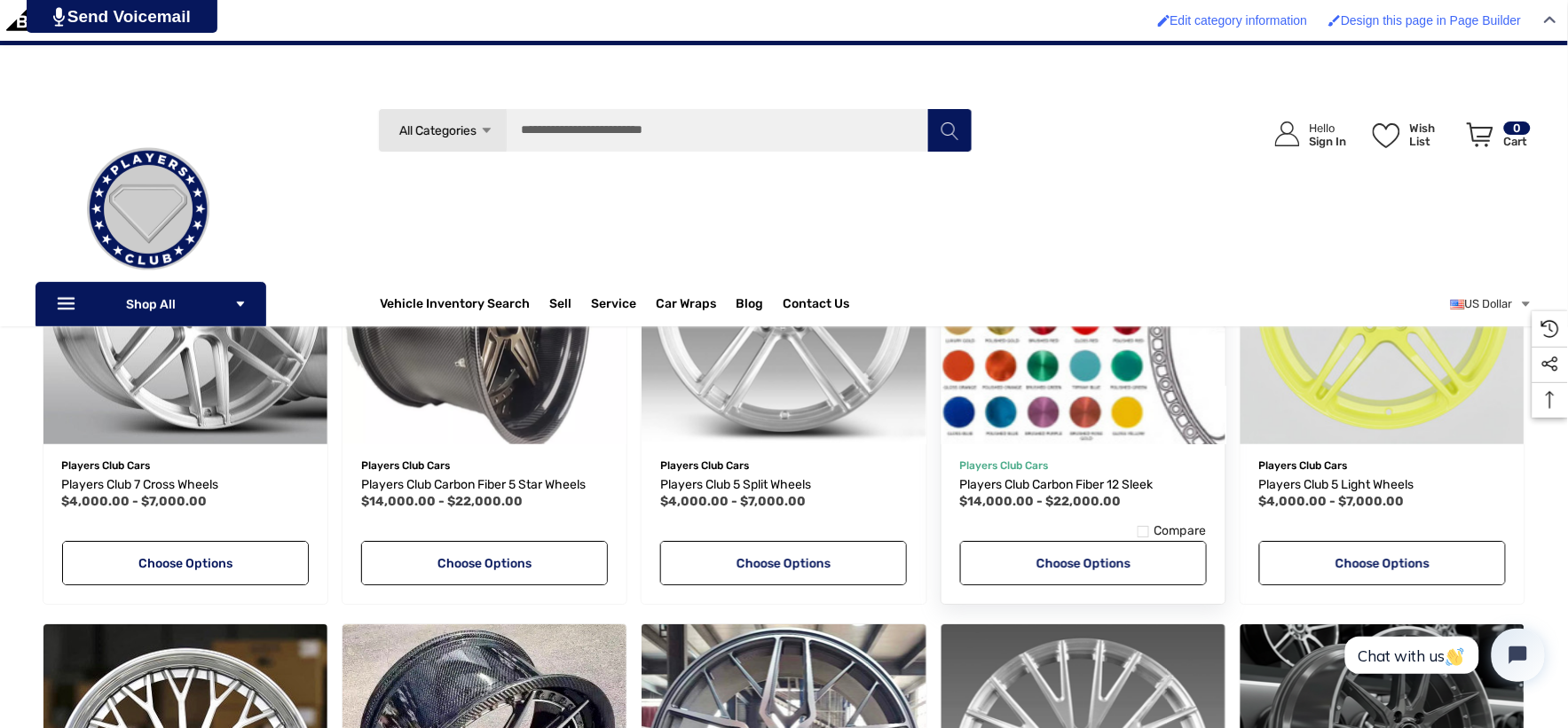
scroll to position [5492, 0]
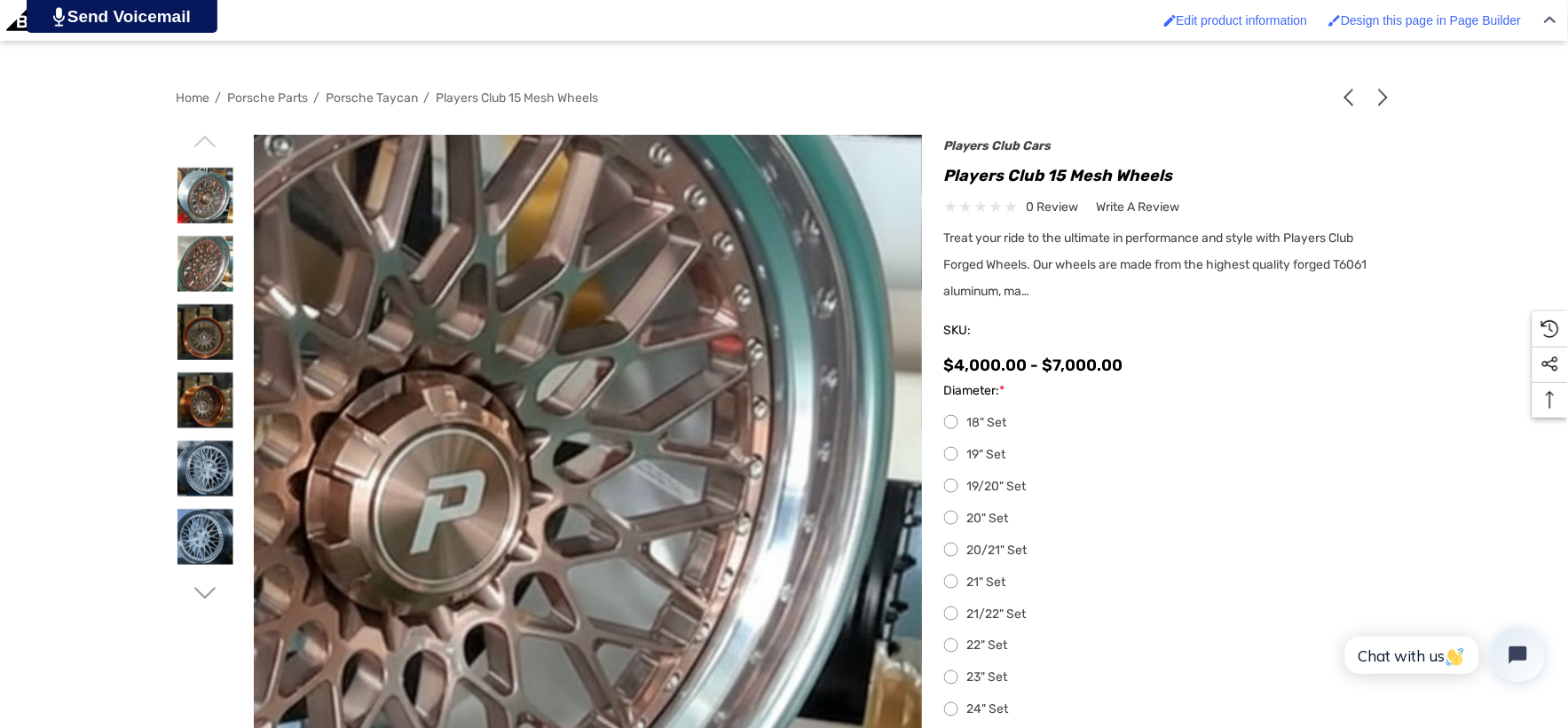
scroll to position [394, 0]
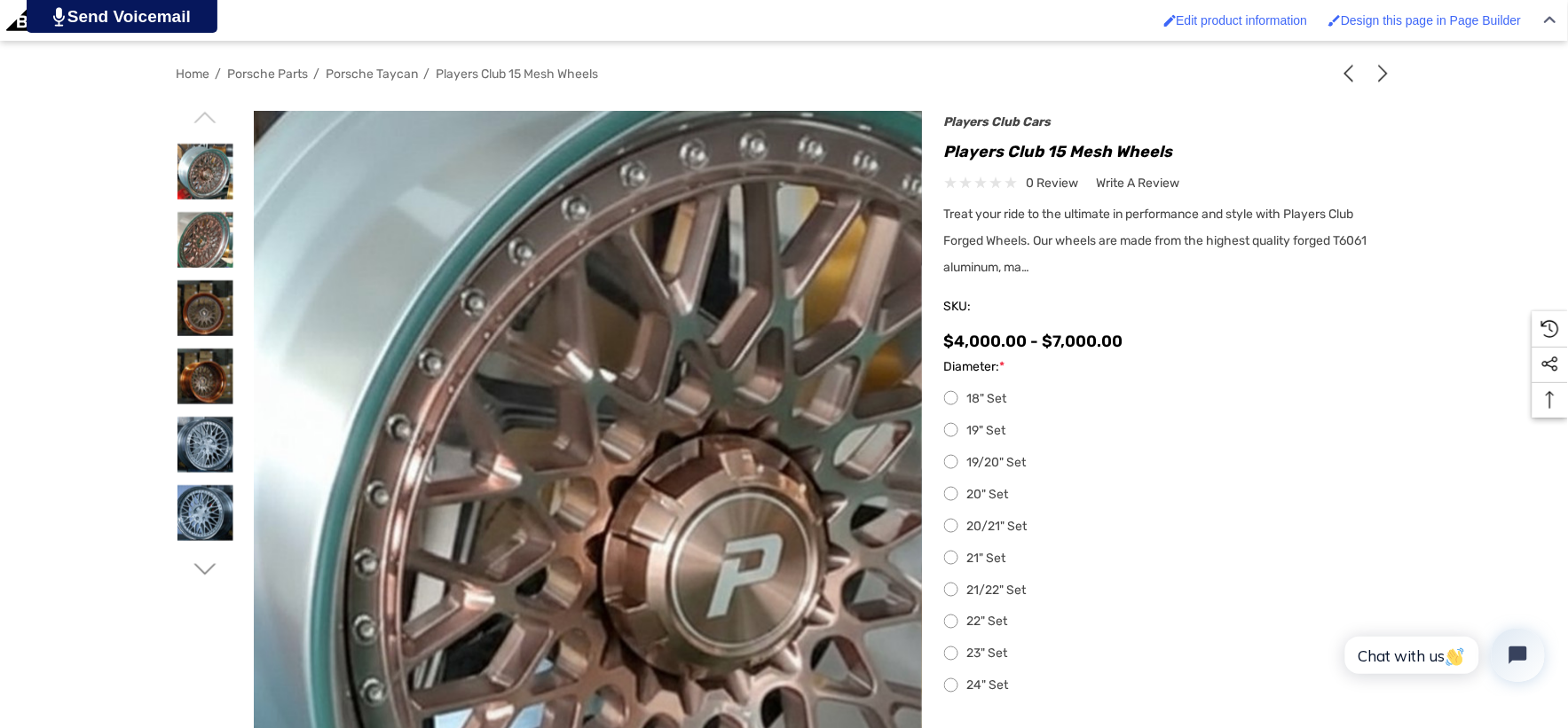
click at [458, 351] on img at bounding box center [678, 509] width 1136 height 1135
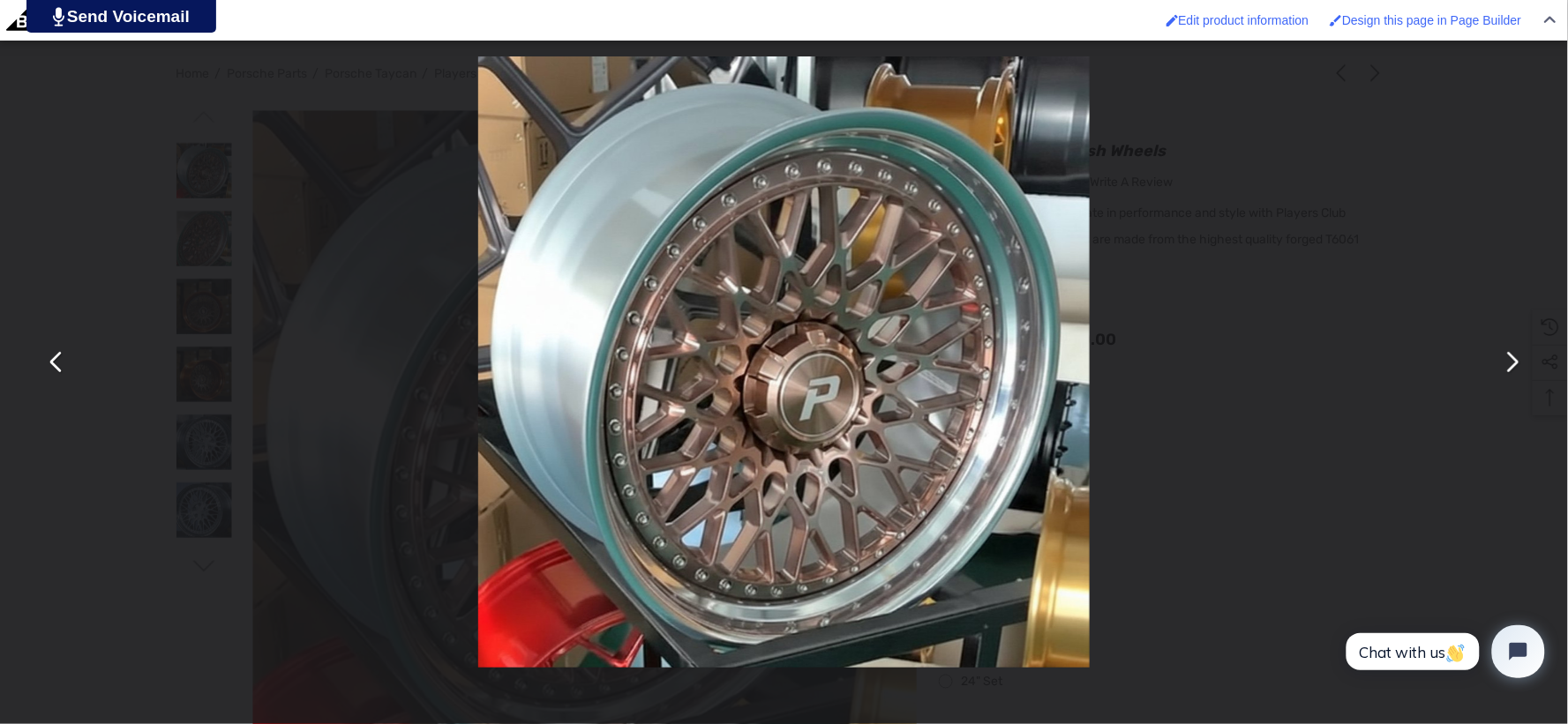
click at [60, 198] on div "You can close this modal content with the ESC key" at bounding box center [784, 362] width 1568 height 724
